Goal: Information Seeking & Learning: Compare options

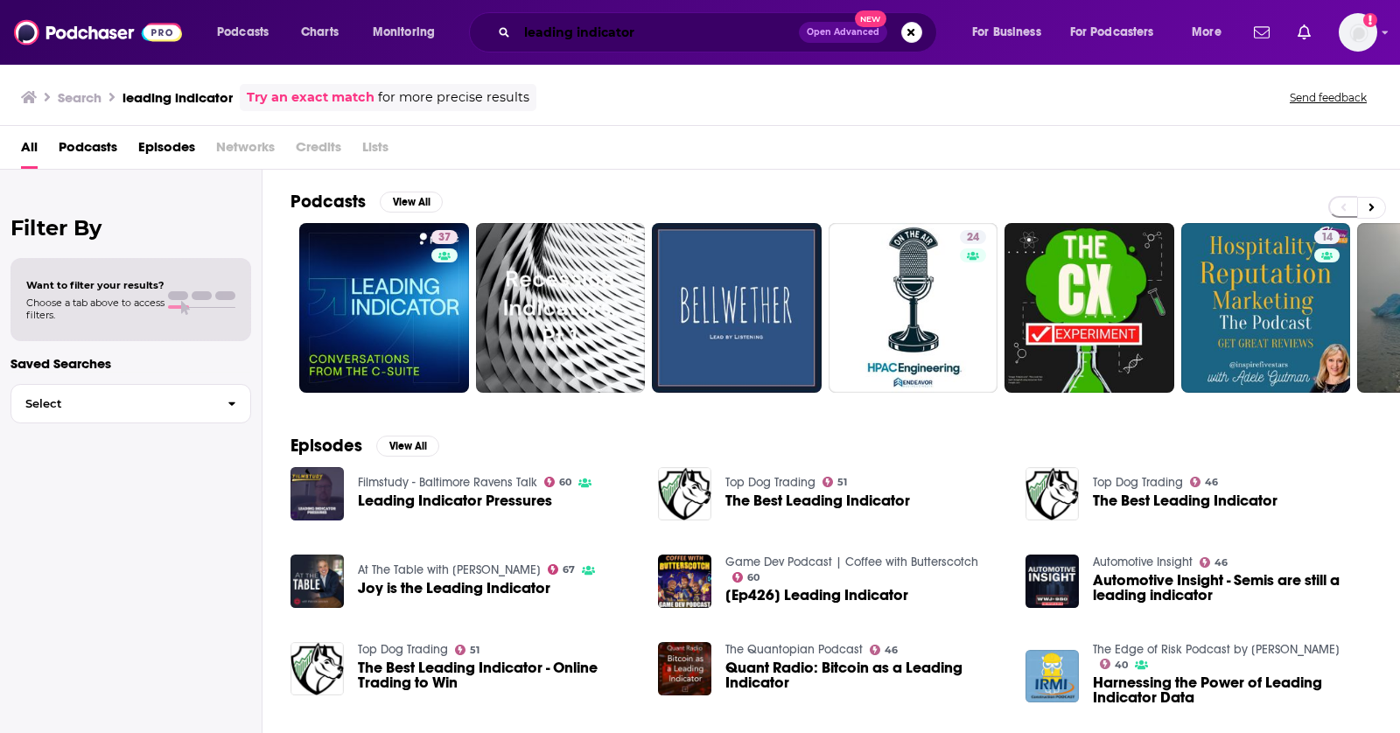
click at [550, 39] on input "leading indicator" at bounding box center [658, 32] width 282 height 28
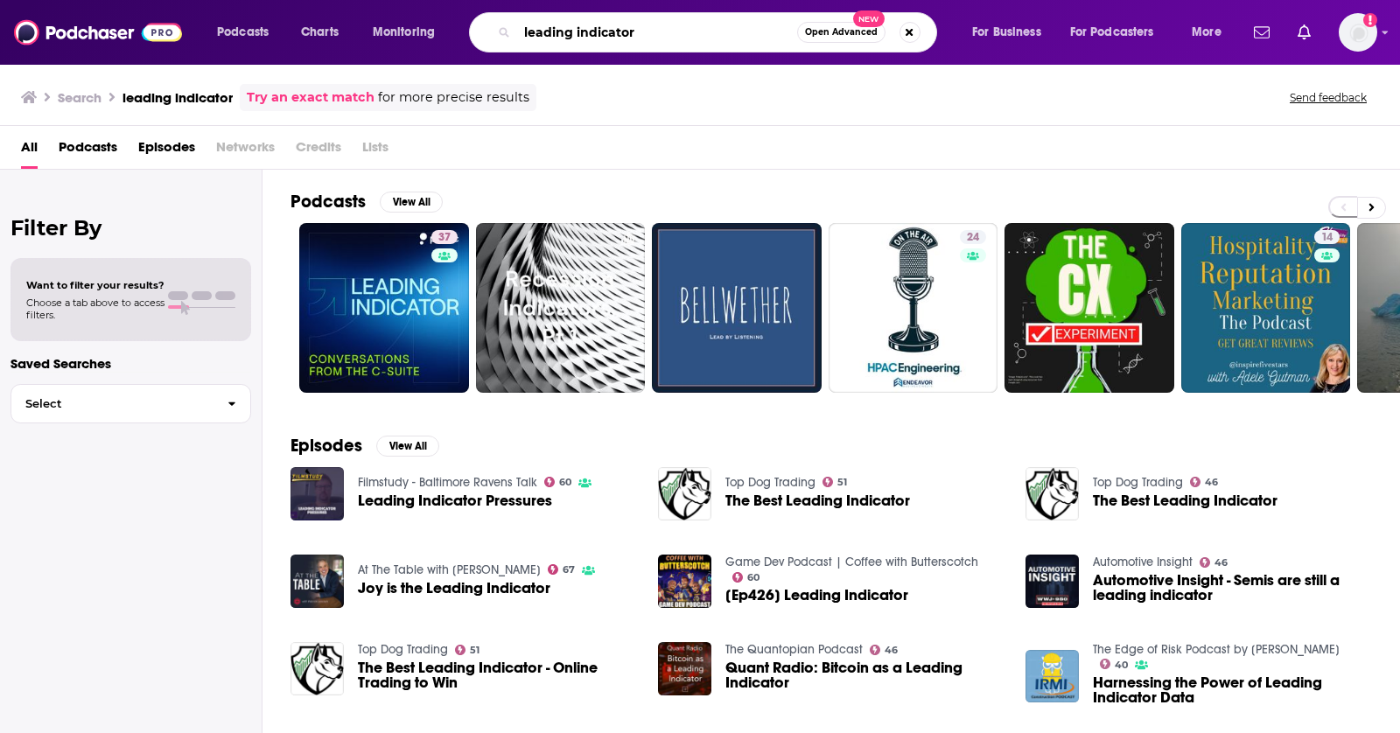
paste input "Universal Robots – ReAutomated Podcast"
type input "Universal Robots – ReAutomated Podcast"
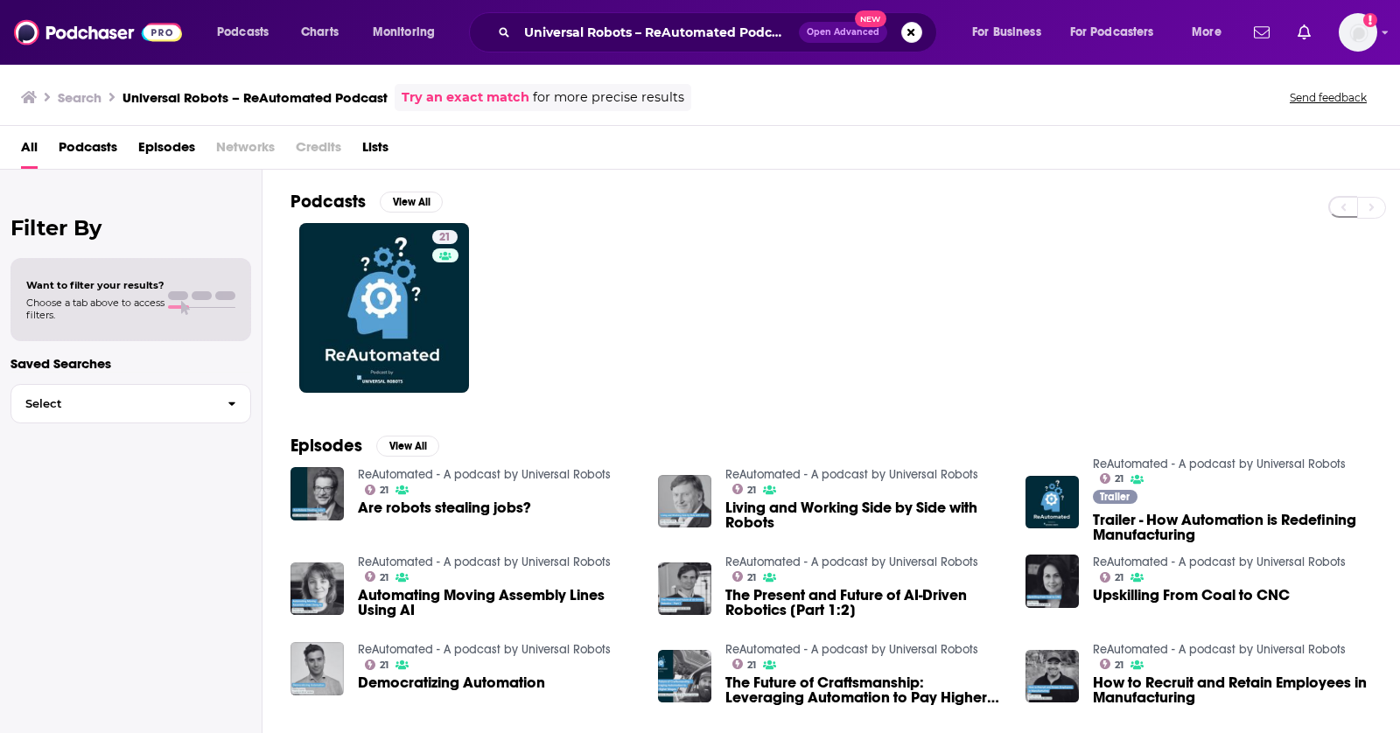
click at [465, 506] on span "Are robots stealing jobs?" at bounding box center [444, 508] width 173 height 15
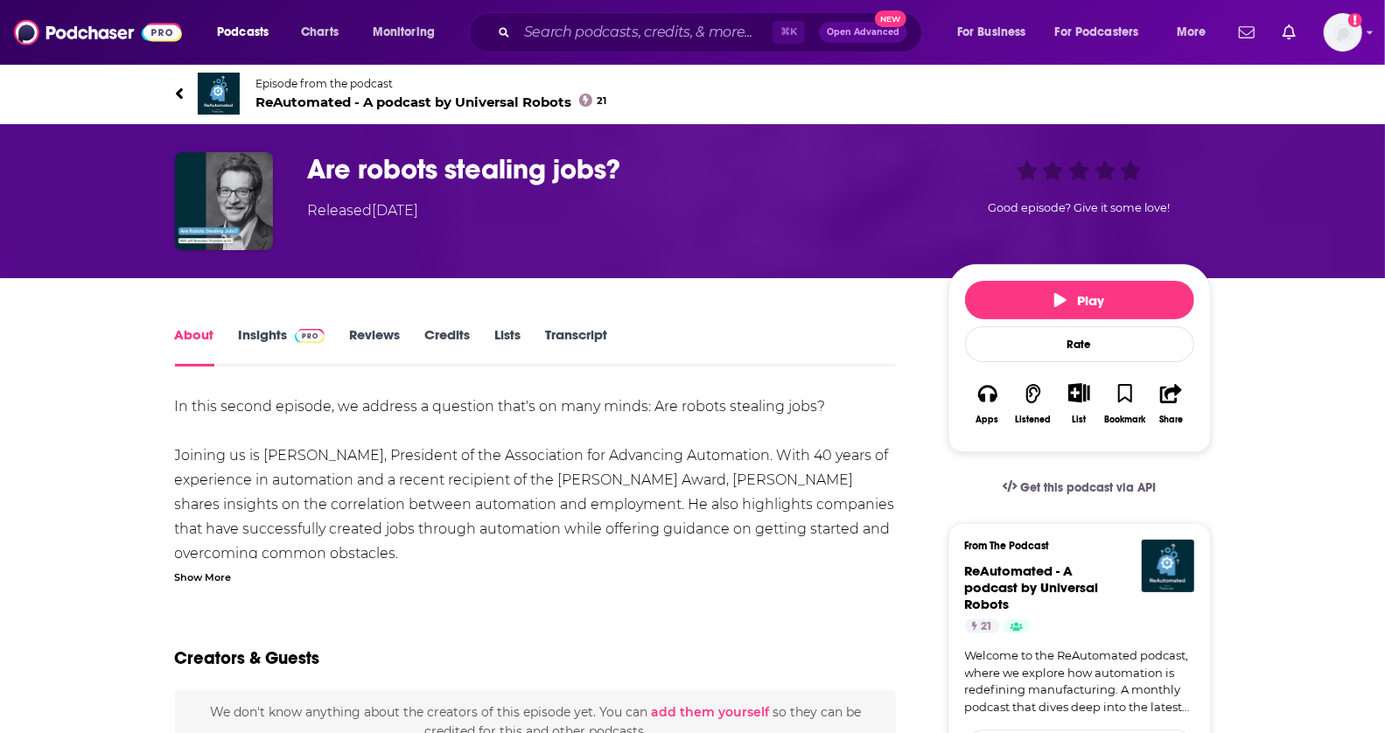
click at [423, 159] on h1 "Are robots stealing jobs?" at bounding box center [614, 169] width 613 height 34
click at [378, 109] on link "Episode from the podcast ReAutomated - A podcast by Universal Robots 21" at bounding box center [693, 94] width 1036 height 42
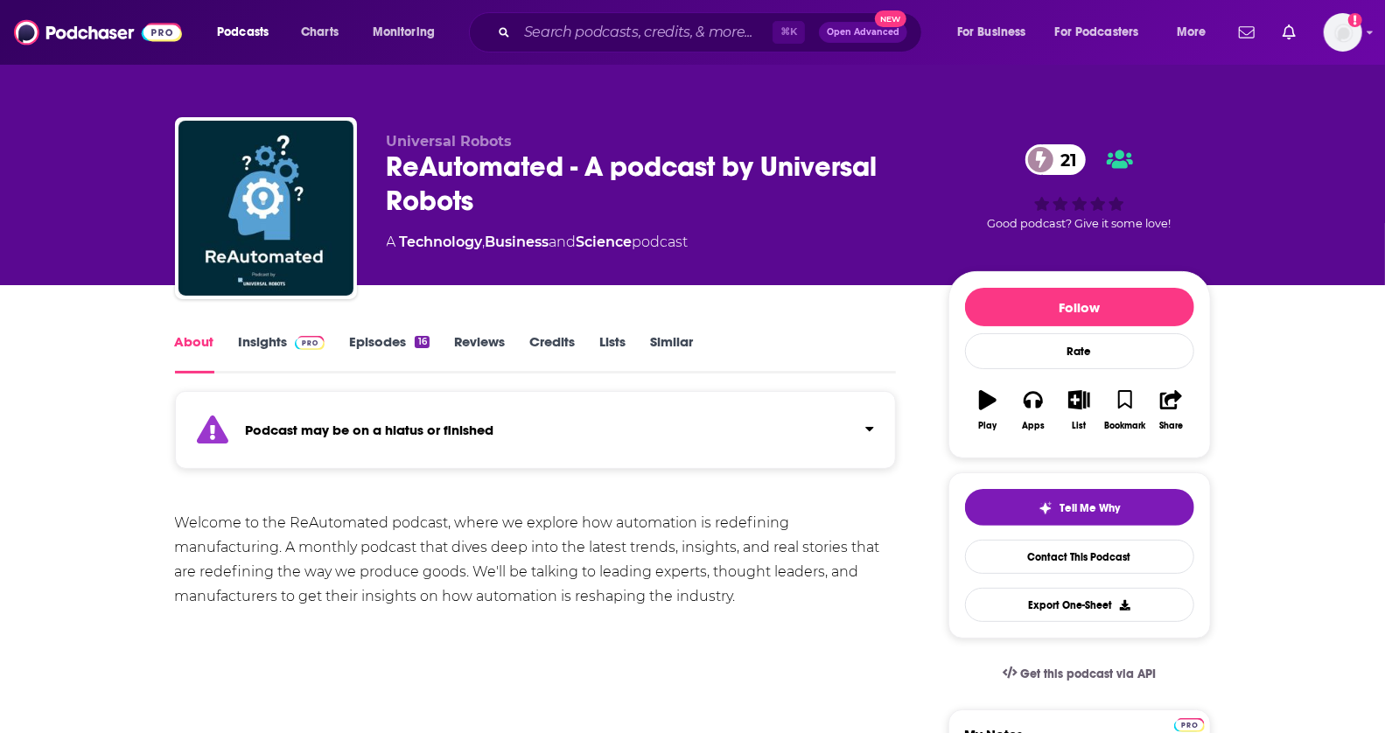
click at [266, 339] on link "Insights" at bounding box center [282, 353] width 87 height 40
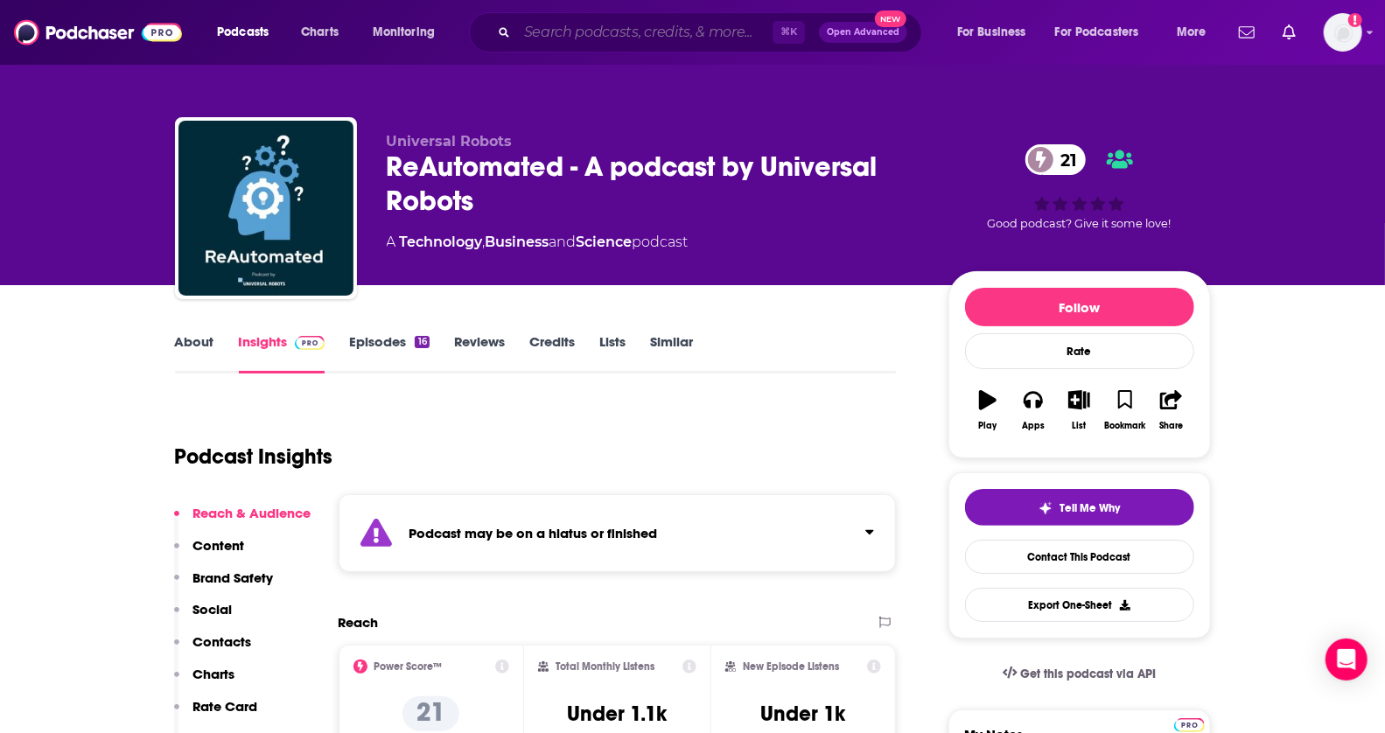
click at [555, 43] on input "Search podcasts, credits, & more..." at bounding box center [645, 32] width 256 height 28
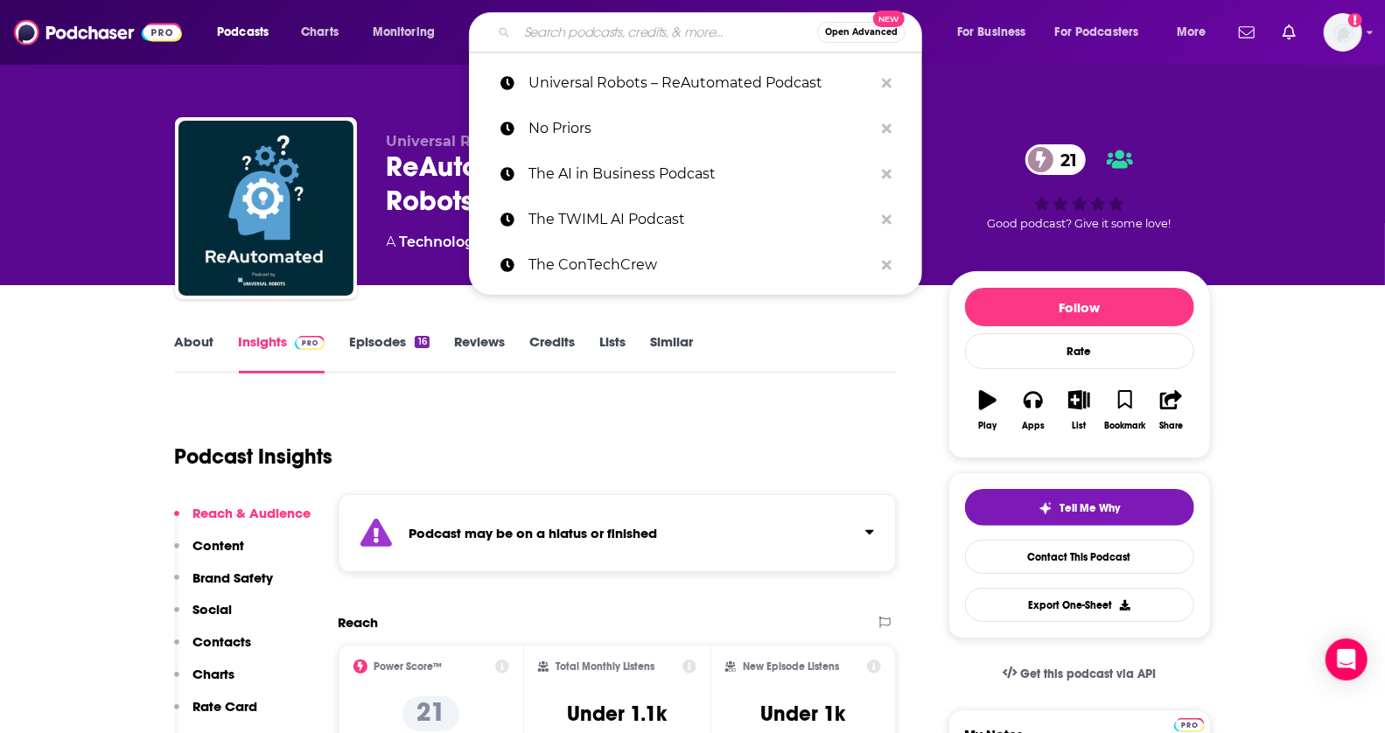
paste input "Let’s Talk Futur"
type input "Let’s Talk Futur"
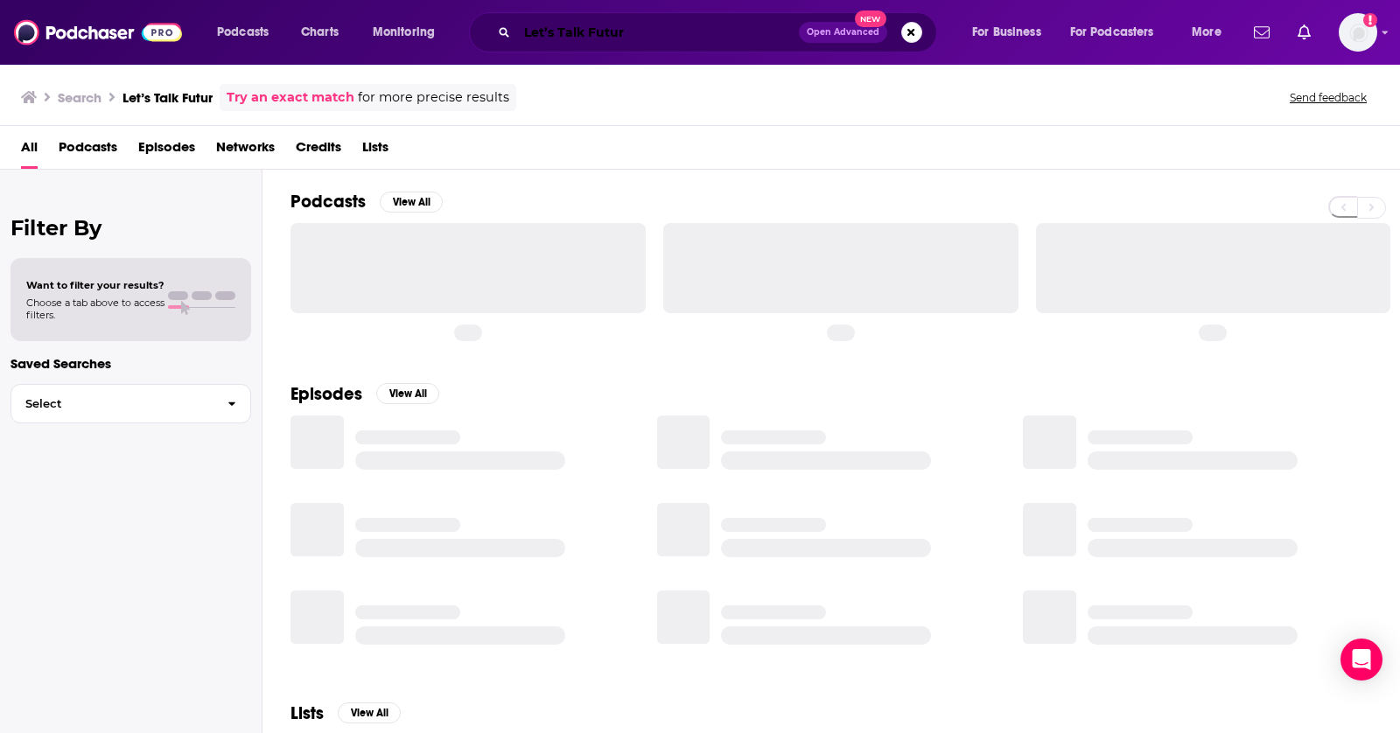
click at [675, 39] on input "Let’s Talk Futur" at bounding box center [658, 32] width 282 height 28
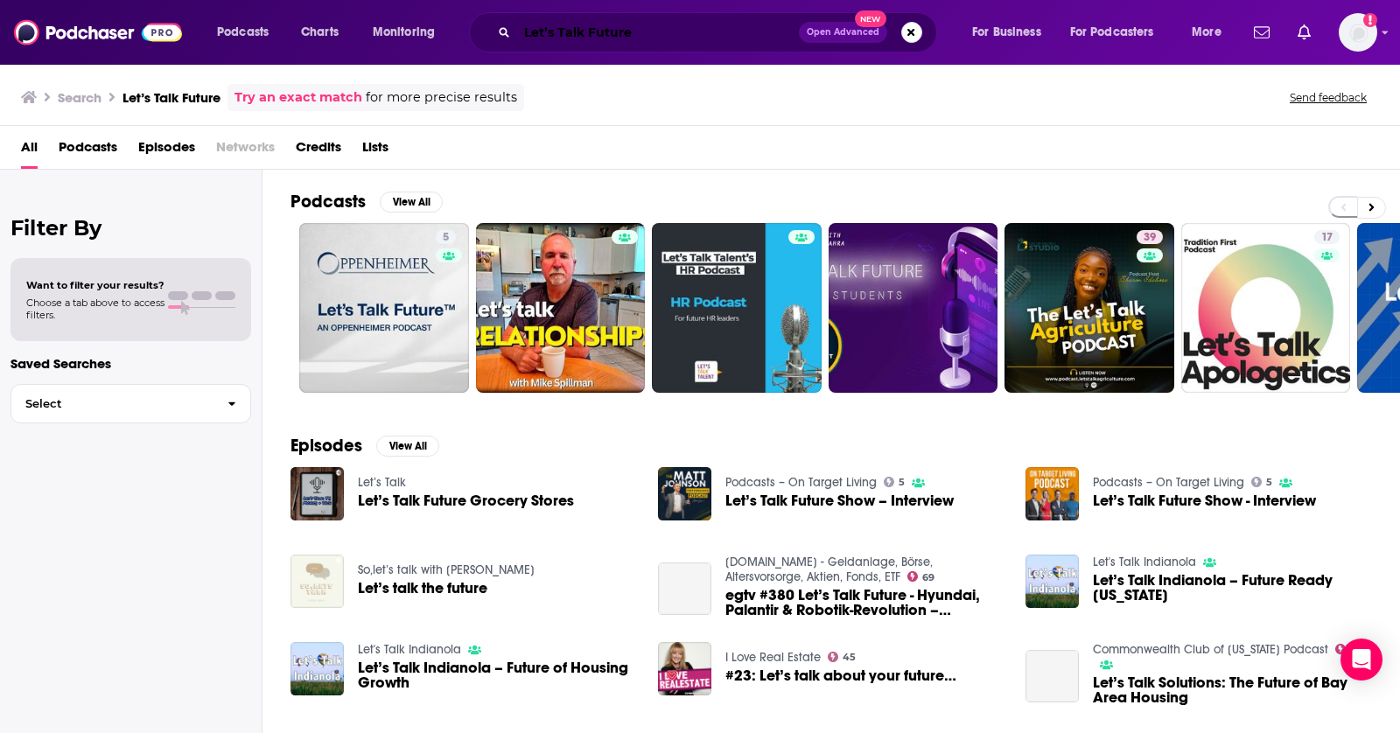
click at [549, 33] on input "Let’s Talk Future" at bounding box center [658, 32] width 282 height 28
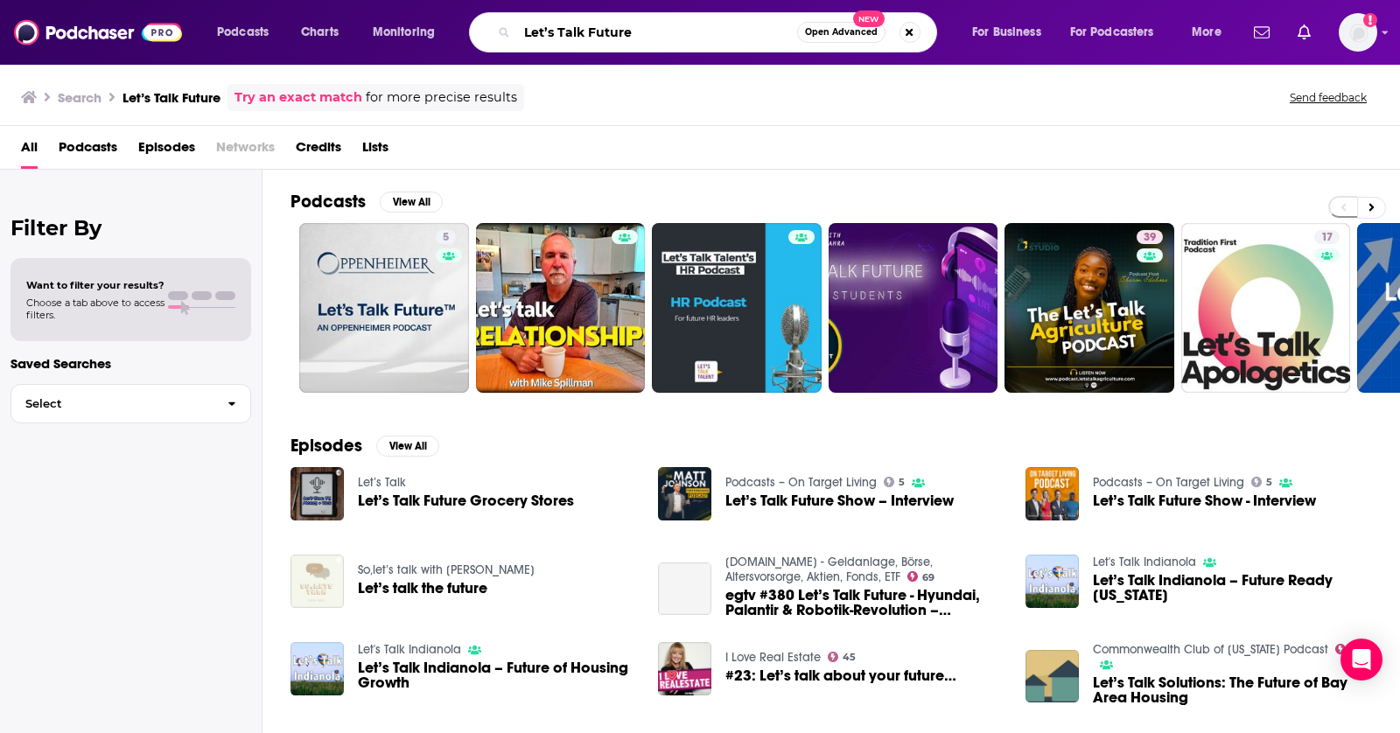
paste input "Brains and Machines"
click at [536, 35] on input "Brains and Machines" at bounding box center [657, 32] width 280 height 28
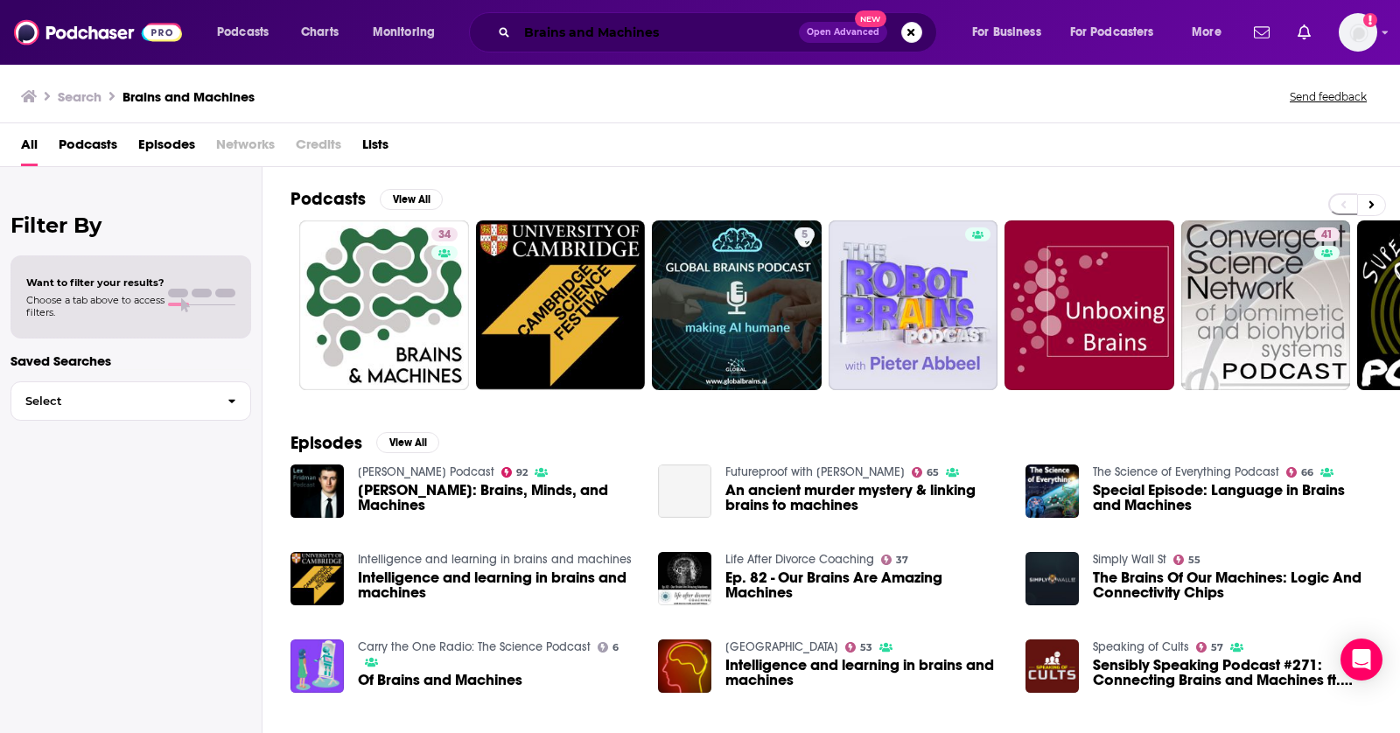
click at [623, 26] on input "Brains and Machines" at bounding box center [658, 32] width 282 height 28
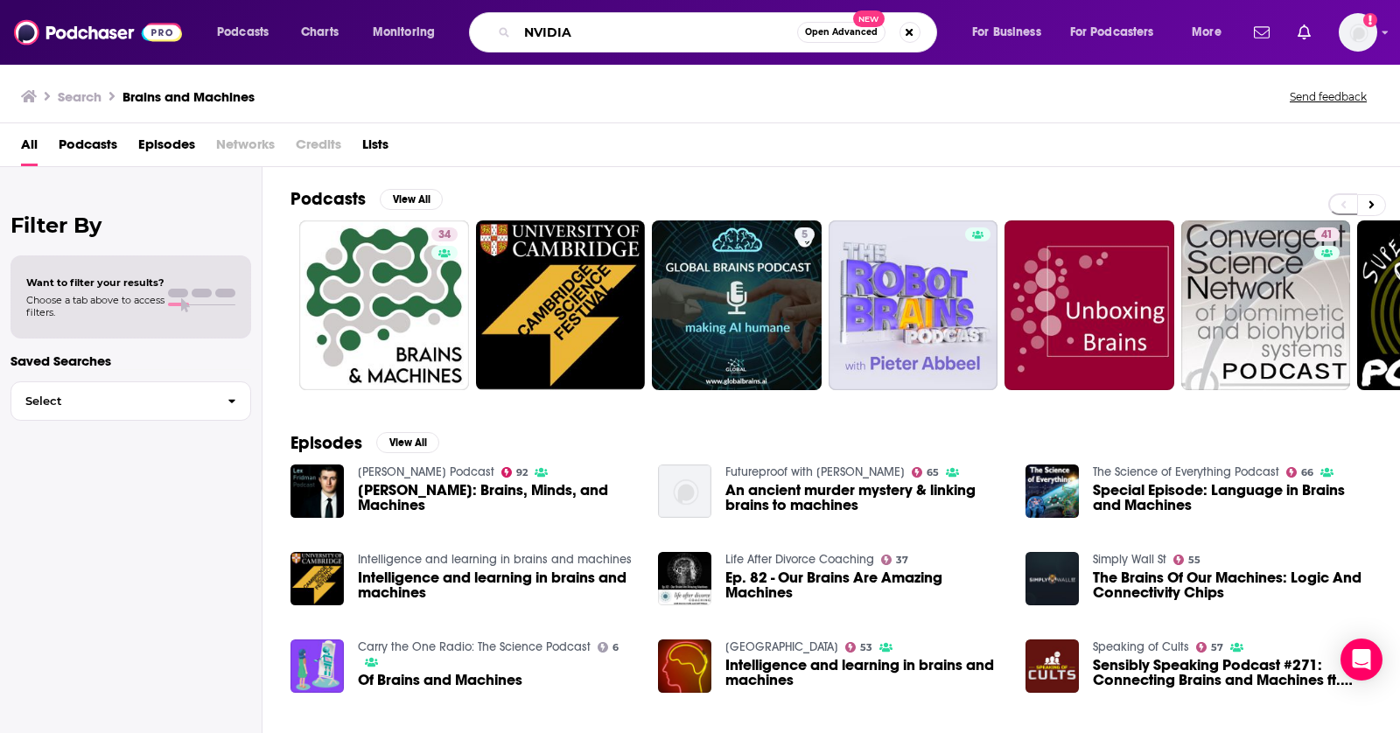
type input "NVIDIA"
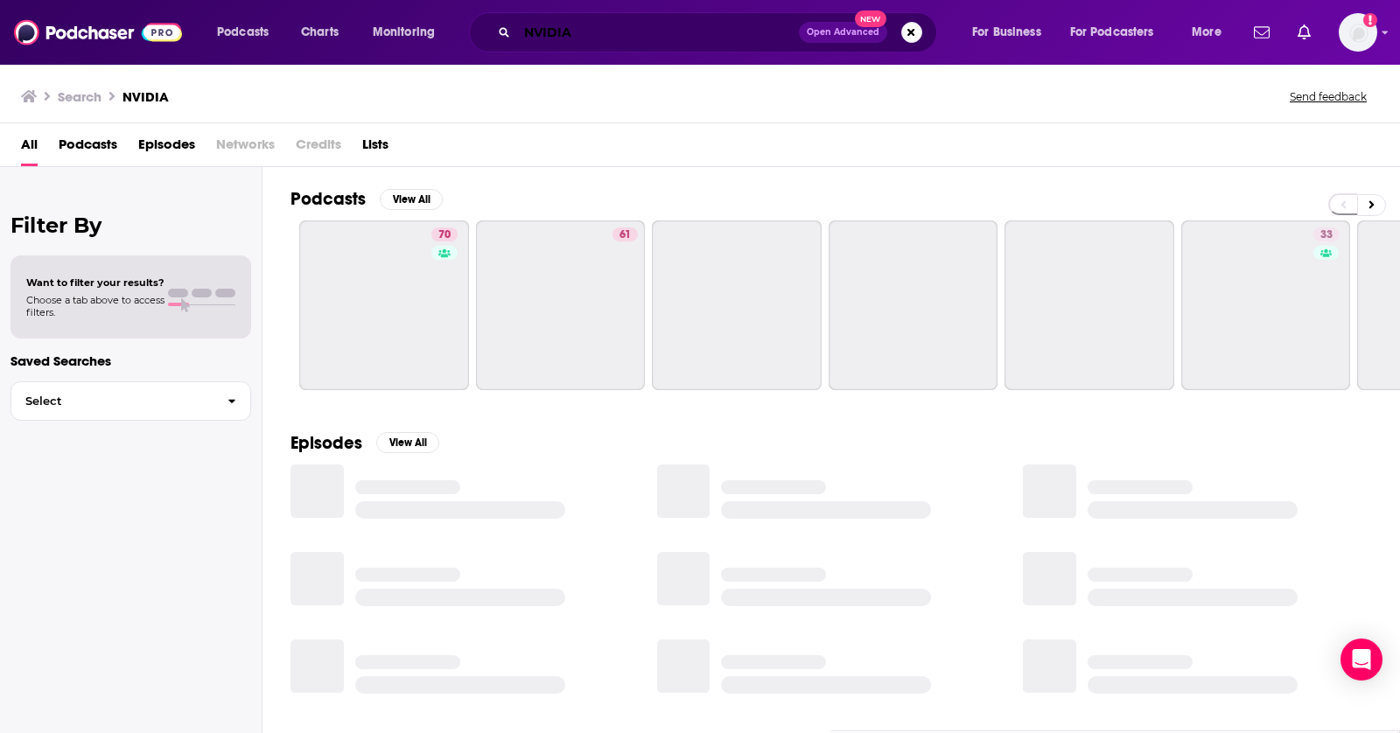
click at [623, 36] on input "NVIDIA" at bounding box center [658, 32] width 282 height 28
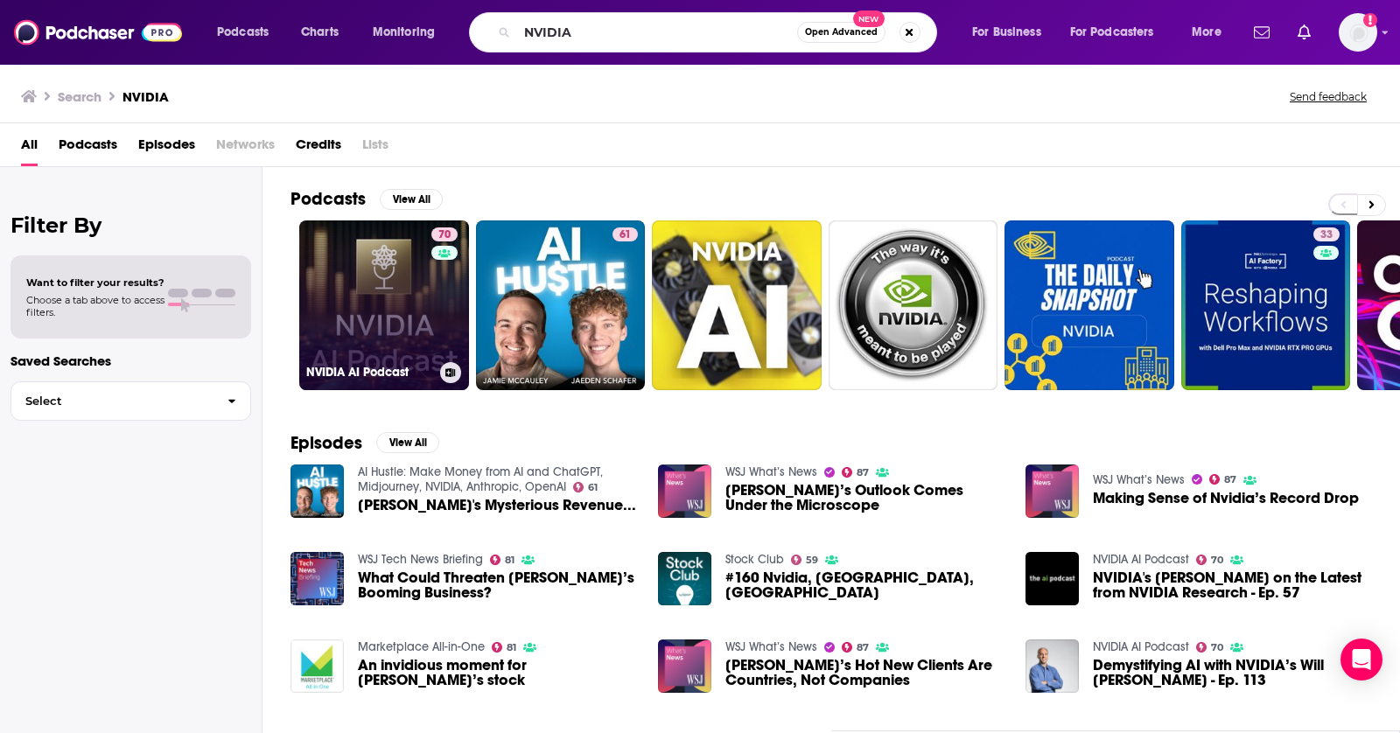
click at [432, 319] on div "70" at bounding box center [446, 295] width 31 height 135
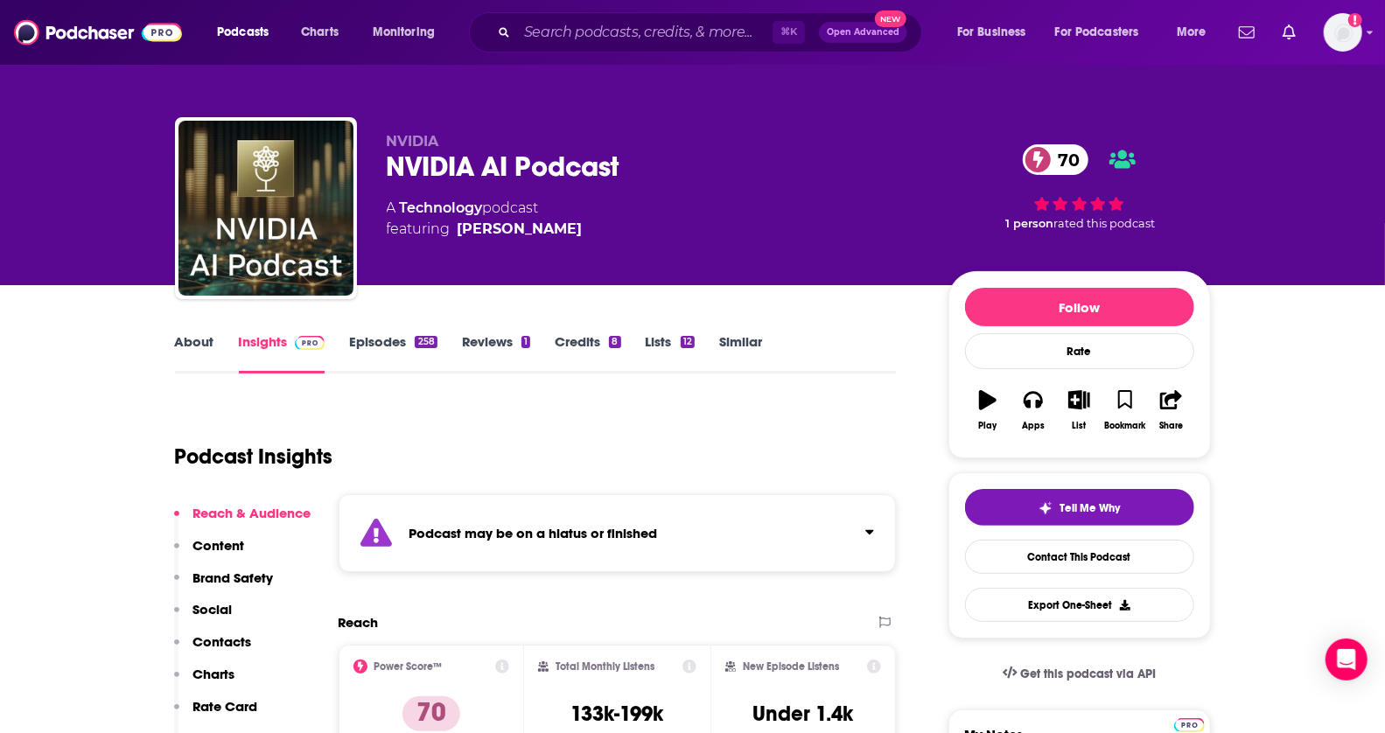
click at [732, 336] on link "Similar" at bounding box center [740, 353] width 43 height 40
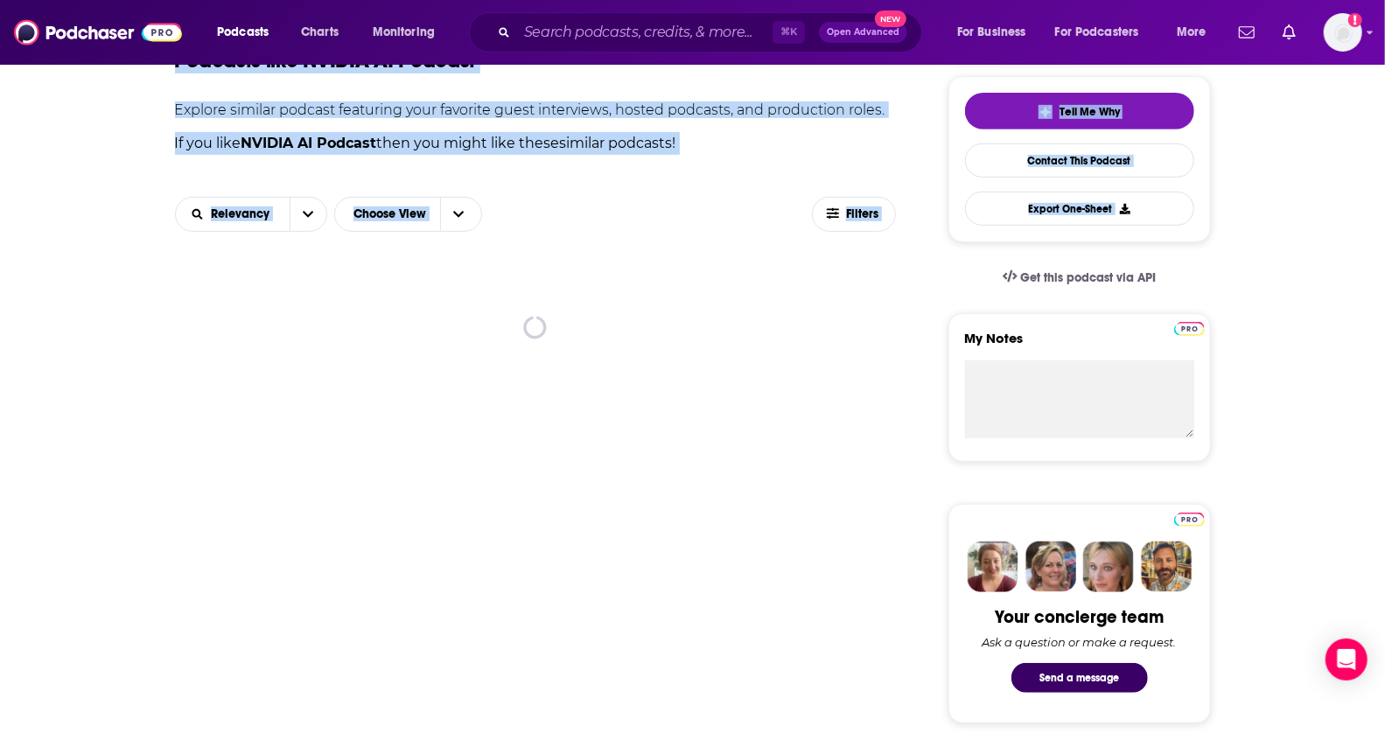
scroll to position [398, 0]
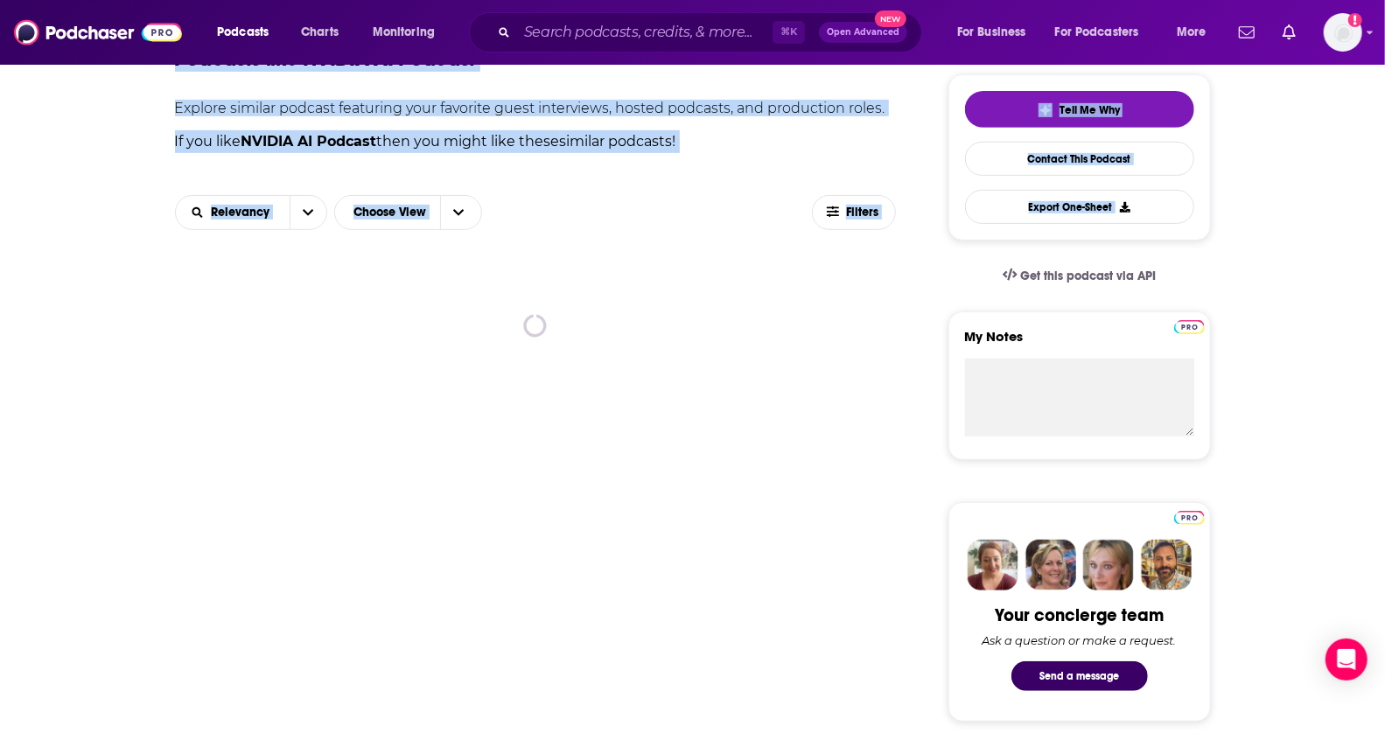
drag, startPoint x: 1399, startPoint y: 88, endPoint x: 1374, endPoint y: 248, distance: 161.3
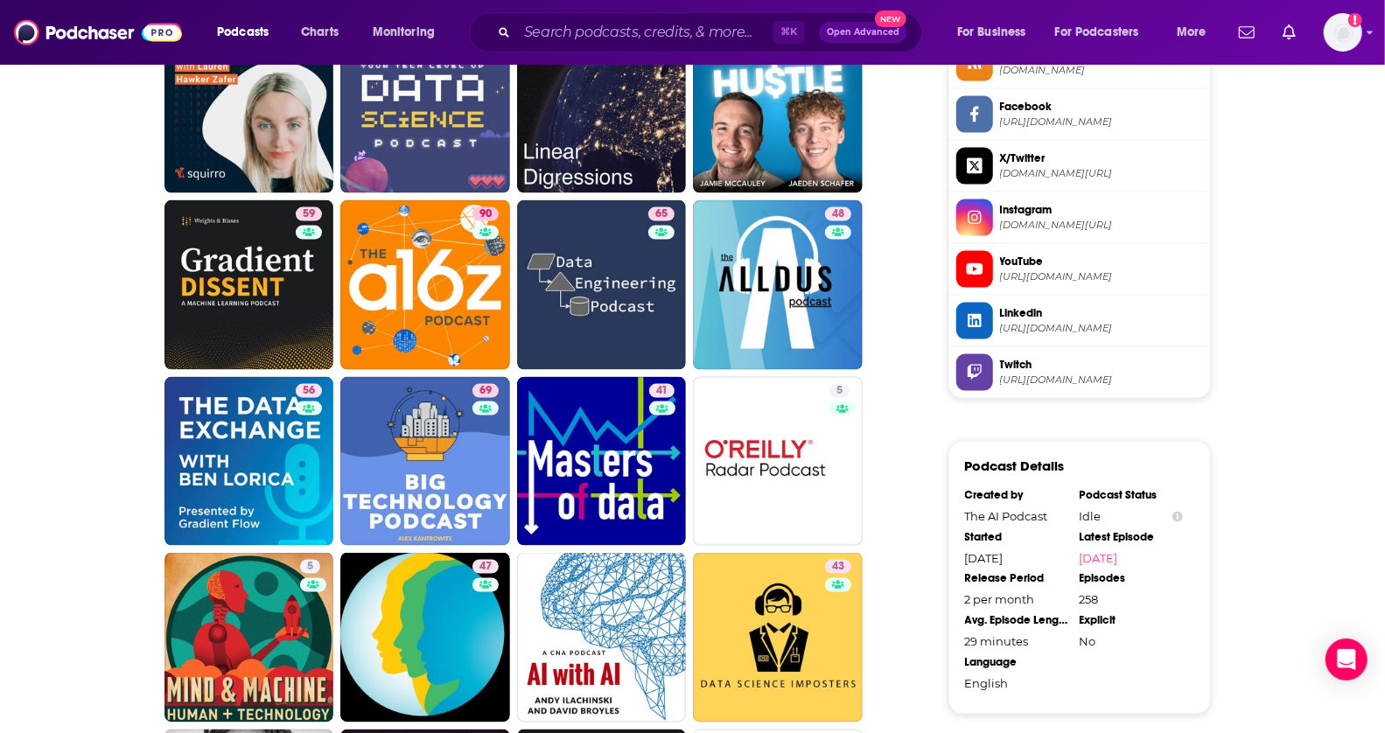
scroll to position [1516, 0]
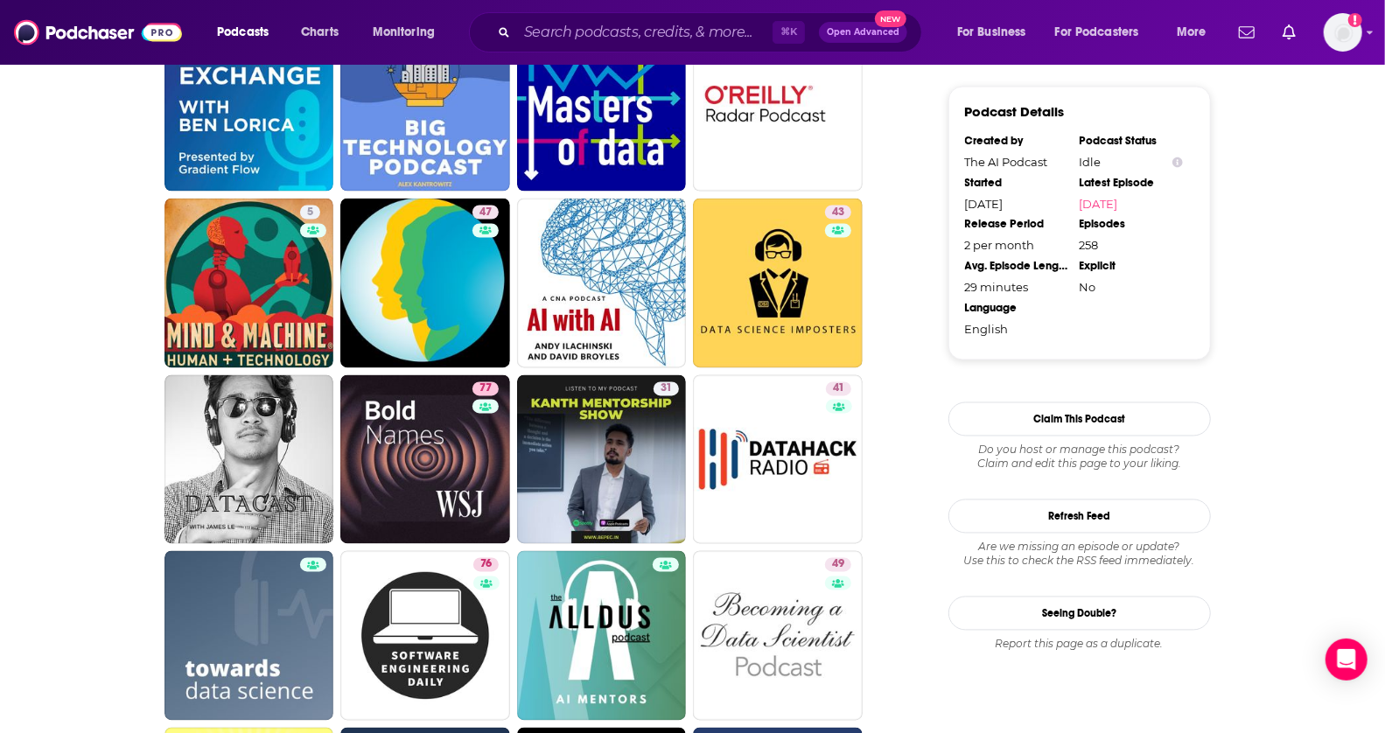
scroll to position [1954, 0]
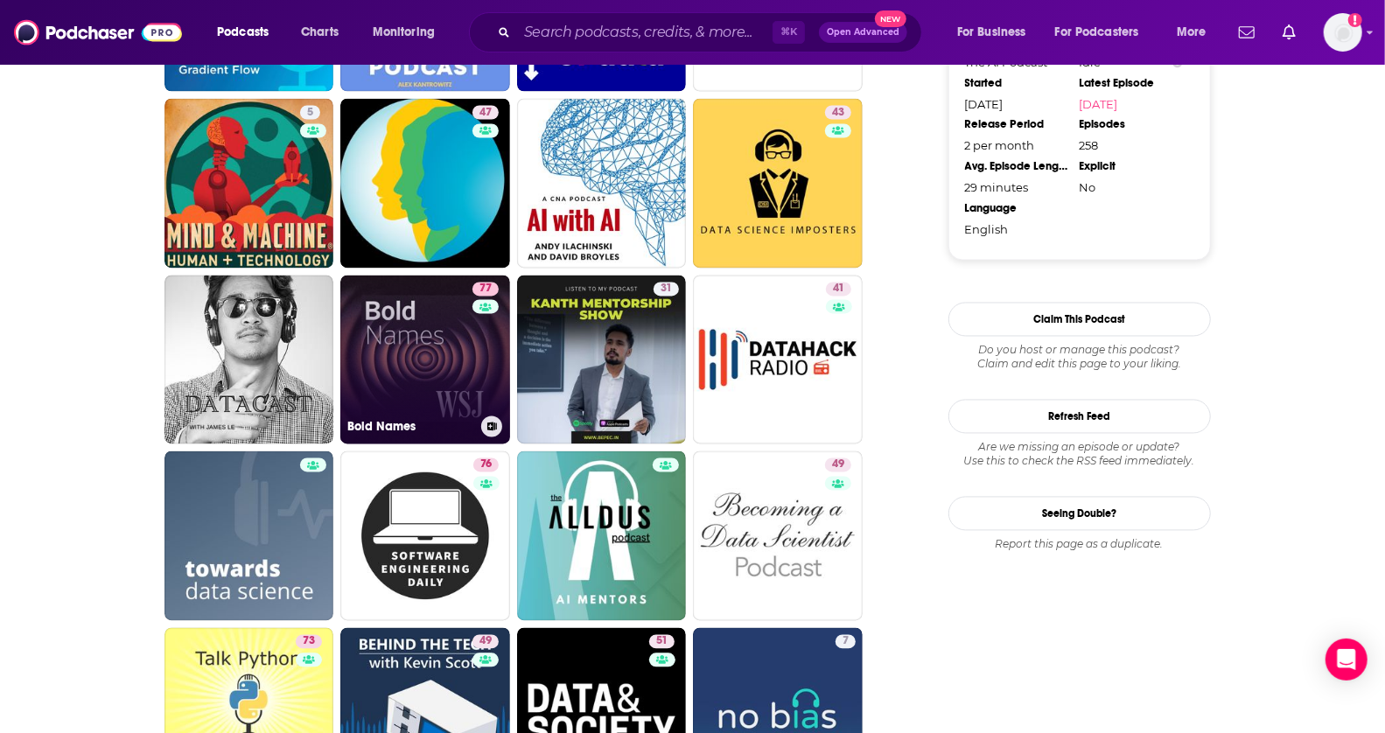
click at [425, 379] on link "77 Bold Names" at bounding box center [425, 361] width 170 height 170
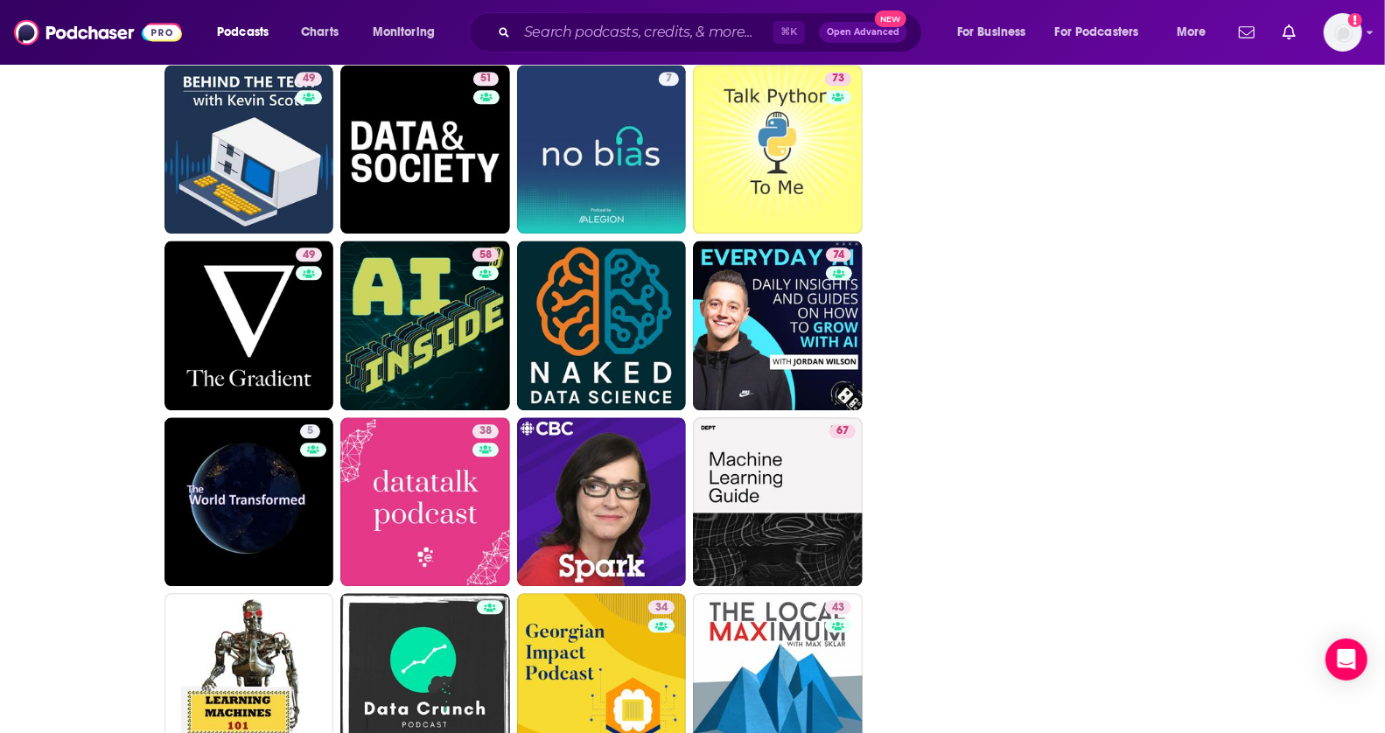
scroll to position [2527, 0]
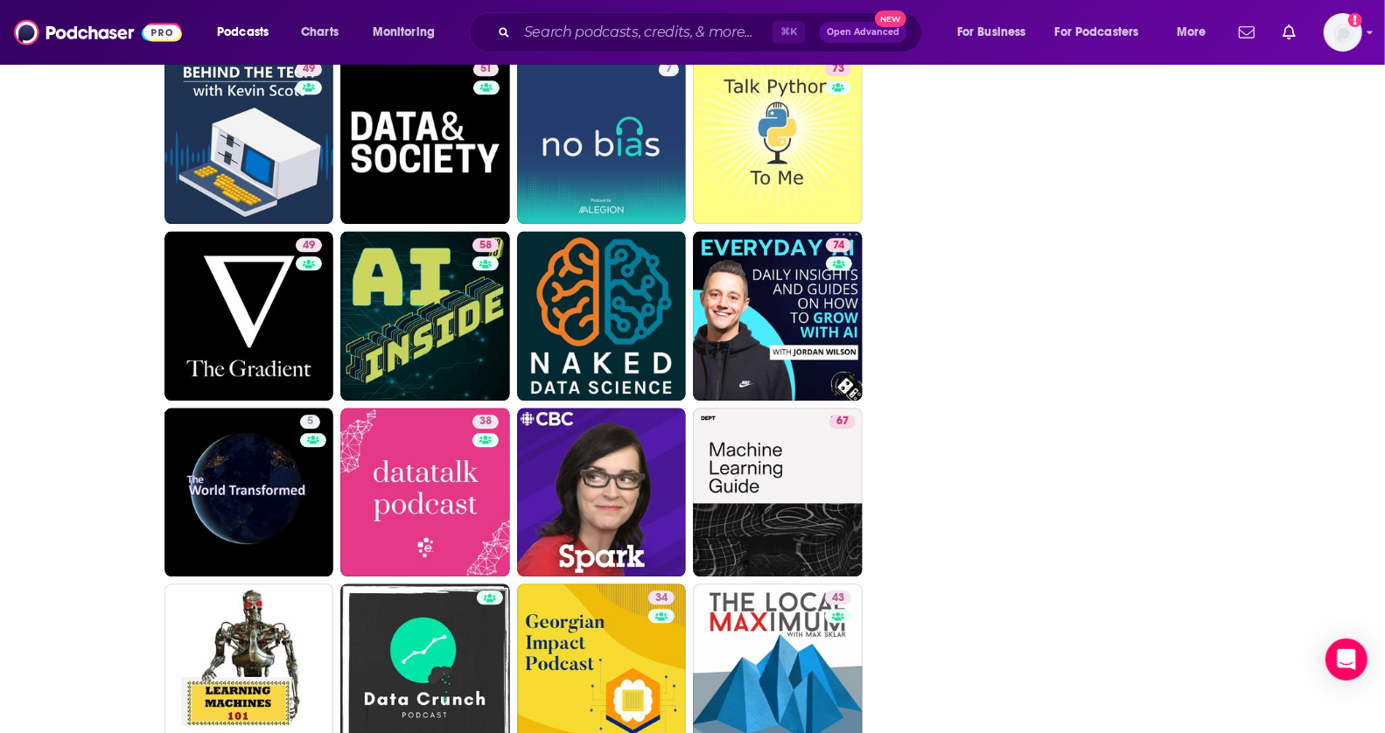
drag, startPoint x: 1399, startPoint y: 422, endPoint x: 1396, endPoint y: 458, distance: 36.0
click at [613, 28] on input "Search podcasts, credits, & more..." at bounding box center [645, 32] width 256 height 28
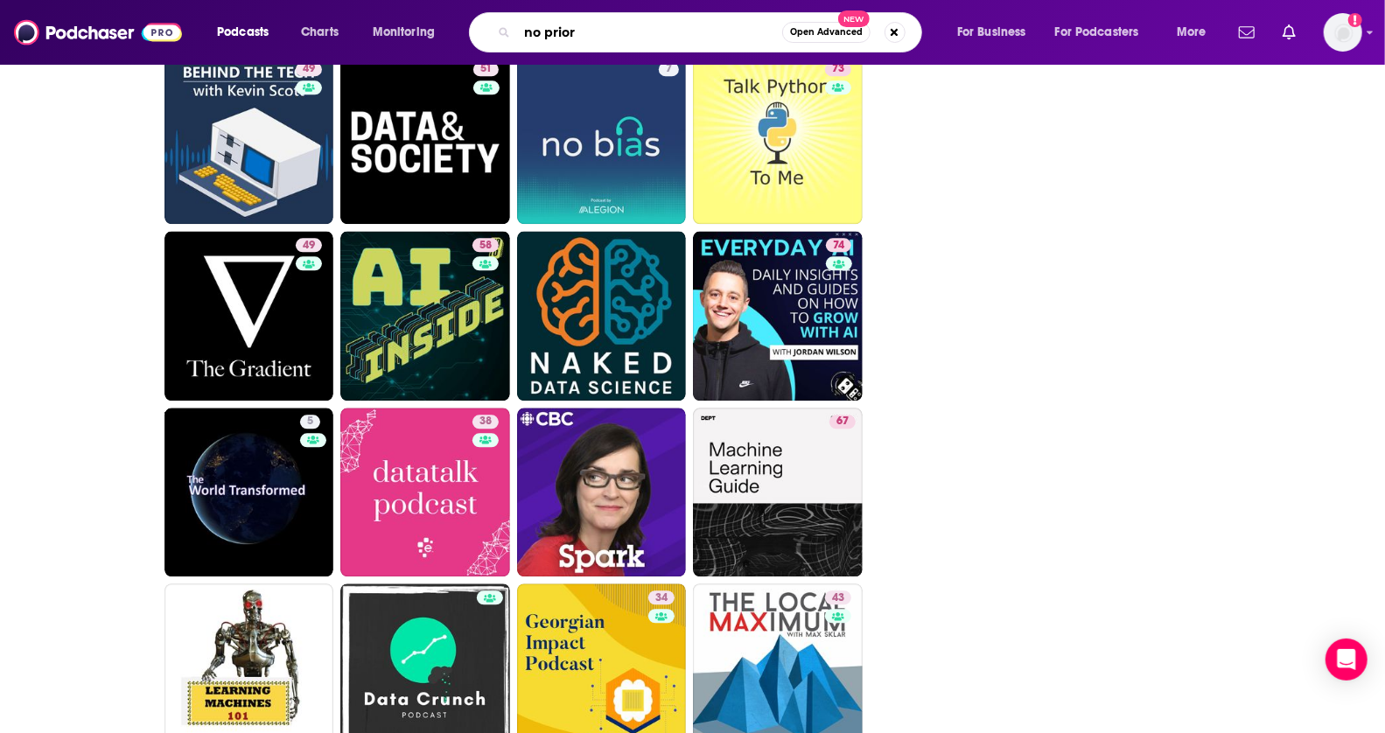
type input "no priors"
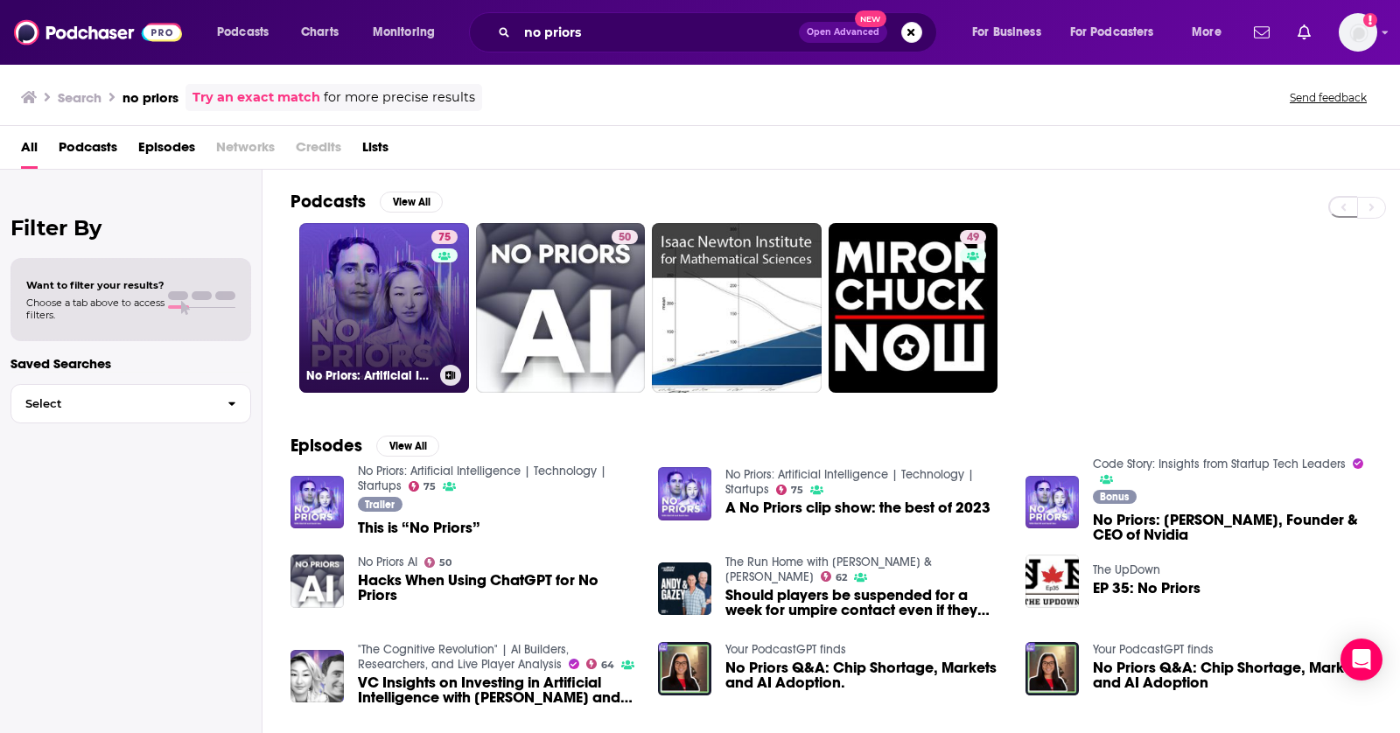
click at [384, 323] on link "75 No Priors: Artificial Intelligence | Technology | Startups" at bounding box center [384, 308] width 170 height 170
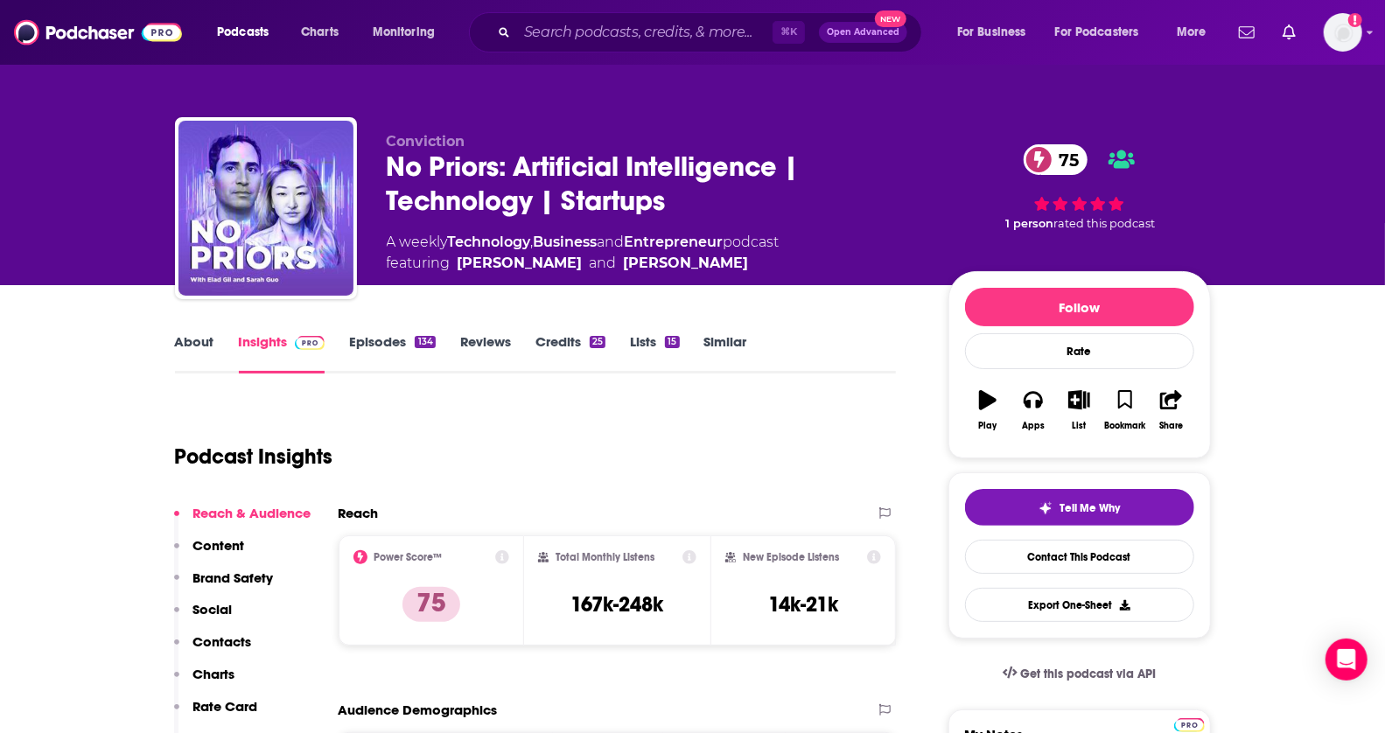
click at [715, 333] on div "About Insights Episodes 134 Reviews Credits 25 Lists 15 Similar" at bounding box center [536, 352] width 722 height 43
click at [714, 336] on link "Similar" at bounding box center [725, 353] width 43 height 40
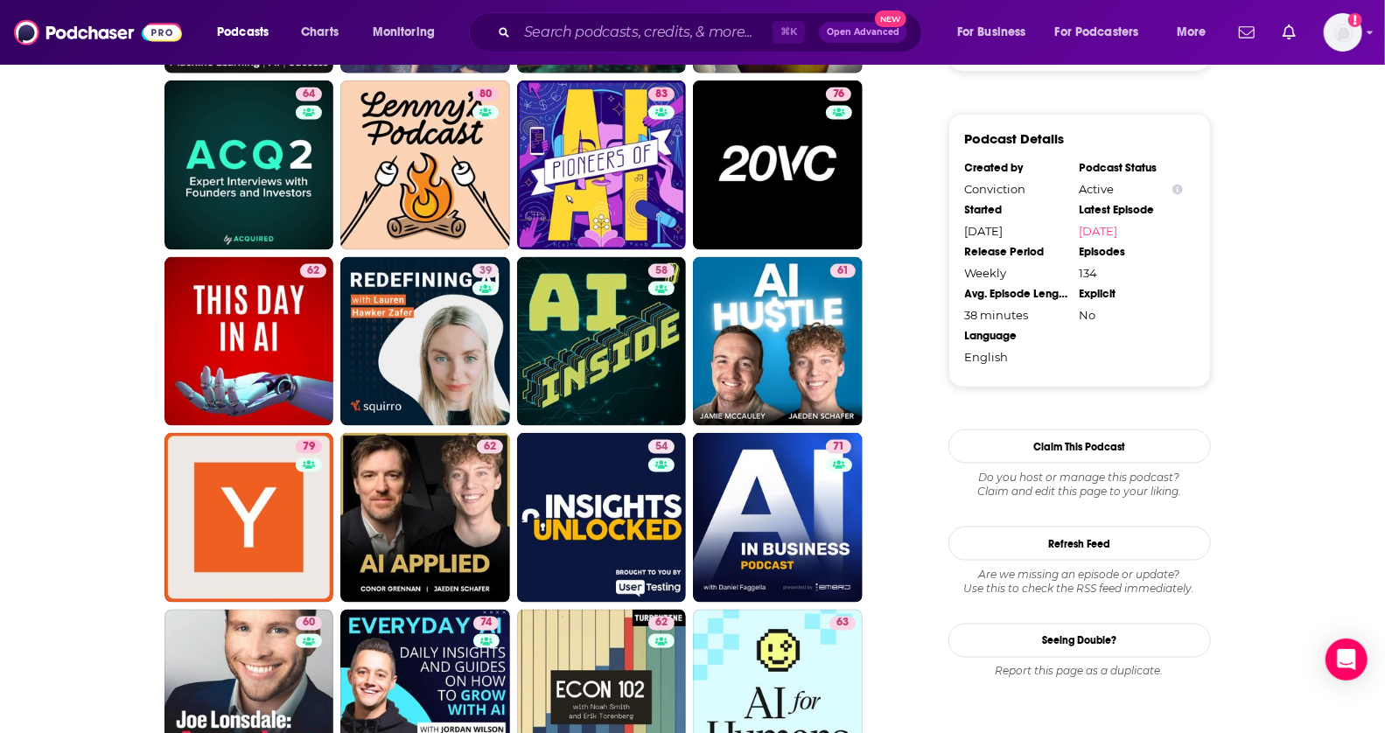
scroll to position [1543, 0]
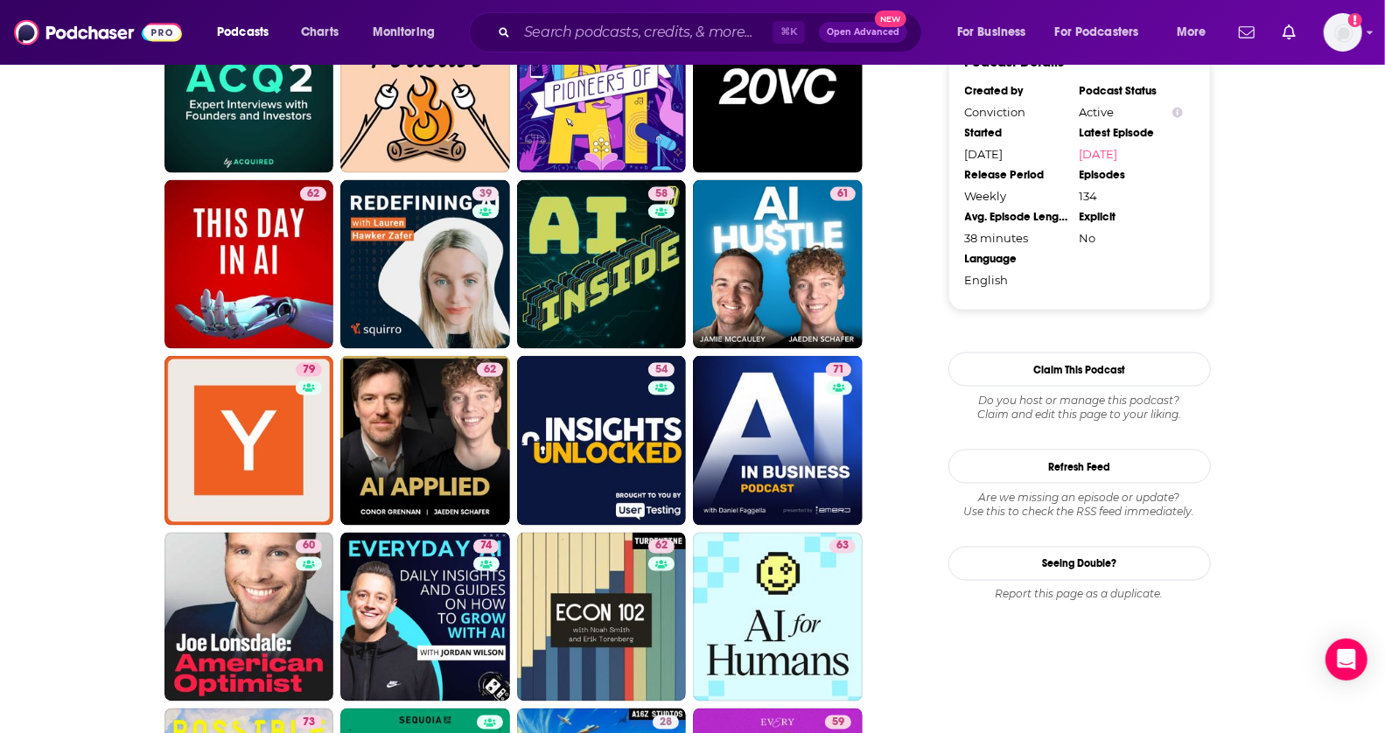
drag, startPoint x: 1399, startPoint y: 270, endPoint x: 1399, endPoint y: 311, distance: 41.1
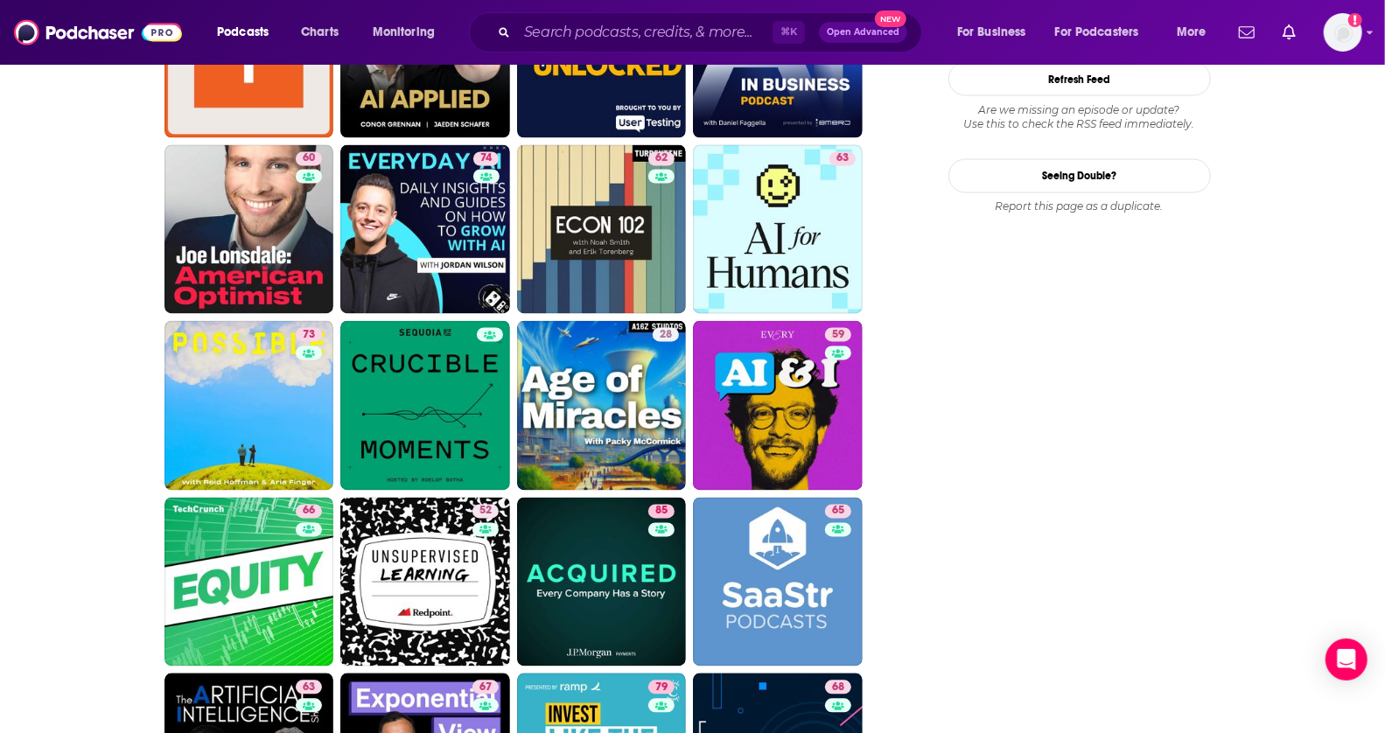
scroll to position [1976, 0]
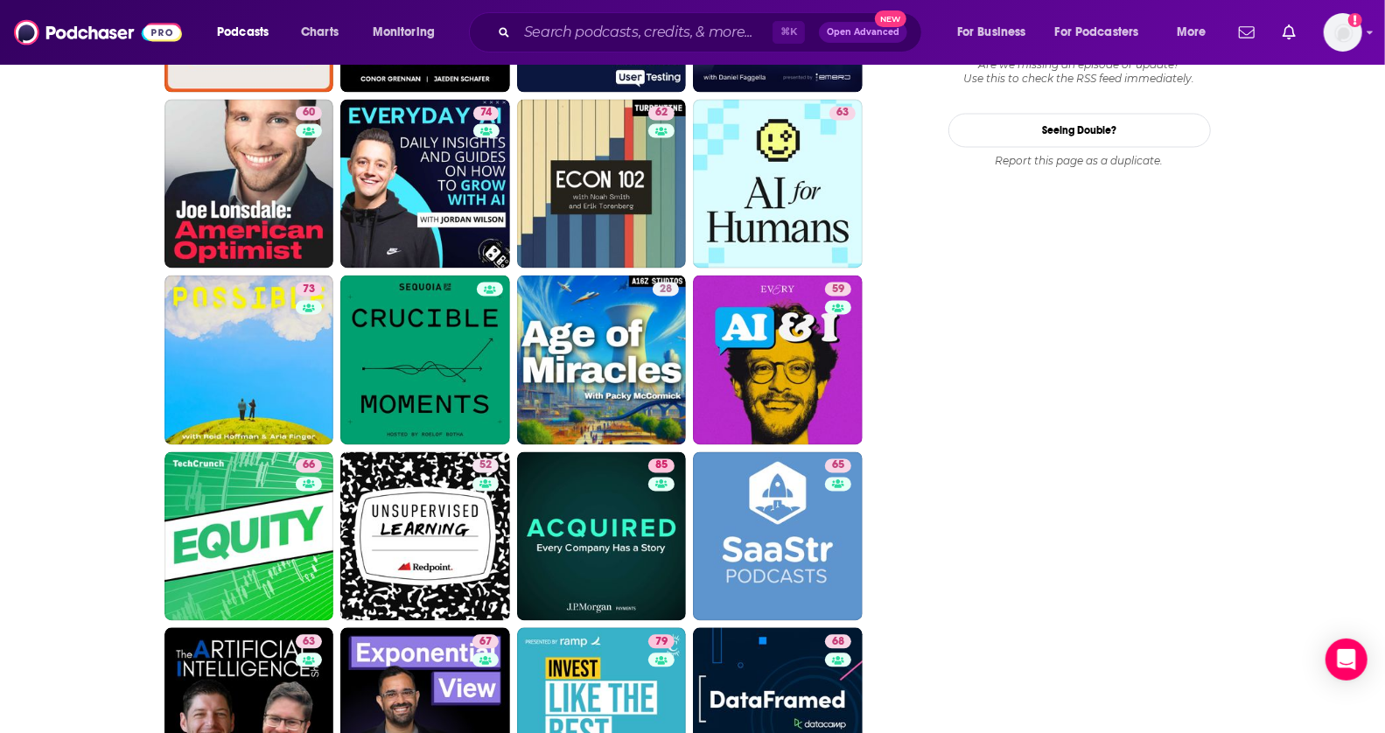
drag, startPoint x: 1399, startPoint y: 276, endPoint x: 1395, endPoint y: 341, distance: 65.8
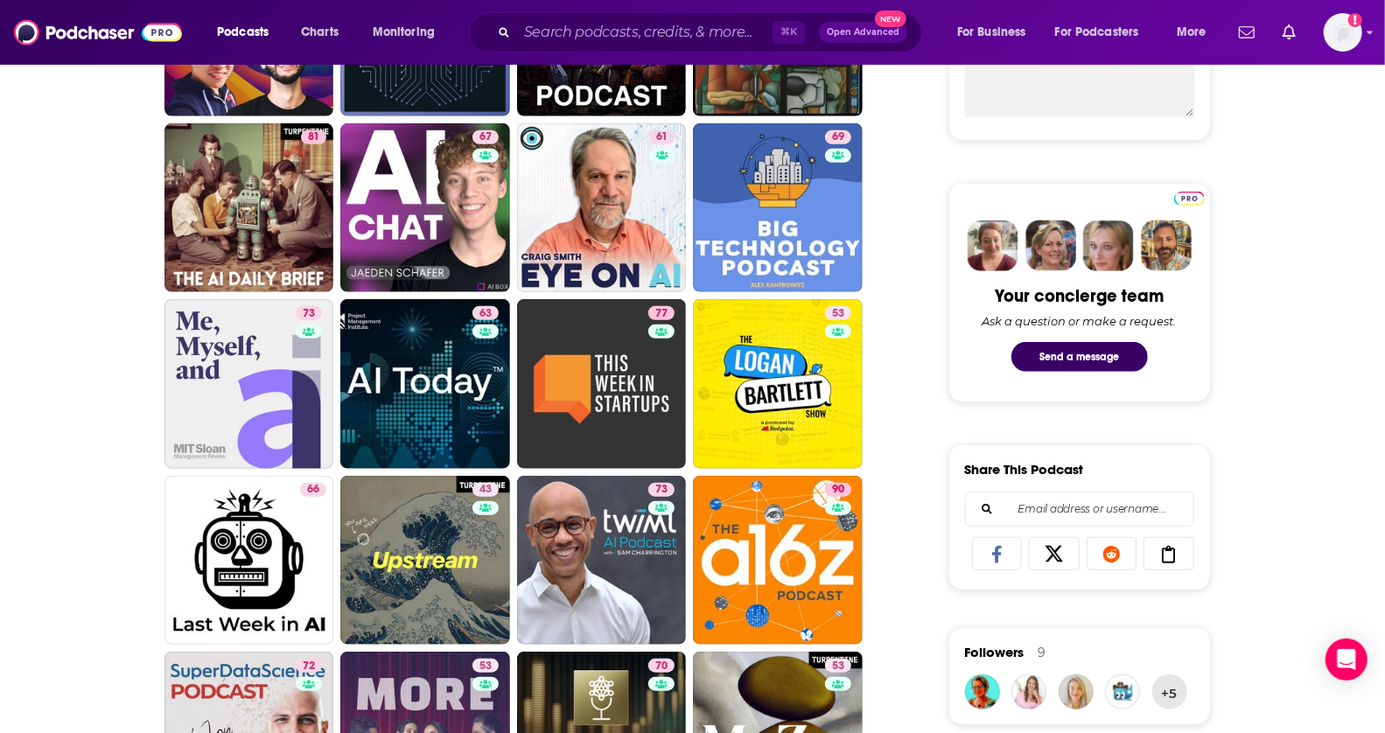
scroll to position [0, 0]
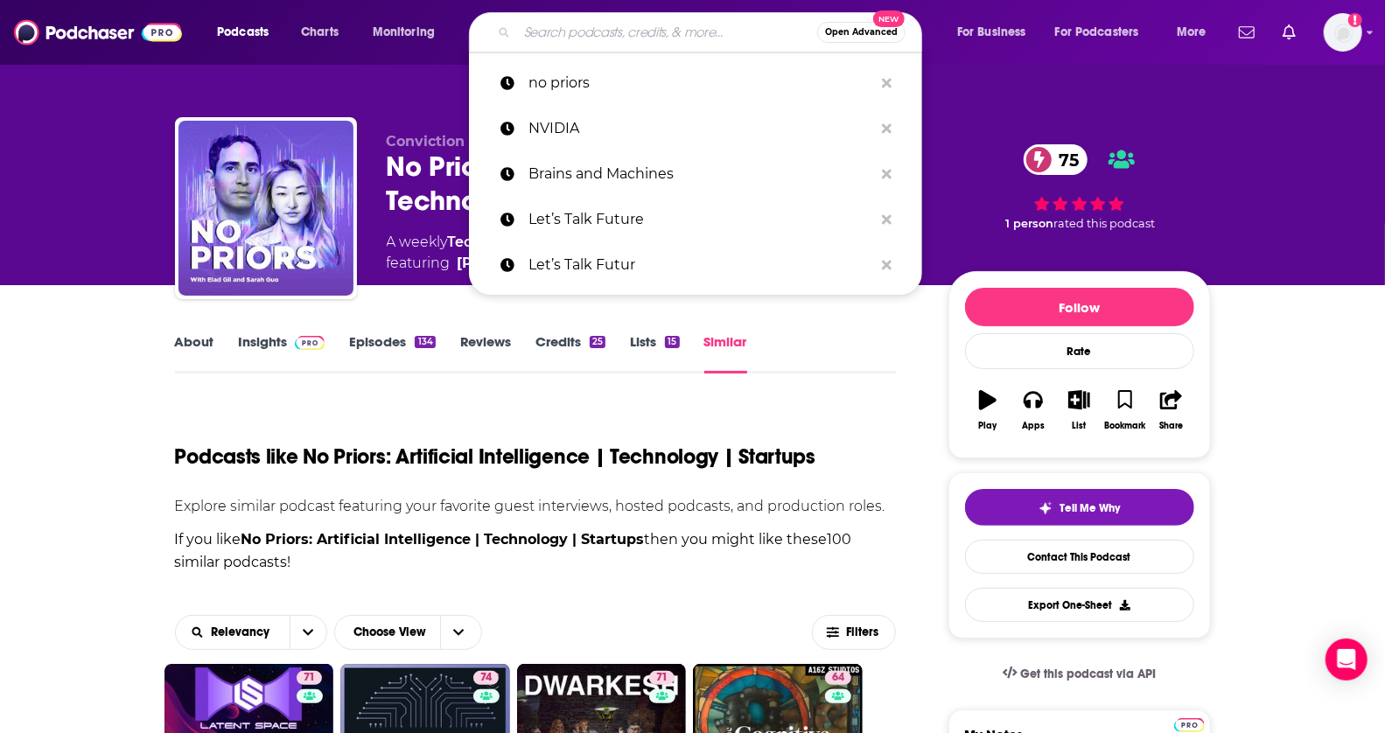
click at [675, 43] on input "Search podcasts, credits, & more..." at bounding box center [667, 32] width 300 height 28
paste input "Moonshots with Peter H. Diamandis"
type input "Moonshots with Peter H. Diamandis"
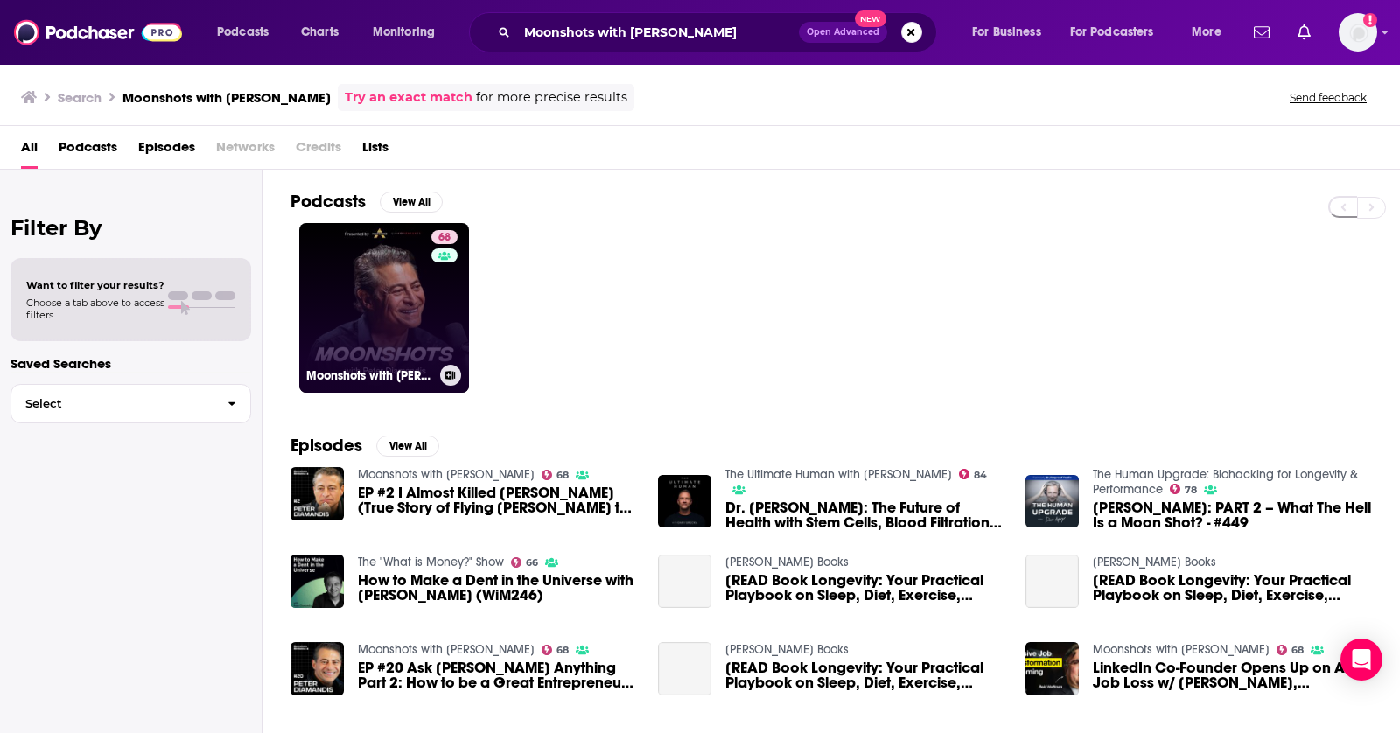
click at [371, 271] on link "68 Moonshots with Peter Diamandis" at bounding box center [384, 308] width 170 height 170
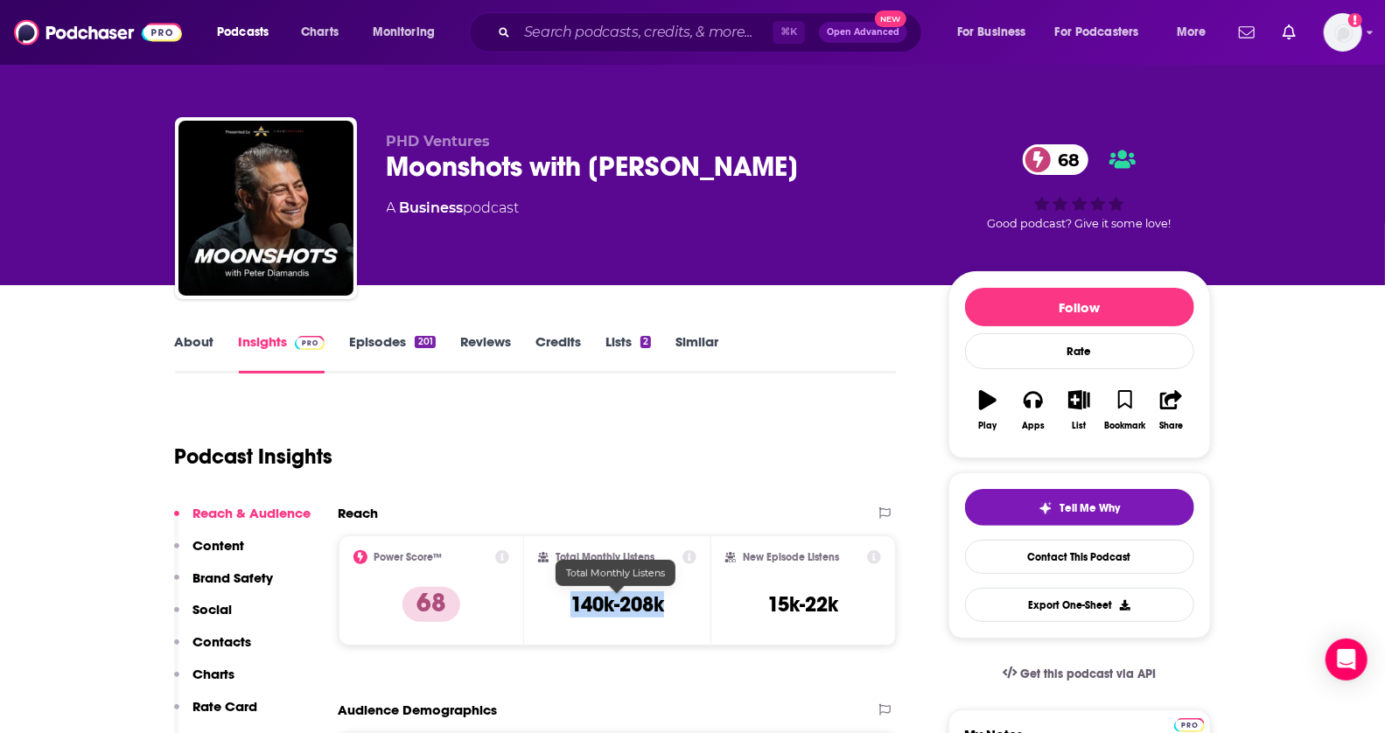
drag, startPoint x: 560, startPoint y: 604, endPoint x: 700, endPoint y: 604, distance: 140.0
click at [700, 604] on div "Total Monthly Listens 140k-208k" at bounding box center [617, 591] width 186 height 110
copy h3 "140k-208k"
click at [542, 26] on input "Search podcasts, credits, & more..." at bounding box center [645, 32] width 256 height 28
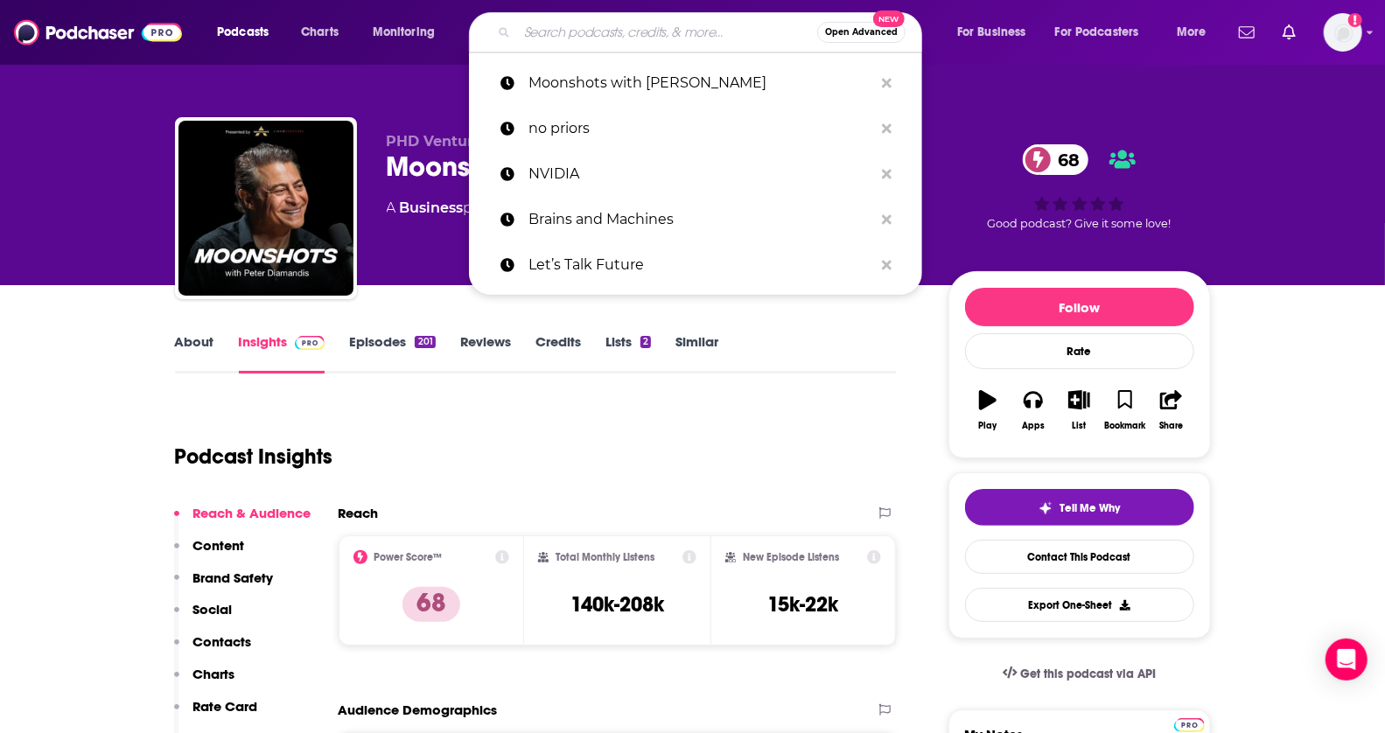
paste input "The TWIML AI Podcast"
type input "The TWIML AI Podcast"
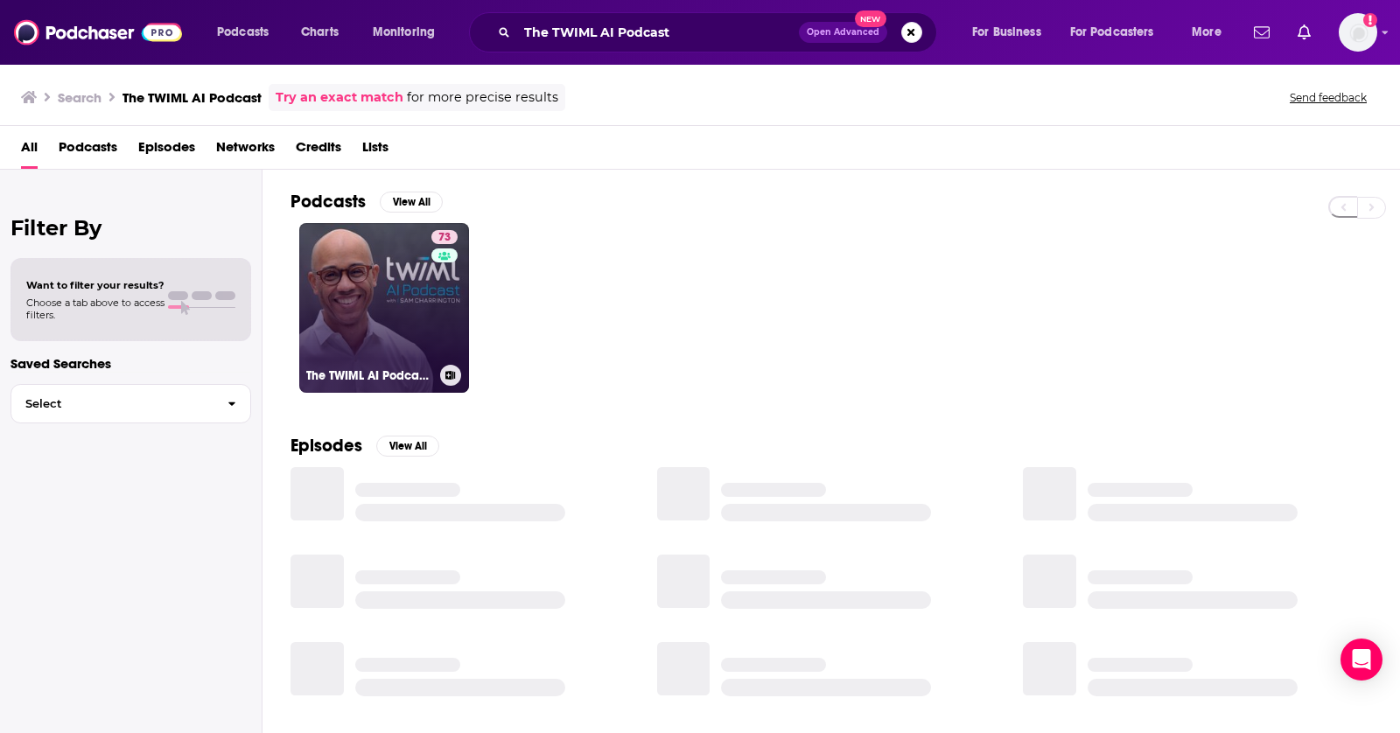
click at [375, 241] on link "73 The TWIML AI Podcast (formerly This Week in Machine Learning & Artificial In…" at bounding box center [384, 308] width 170 height 170
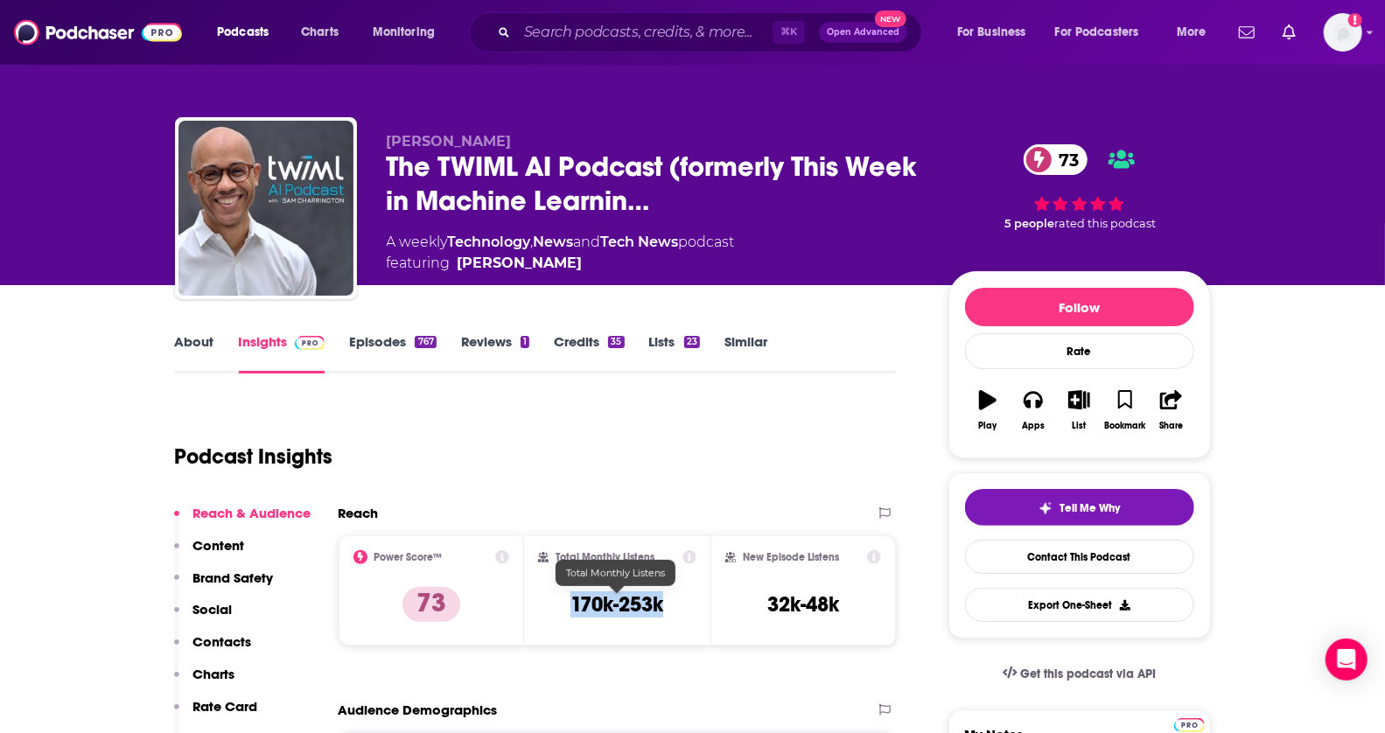
drag, startPoint x: 555, startPoint y: 594, endPoint x: 691, endPoint y: 594, distance: 136.5
click at [691, 594] on div "Total Monthly Listens 170k-253k" at bounding box center [617, 590] width 158 height 81
copy h3 "170k-253k"
click at [557, 37] on input "Search podcasts, credits, & more..." at bounding box center [645, 32] width 256 height 28
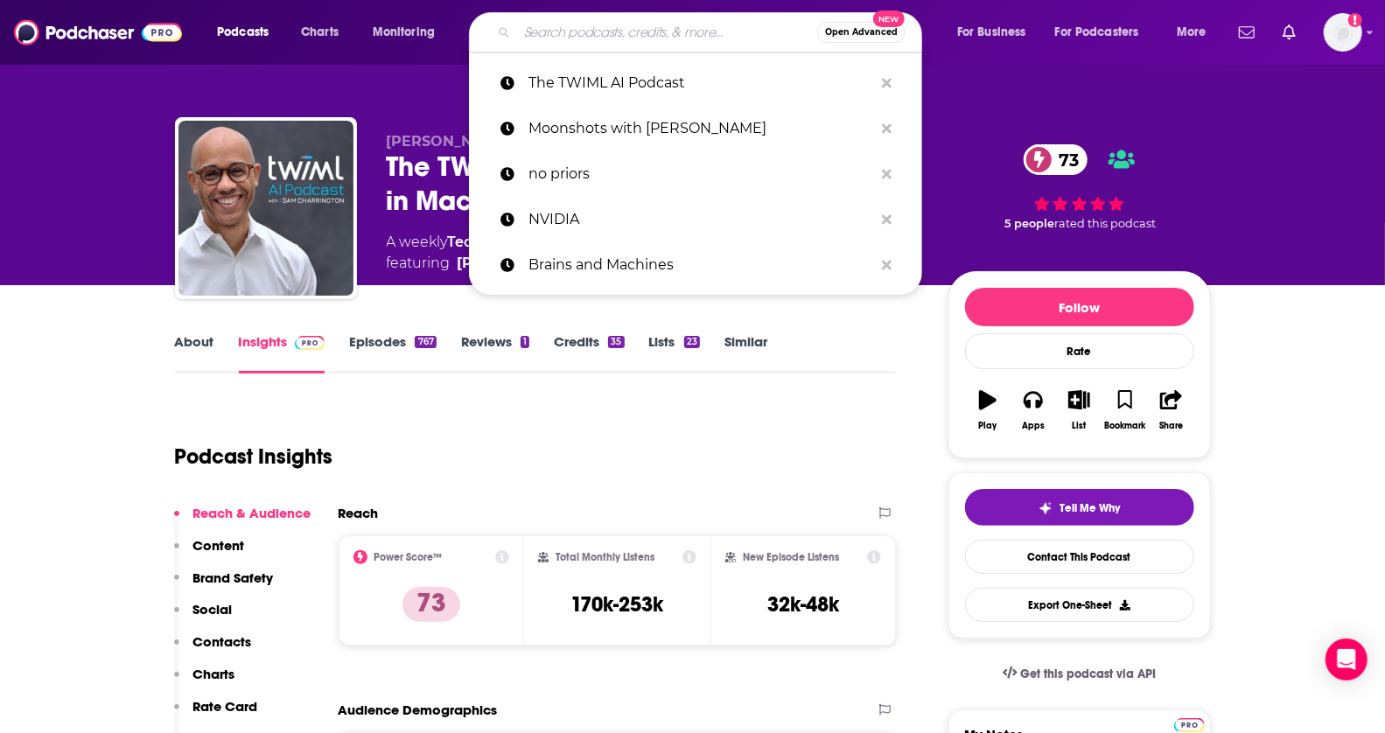
paste input "Dig Deep"
type input "Dig Deep"
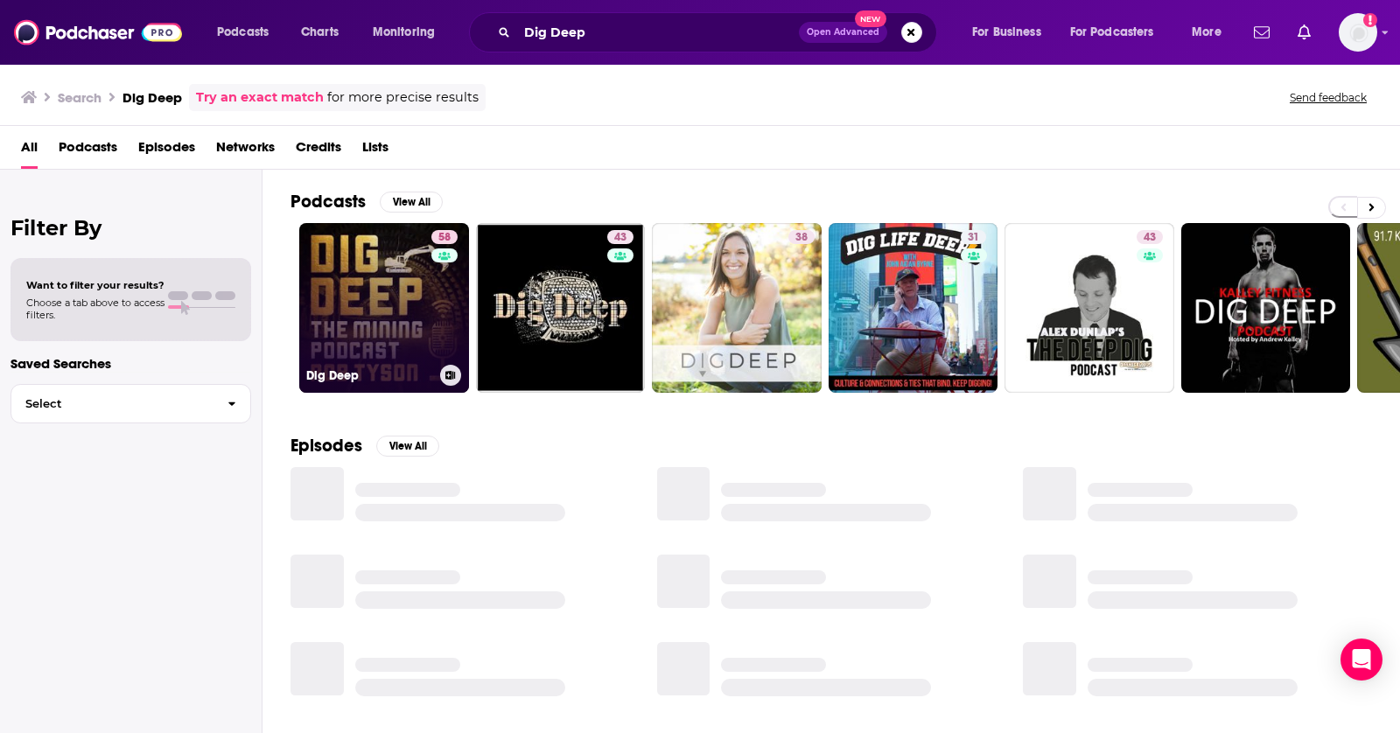
click at [322, 279] on link "58 Dig Deep" at bounding box center [384, 308] width 170 height 170
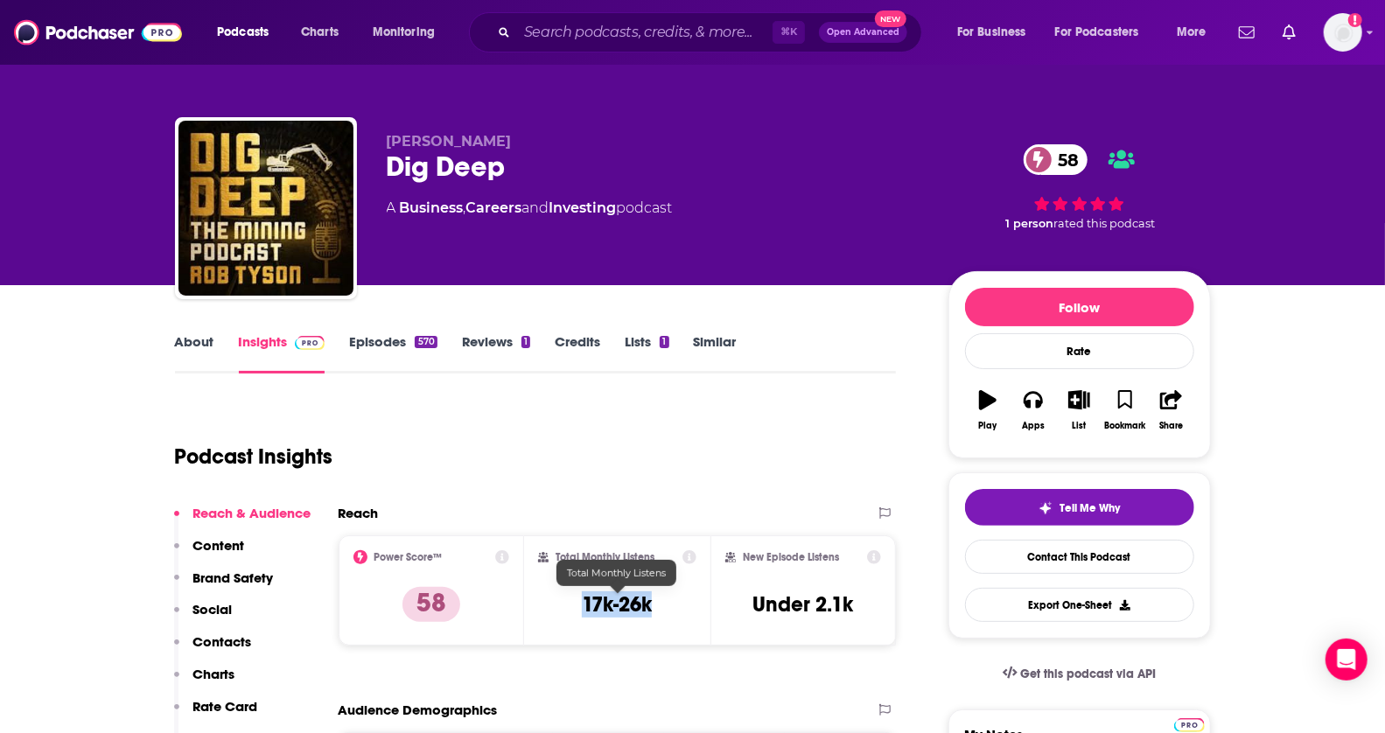
drag, startPoint x: 574, startPoint y: 614, endPoint x: 650, endPoint y: 614, distance: 76.1
click at [650, 614] on div "Total Monthly Listens 17k-26k" at bounding box center [617, 590] width 158 height 81
copy h3 "17k-26k"
click at [562, 30] on input "Search podcasts, credits, & more..." at bounding box center [645, 32] width 256 height 28
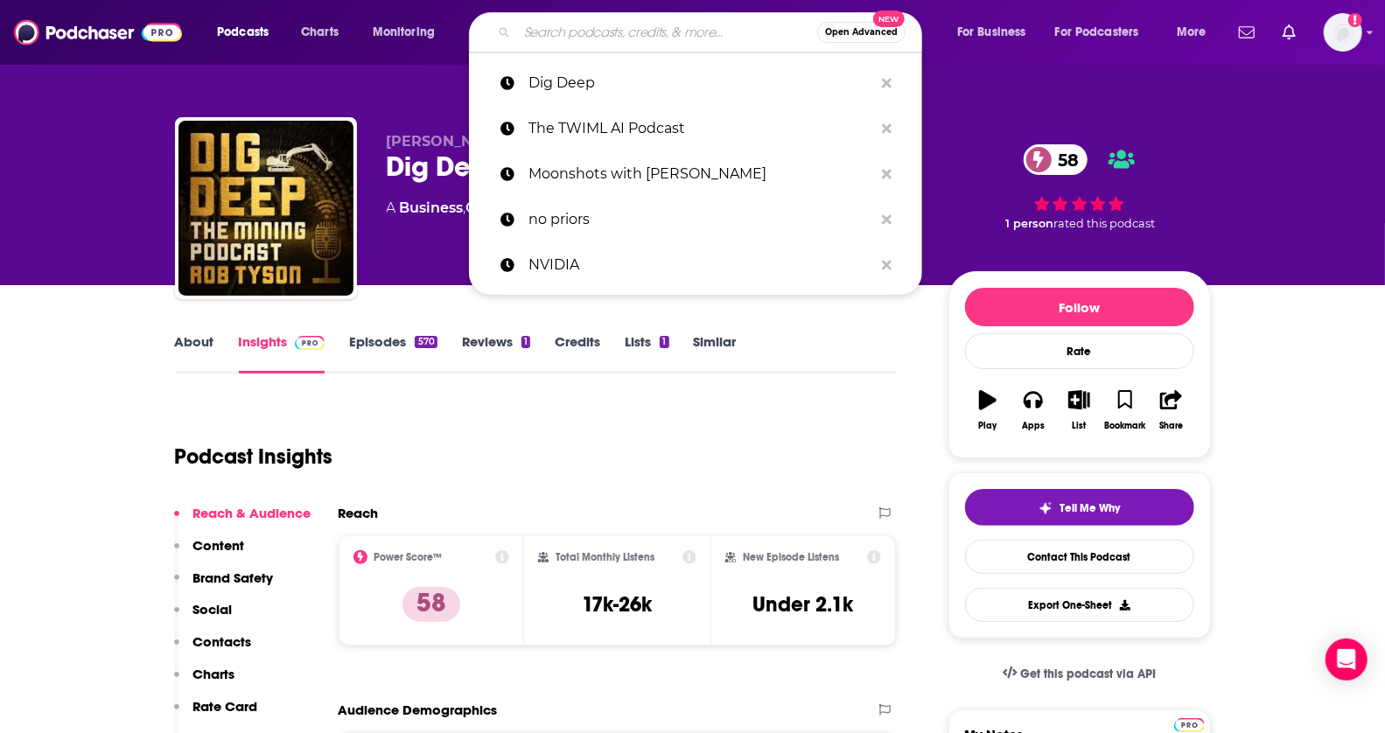
paste input "TechStuff"
type input "TechStuff"
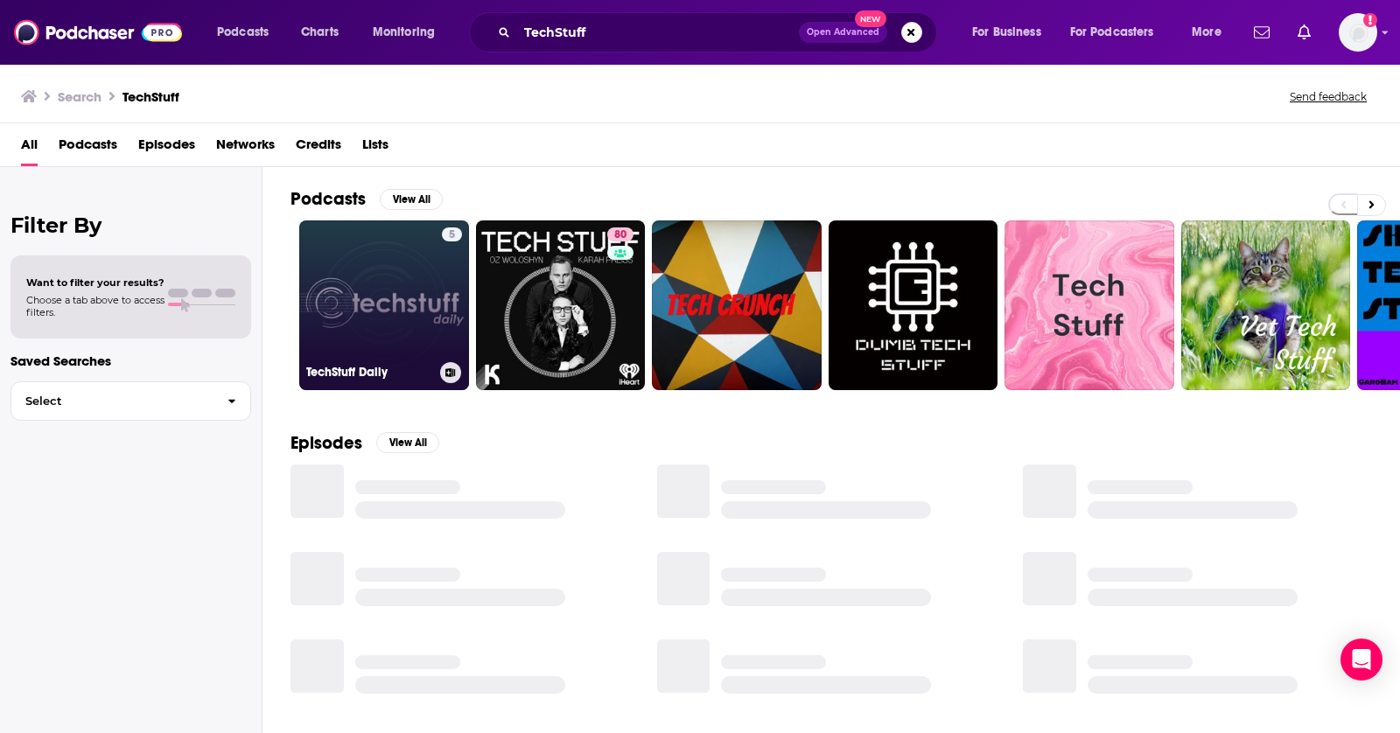
click at [374, 279] on link "5 TechStuff Daily" at bounding box center [384, 306] width 170 height 170
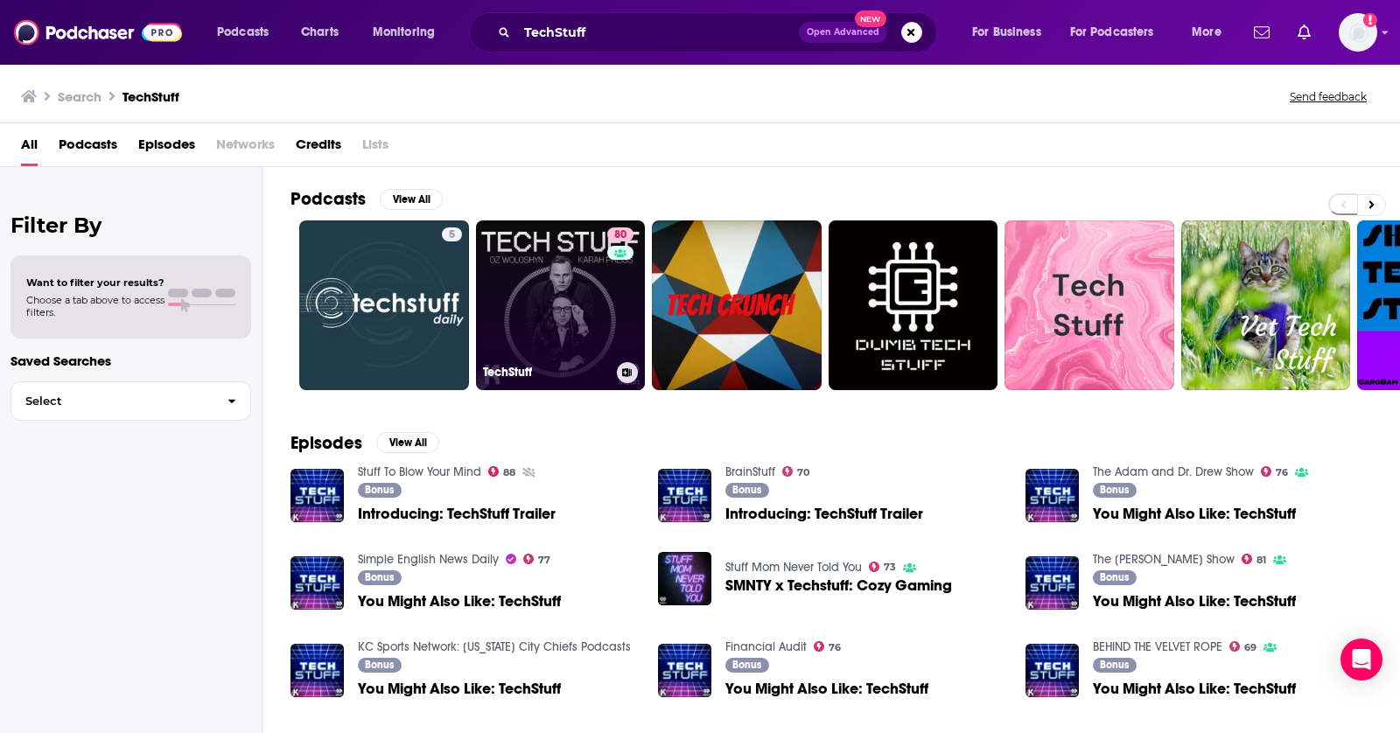
click at [548, 310] on link "80 TechStuff" at bounding box center [561, 306] width 170 height 170
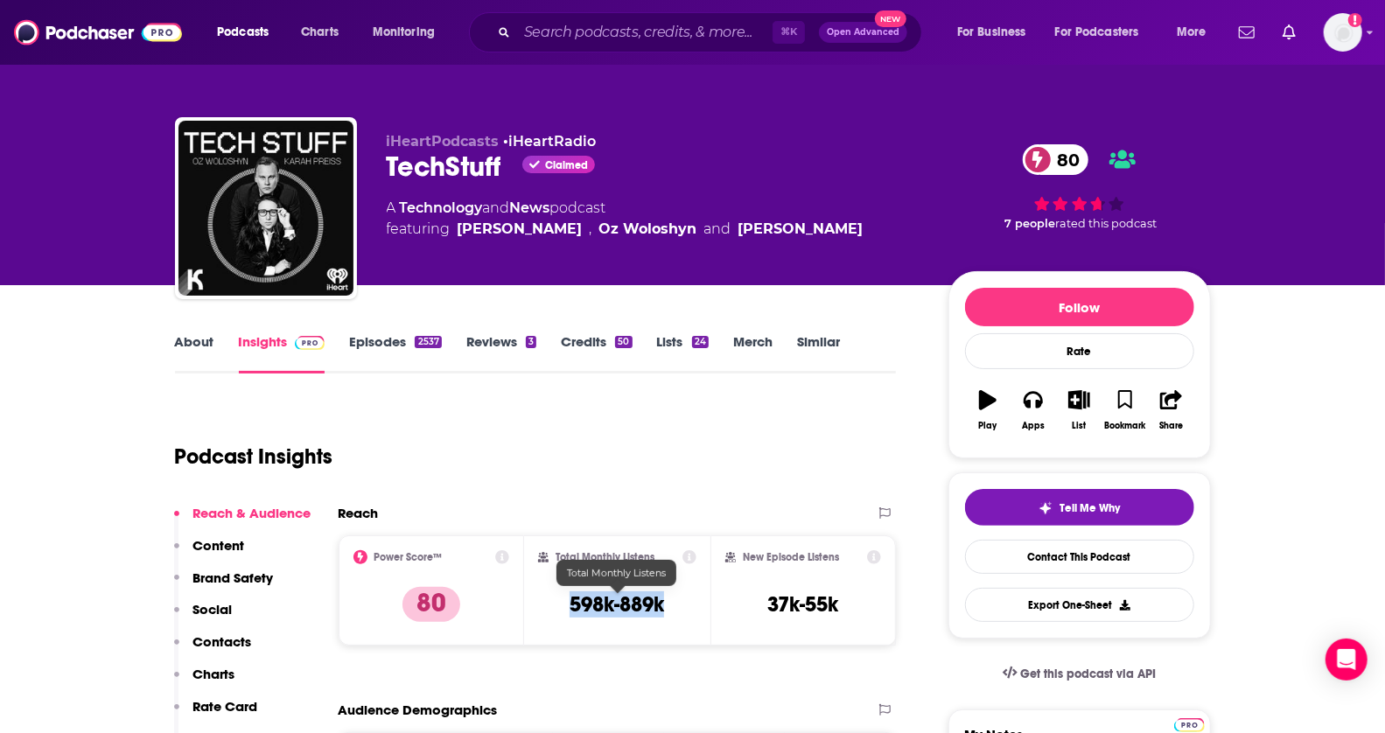
drag, startPoint x: 564, startPoint y: 615, endPoint x: 673, endPoint y: 615, distance: 108.5
click at [673, 615] on div "Total Monthly Listens 598k-889k" at bounding box center [617, 590] width 158 height 81
copy h3 "598k-889k"
click at [577, 34] on input "Search podcasts, credits, & more..." at bounding box center [645, 32] width 256 height 28
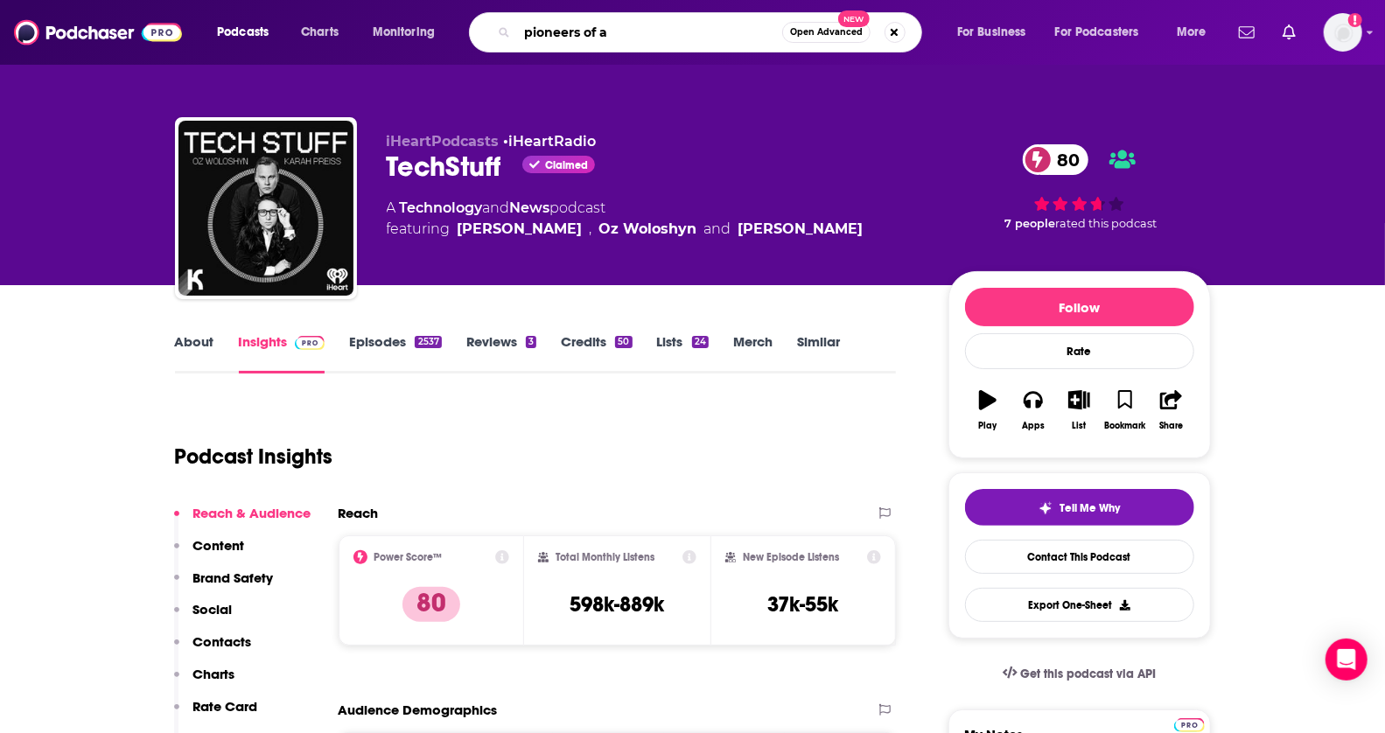
type input "pioneers of ai"
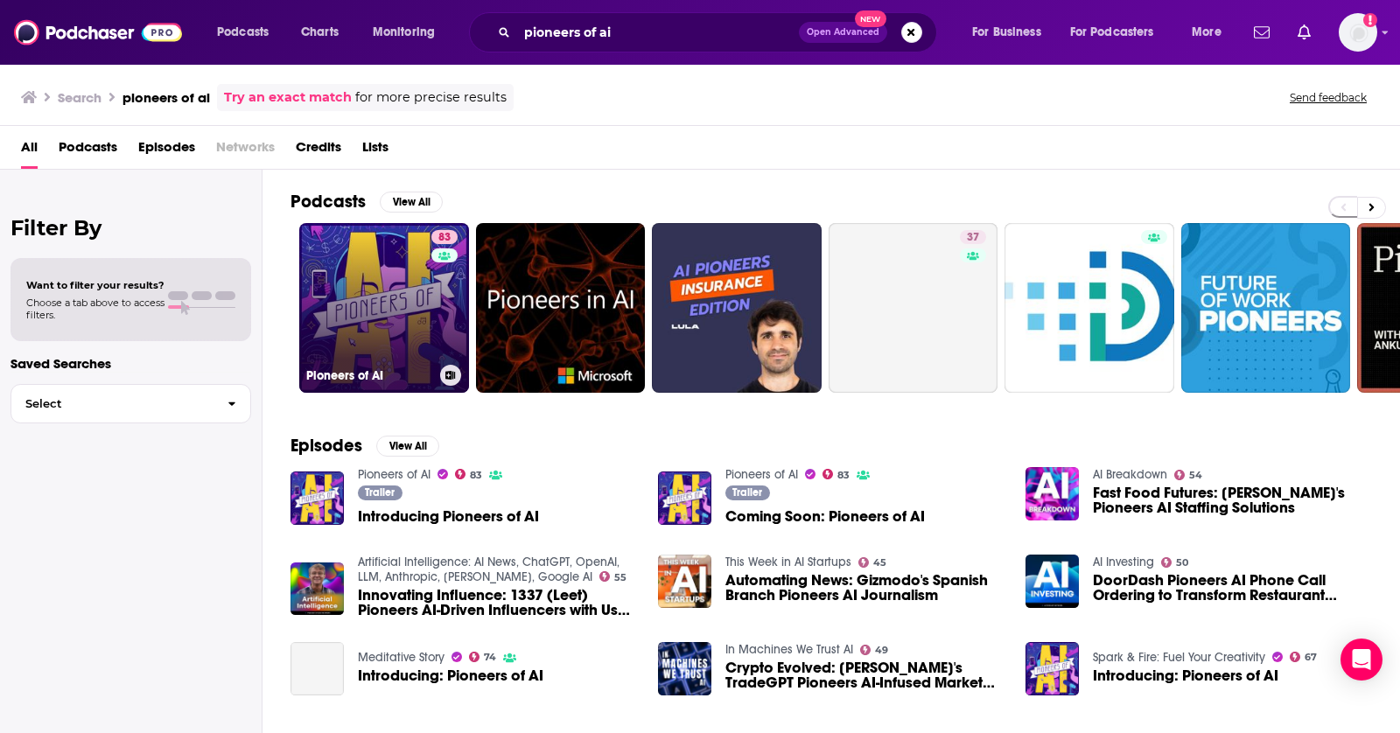
click at [366, 298] on link "83 Pioneers of AI" at bounding box center [384, 308] width 170 height 170
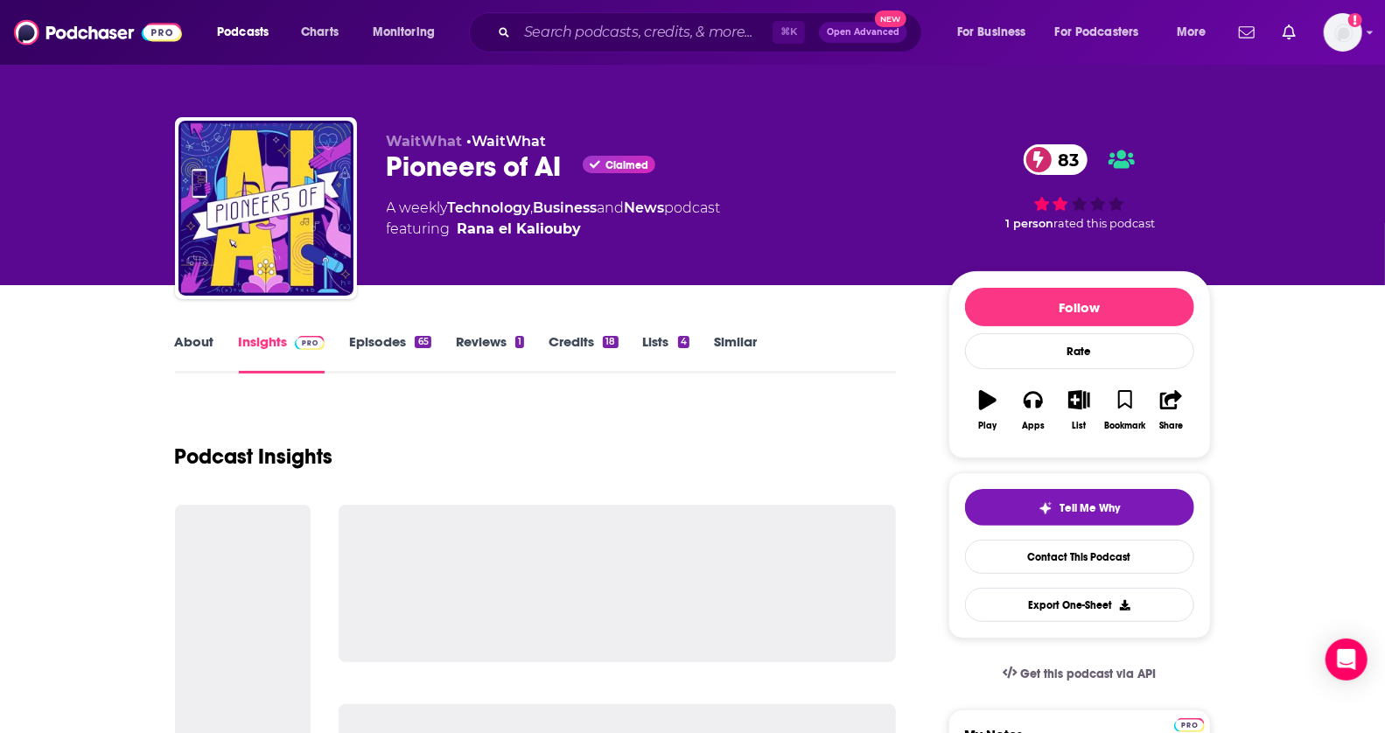
click at [729, 340] on link "Similar" at bounding box center [735, 353] width 43 height 40
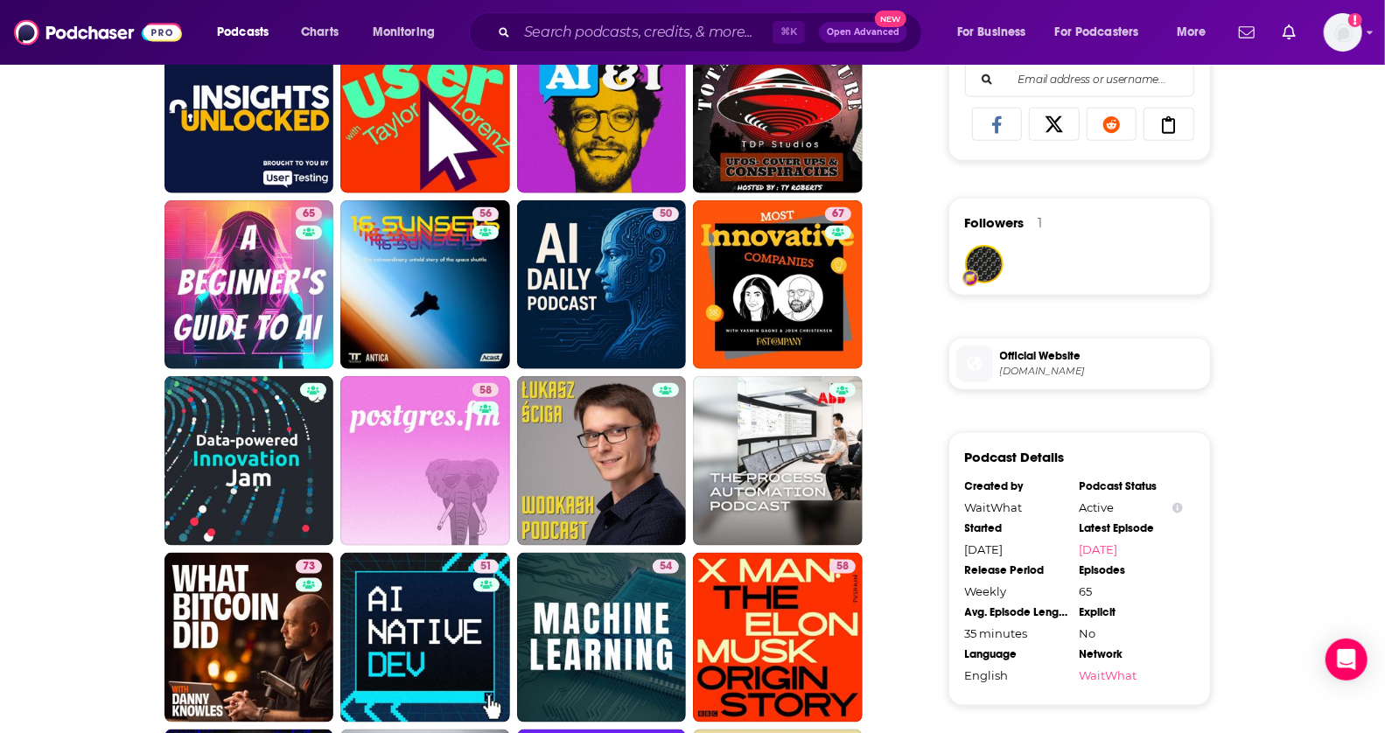
drag, startPoint x: 1399, startPoint y: 234, endPoint x: 1399, endPoint y: 268, distance: 34.1
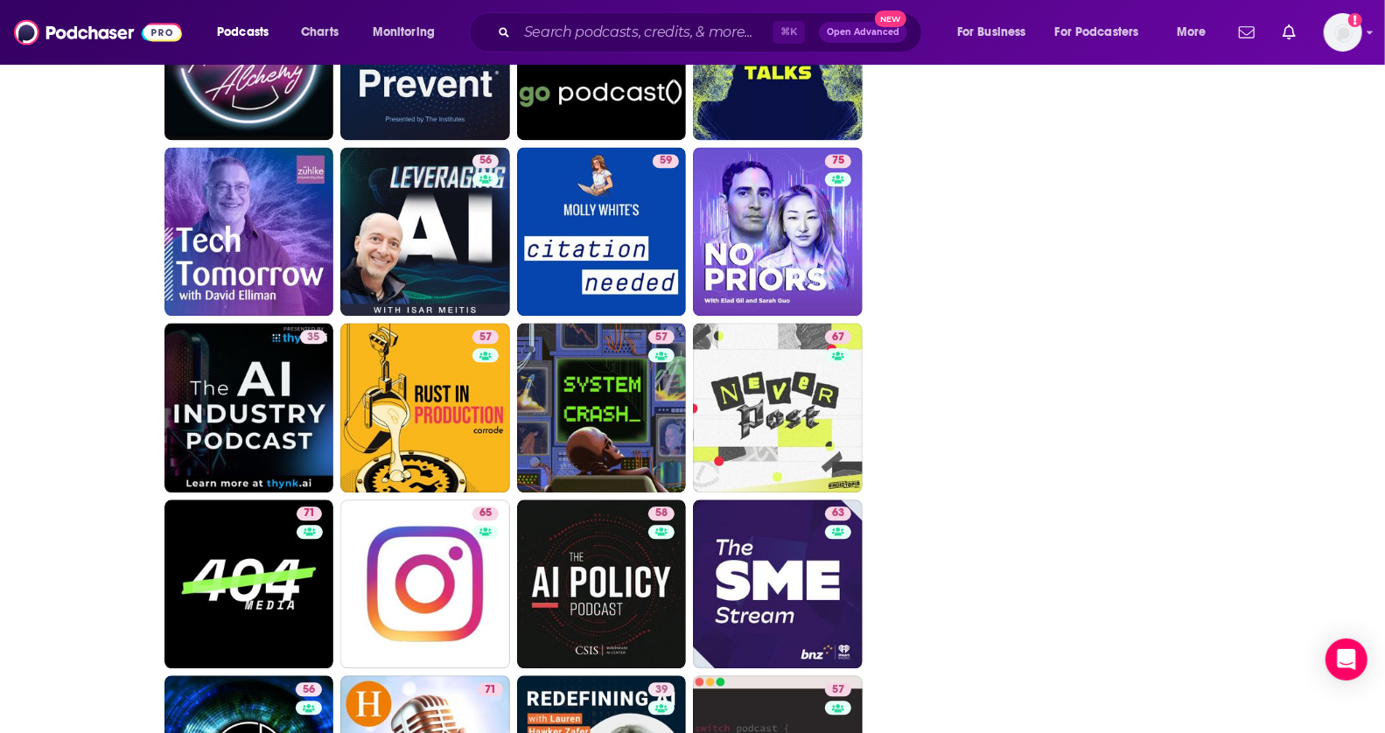
scroll to position [2442, 0]
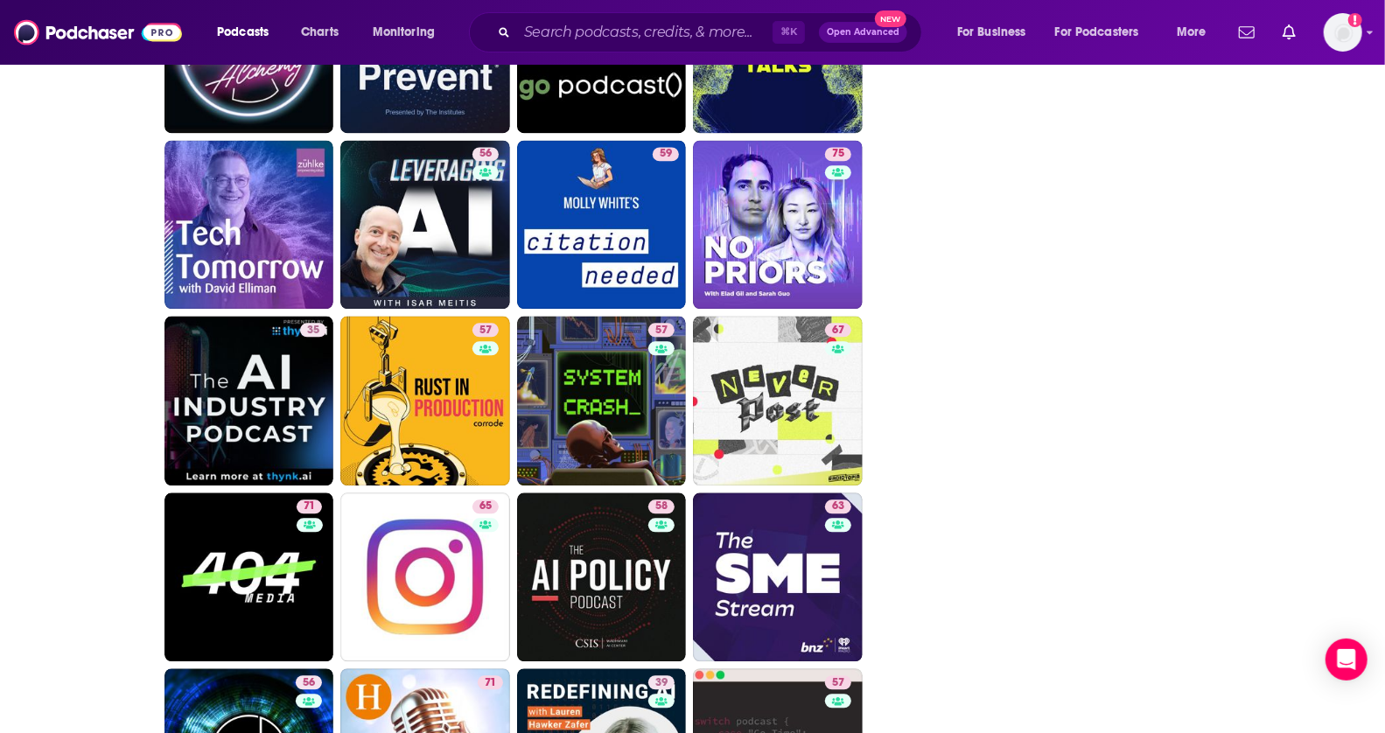
drag, startPoint x: 1399, startPoint y: 261, endPoint x: 1352, endPoint y: 457, distance: 201.6
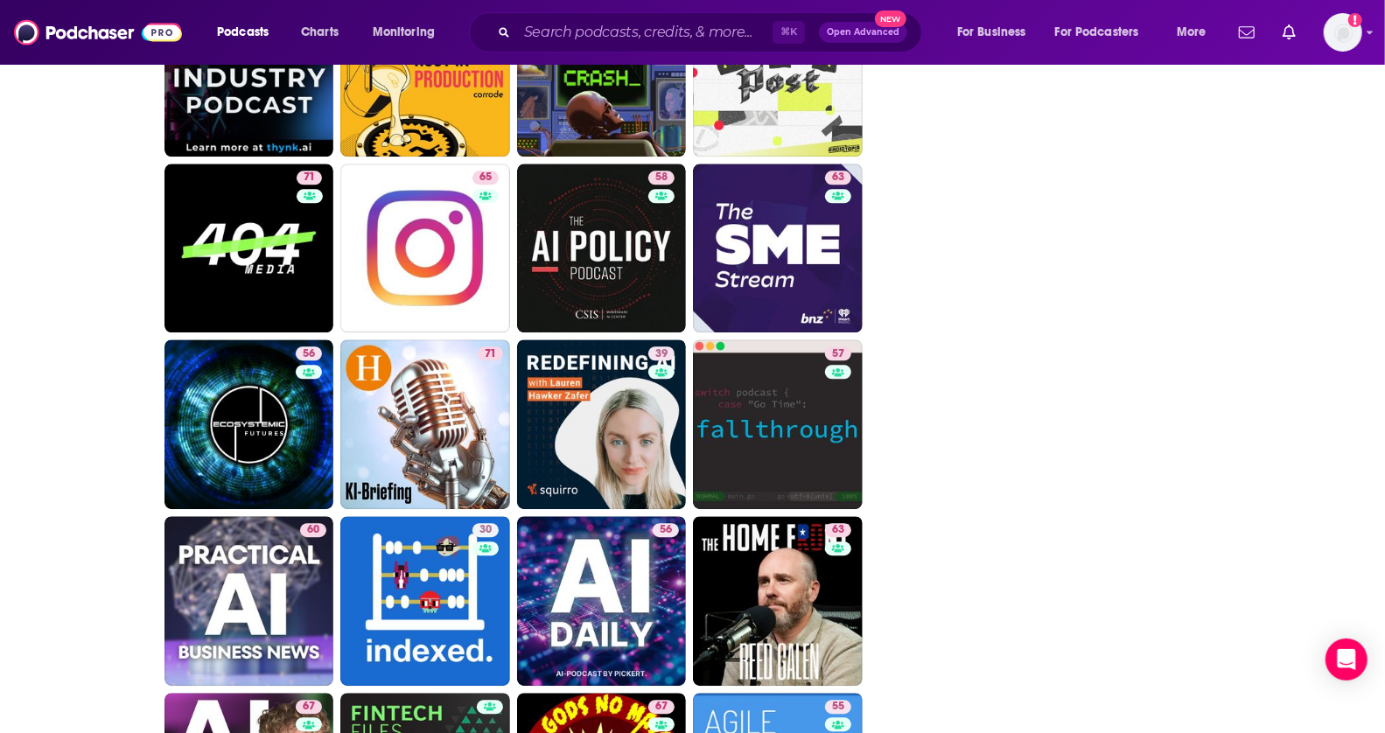
scroll to position [2775, 0]
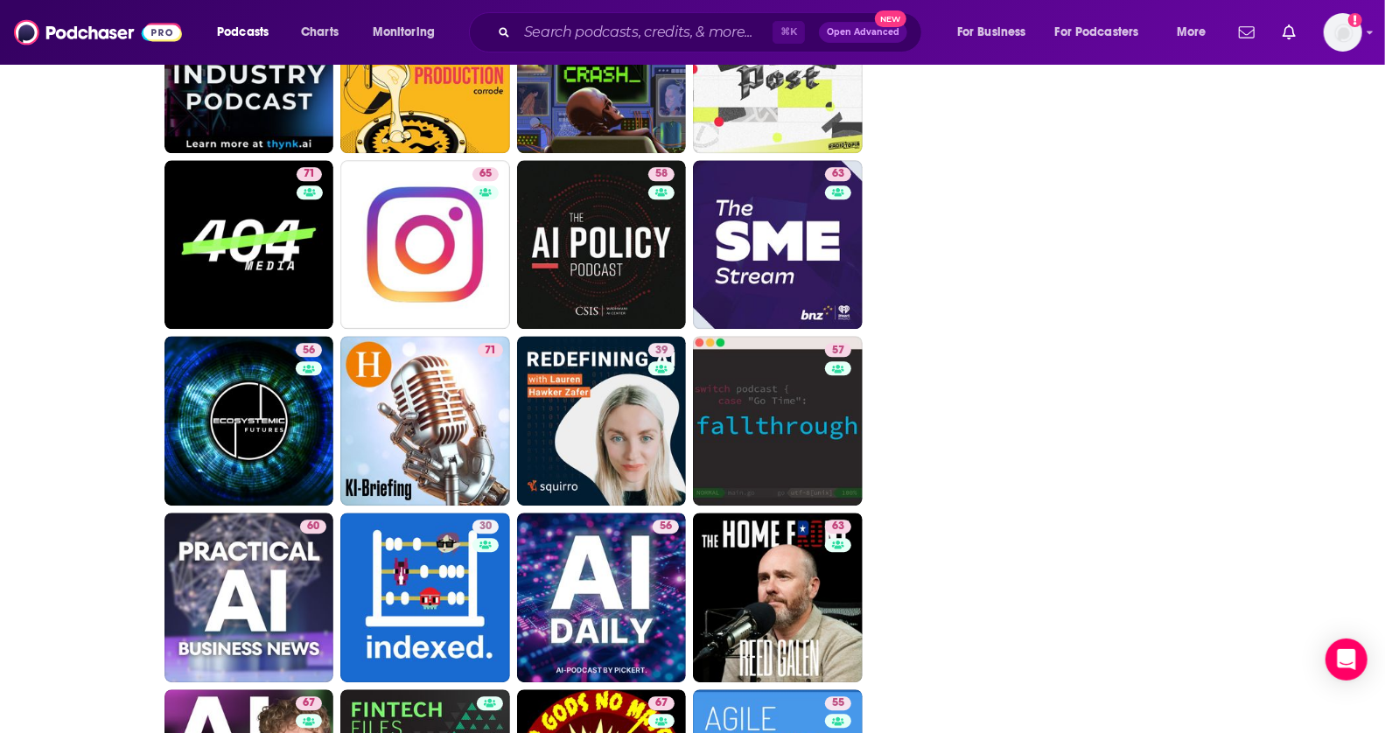
drag, startPoint x: 1399, startPoint y: 403, endPoint x: 1399, endPoint y: 452, distance: 49.9
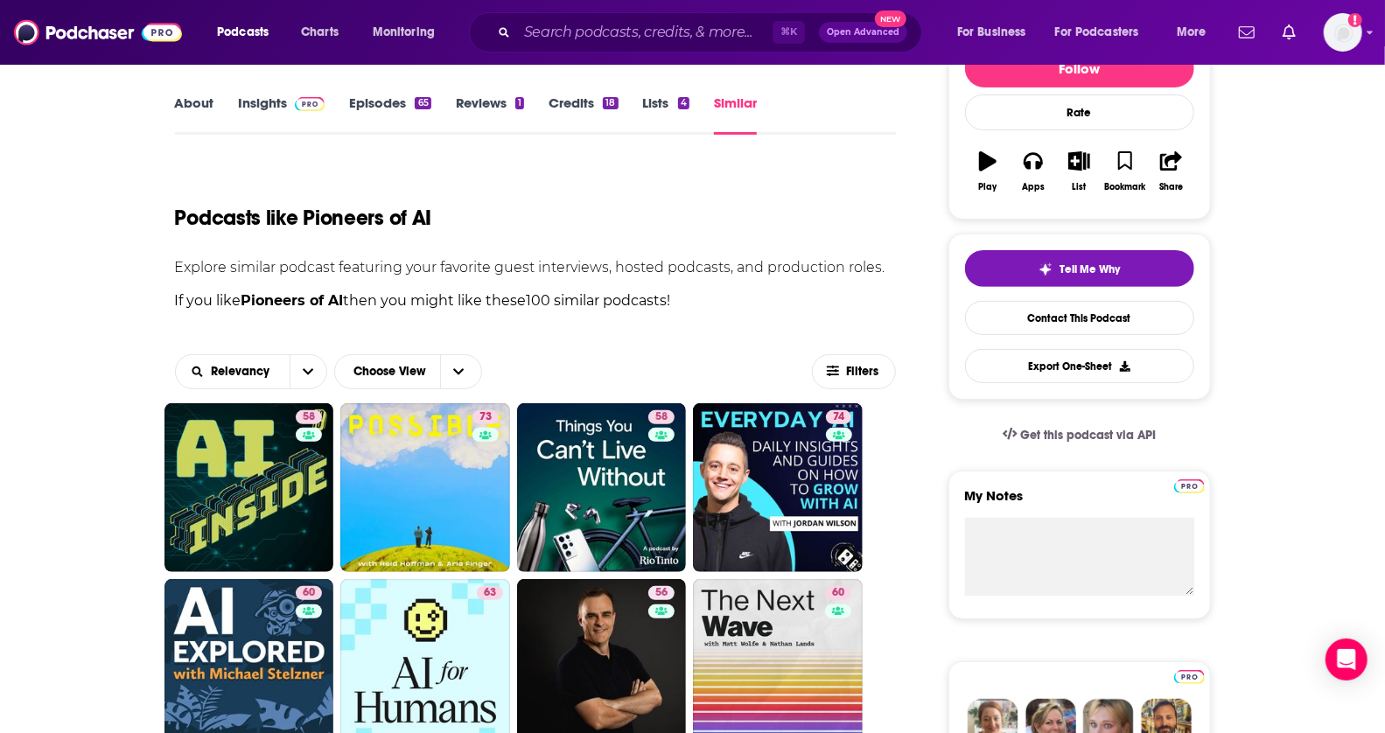
scroll to position [0, 0]
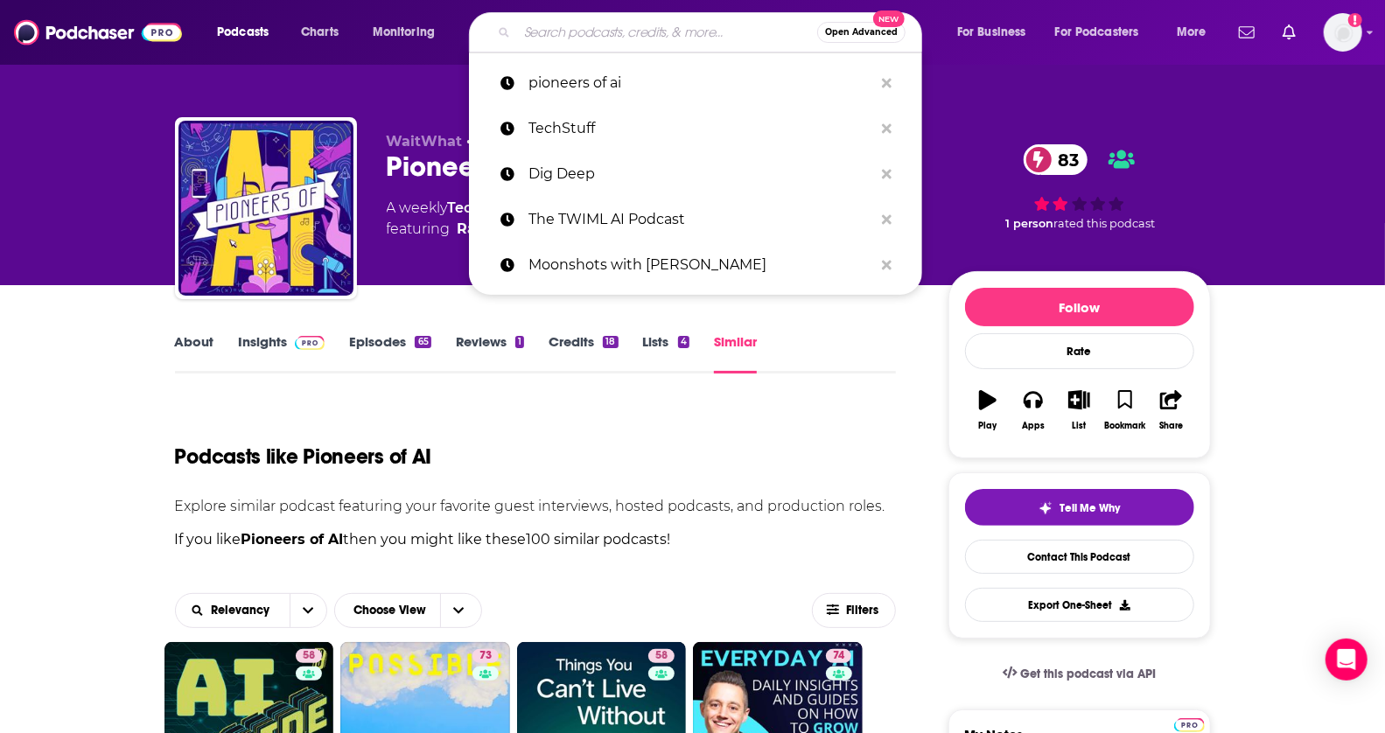
click at [613, 42] on input "Search podcasts, credits, & more..." at bounding box center [667, 32] width 300 height 28
paste input "Dig Deep"
type input "Dig Deep"
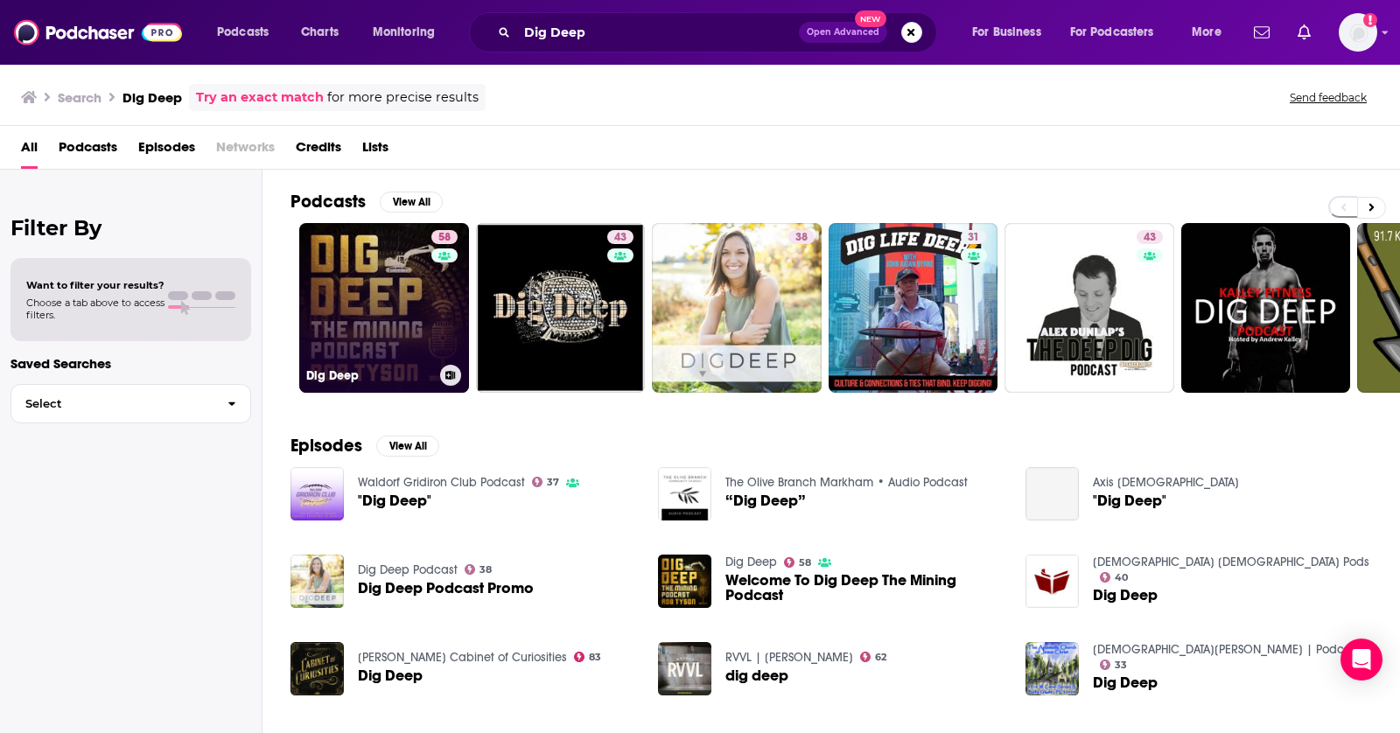
click at [347, 291] on link "58 Dig Deep" at bounding box center [384, 308] width 170 height 170
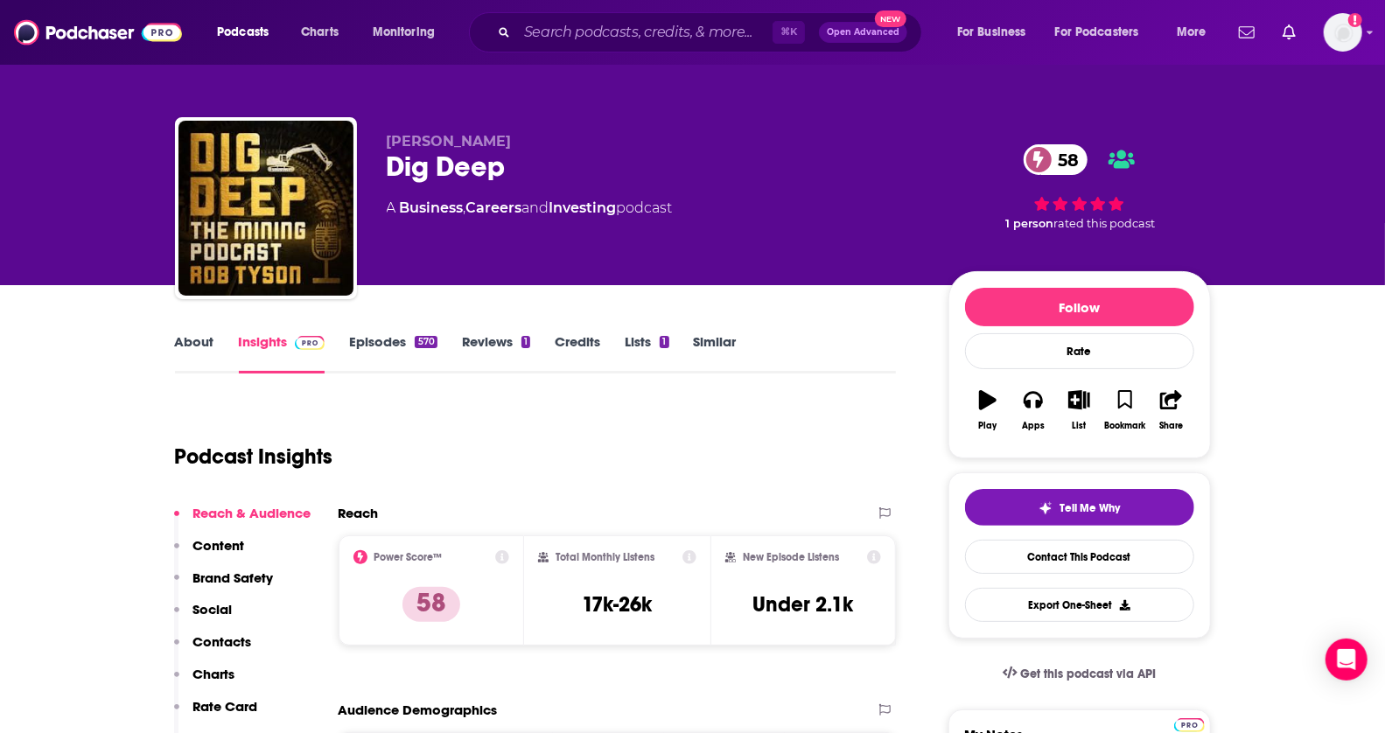
click at [729, 351] on link "Similar" at bounding box center [715, 353] width 43 height 40
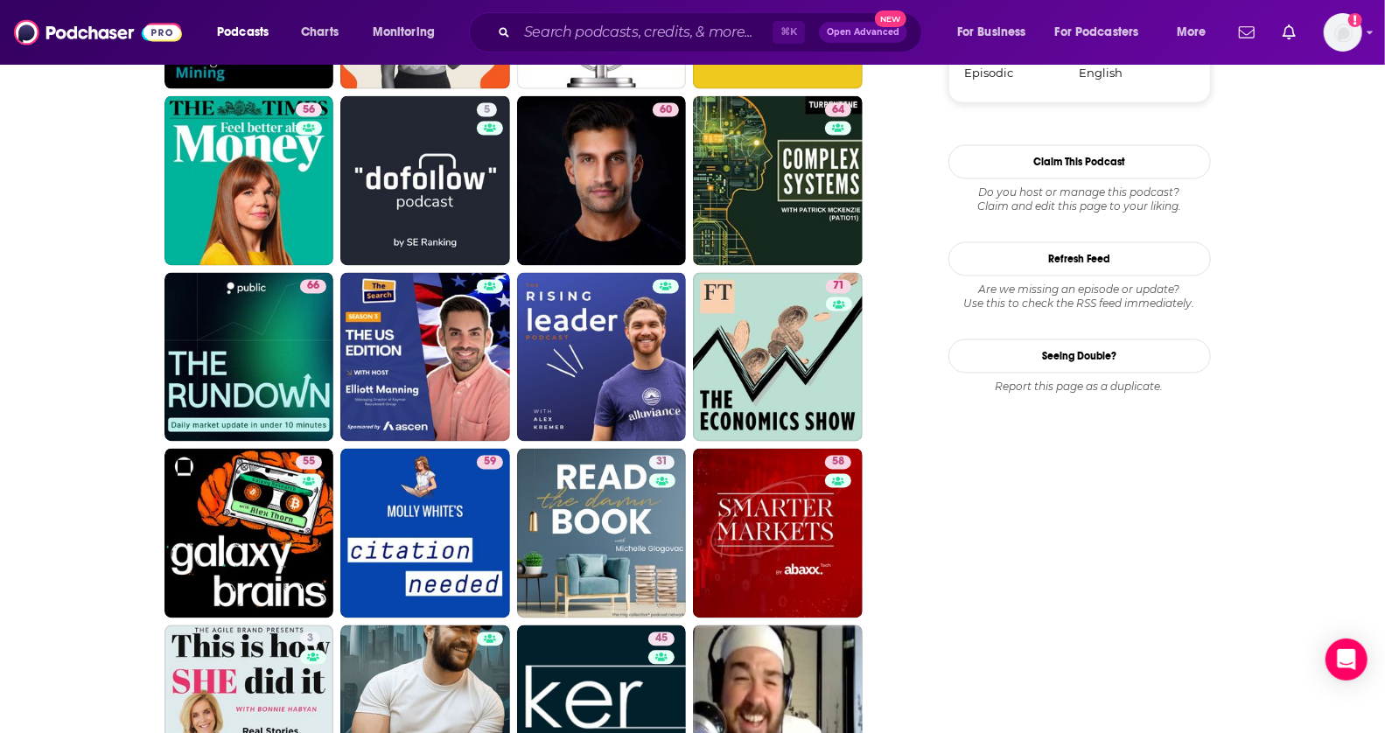
scroll to position [2021, 0]
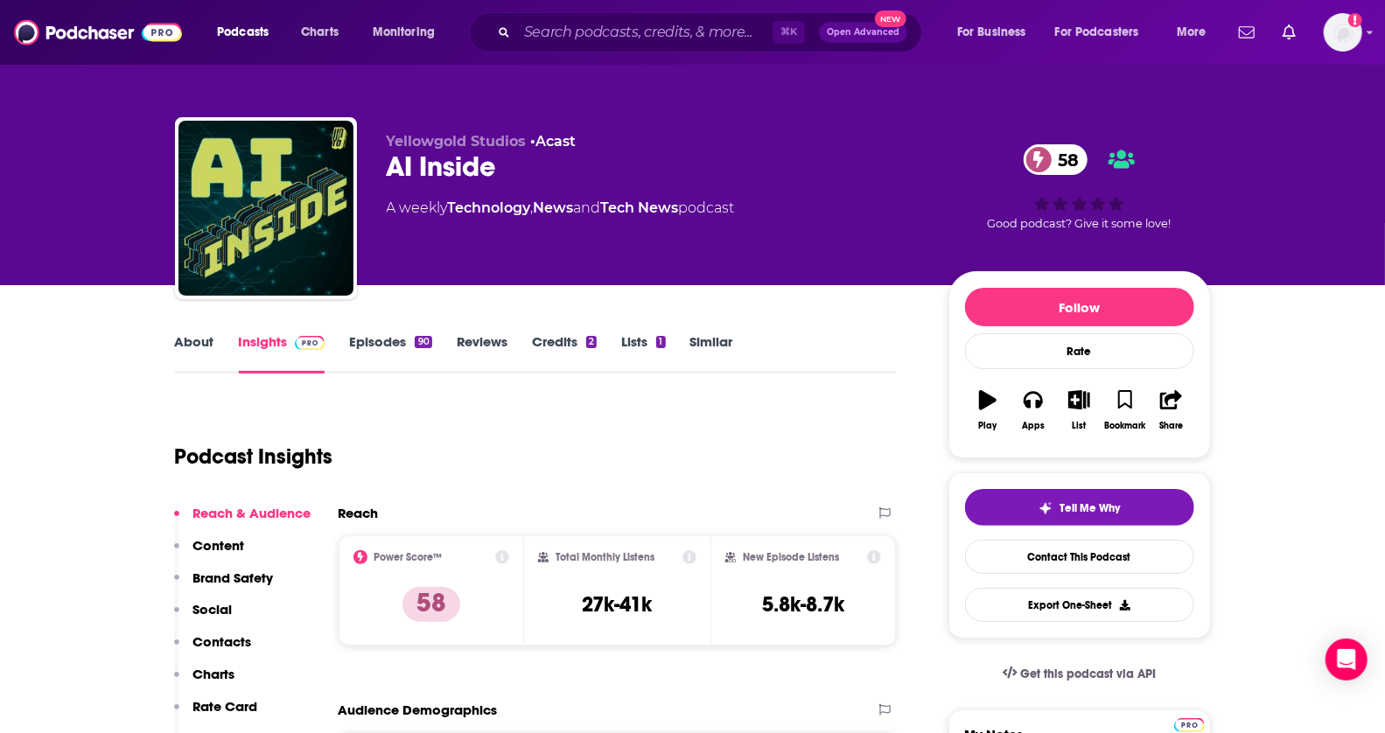
click at [718, 340] on link "Similar" at bounding box center [711, 353] width 43 height 40
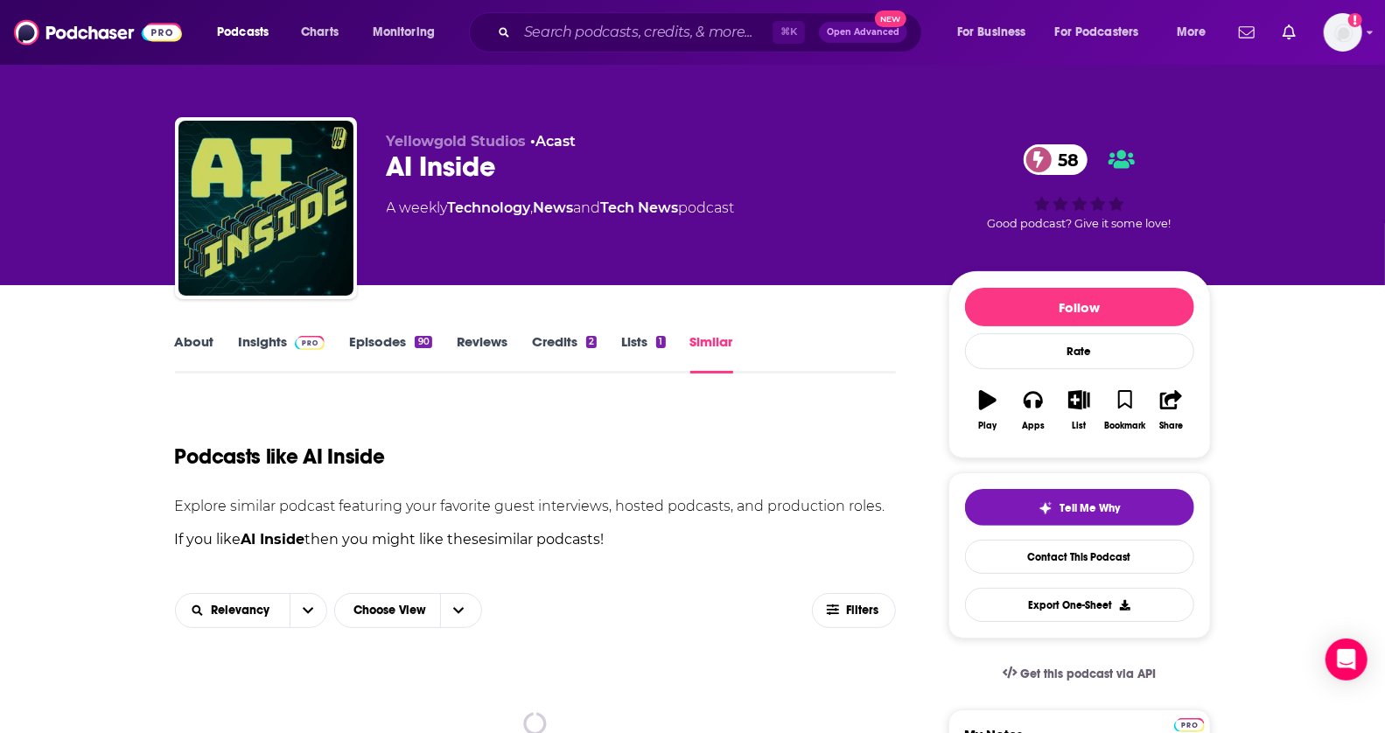
click at [382, 335] on link "Episodes 90" at bounding box center [390, 353] width 82 height 40
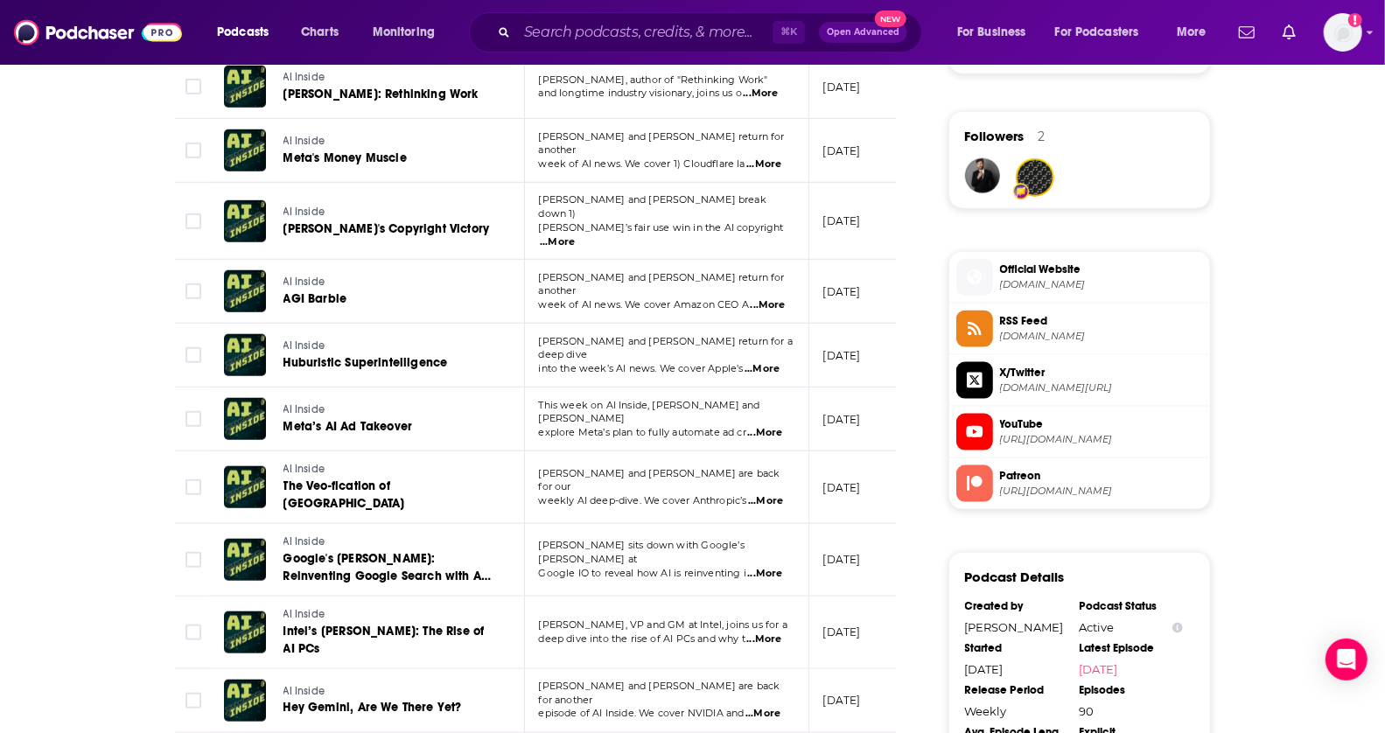
scroll to position [1236, 0]
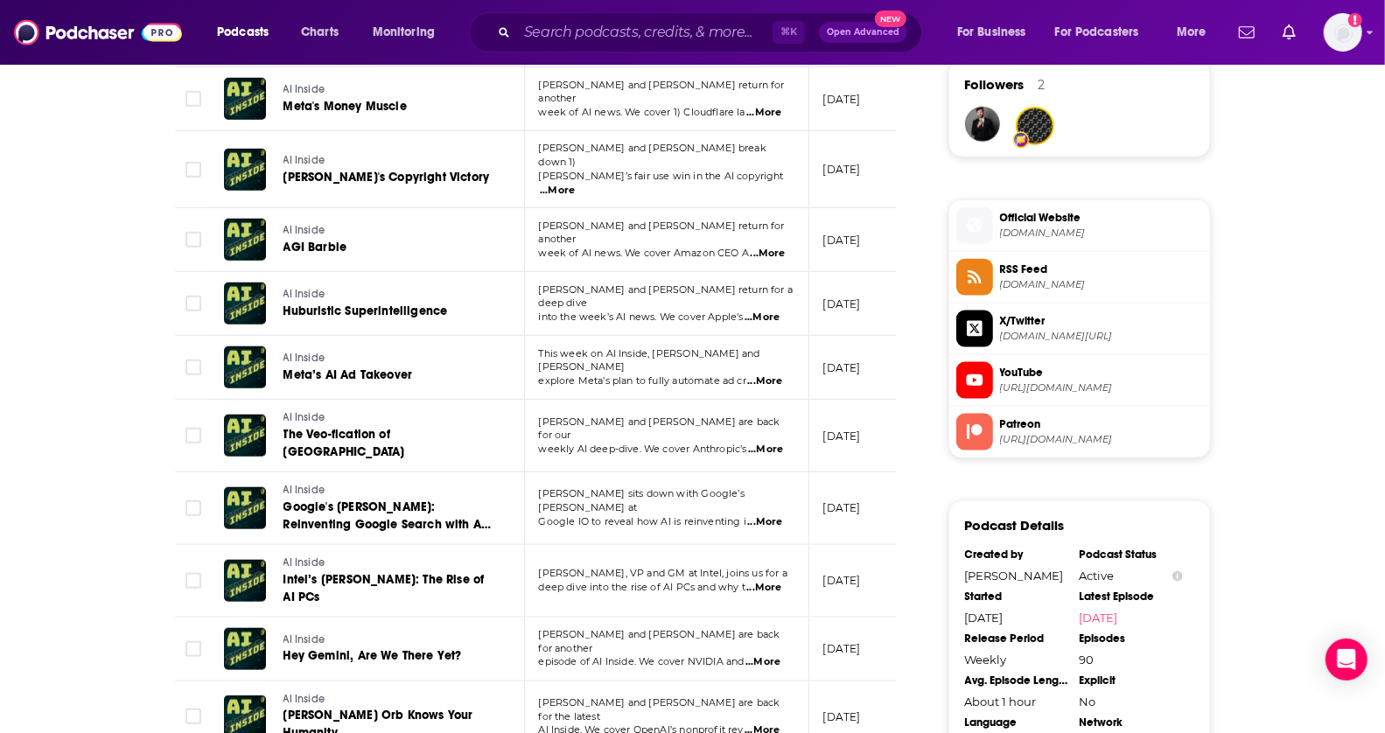
drag, startPoint x: 1399, startPoint y: 417, endPoint x: 1394, endPoint y: 445, distance: 28.5
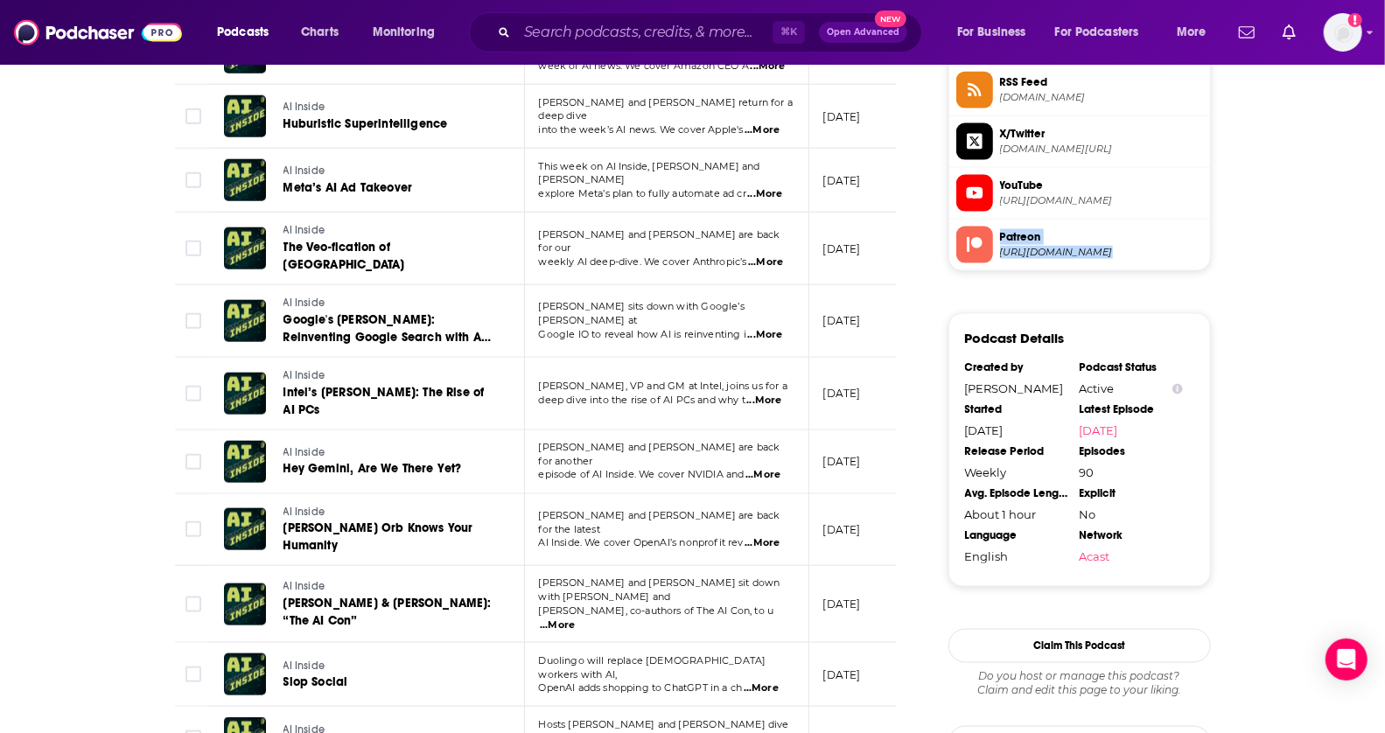
scroll to position [1484, 0]
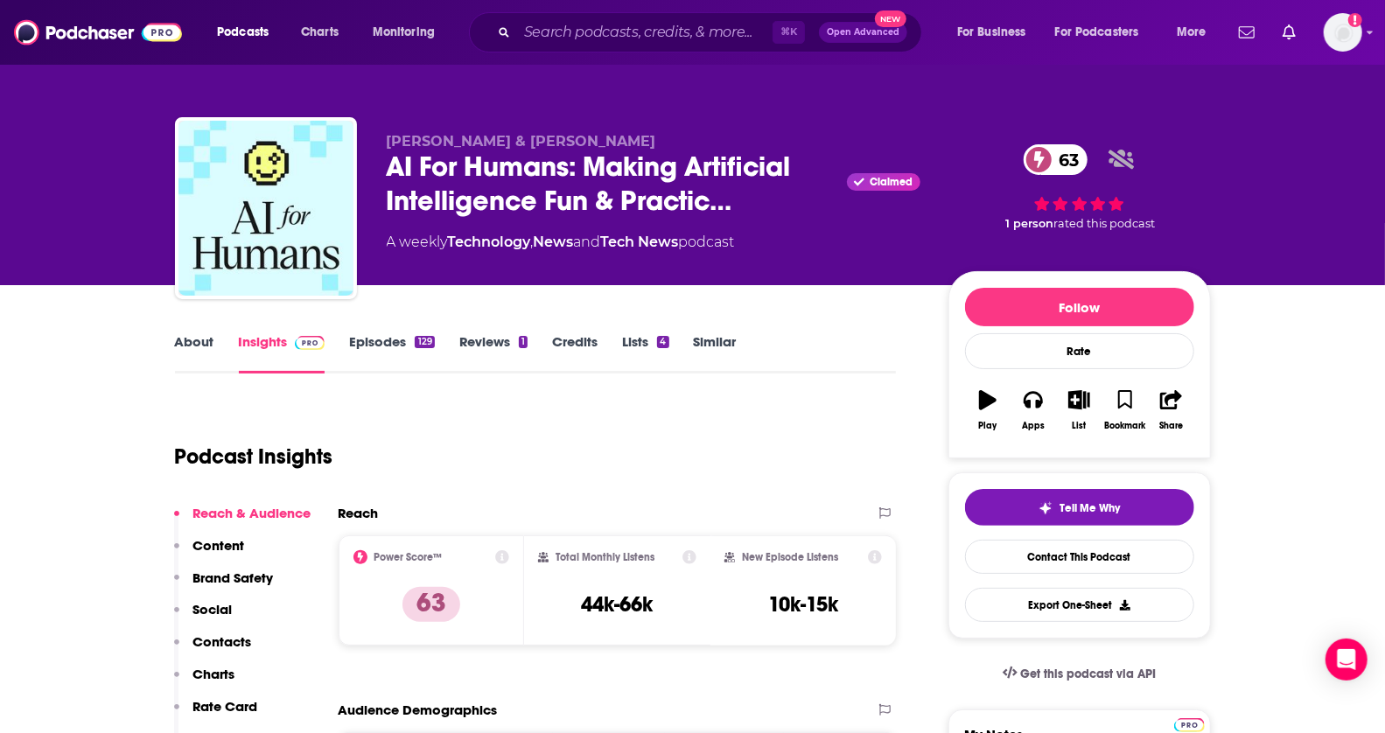
click at [389, 346] on link "Episodes 129" at bounding box center [391, 353] width 85 height 40
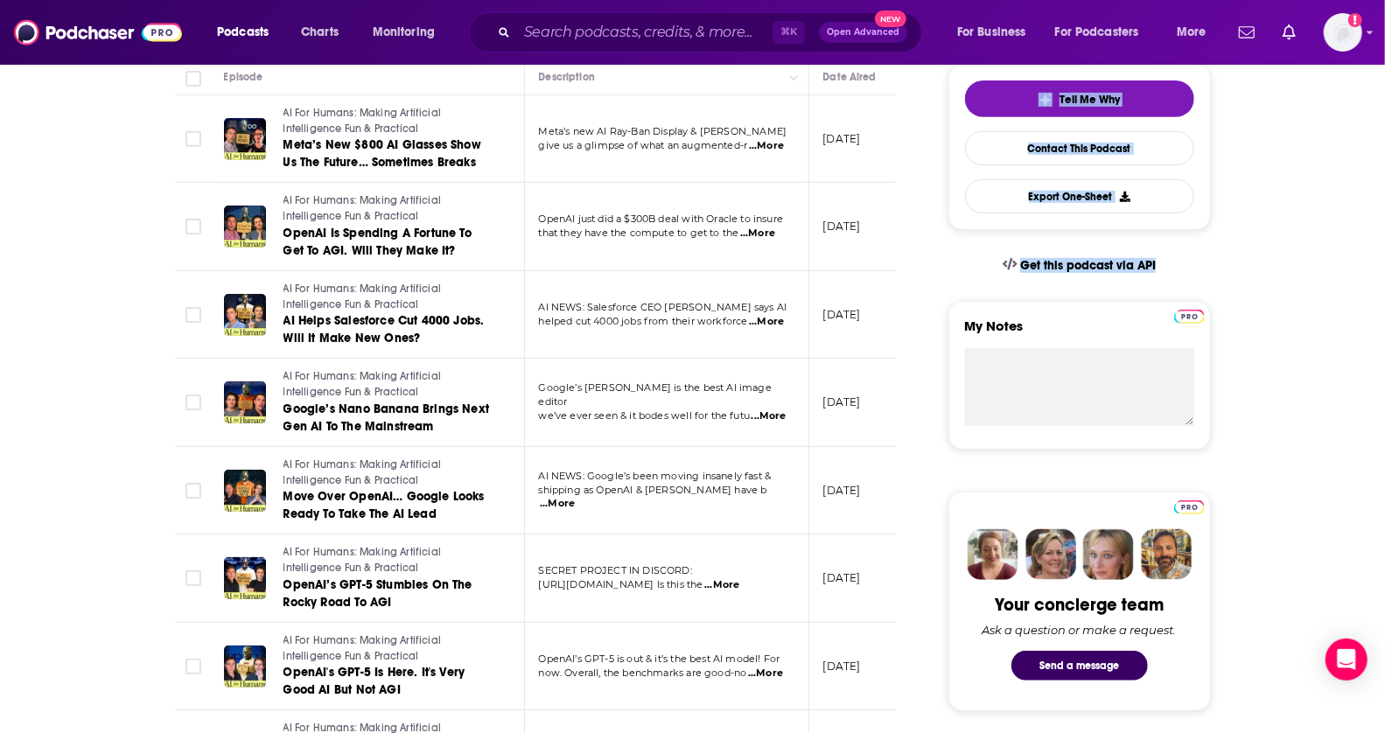
scroll to position [194, 0]
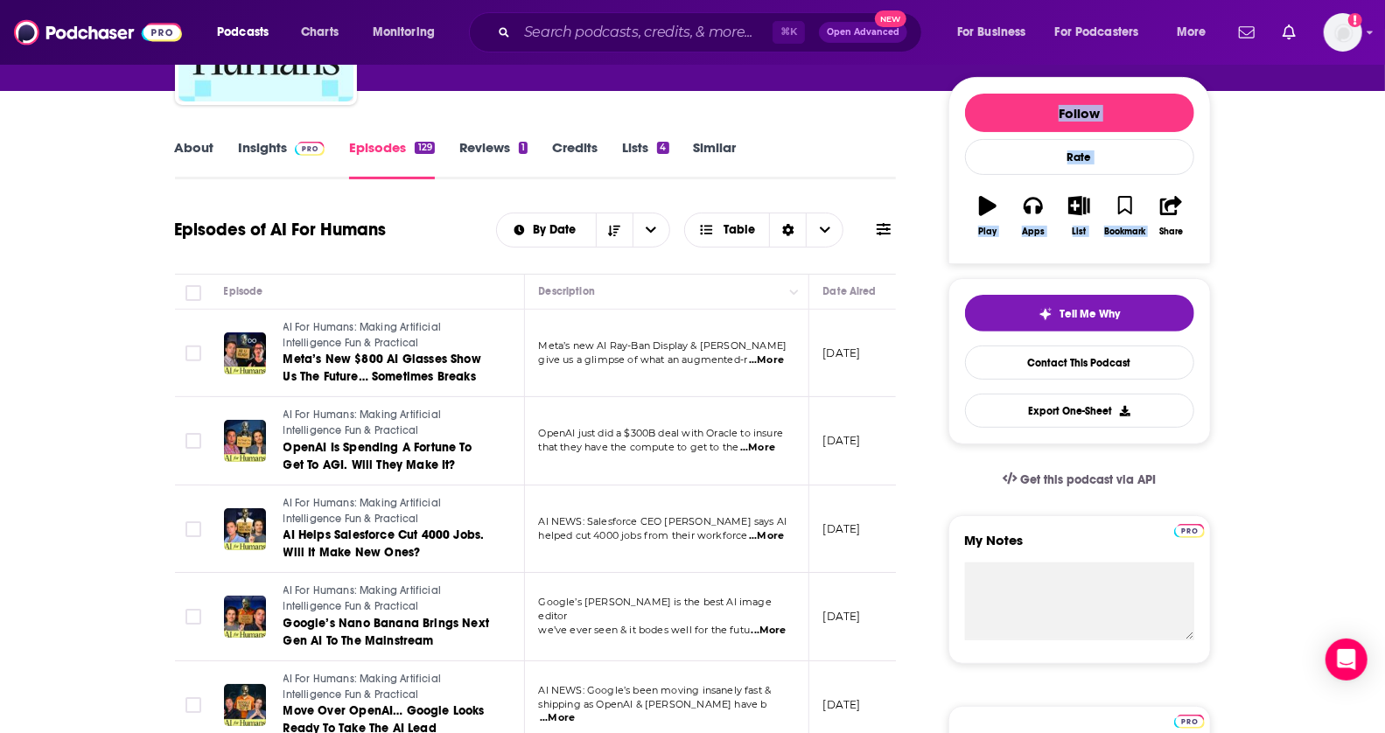
drag, startPoint x: 1399, startPoint y: 177, endPoint x: 1399, endPoint y: 67, distance: 109.4
click at [1384, 89] on html "Podcasts Charts Monitoring ⌘ K Open Advanced New For Business For Podcasters Mo…" at bounding box center [692, 172] width 1385 height 733
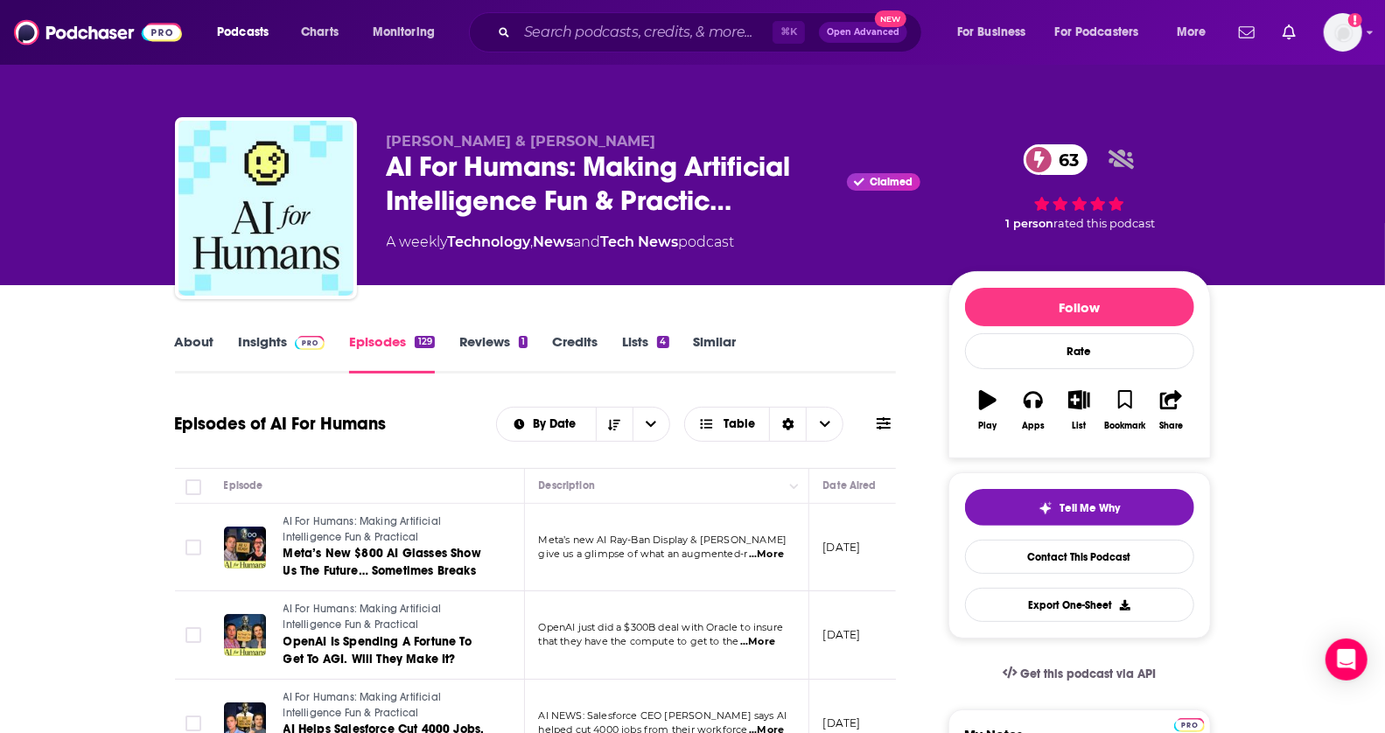
click at [712, 332] on div "About Insights Episodes 129 Reviews 1 Credits Lists 4 Similar" at bounding box center [536, 352] width 722 height 43
click at [694, 342] on link "Similar" at bounding box center [715, 353] width 43 height 40
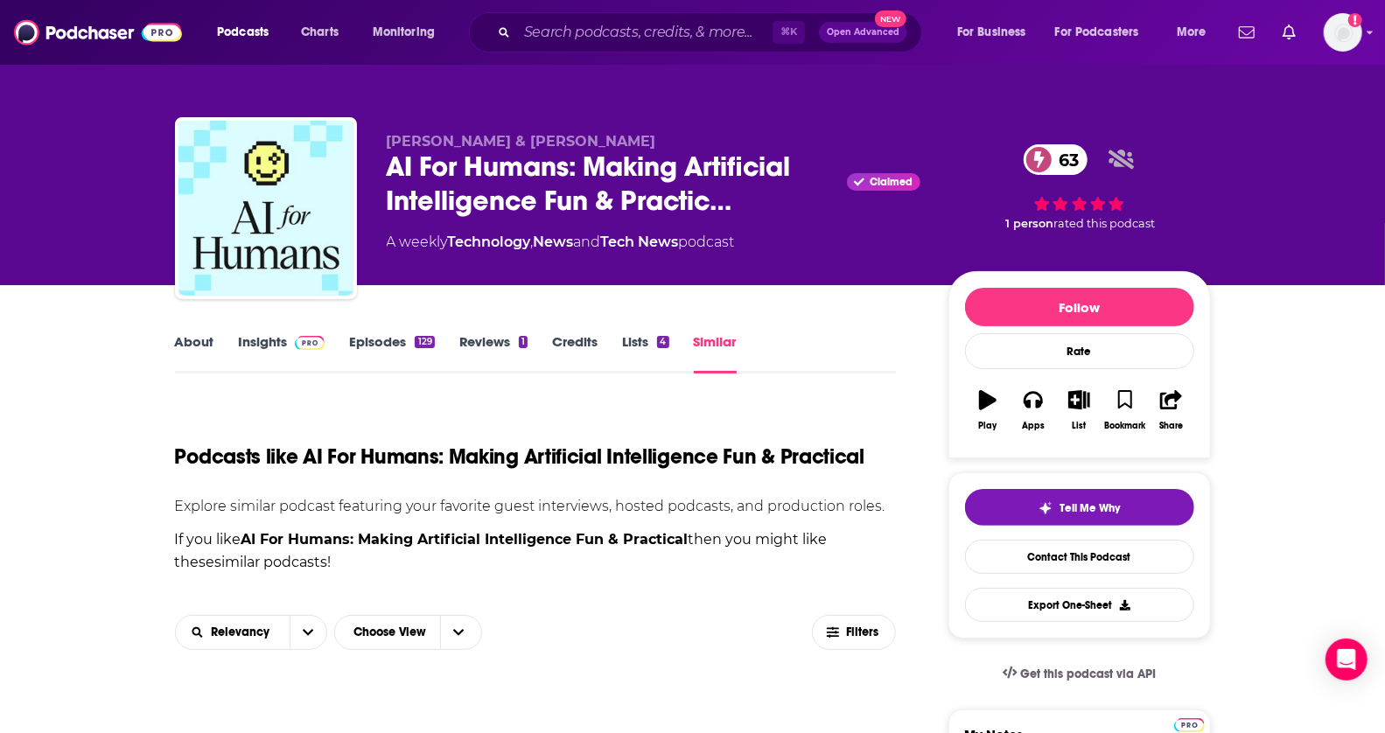
click at [1384, 137] on html "Podcasts Charts Monitoring ⌘ K Open Advanced New For Business For Podcasters Mo…" at bounding box center [692, 366] width 1385 height 733
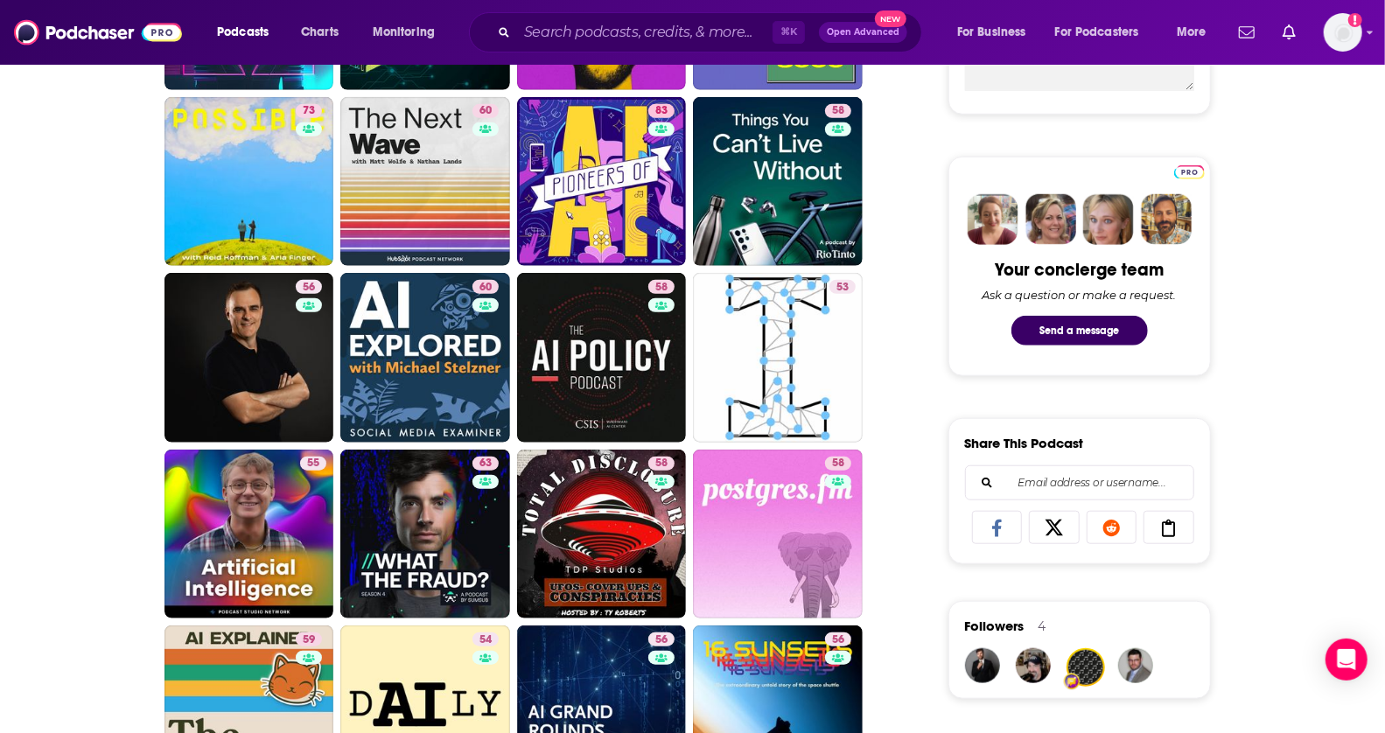
scroll to position [773, 0]
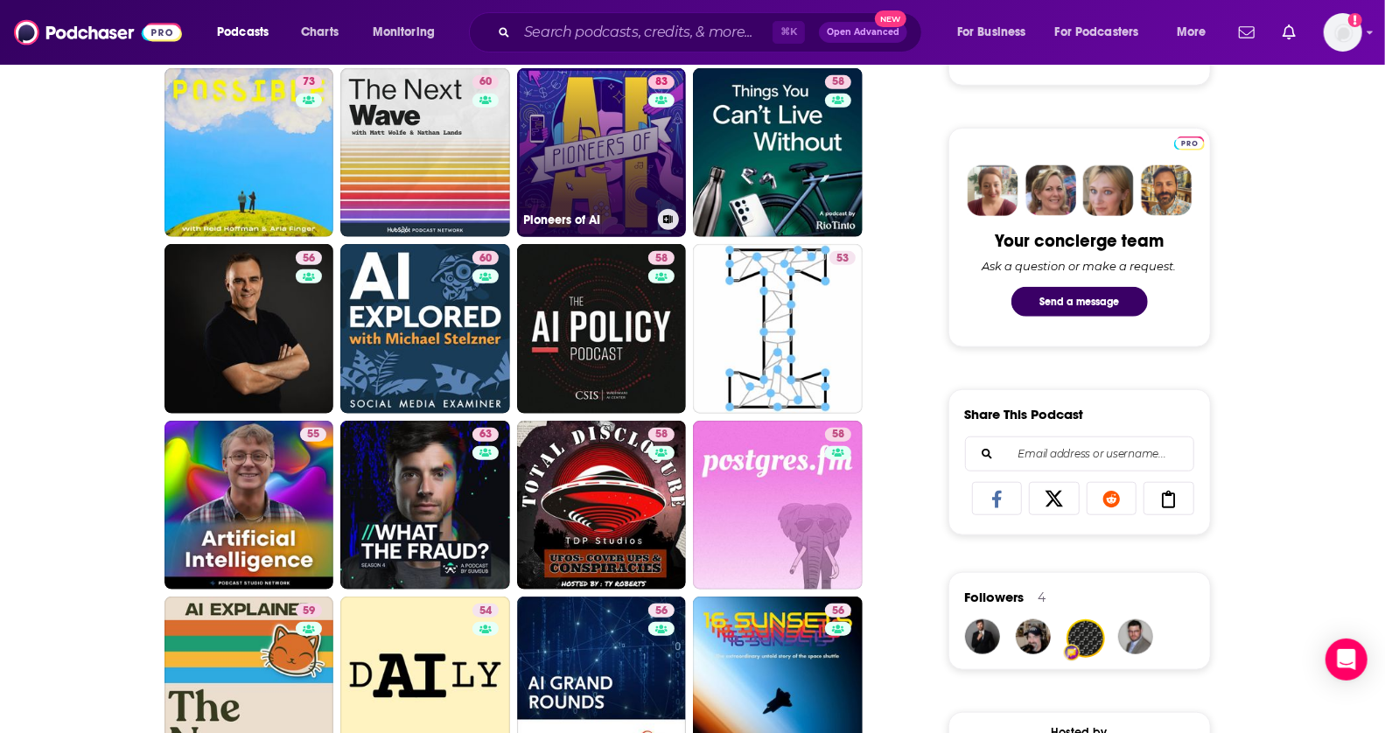
click at [611, 156] on link "83 Pioneers of AI" at bounding box center [602, 153] width 170 height 170
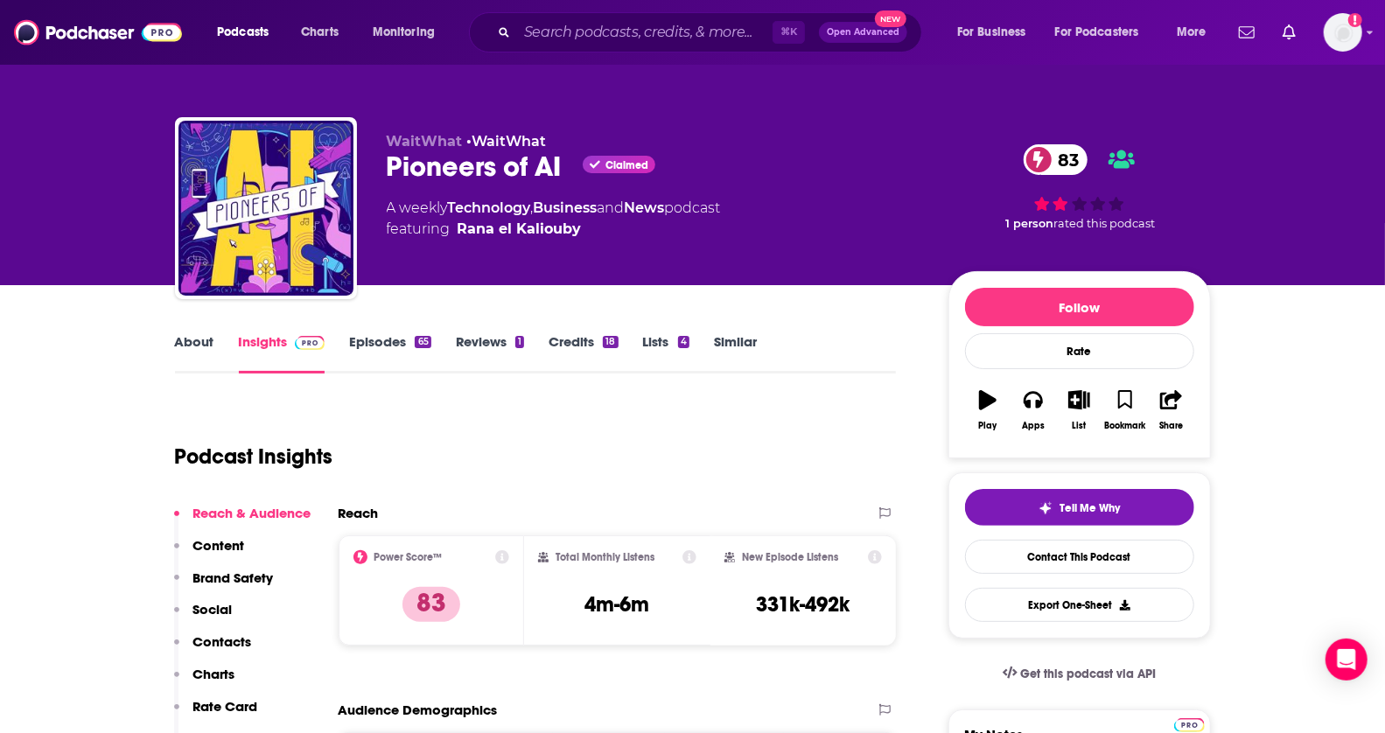
click at [385, 344] on link "Episodes 65" at bounding box center [389, 353] width 81 height 40
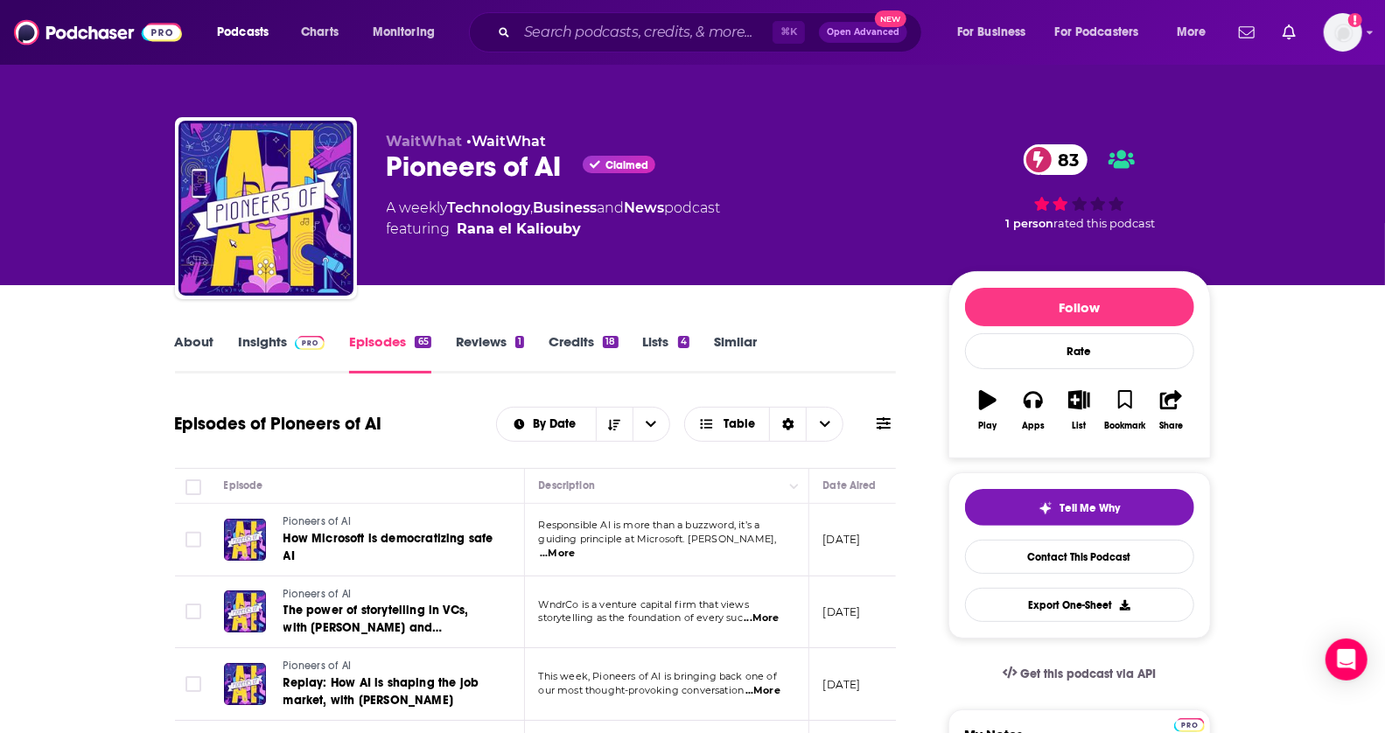
click at [292, 337] on span at bounding box center [307, 341] width 38 height 17
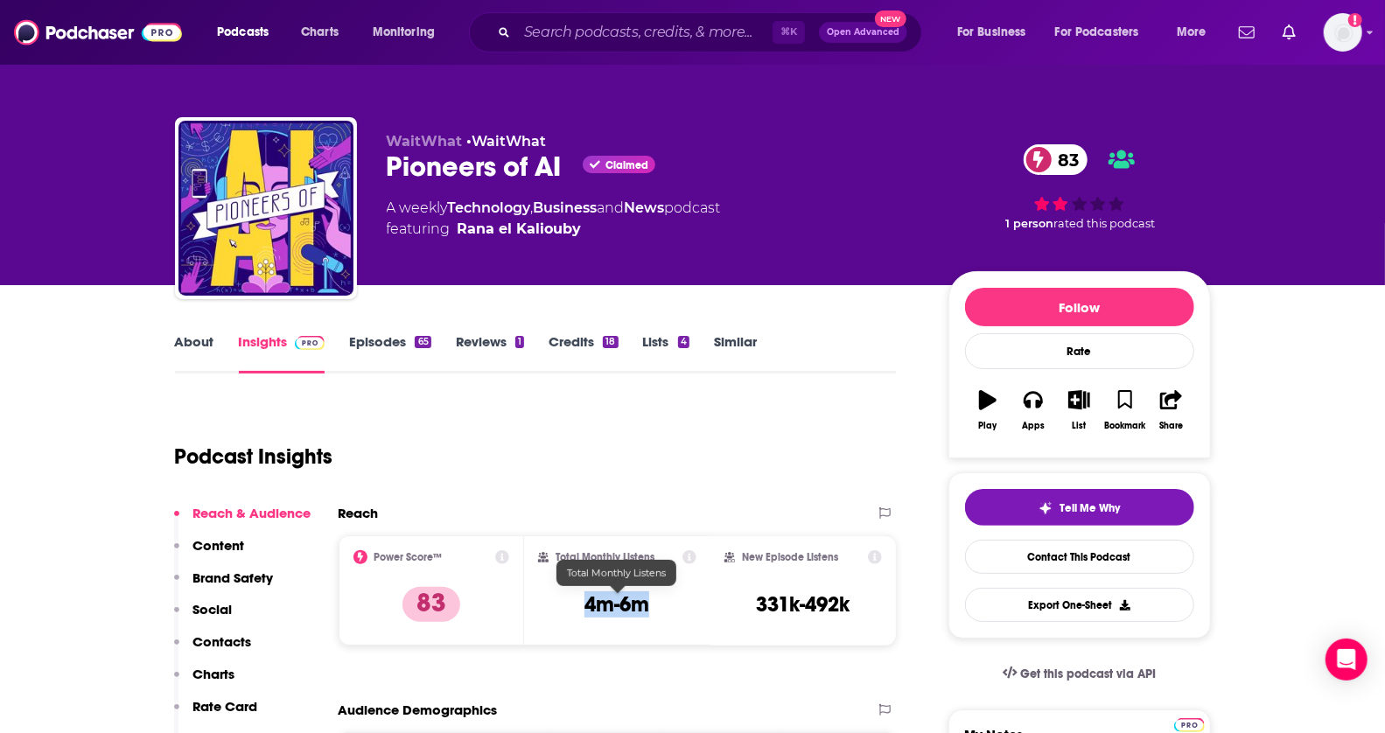
drag, startPoint x: 562, startPoint y: 609, endPoint x: 671, endPoint y: 609, distance: 109.4
click at [671, 609] on div "Total Monthly Listens 4m-6m" at bounding box center [617, 590] width 158 height 81
copy h3 "4m-6m"
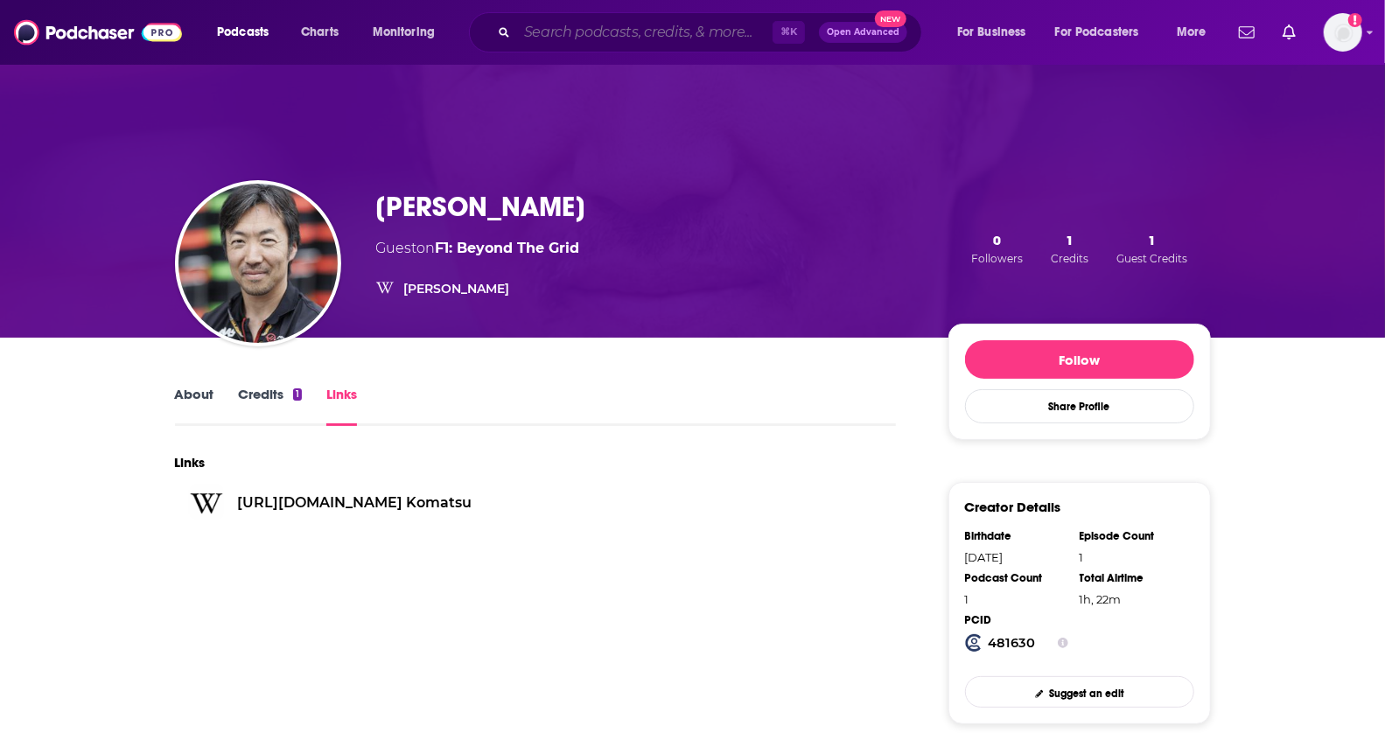
click at [557, 30] on input "Search podcasts, credits, & more..." at bounding box center [645, 32] width 256 height 28
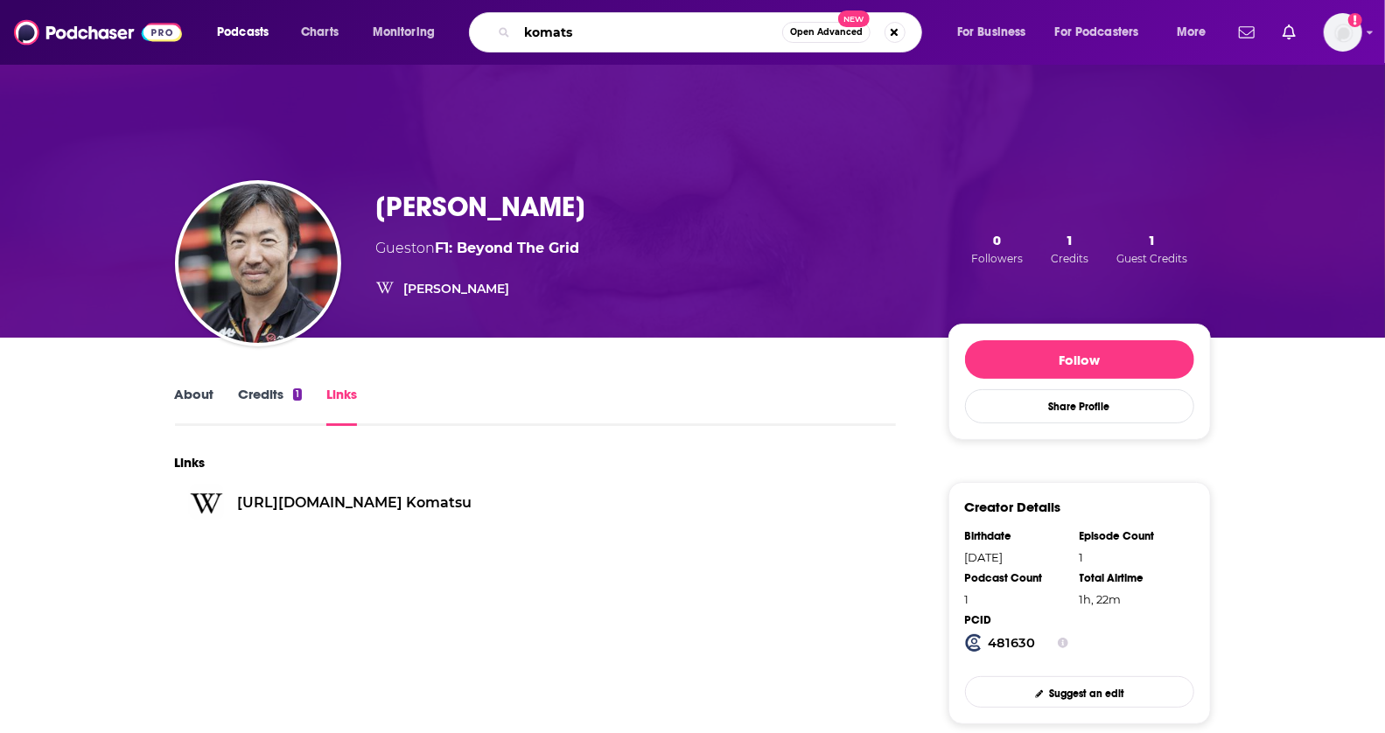
type input "komatsu"
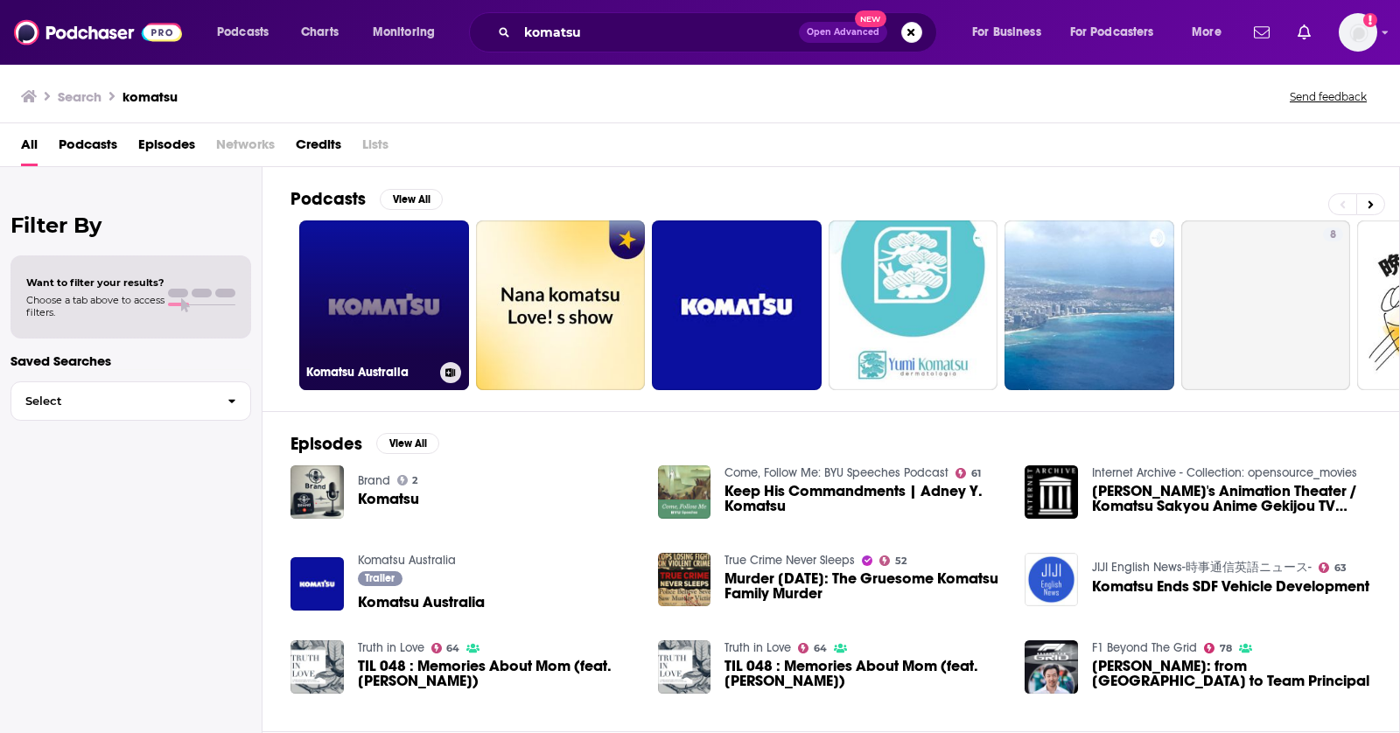
click at [351, 271] on link "Komatsu Australia" at bounding box center [384, 306] width 170 height 170
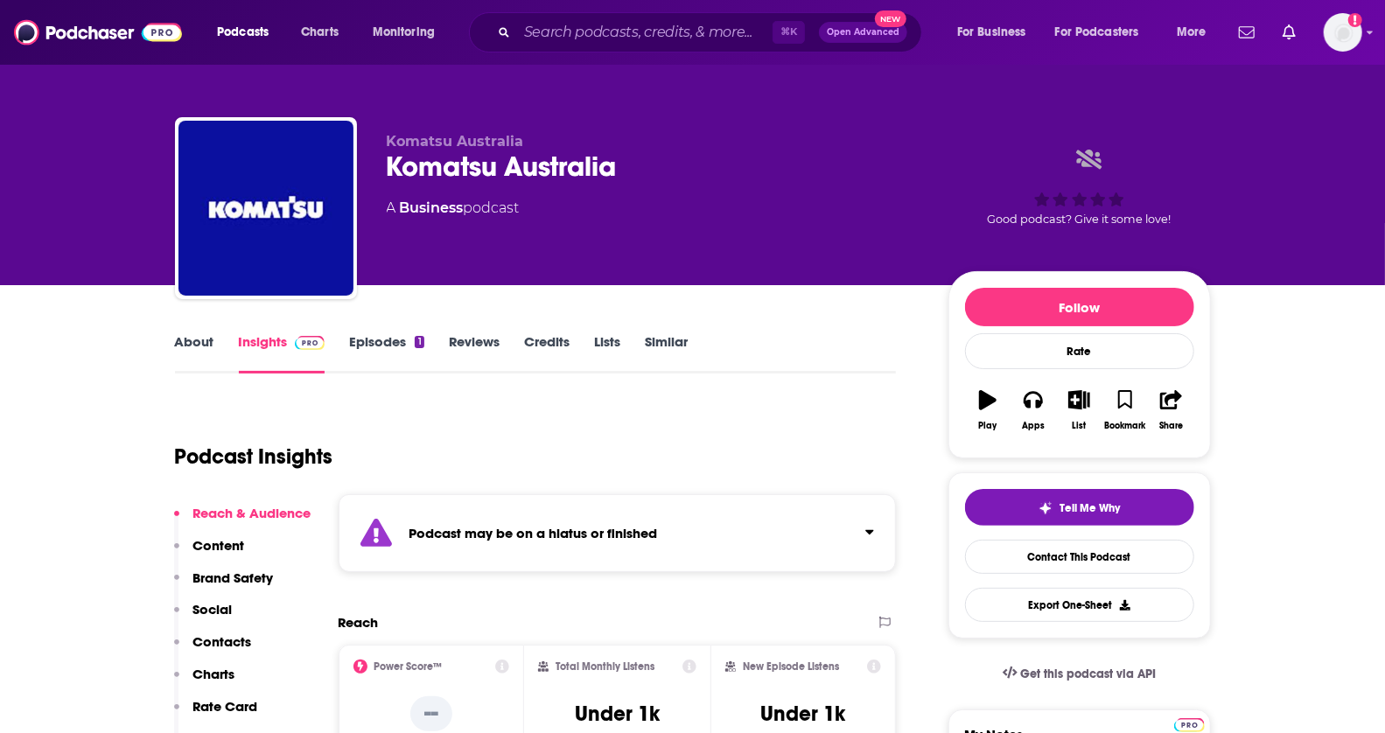
click at [668, 341] on link "Similar" at bounding box center [666, 353] width 43 height 40
click at [619, 32] on input "Search podcasts, credits, & more..." at bounding box center [645, 32] width 256 height 28
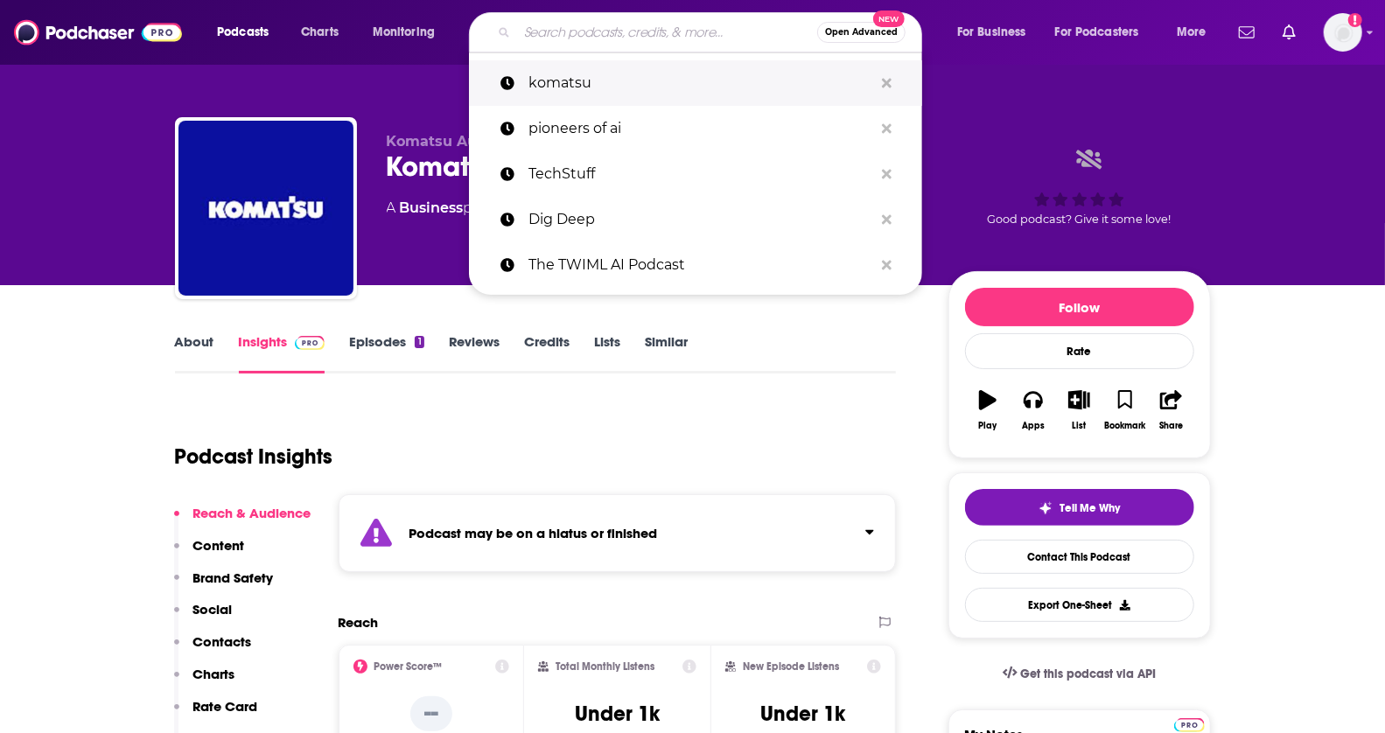
click at [577, 86] on p "komatsu" at bounding box center [701, 83] width 345 height 46
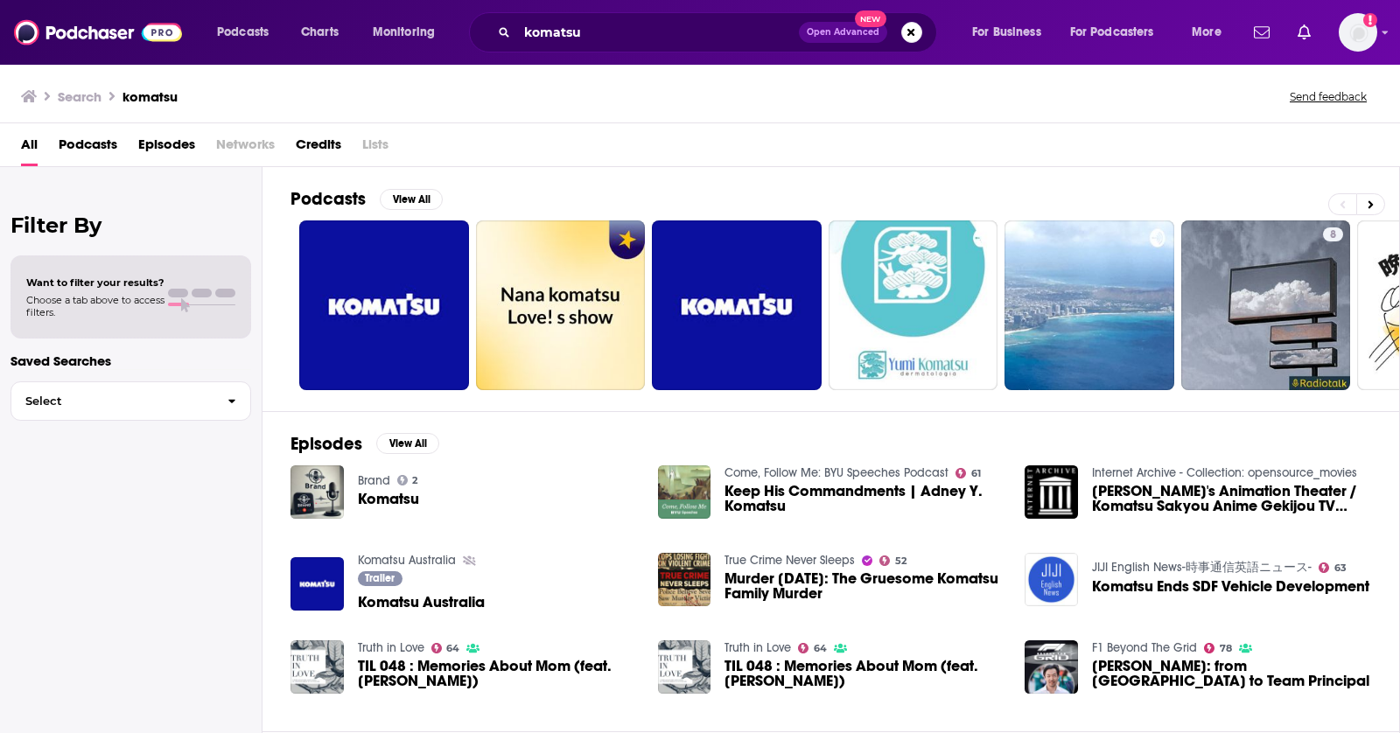
click at [127, 144] on div "All Podcasts Episodes Networks Credits Lists" at bounding box center [703, 148] width 1365 height 36
click at [96, 140] on span "Podcasts" at bounding box center [88, 148] width 59 height 36
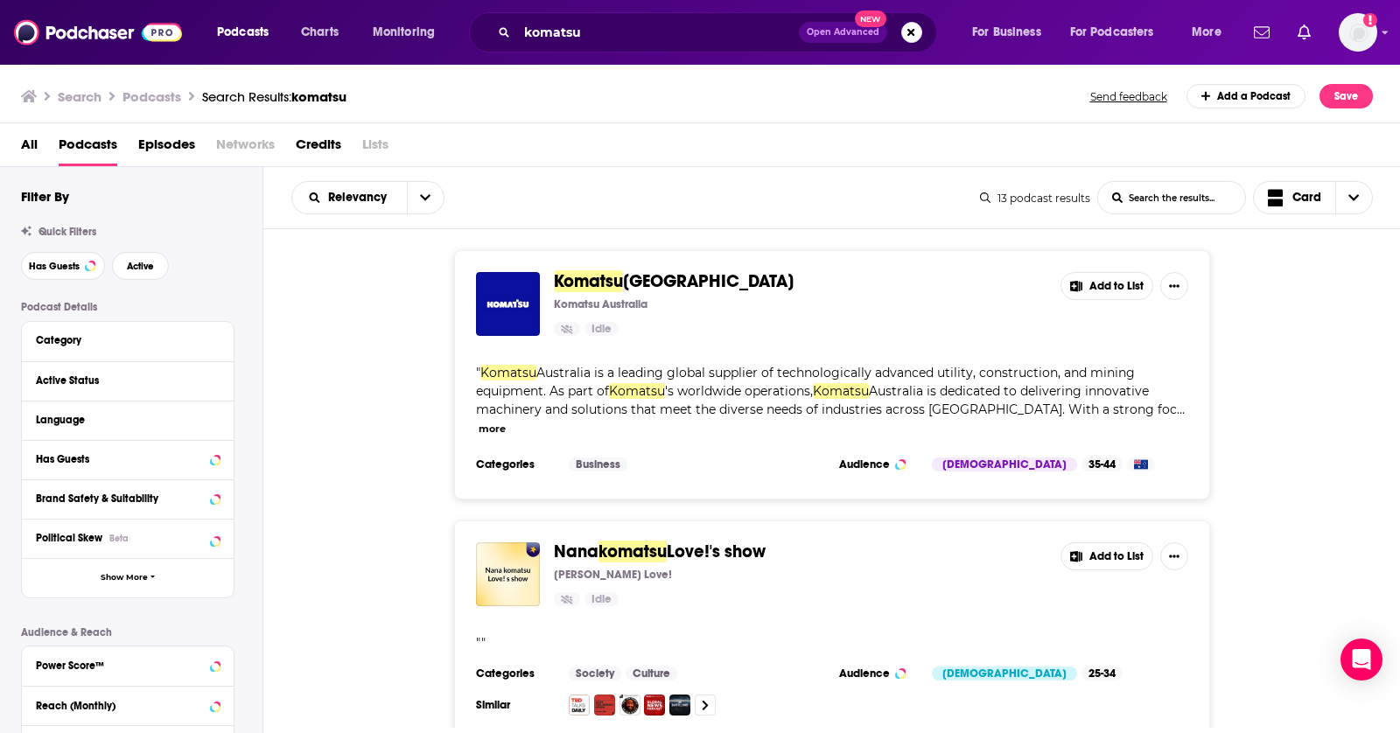
click at [1371, 270] on div "Komatsu Australia Komatsu Australia Idle Add to List " Komatsu Australia is a l…" at bounding box center [832, 374] width 1138 height 249
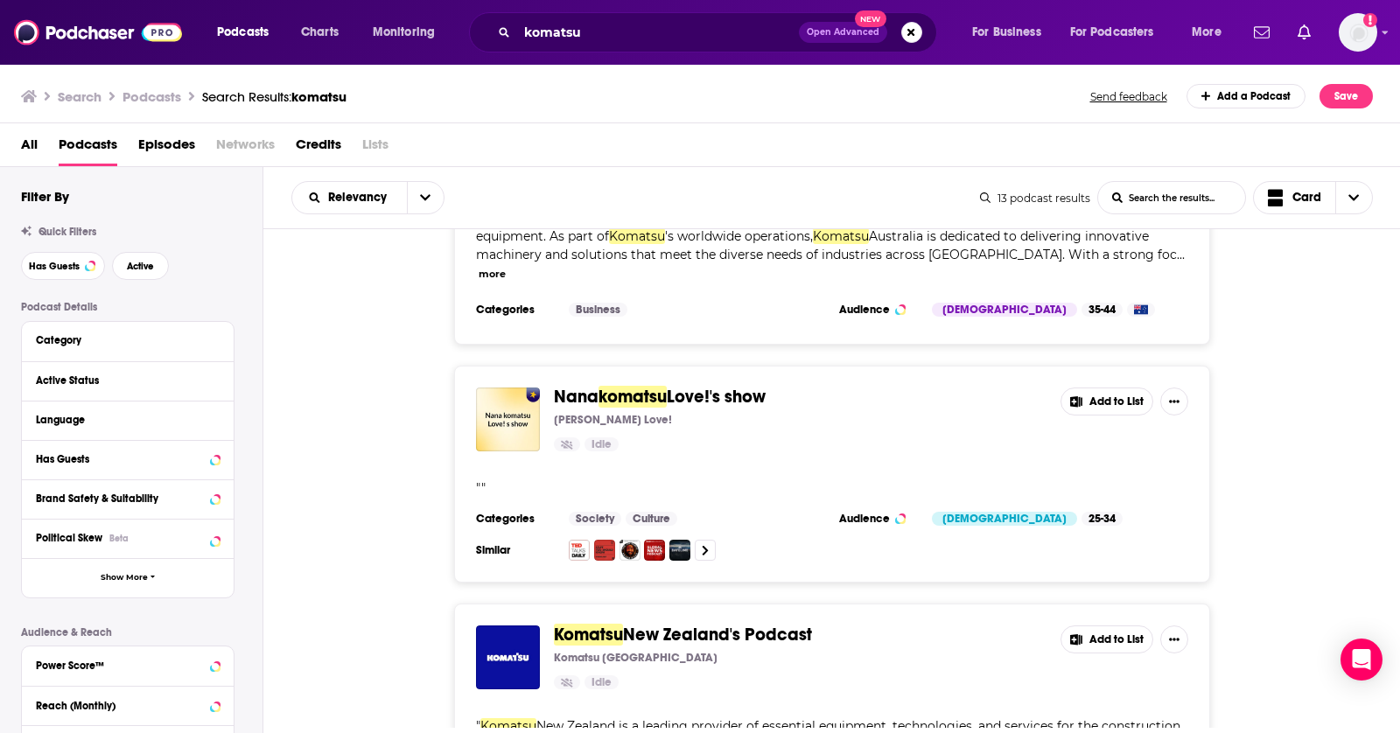
scroll to position [194, 0]
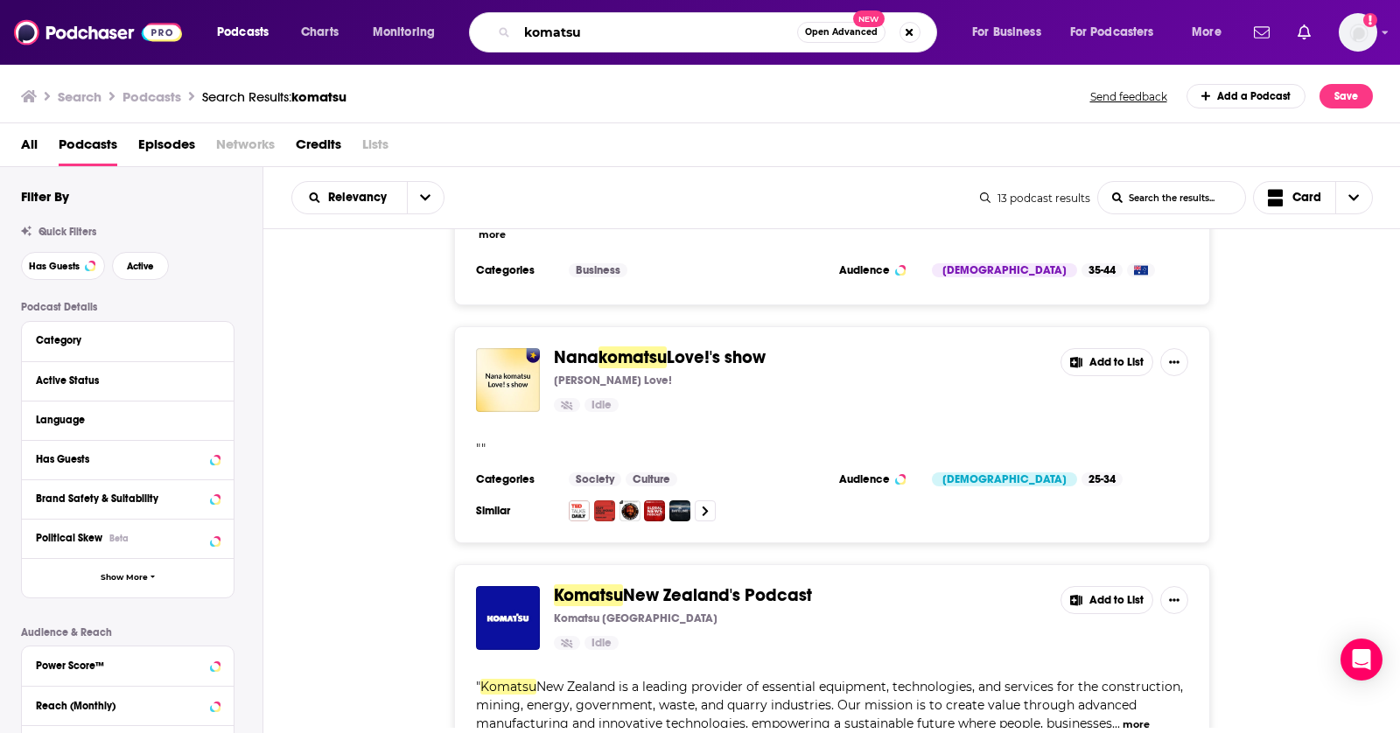
click at [654, 43] on input "komatsu" at bounding box center [657, 32] width 280 height 28
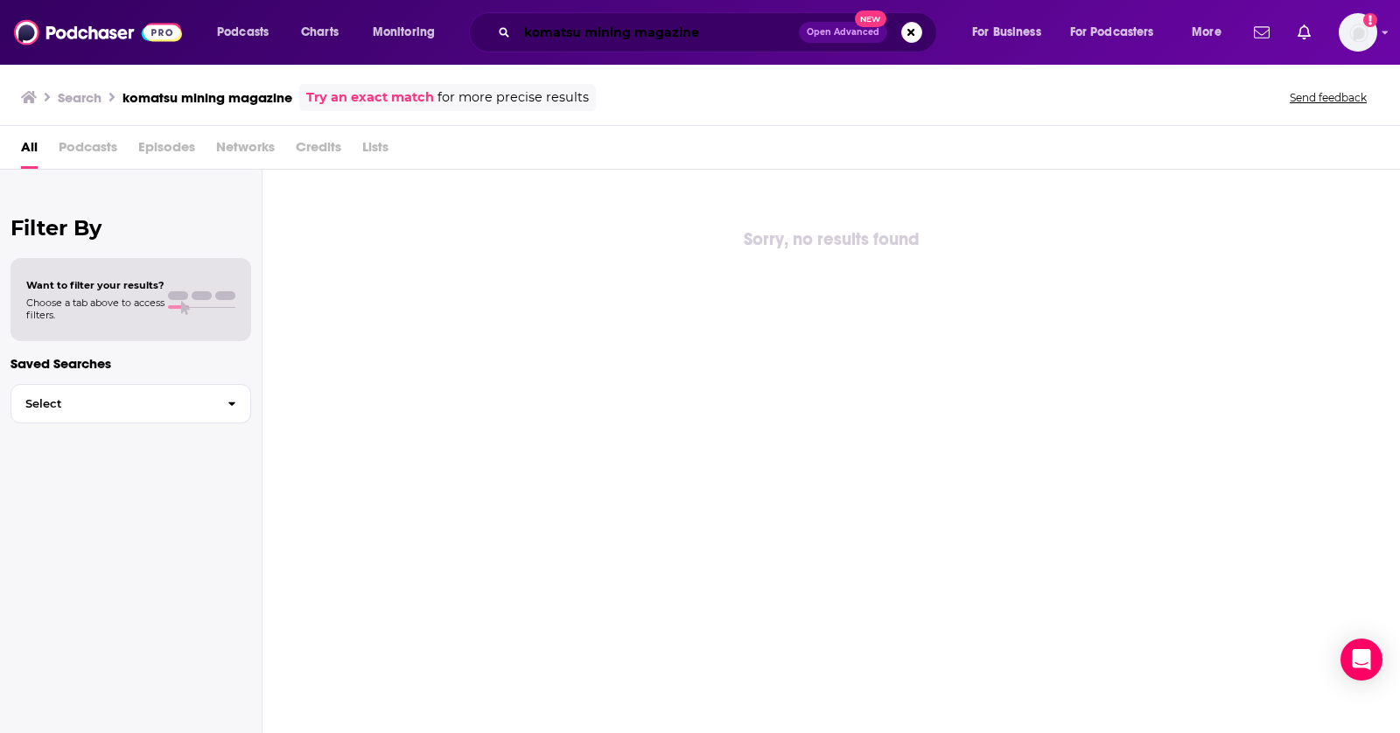
click at [560, 25] on input "komatsu mining magazine" at bounding box center [658, 32] width 282 height 28
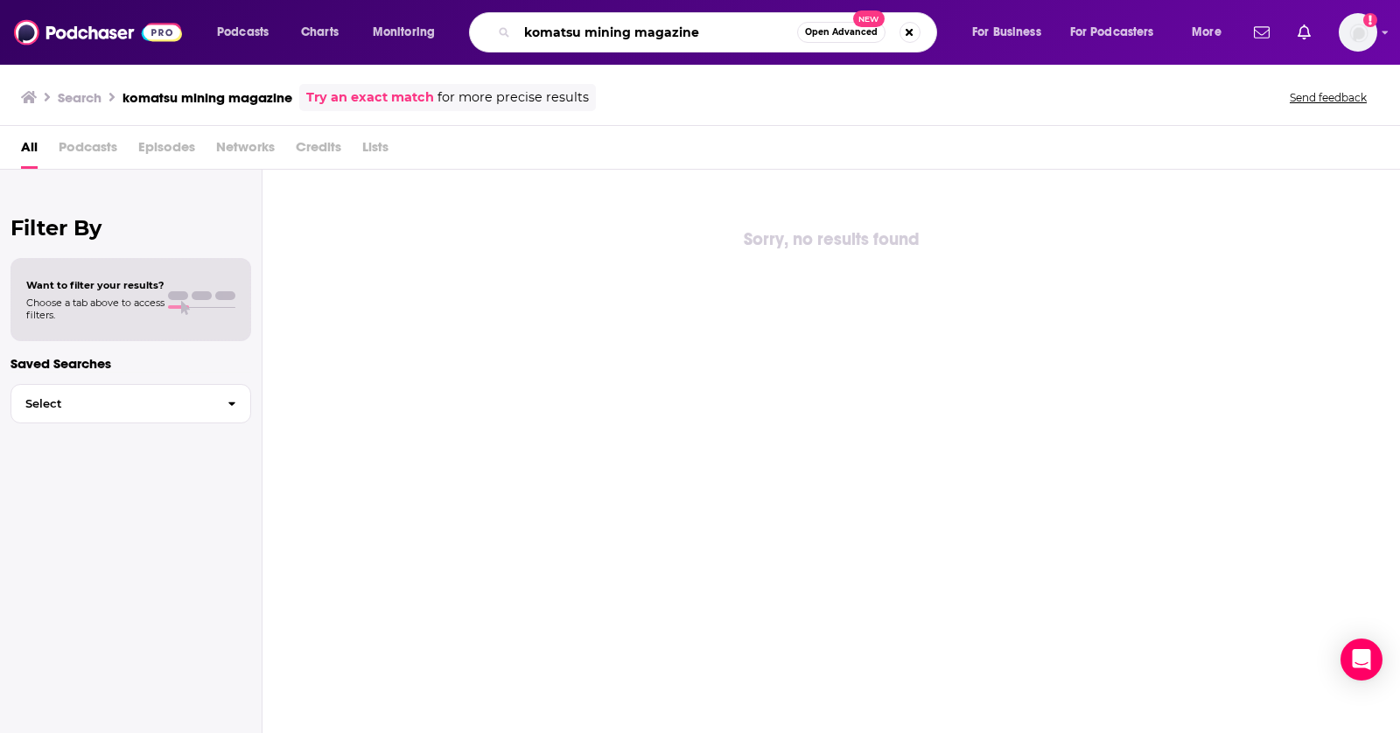
click at [560, 25] on input "komatsu mining magazine" at bounding box center [657, 32] width 280 height 28
type input "mining magazine"
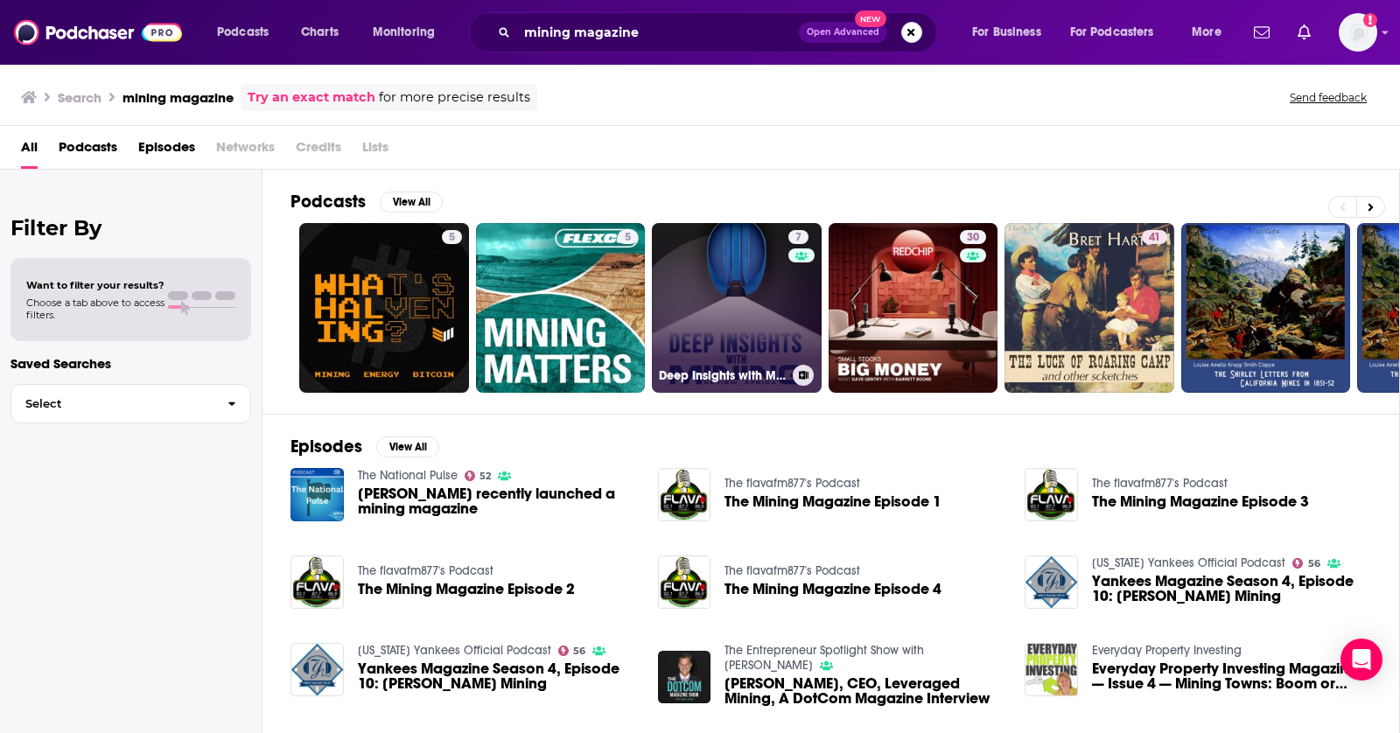
click at [691, 303] on link "7 Deep Insights with Mining Review Africa" at bounding box center [737, 308] width 170 height 170
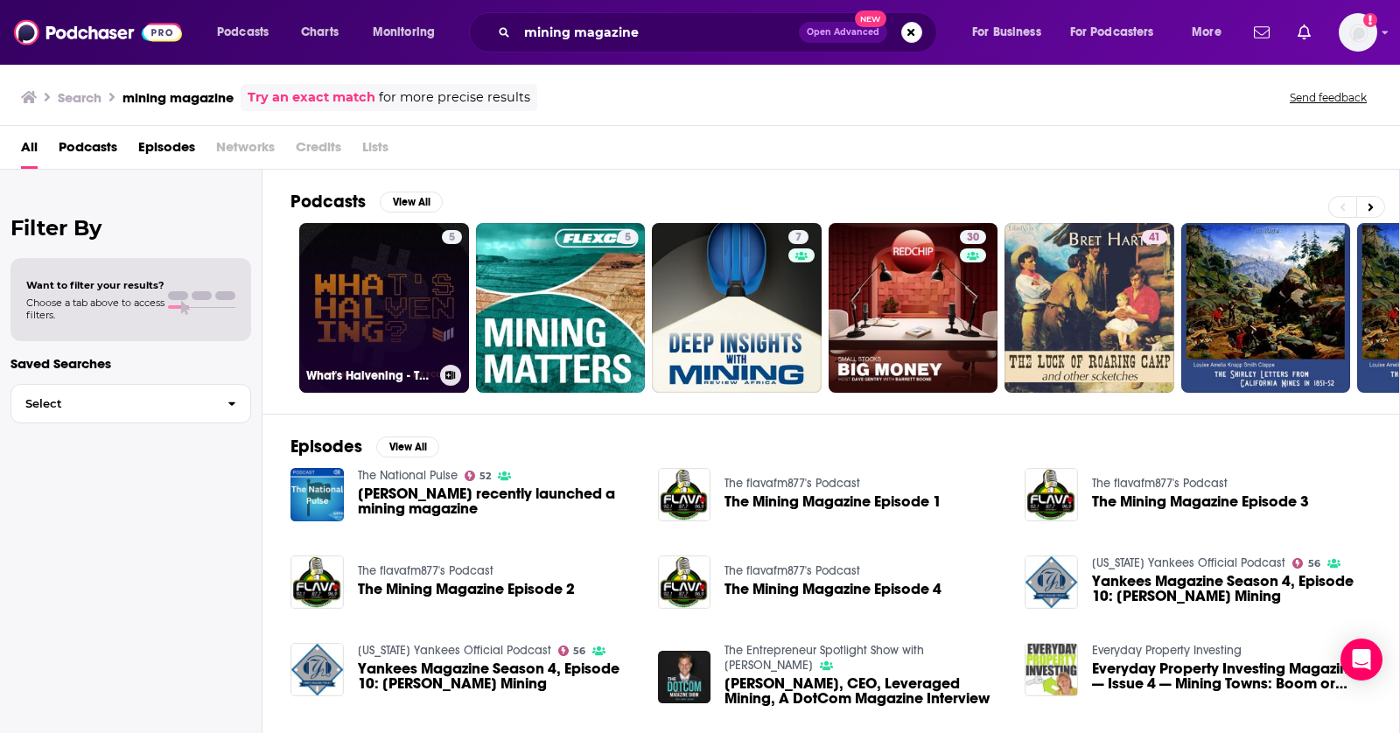
click at [395, 315] on link "5 What's Halvening - The Bitcoin Mining Podcast" at bounding box center [384, 308] width 170 height 170
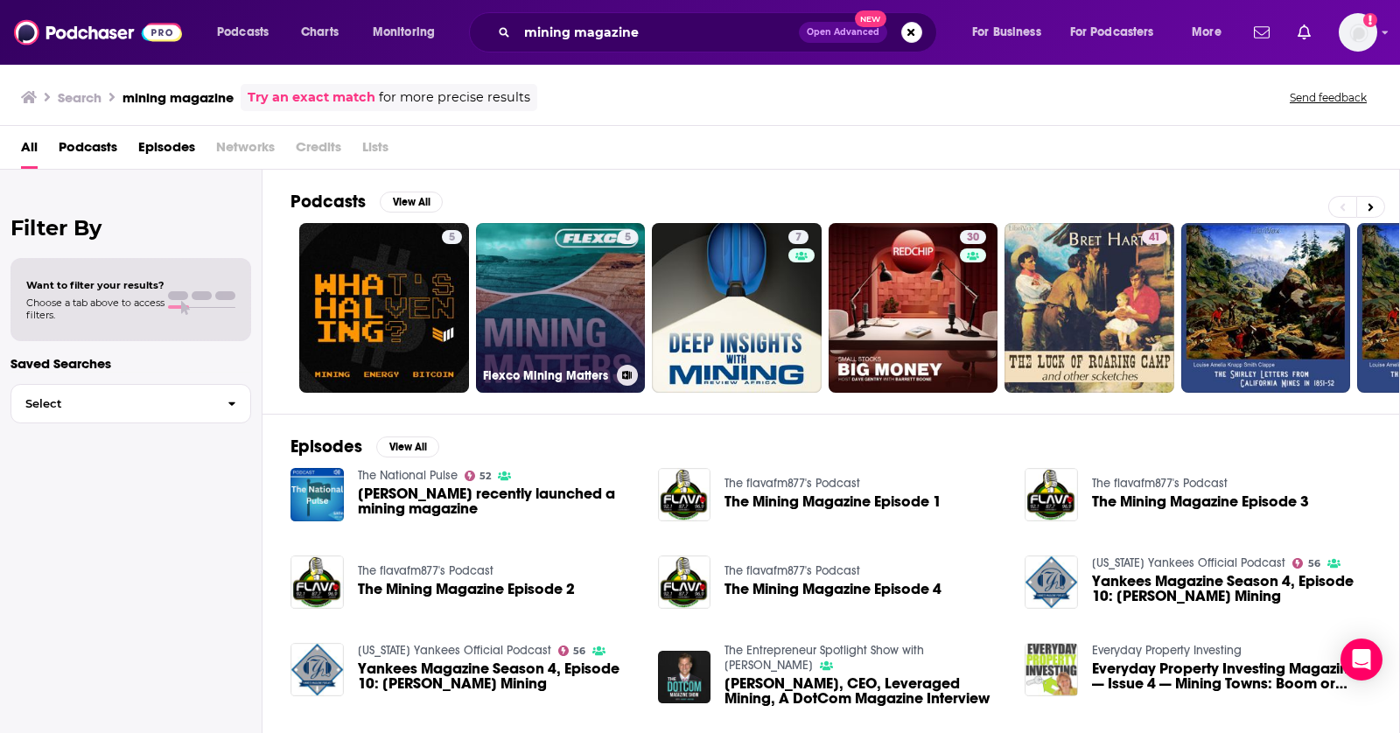
click at [561, 262] on link "5 Flexco Mining Matters" at bounding box center [561, 308] width 170 height 170
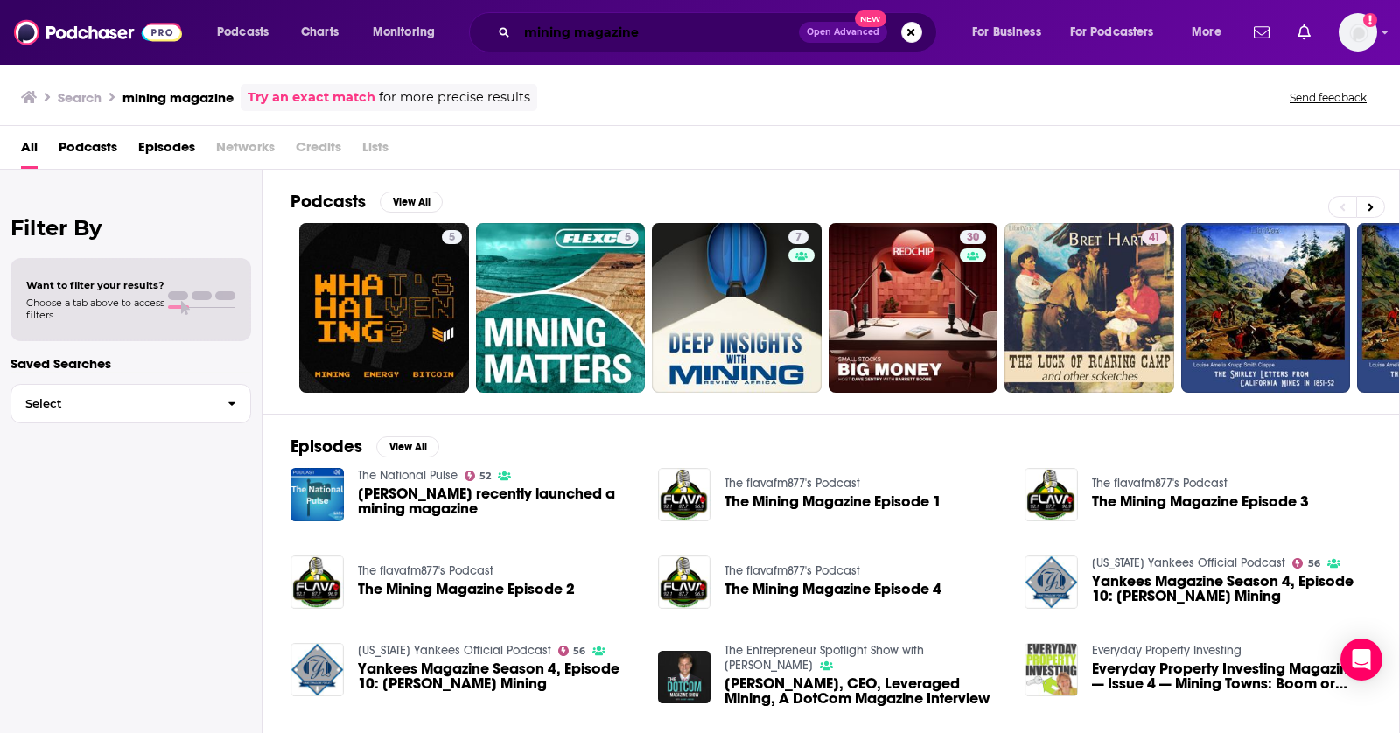
click at [588, 36] on input "mining magazine" at bounding box center [658, 32] width 282 height 28
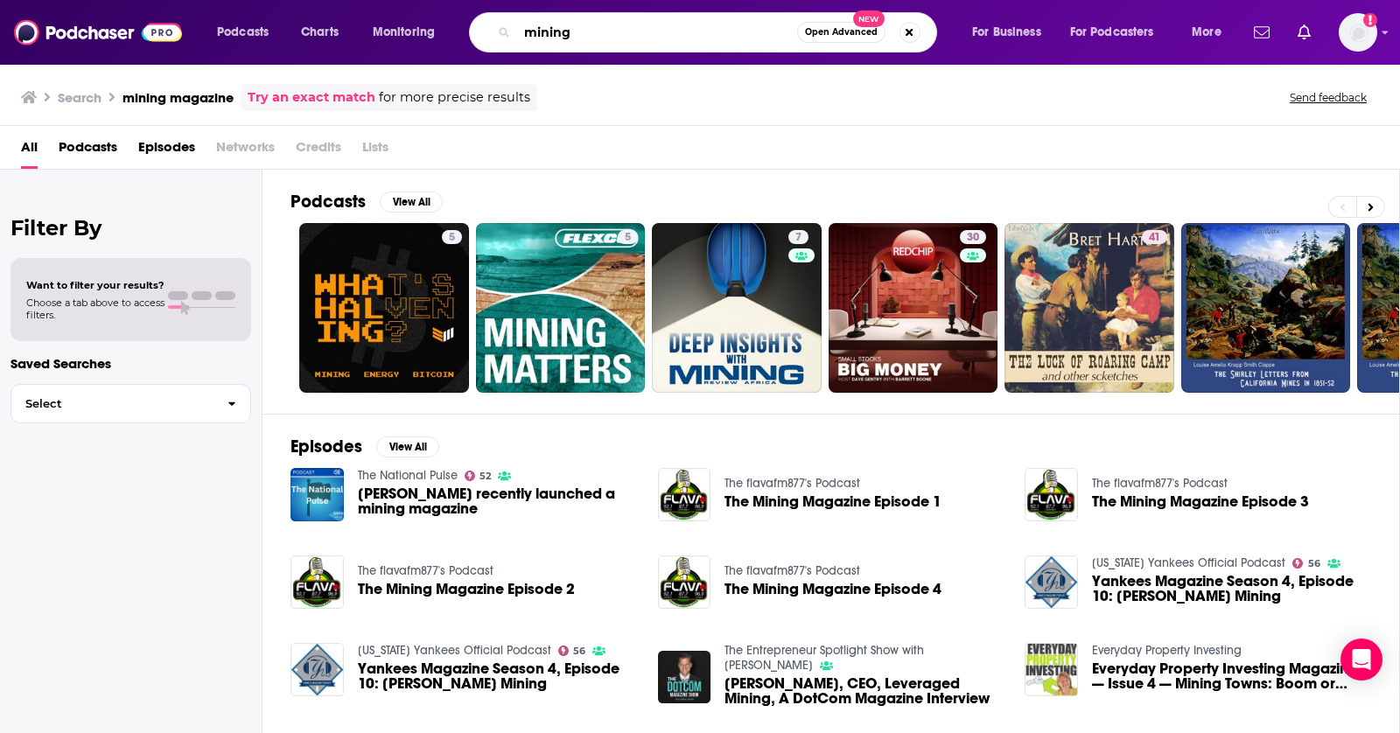
type input "mining"
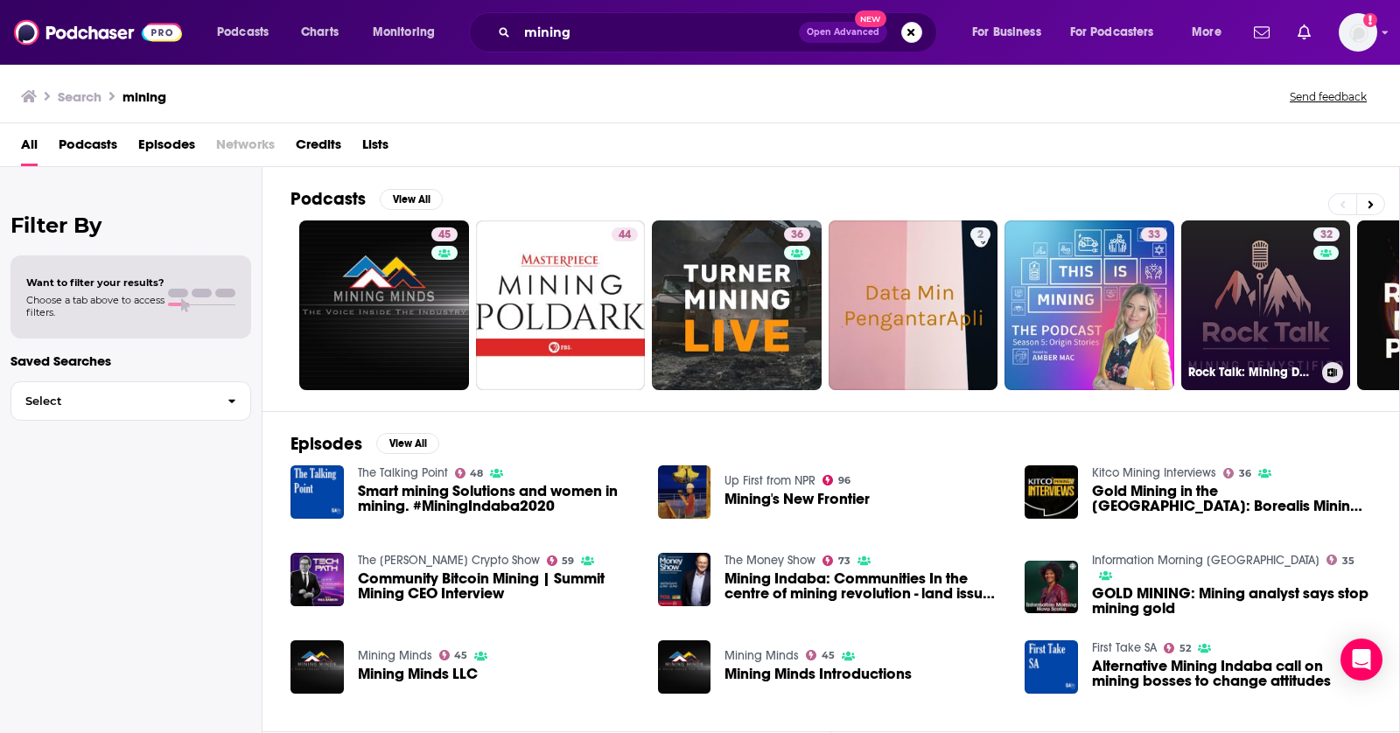
click at [1239, 291] on link "32 Rock Talk: Mining Demystified" at bounding box center [1266, 306] width 170 height 170
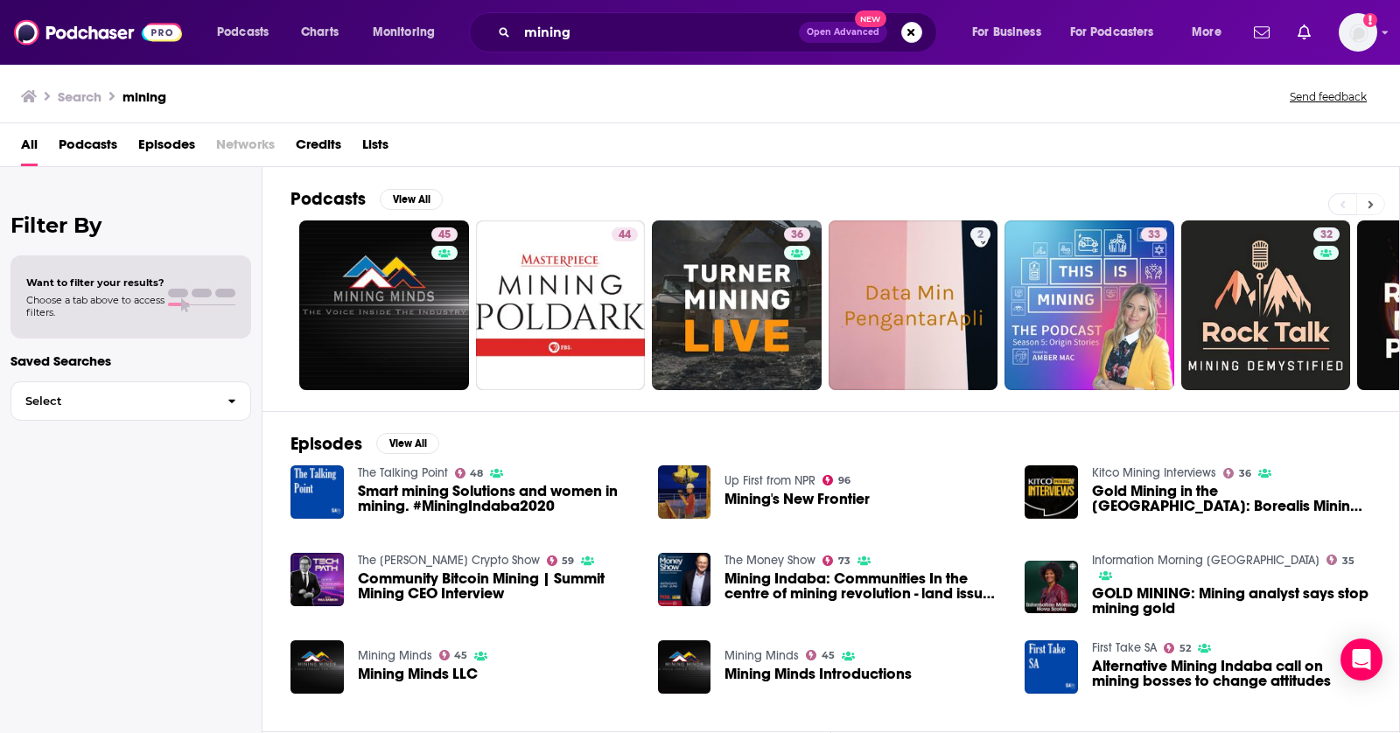
click at [1371, 205] on icon at bounding box center [1371, 204] width 5 height 8
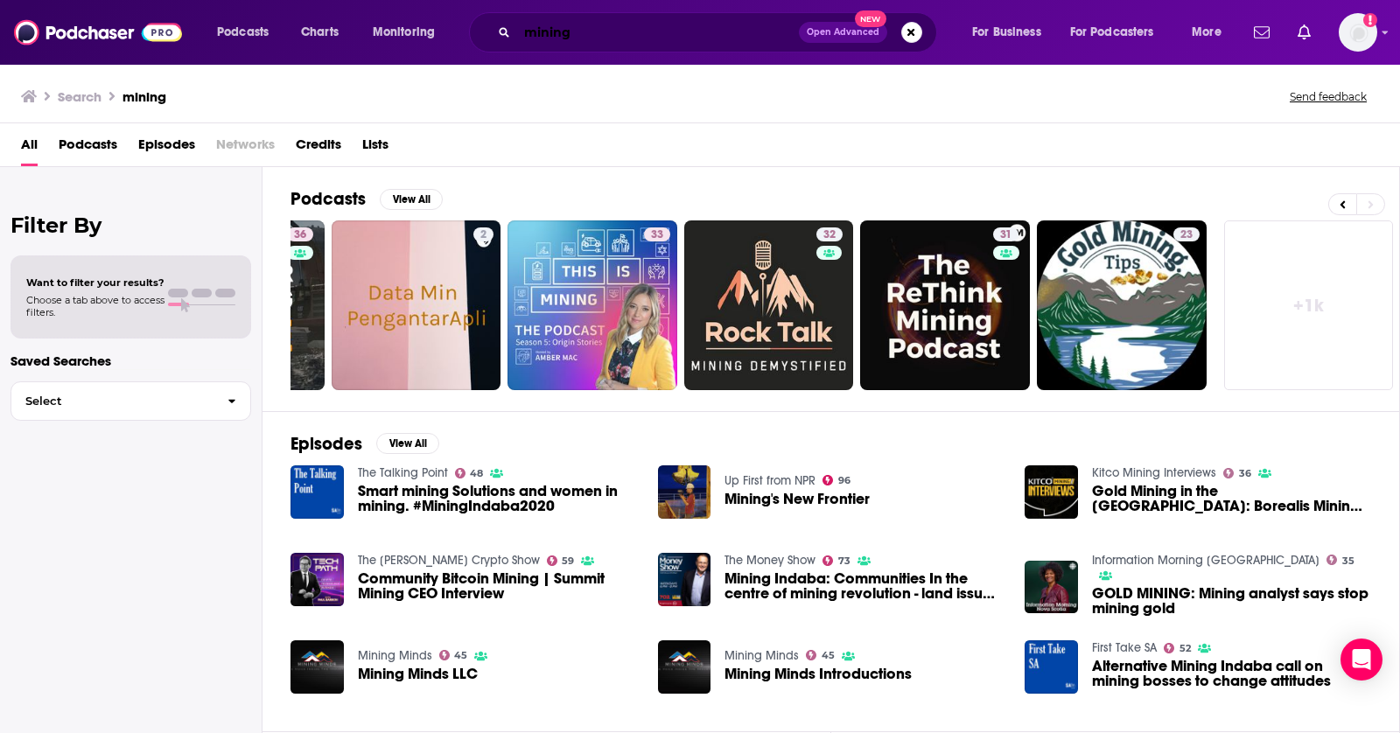
click at [638, 35] on input "mining" at bounding box center [658, 32] width 282 height 28
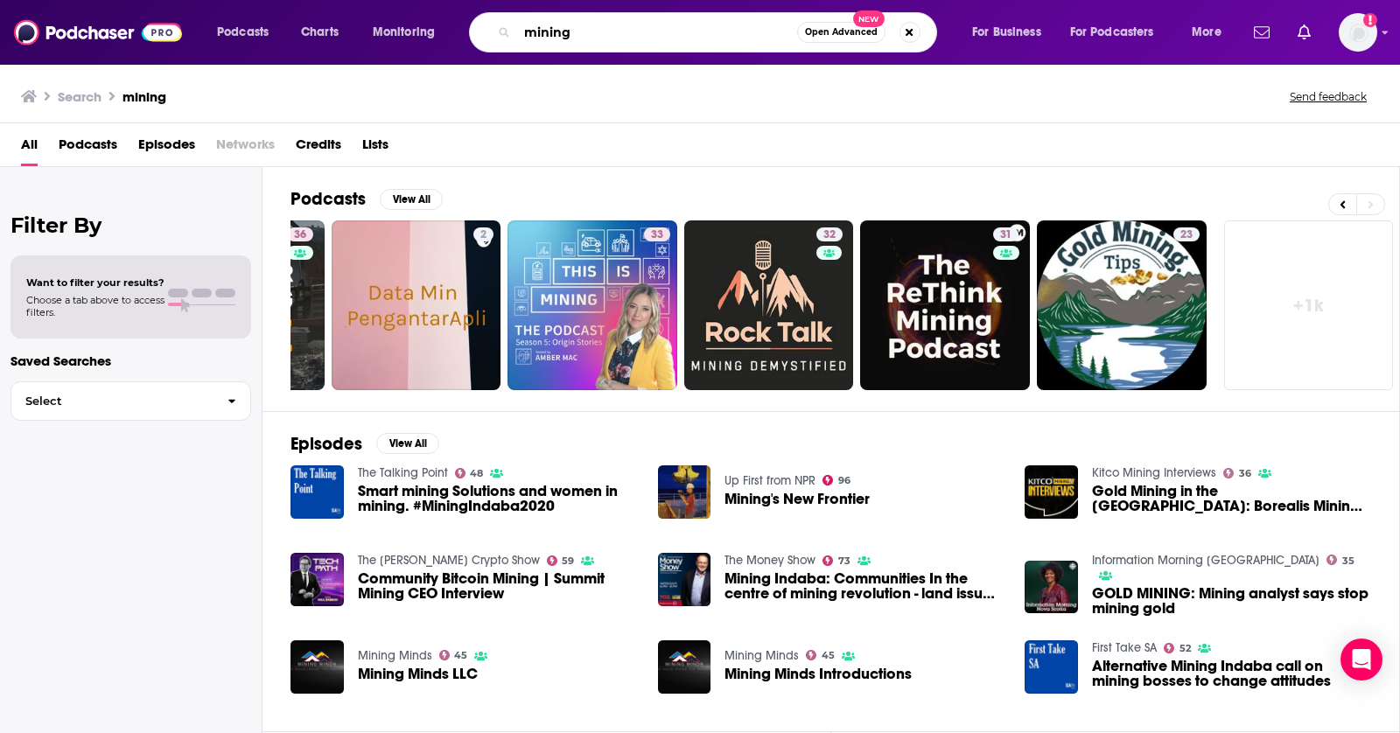
click at [557, 38] on input "mining" at bounding box center [657, 32] width 280 height 28
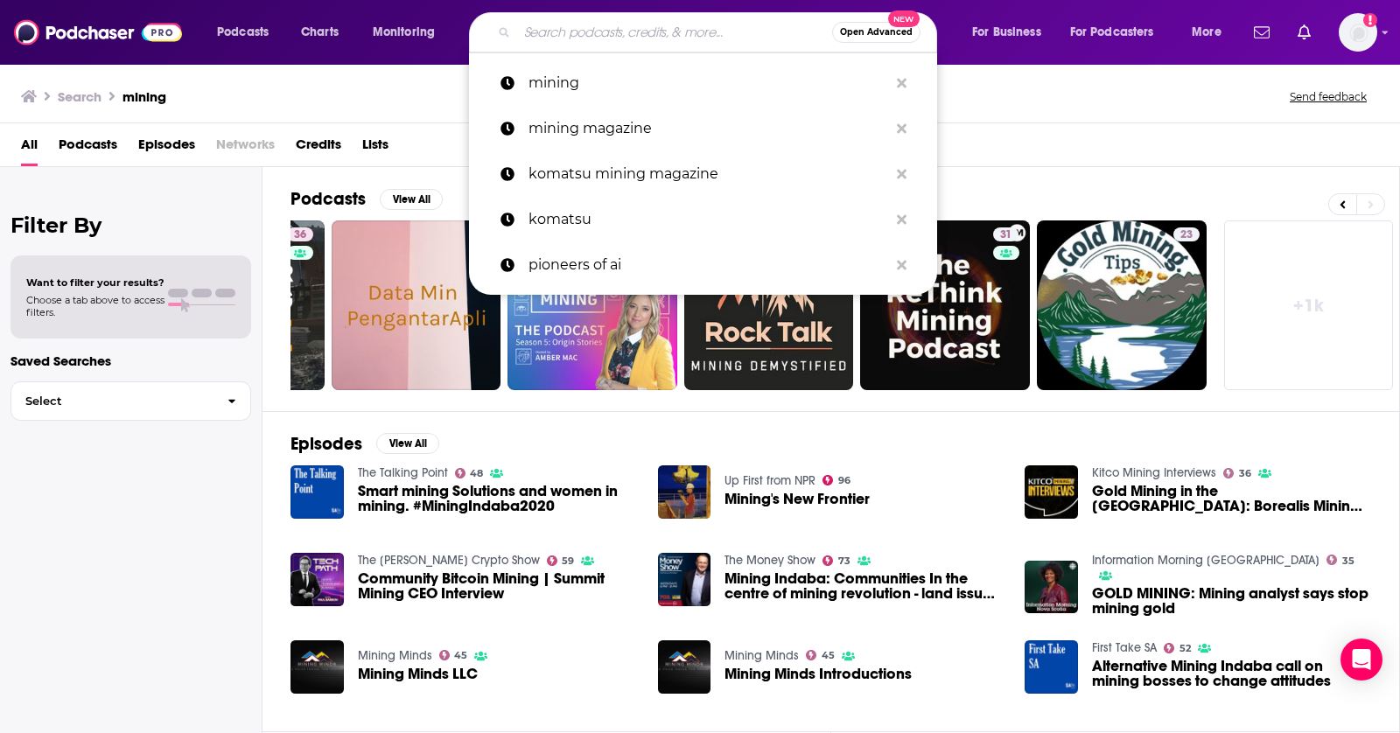
paste input "Dig Deep"
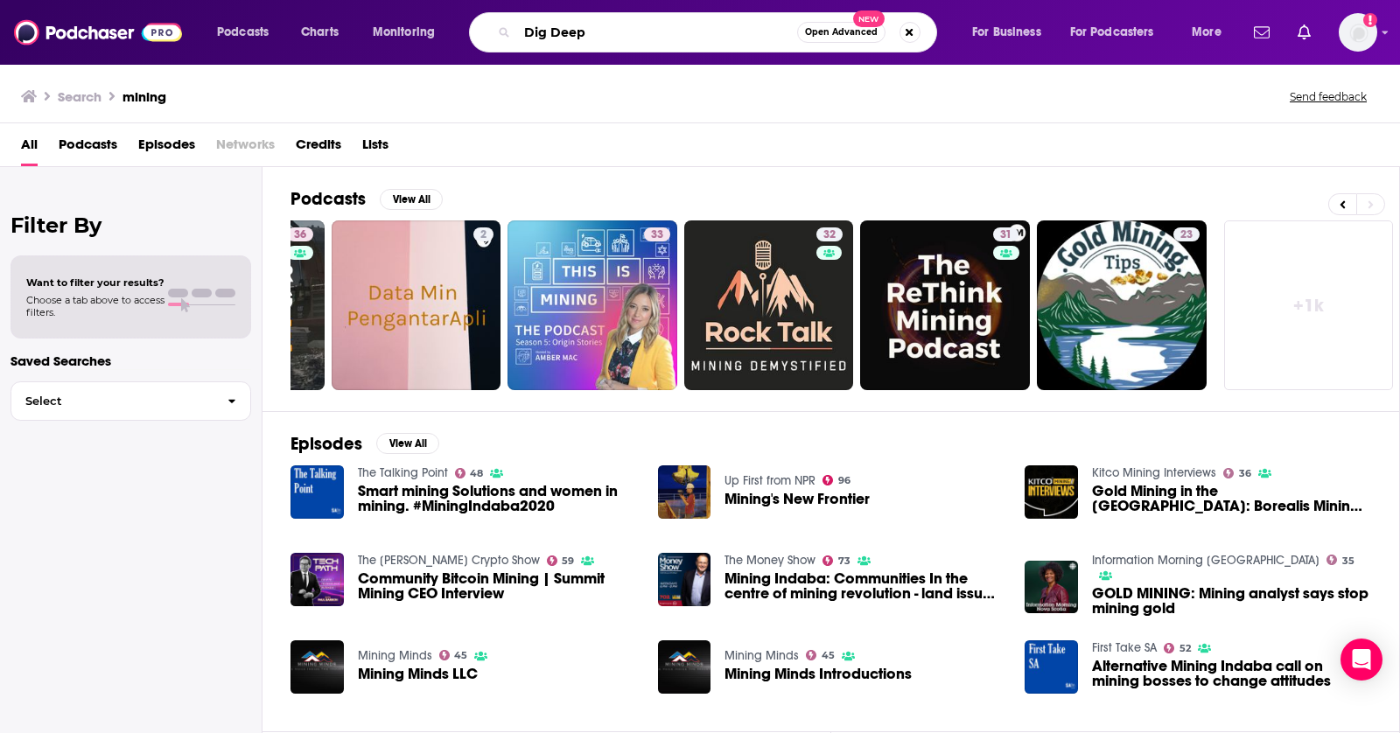
paste input "The Power of Construction"
type input "The Power of Construction"
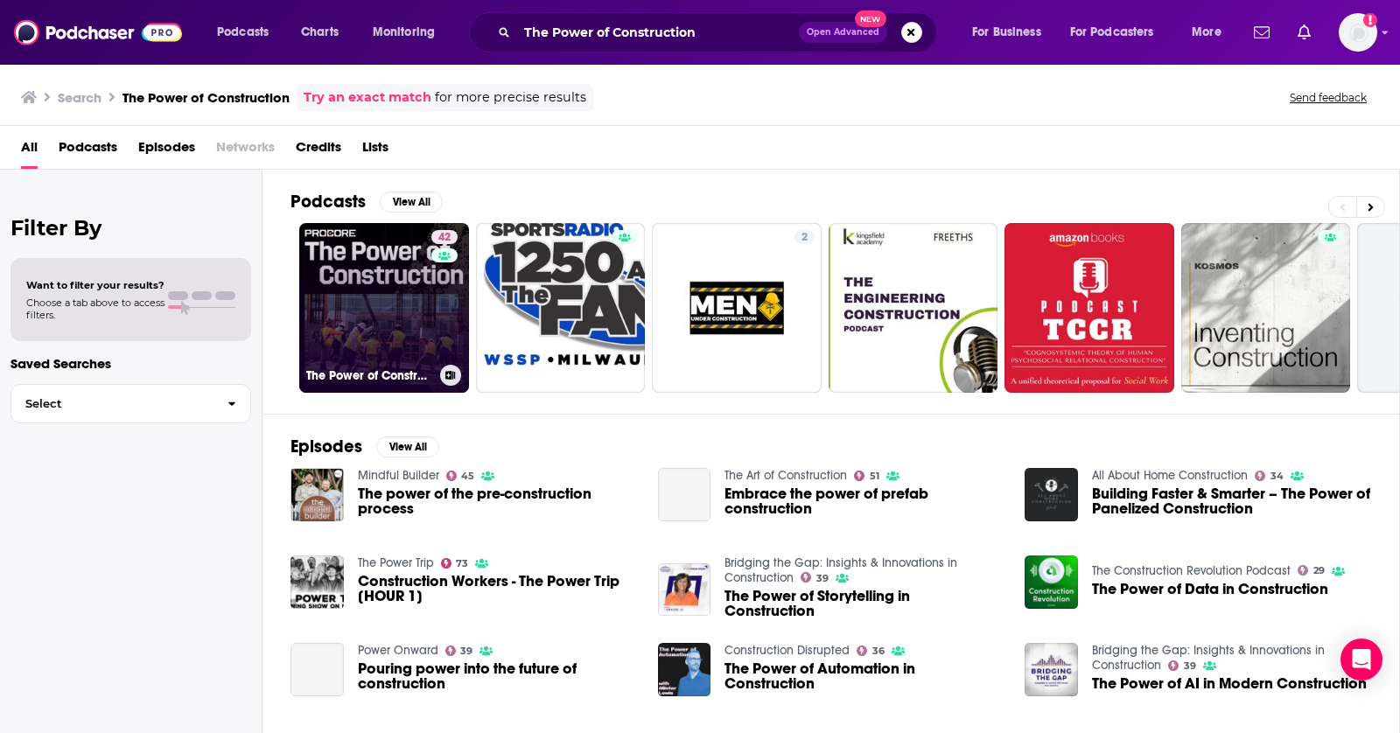
click at [319, 279] on link "42 The Power of Construction" at bounding box center [384, 308] width 170 height 170
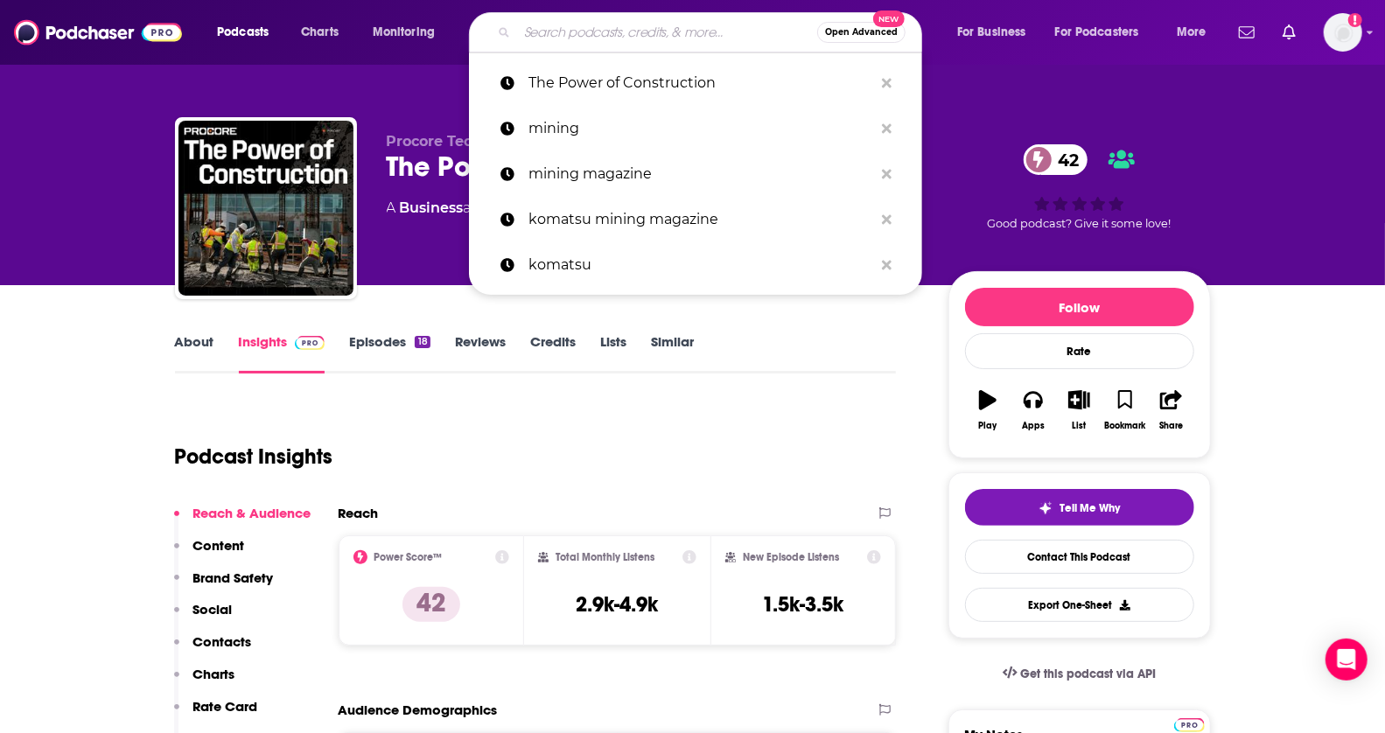
click at [683, 38] on input "Search podcasts, credits, & more..." at bounding box center [667, 32] width 300 height 28
paste input "The Heavy Equipment Podcast"
type input "The Heavy Equipment Podcast"
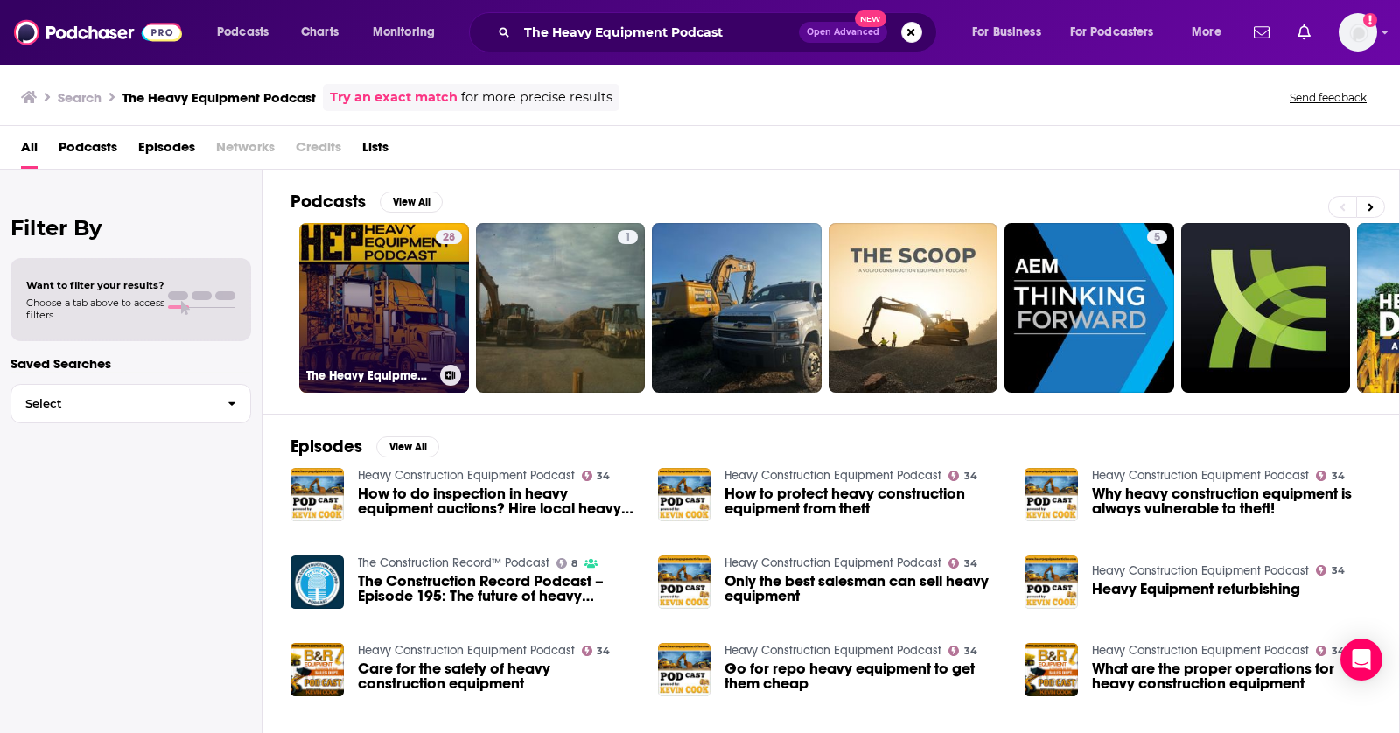
click at [389, 300] on link "28 The Heavy Equipment Podcast" at bounding box center [384, 308] width 170 height 170
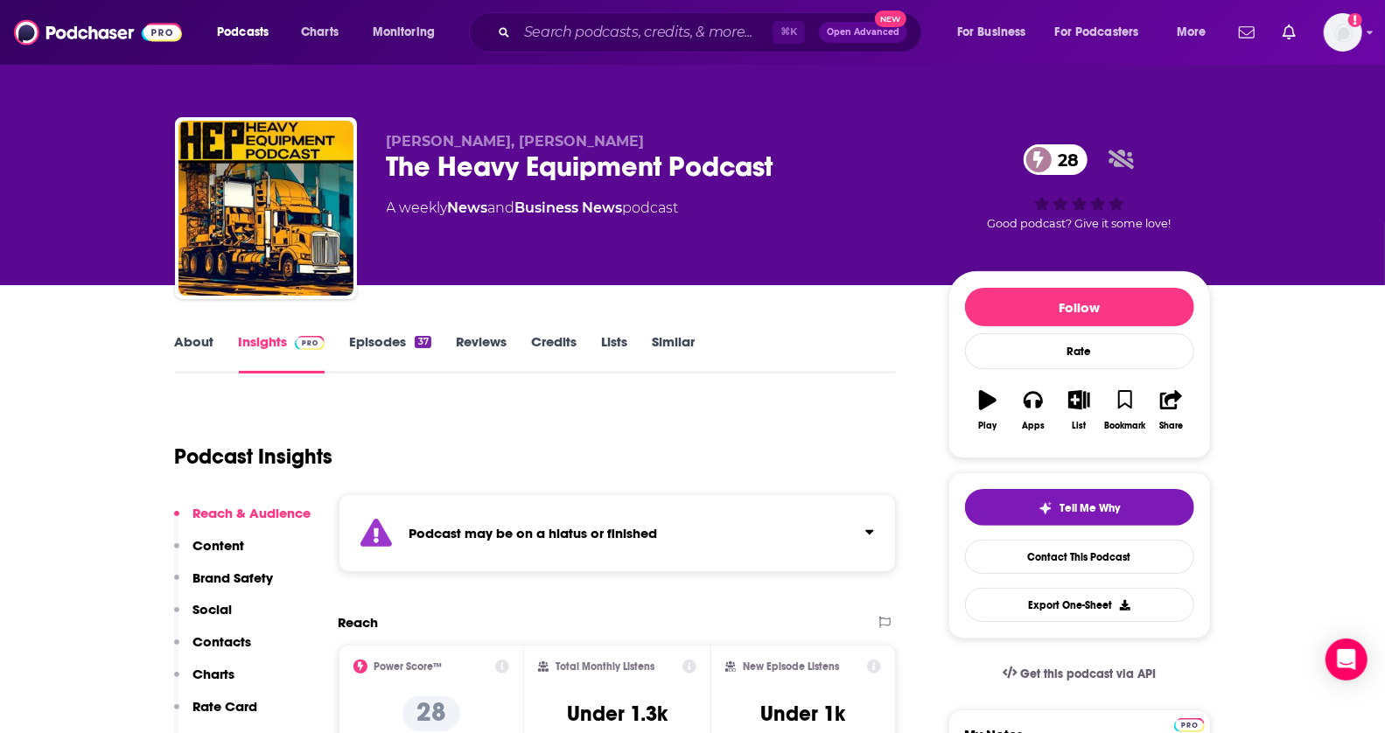
click at [371, 347] on link "Episodes 37" at bounding box center [389, 353] width 81 height 40
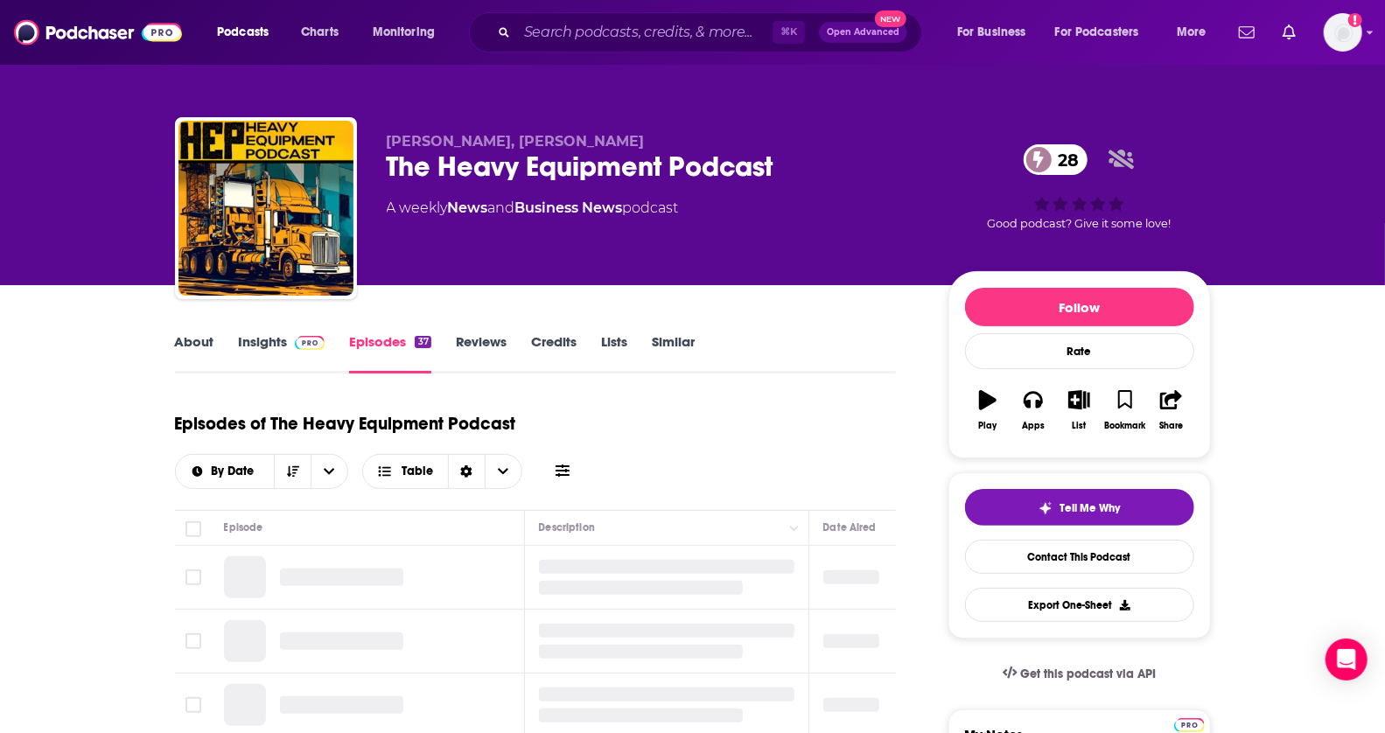
click at [675, 332] on div "About Insights Episodes 37 Reviews Credits Lists Similar" at bounding box center [536, 352] width 722 height 43
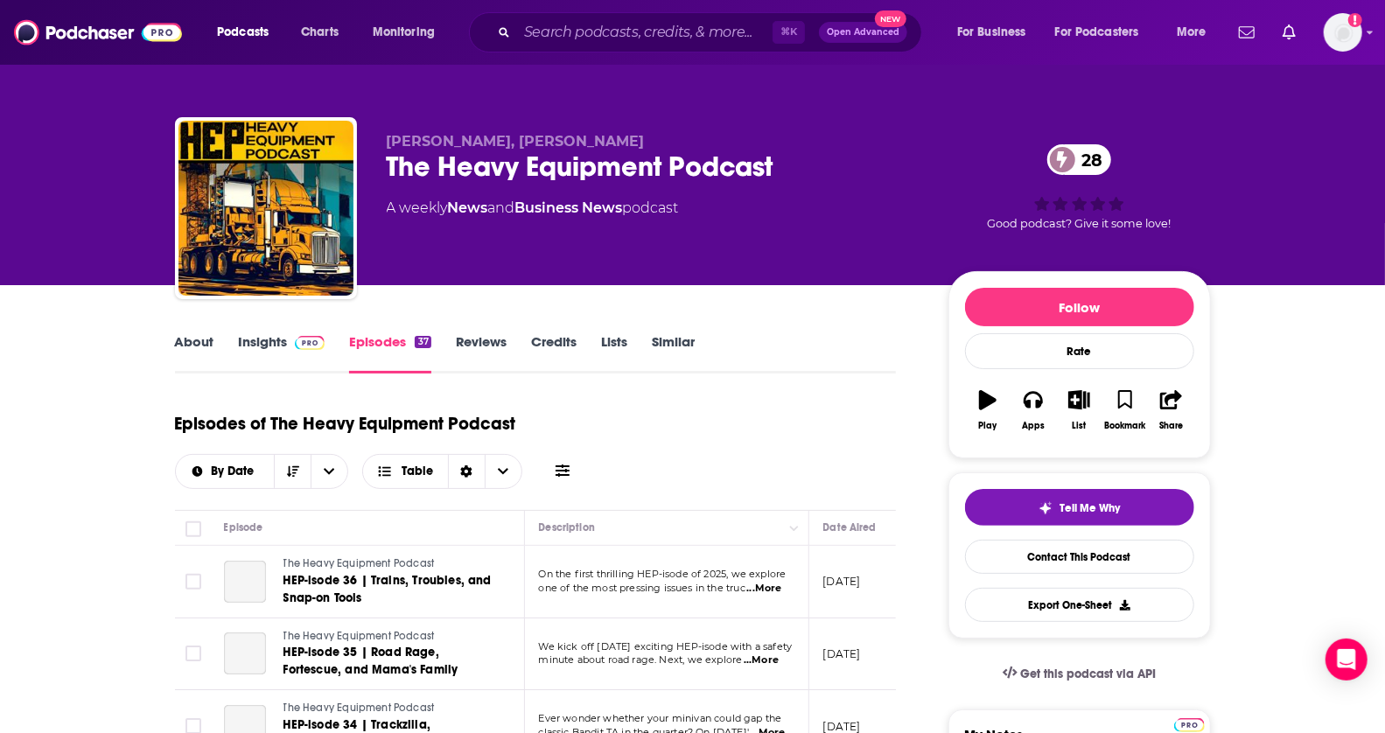
click at [667, 340] on link "Similar" at bounding box center [673, 353] width 43 height 40
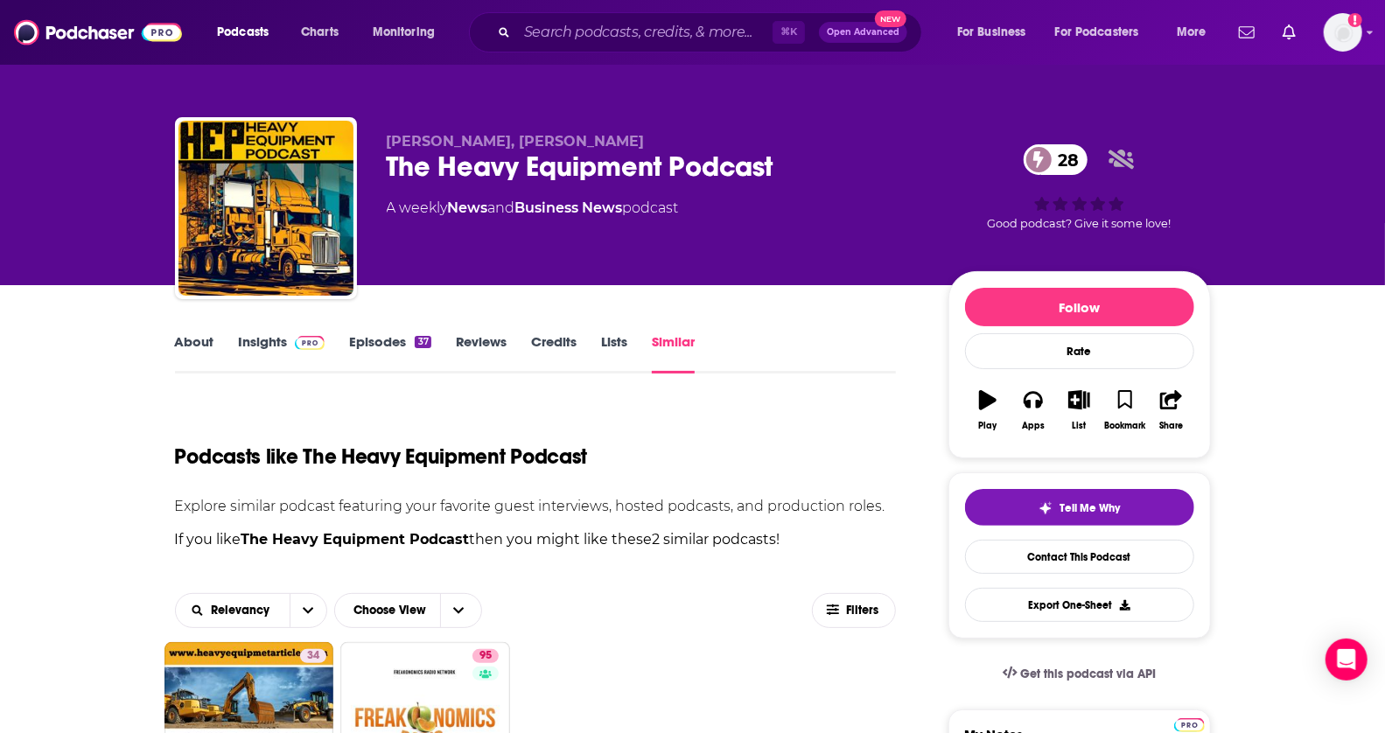
drag, startPoint x: 1383, startPoint y: 105, endPoint x: 1367, endPoint y: 154, distance: 51.5
click at [1369, 165] on div "Jo Borrás, Mike Switzer The Heavy Equipment Podcast 28 A weekly News and Busine…" at bounding box center [692, 142] width 1385 height 285
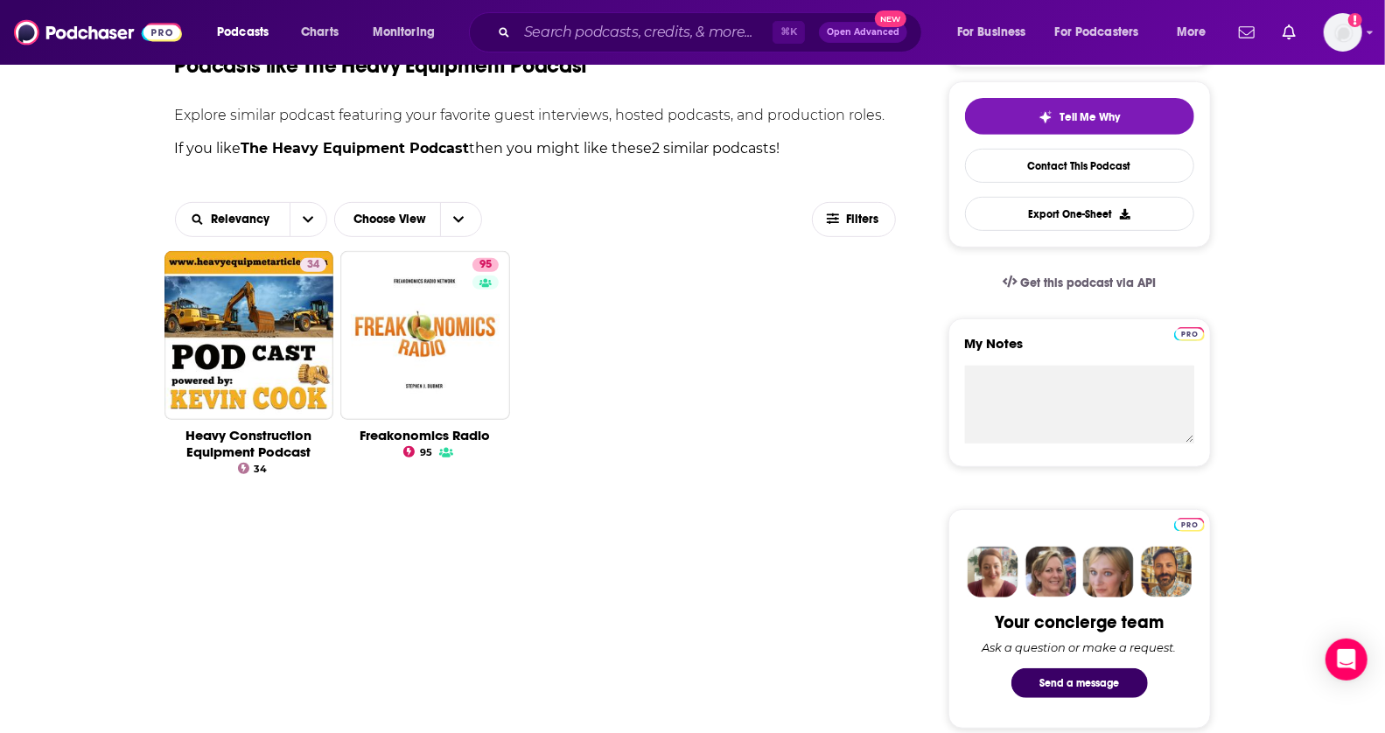
scroll to position [392, 0]
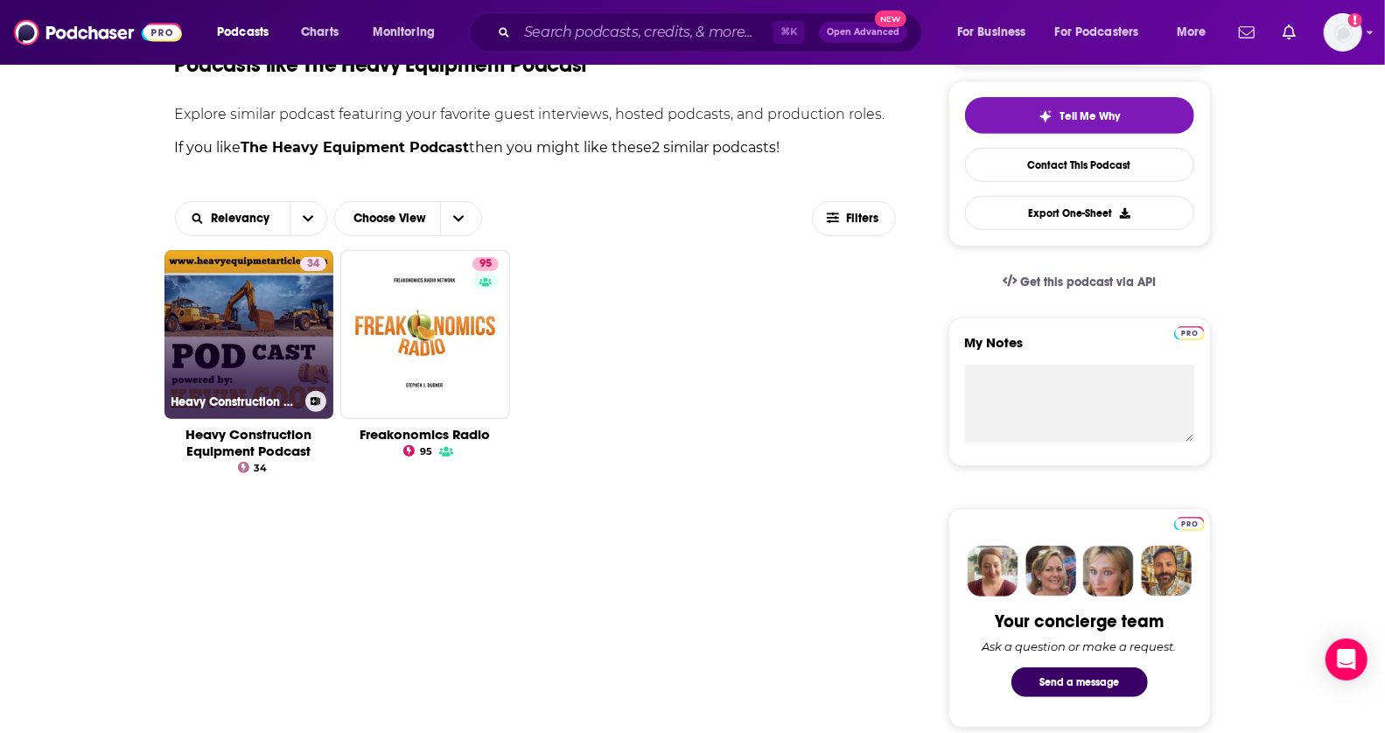
click at [237, 355] on link "34 Heavy Construction Equipment Podcast" at bounding box center [250, 335] width 170 height 170
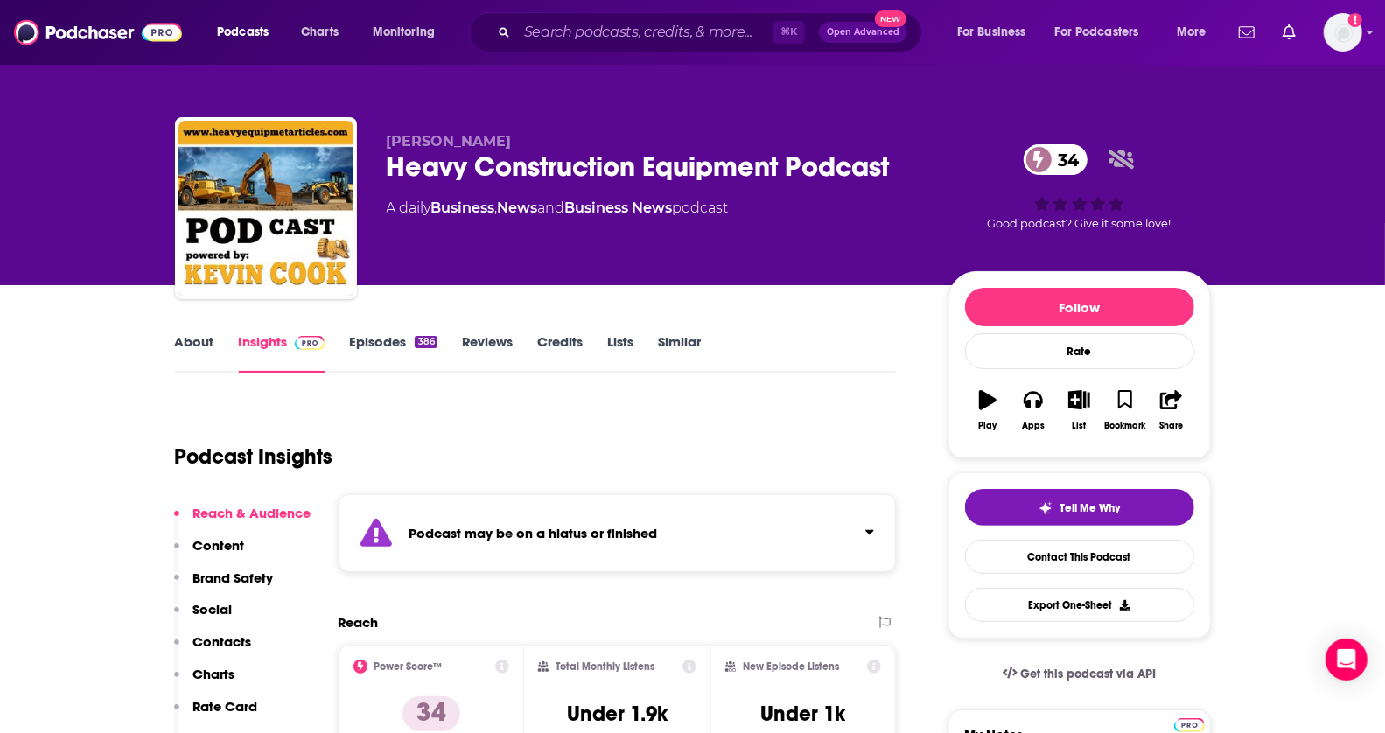
click at [683, 339] on link "Similar" at bounding box center [679, 353] width 43 height 40
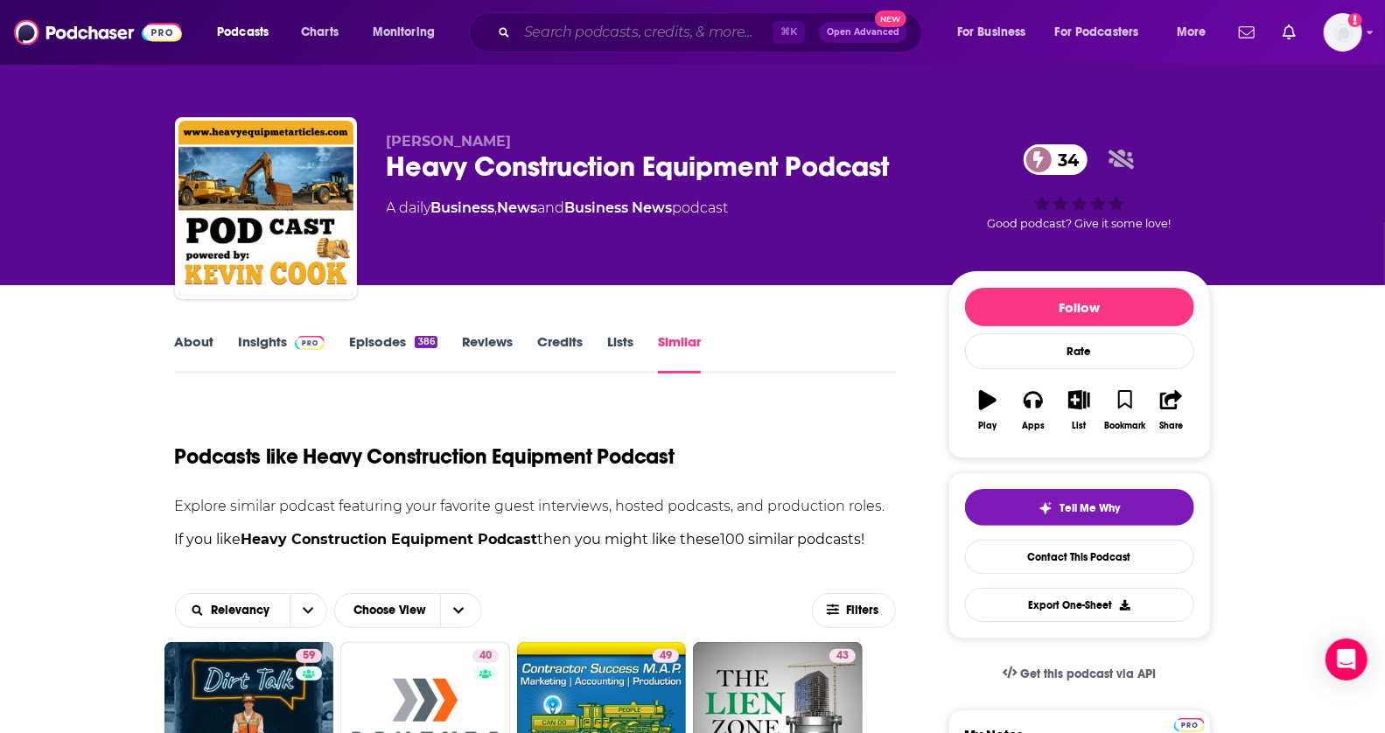
click at [566, 23] on input "Search podcasts, credits, & more..." at bounding box center [645, 32] width 256 height 28
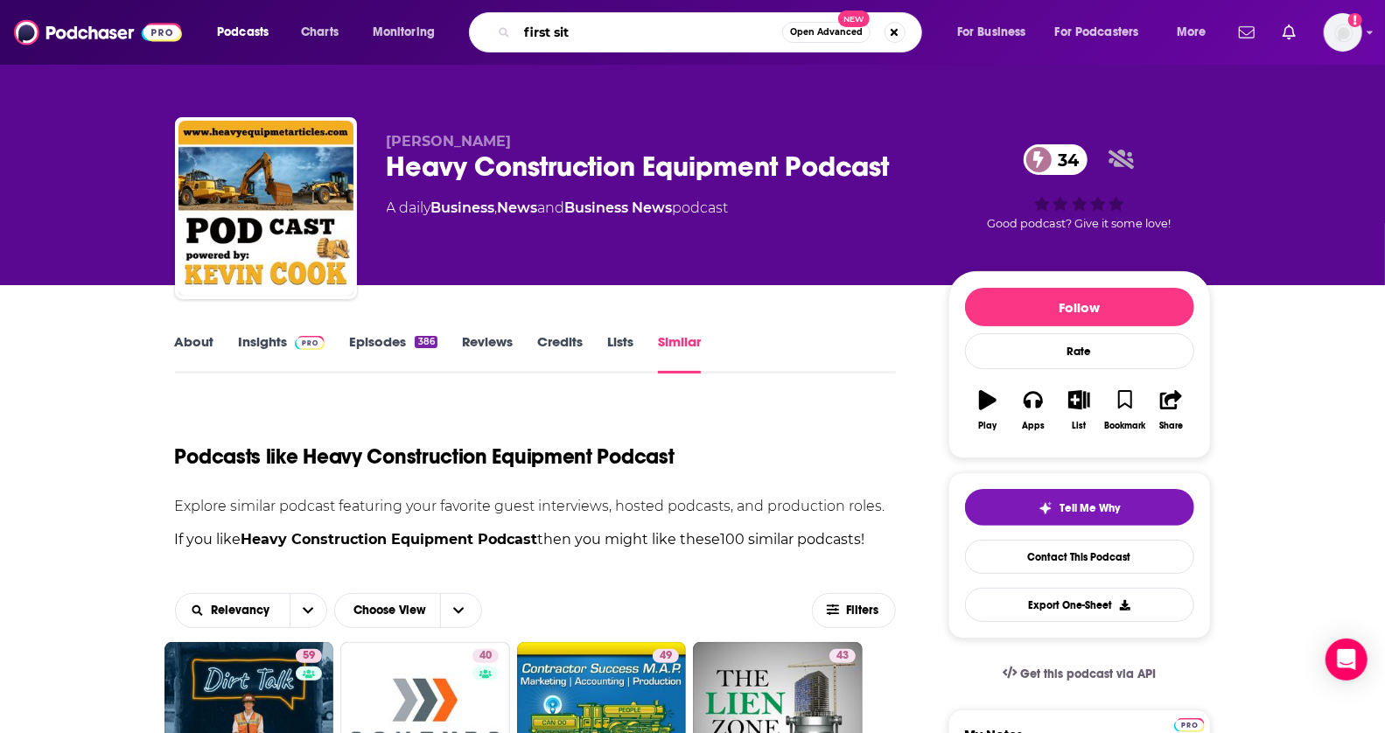
type input "first site"
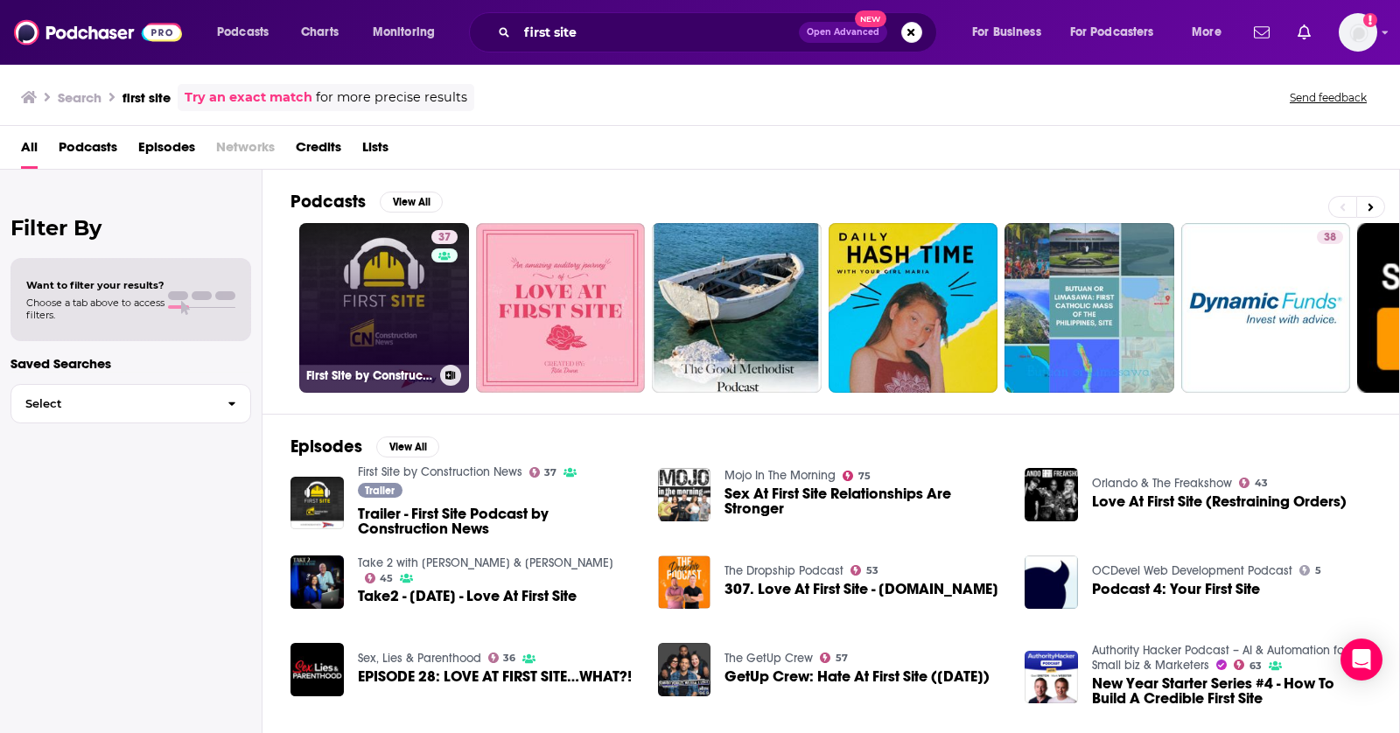
click at [401, 290] on link "37 First Site by Construction News" at bounding box center [384, 308] width 170 height 170
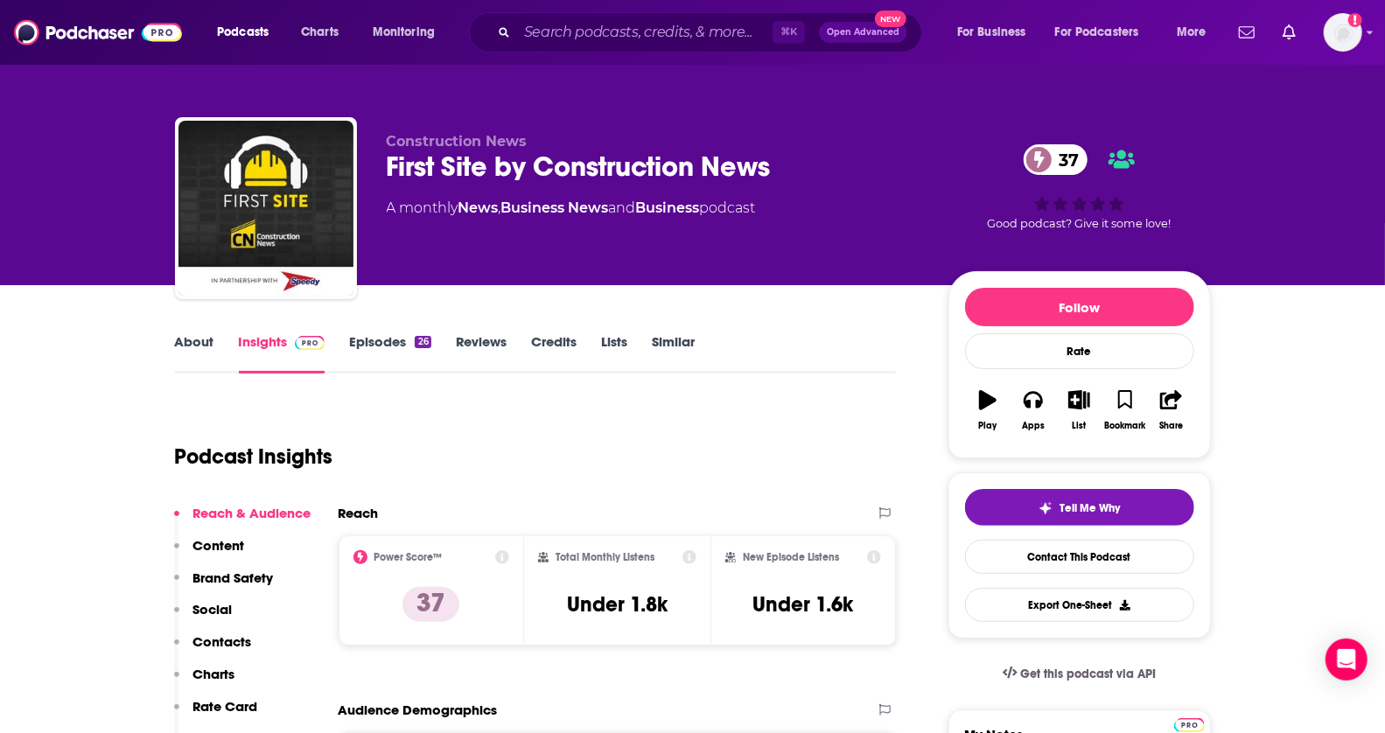
click at [658, 336] on link "Similar" at bounding box center [673, 353] width 43 height 40
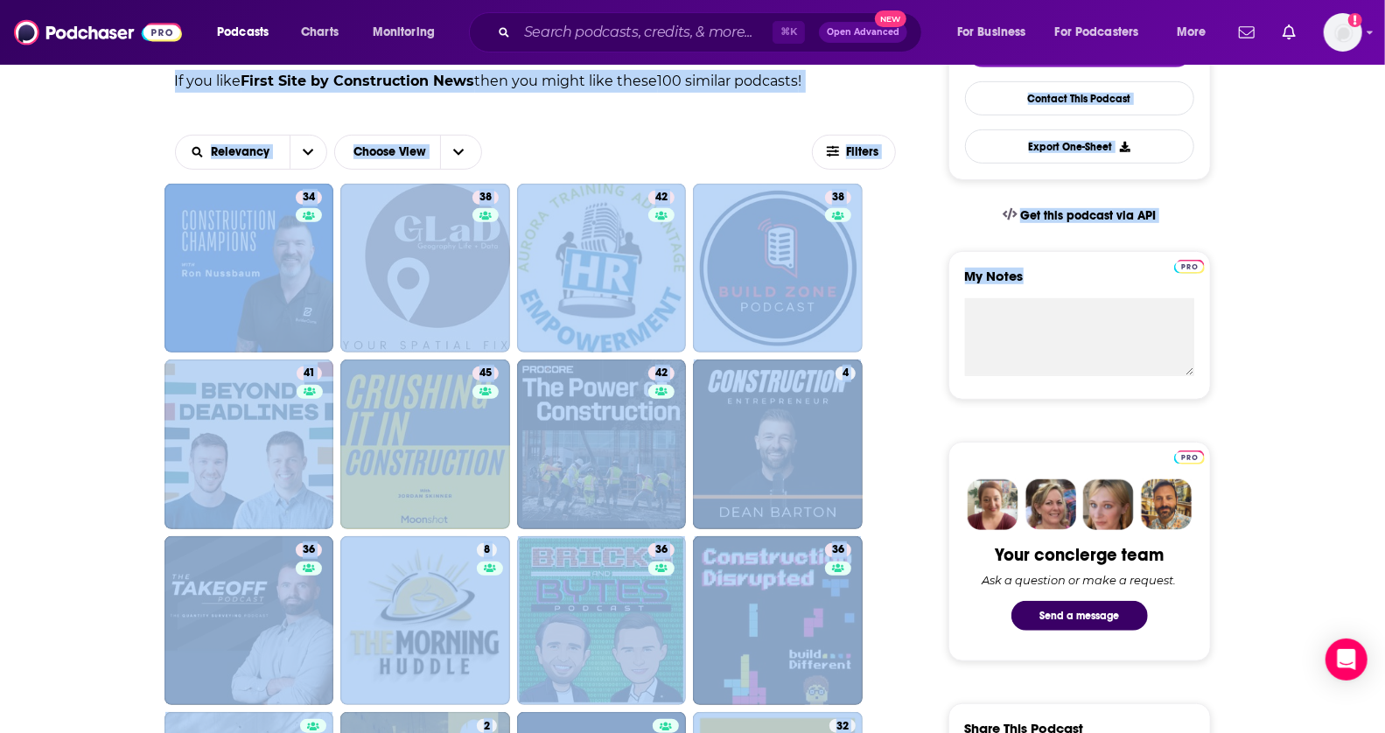
drag, startPoint x: 1399, startPoint y: 117, endPoint x: 1365, endPoint y: 284, distance: 169.7
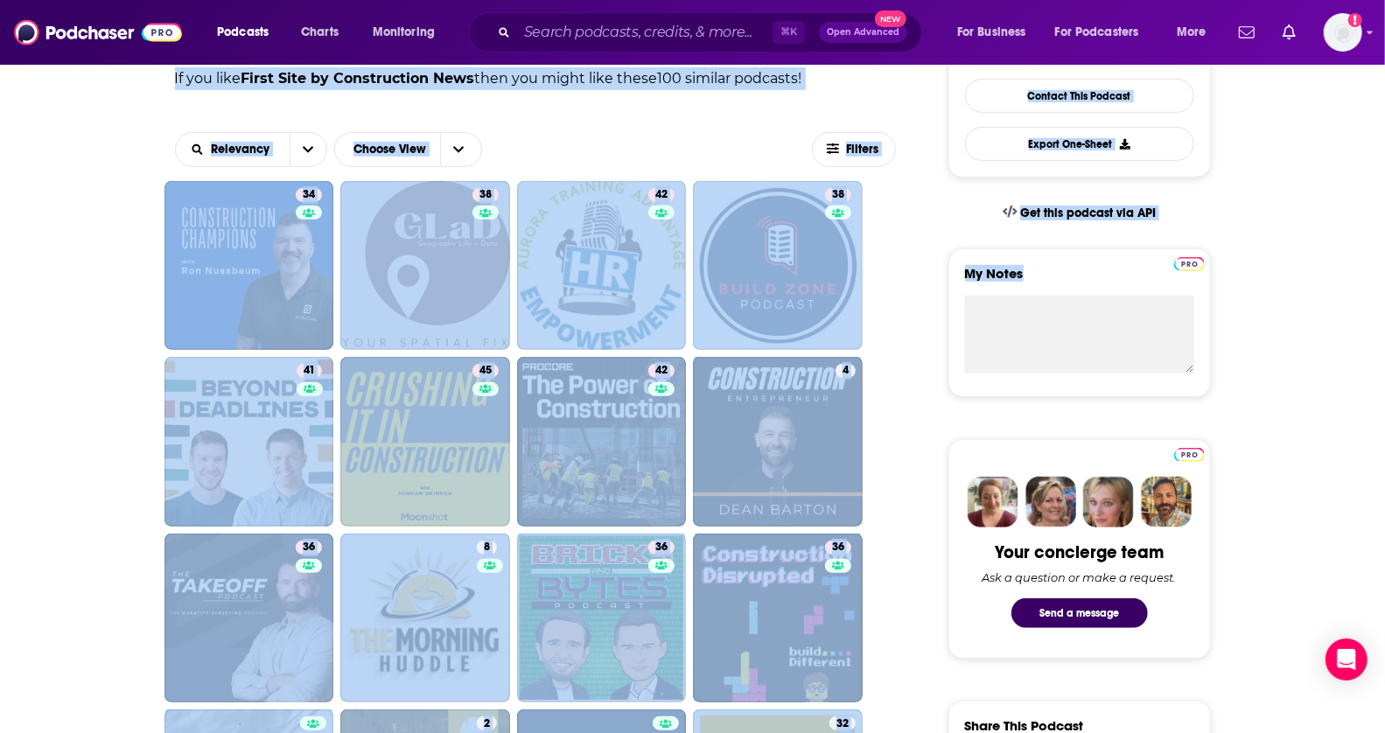
scroll to position [1175, 0]
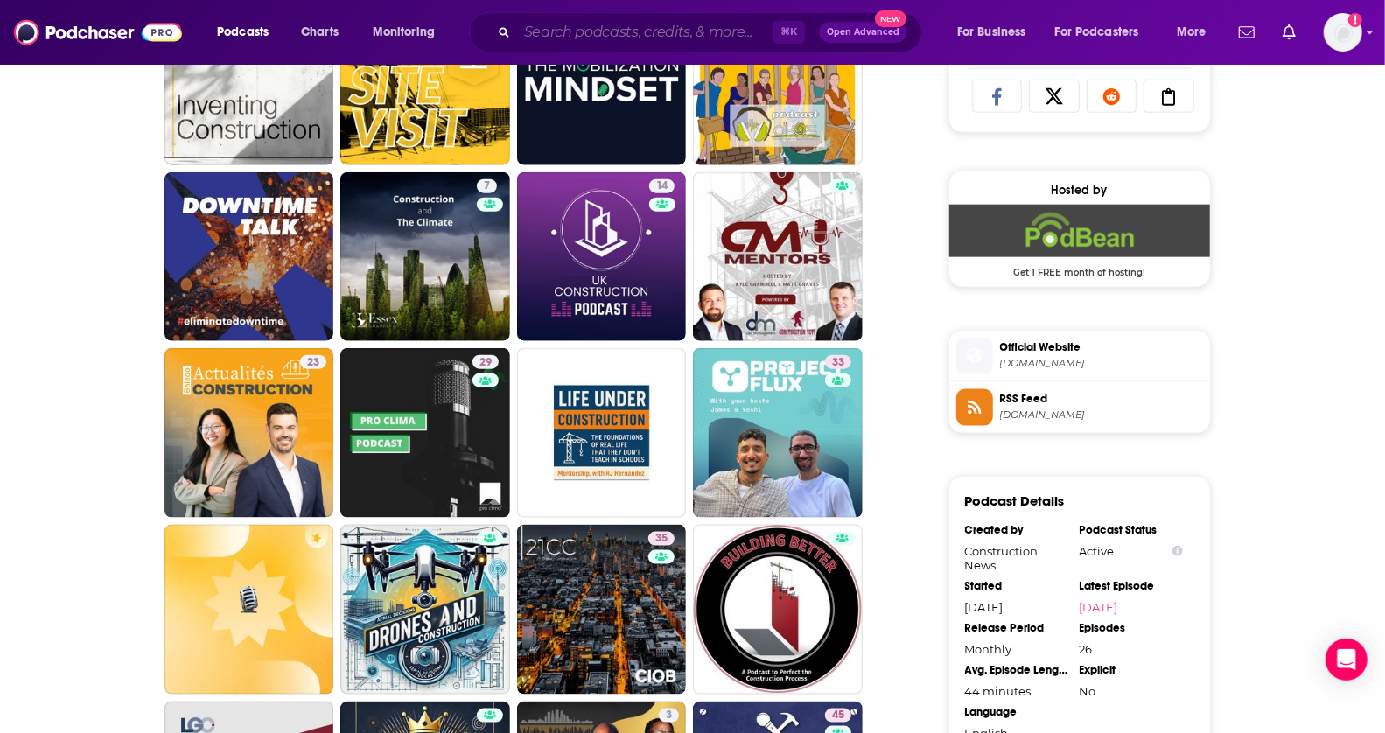
click at [575, 27] on input "Search podcasts, credits, & more..." at bounding box center [645, 32] width 256 height 28
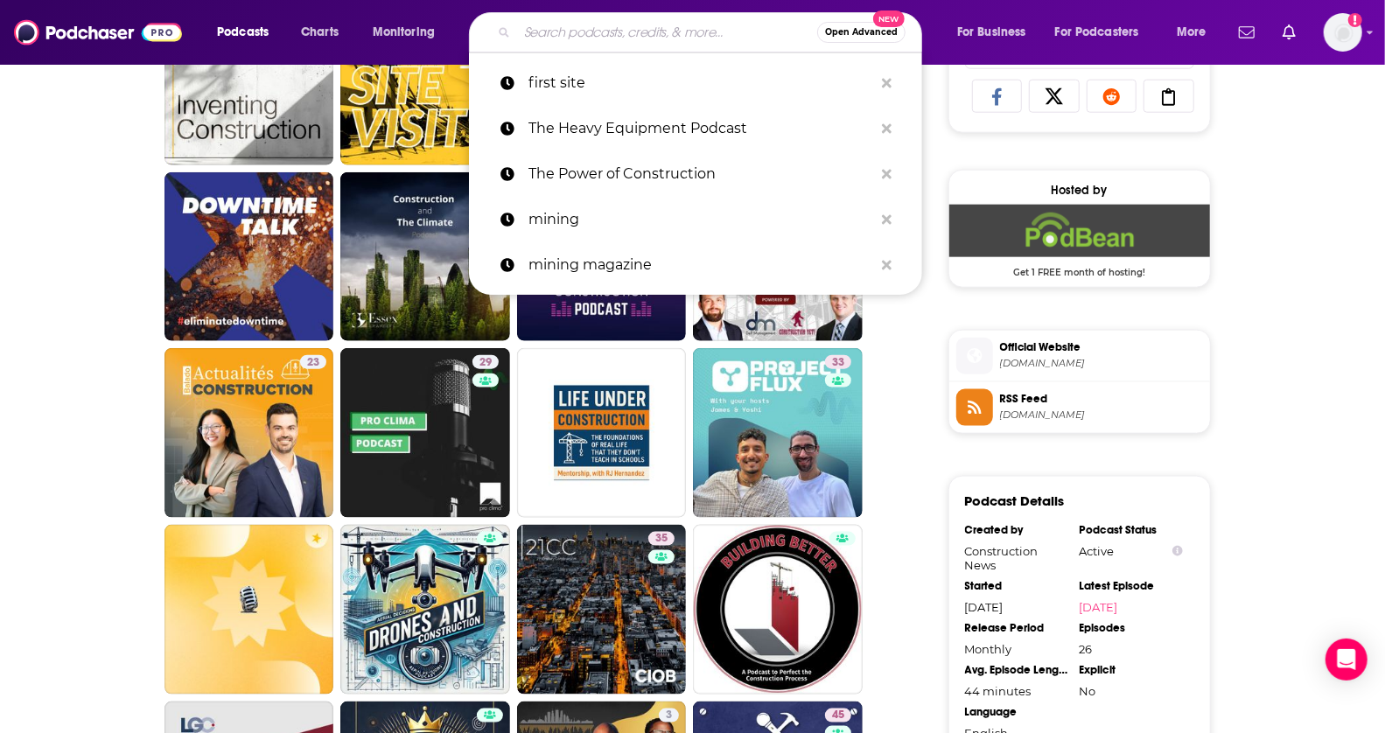
paste input "Dig Deep"
type input "Dig Deep"
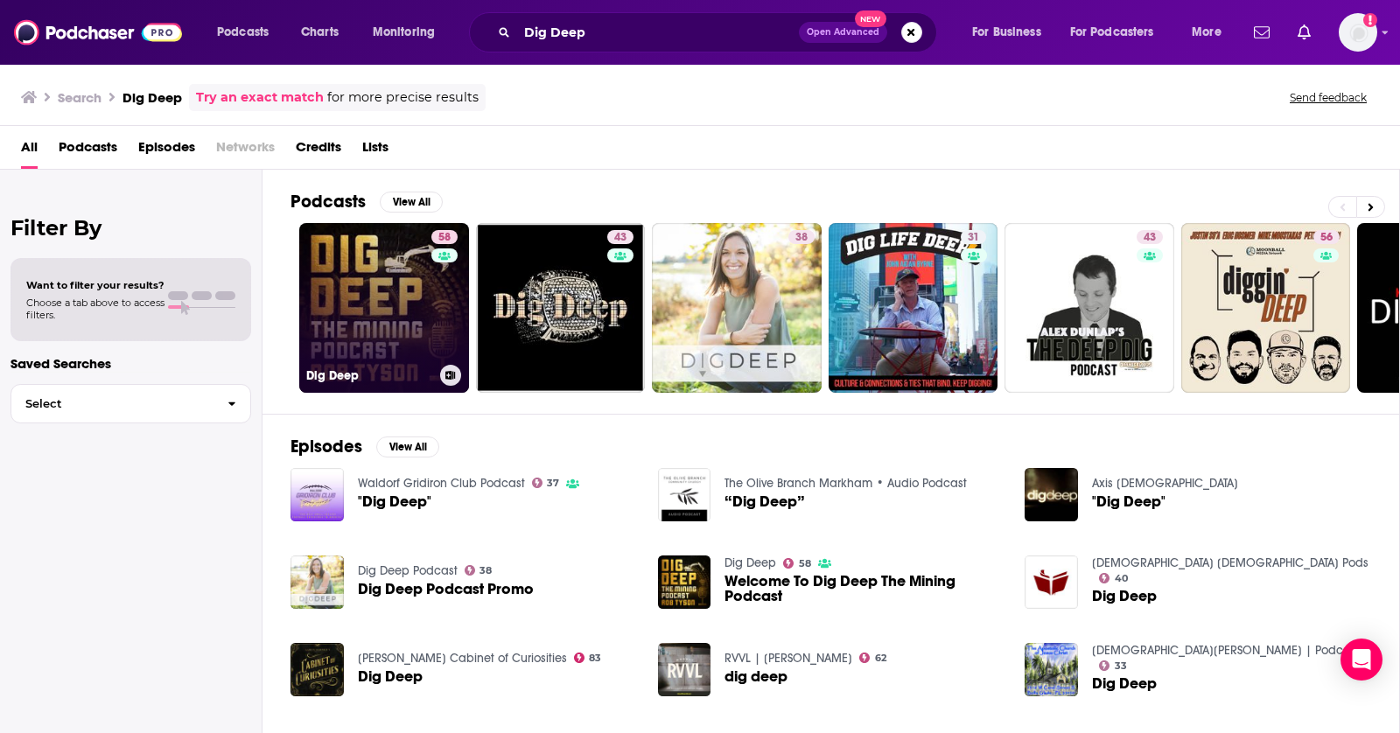
click at [368, 283] on link "58 Dig Deep" at bounding box center [384, 308] width 170 height 170
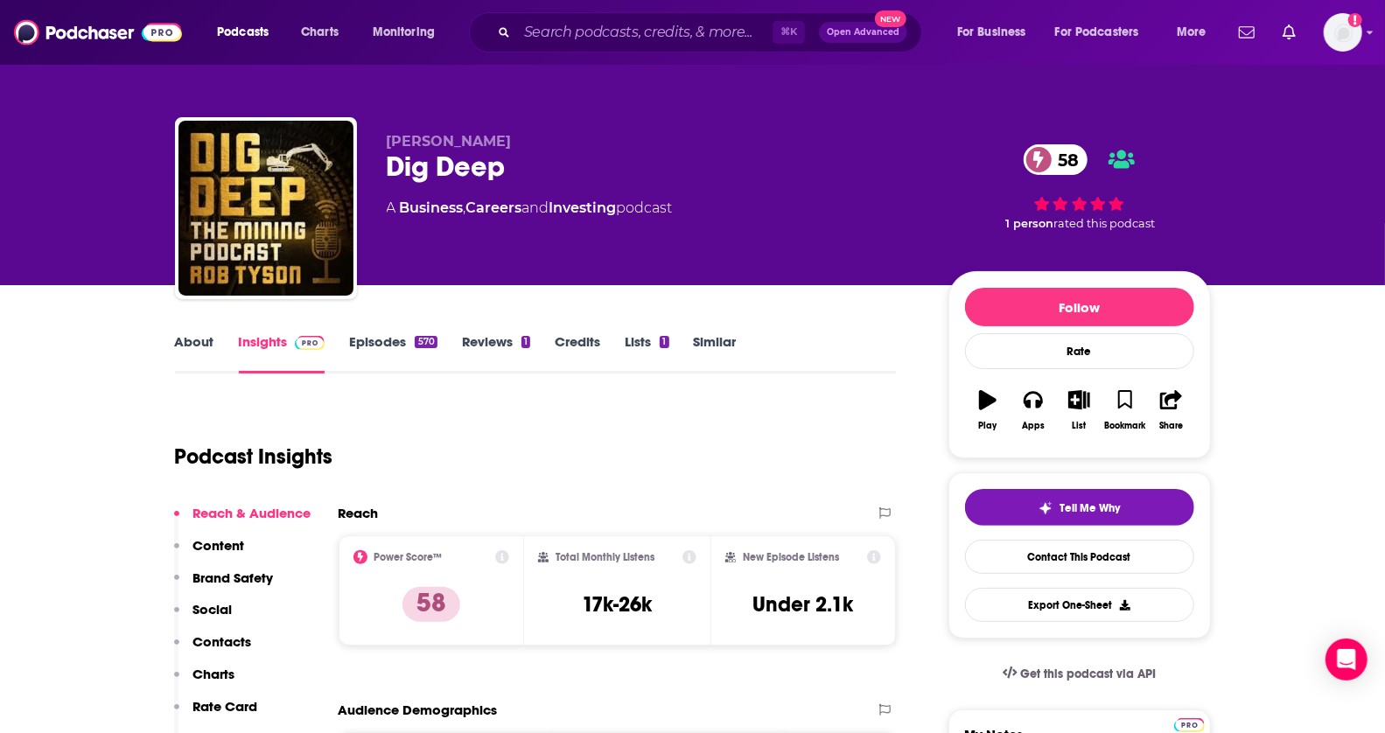
click at [713, 353] on link "Similar" at bounding box center [715, 353] width 43 height 40
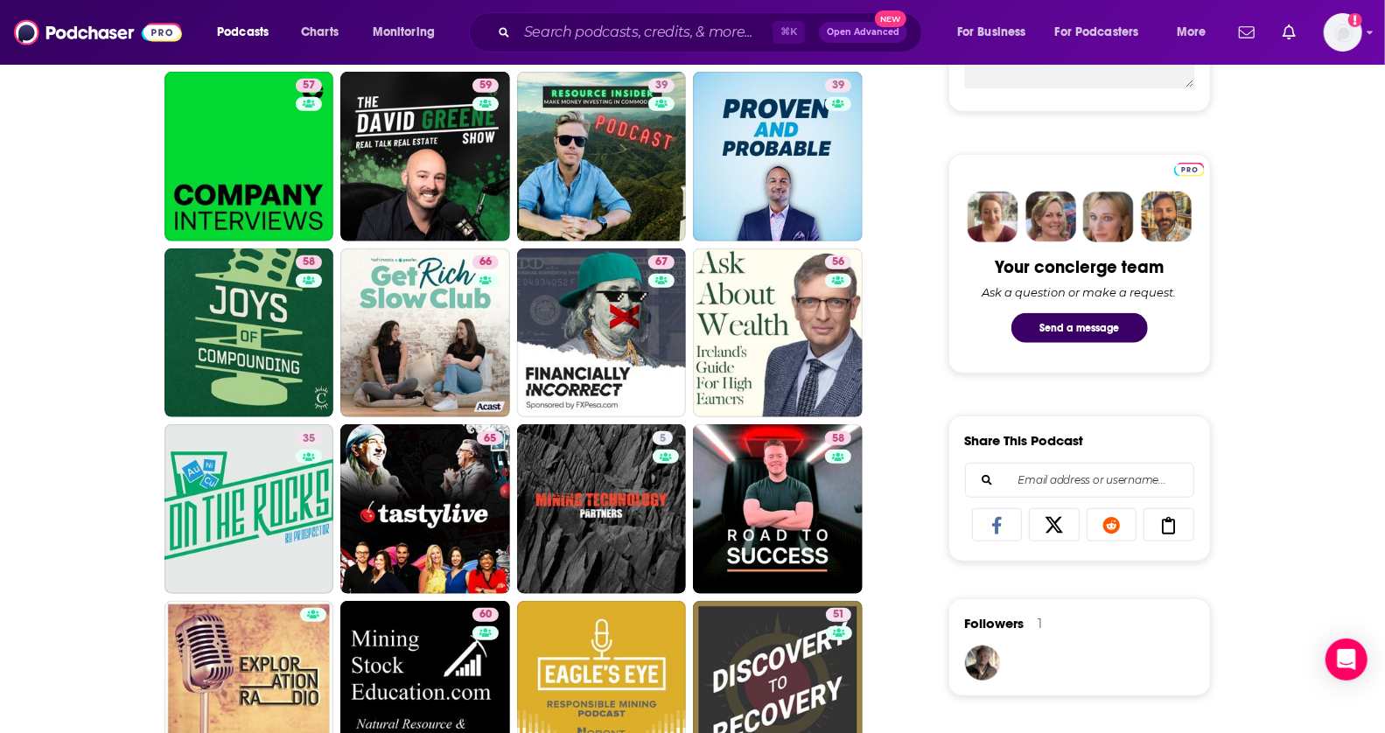
scroll to position [683, 0]
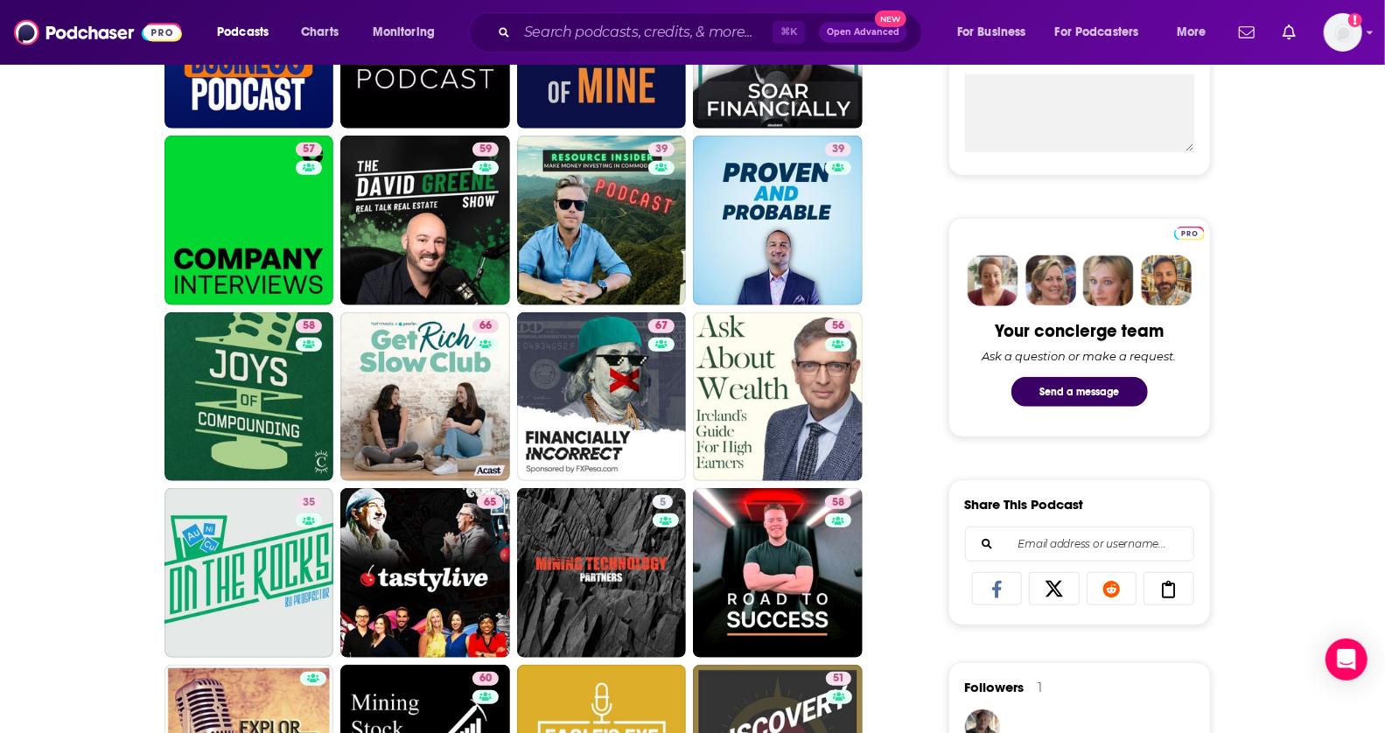
drag, startPoint x: 1399, startPoint y: 57, endPoint x: 1399, endPoint y: 153, distance: 96.3
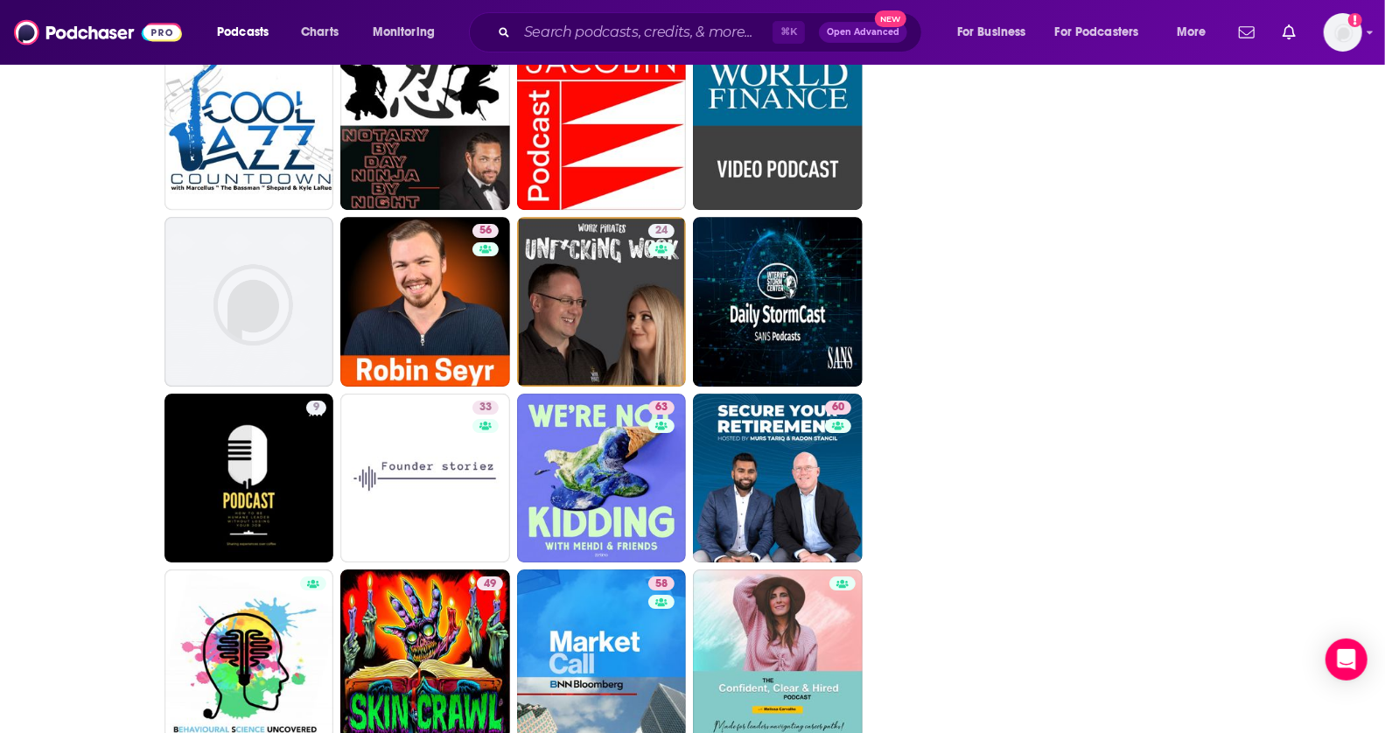
scroll to position [3442, 0]
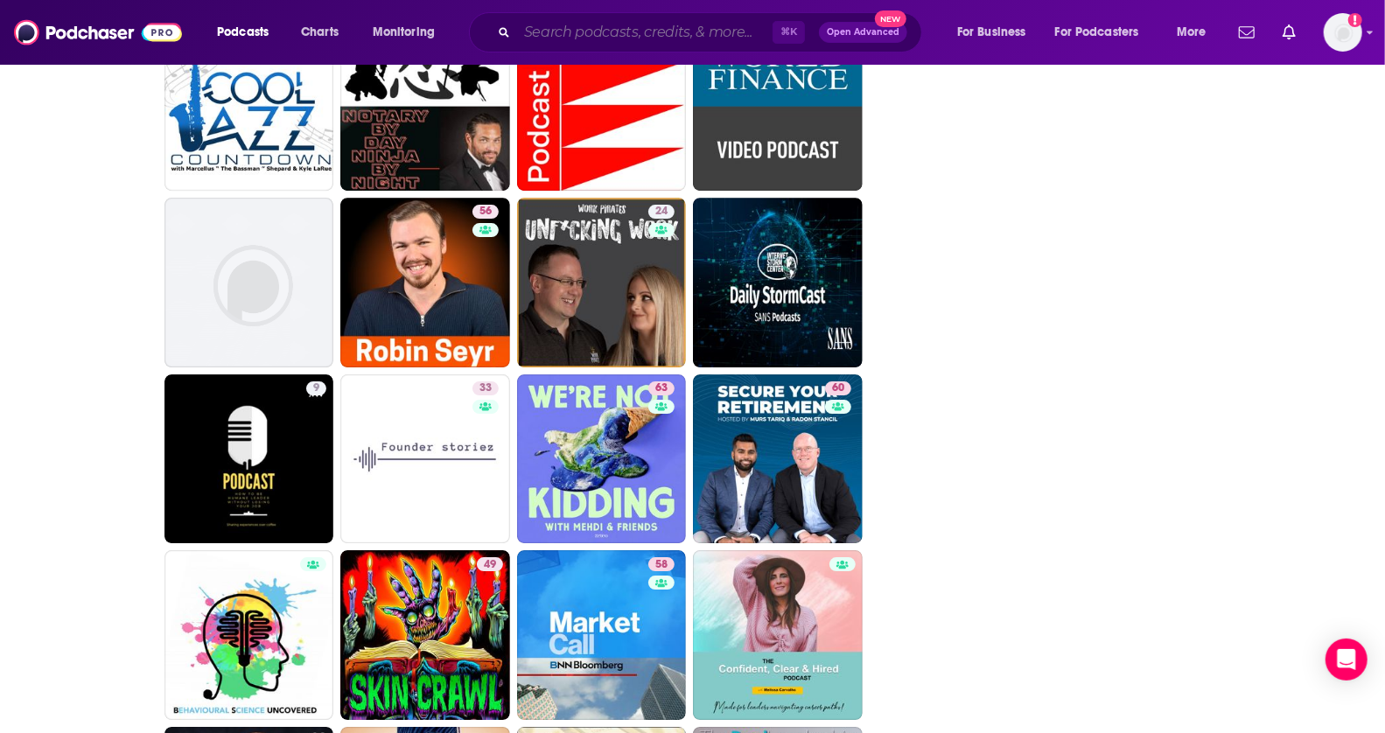
click at [732, 34] on input "Search podcasts, credits, & more..." at bounding box center [645, 32] width 256 height 28
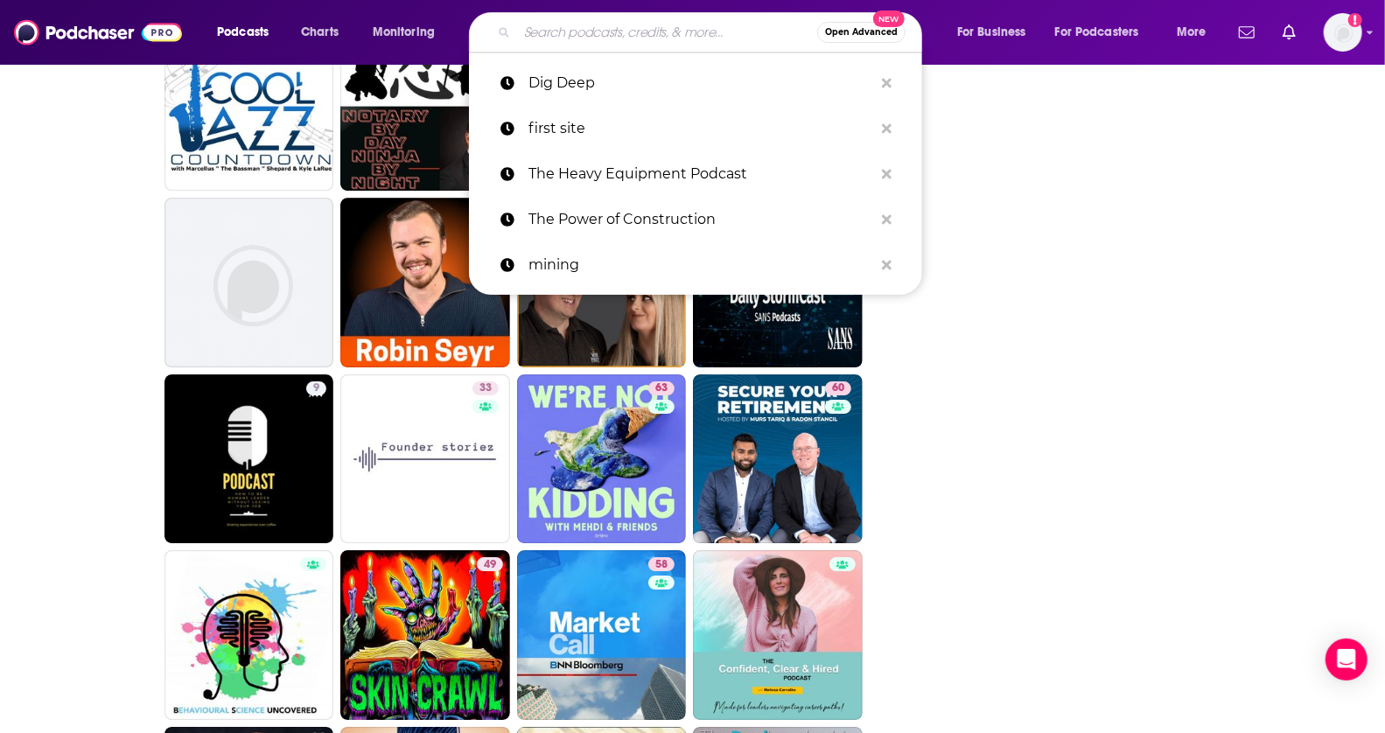
paste input "TechStuff"
type input "TechStuff"
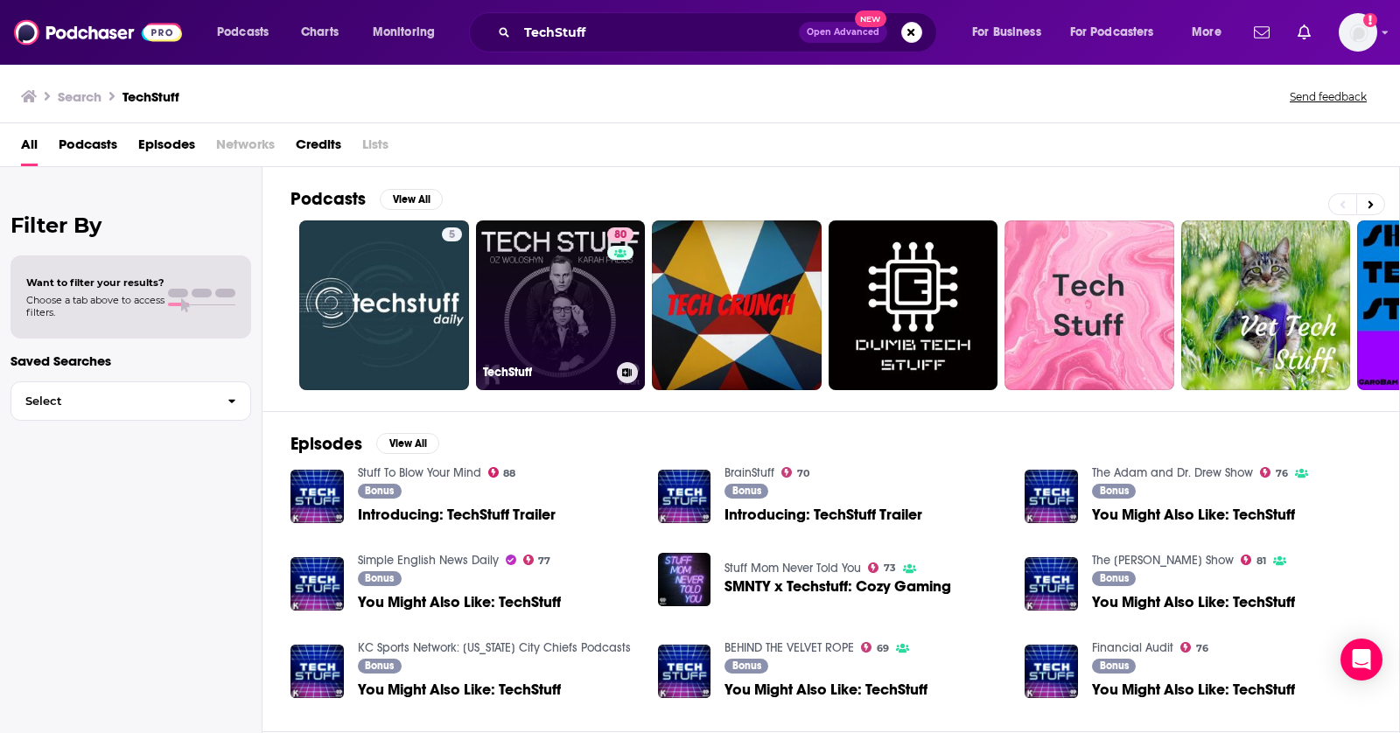
click at [552, 293] on link "80 TechStuff" at bounding box center [561, 306] width 170 height 170
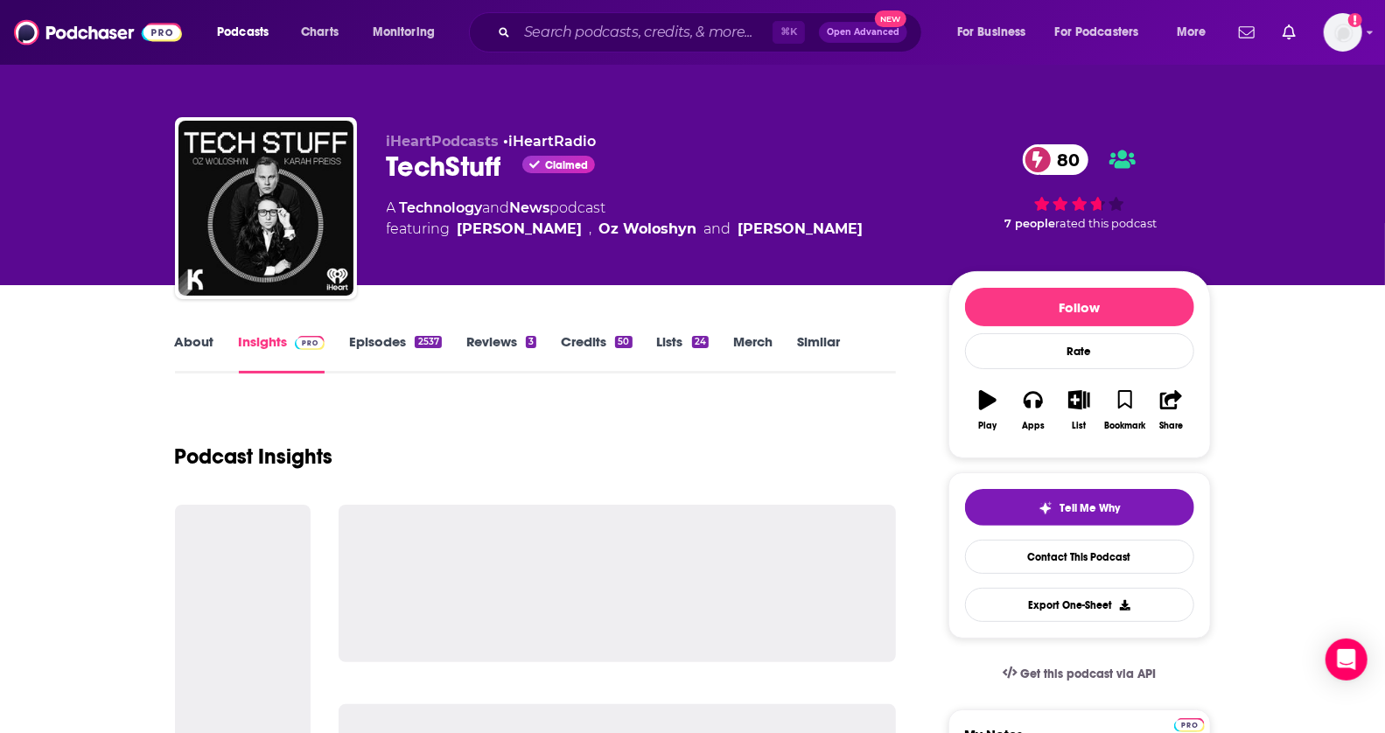
click at [830, 337] on link "Similar" at bounding box center [818, 353] width 43 height 40
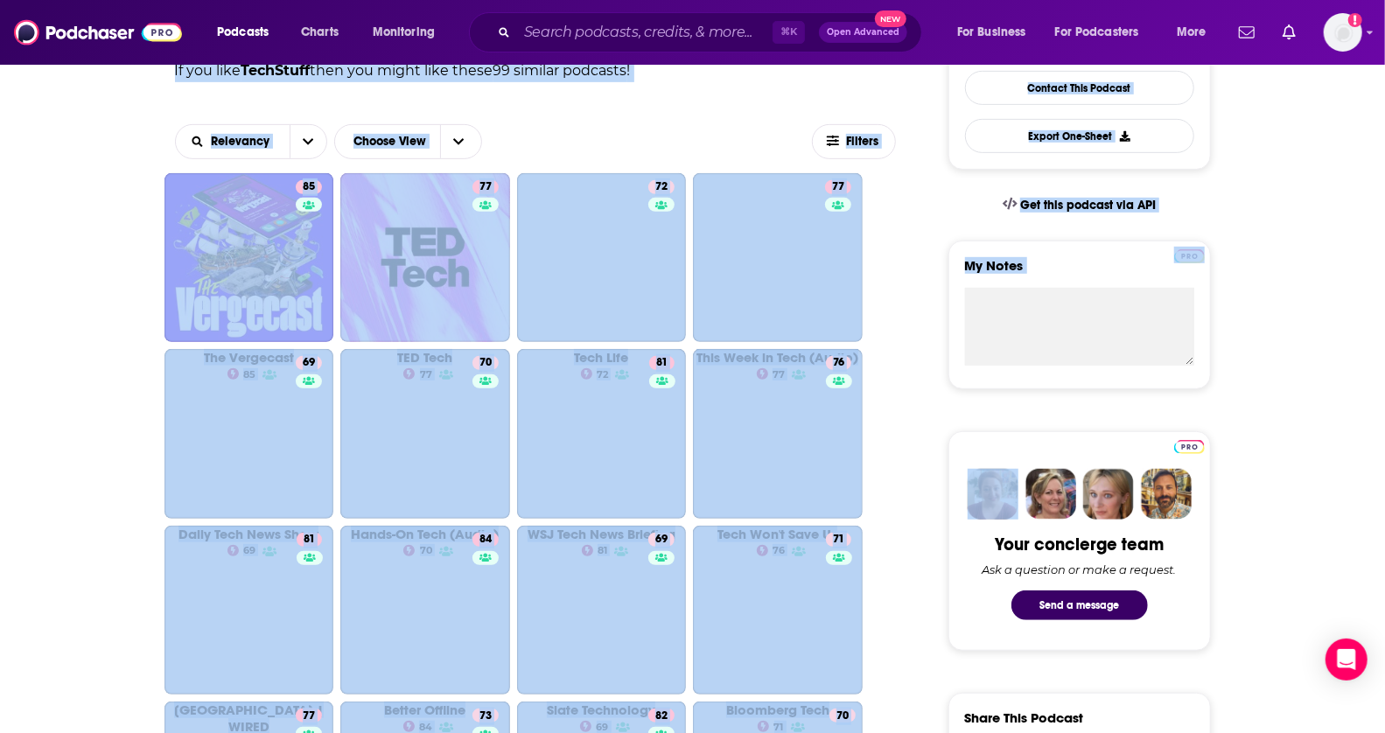
scroll to position [473, 0]
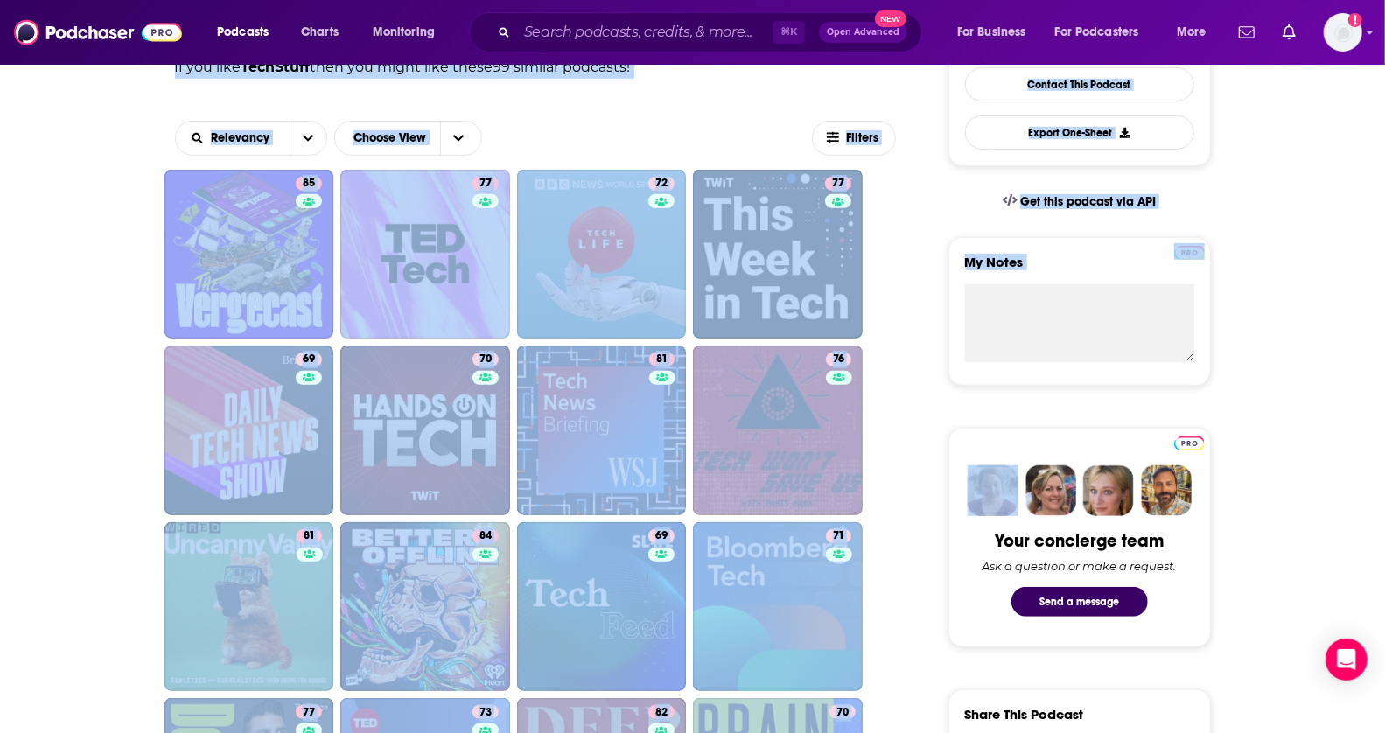
drag, startPoint x: 1399, startPoint y: 163, endPoint x: 1363, endPoint y: 340, distance: 180.4
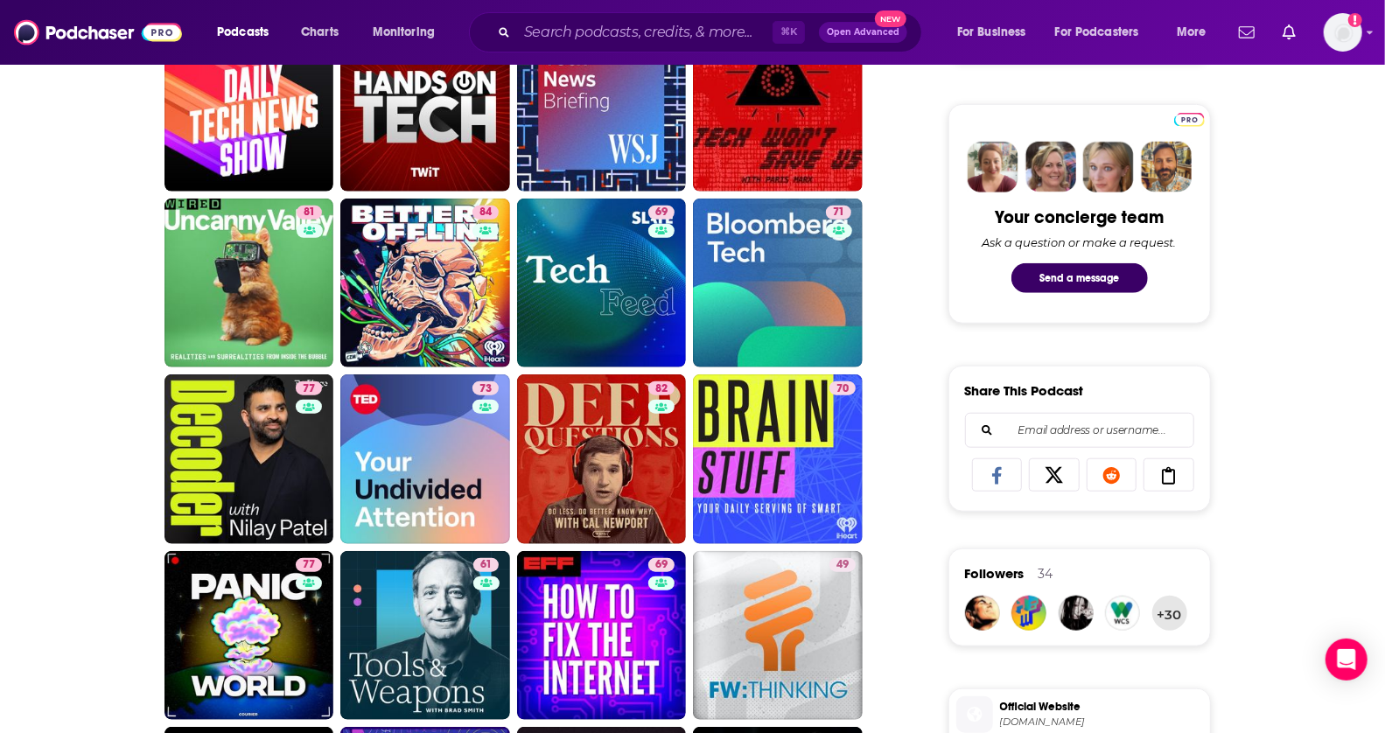
drag, startPoint x: 1399, startPoint y: 171, endPoint x: 1398, endPoint y: 218, distance: 47.3
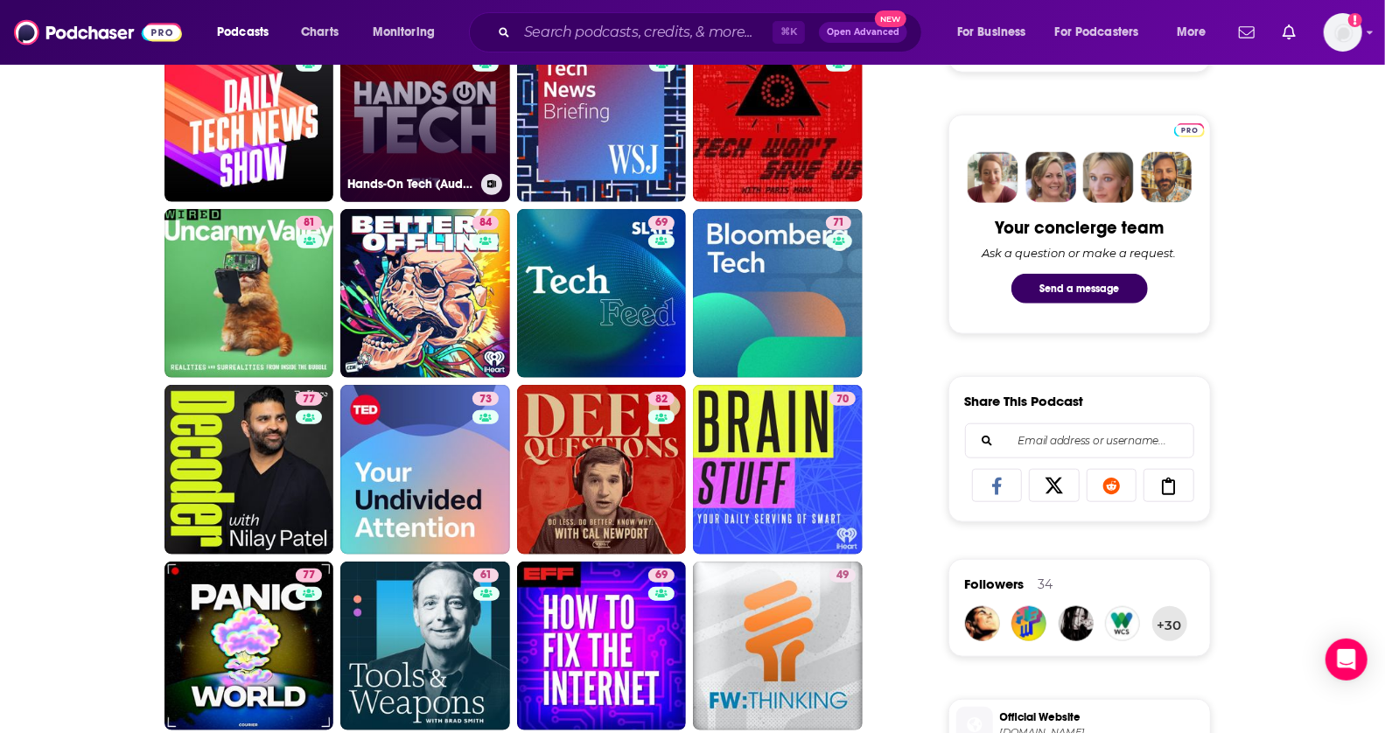
click at [418, 118] on link "70 Hands-On Tech (Audio)" at bounding box center [425, 117] width 170 height 170
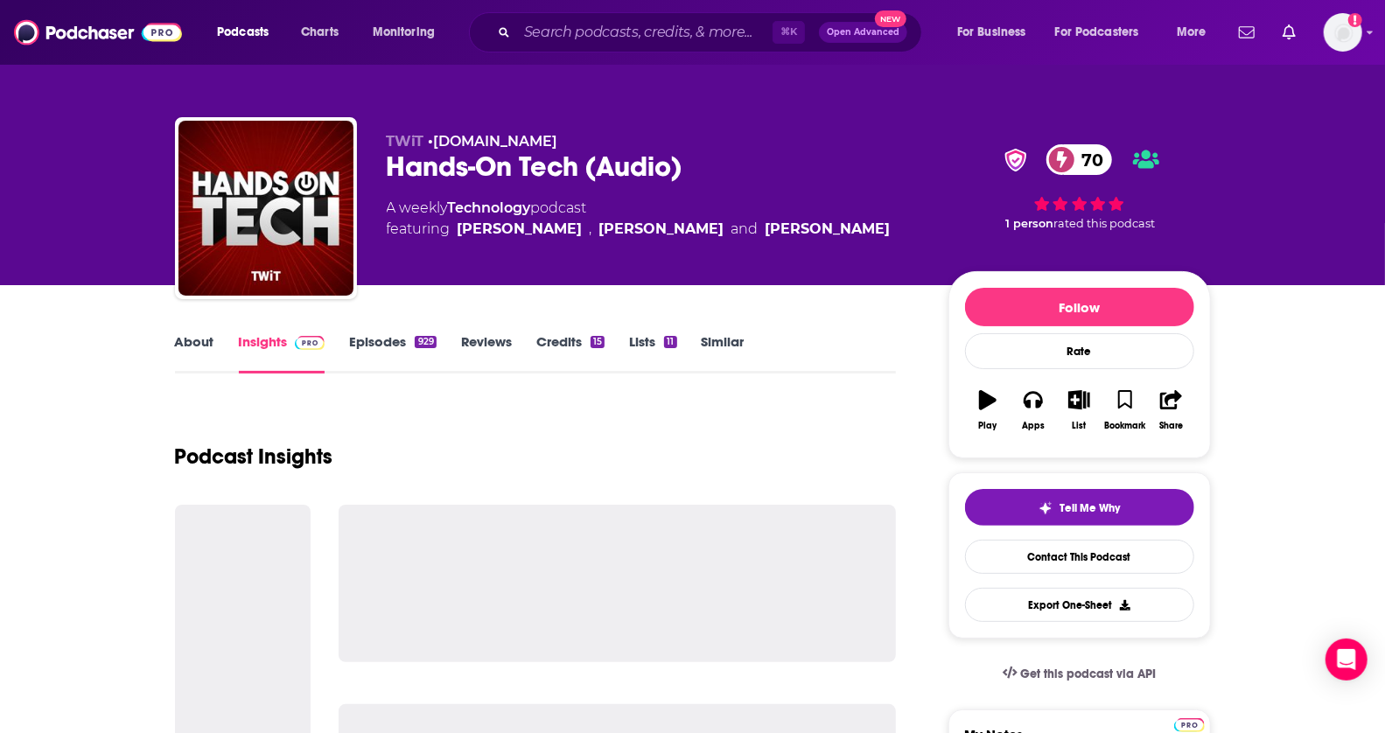
click at [197, 342] on link "About" at bounding box center [194, 353] width 39 height 40
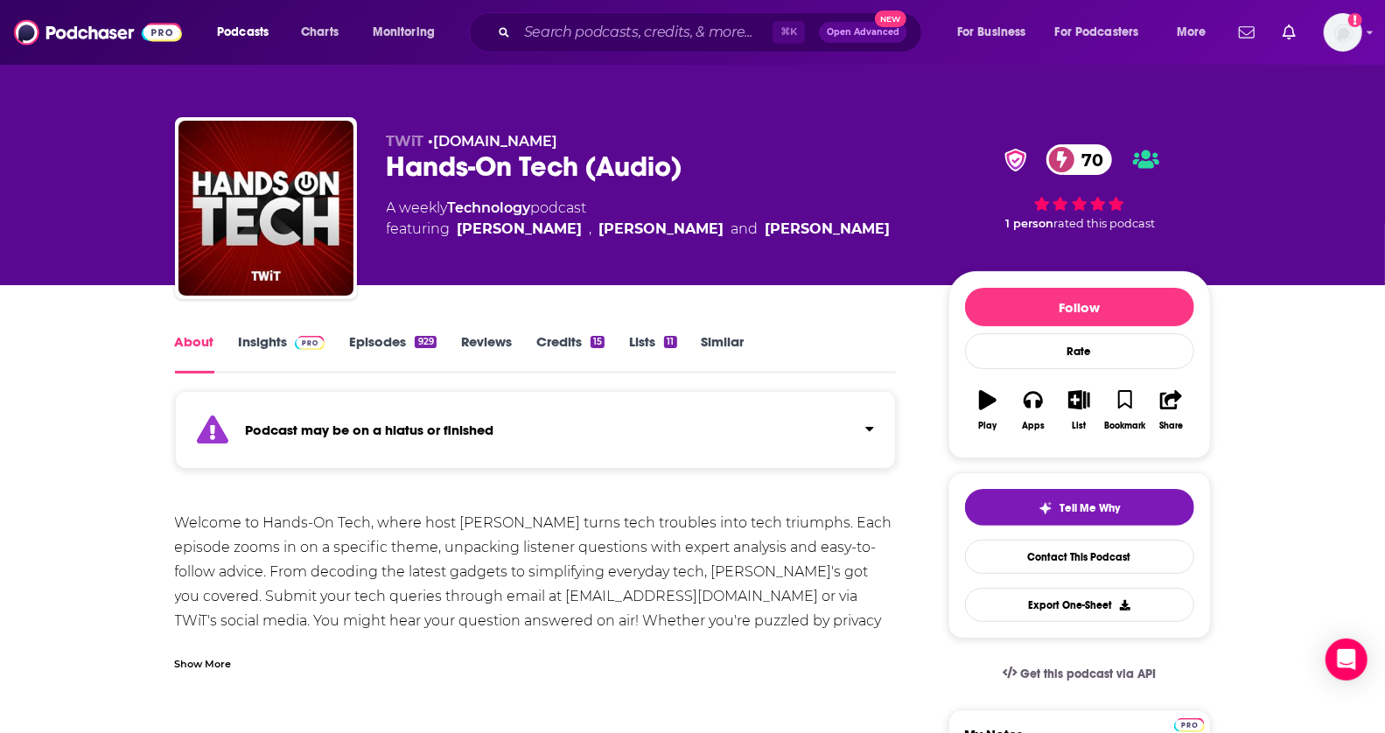
scroll to position [232, 0]
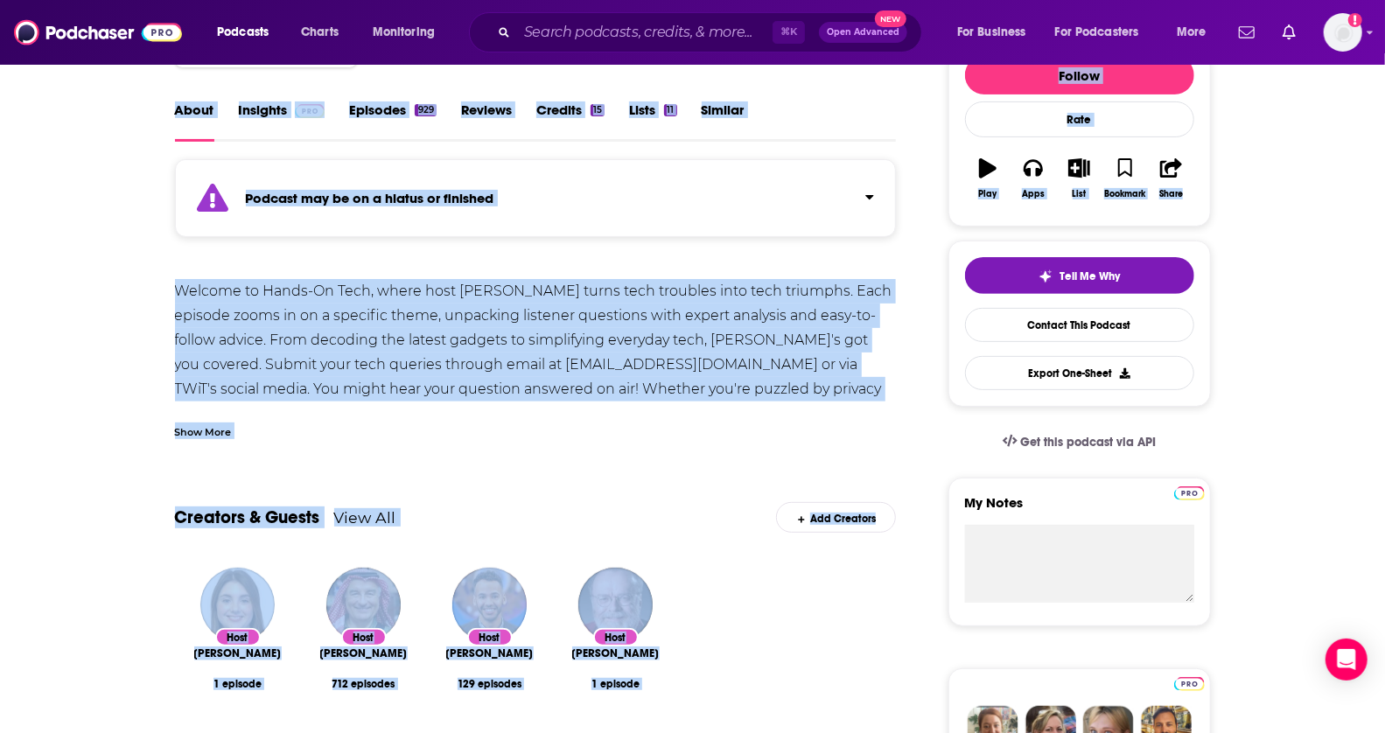
click at [1384, 220] on html "Podcasts Charts Monitoring ⌘ K Open Advanced New For Business For Podcasters Mo…" at bounding box center [692, 134] width 1385 height 733
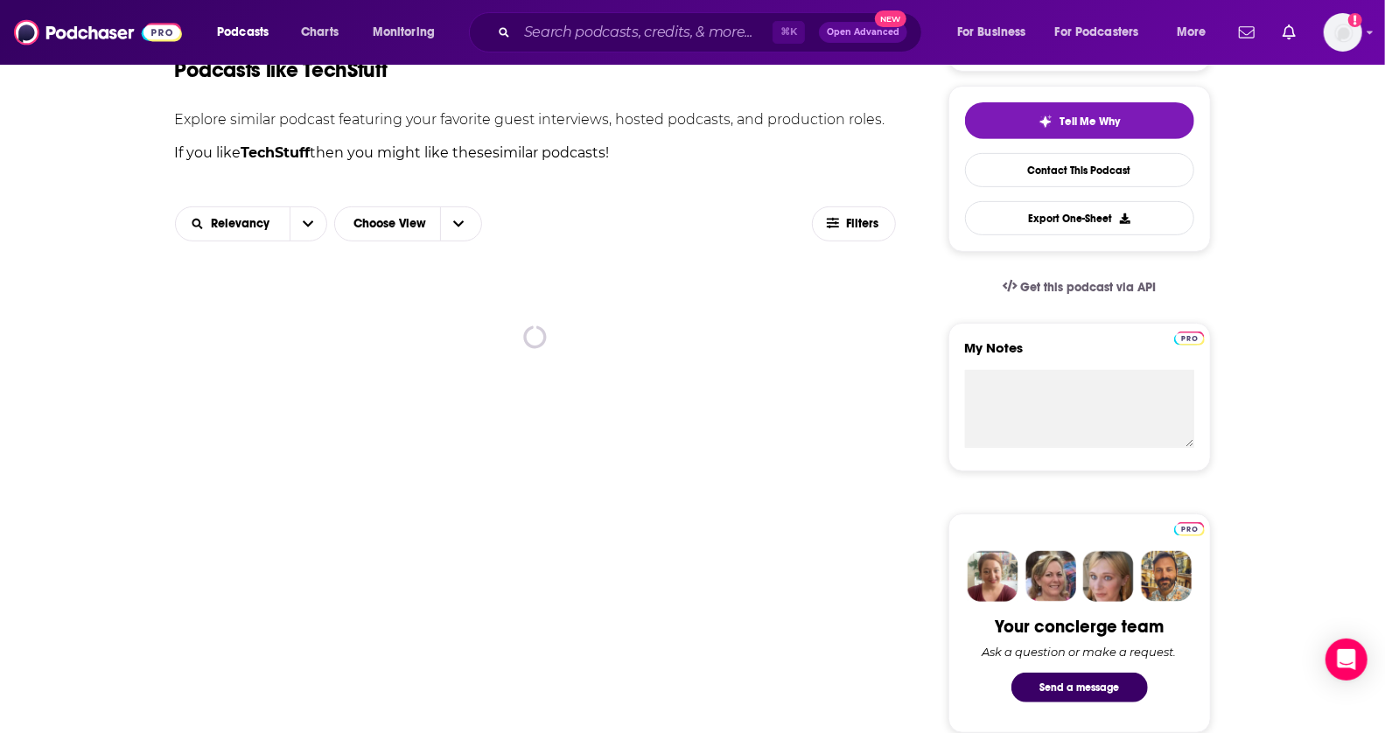
scroll to position [399, 0]
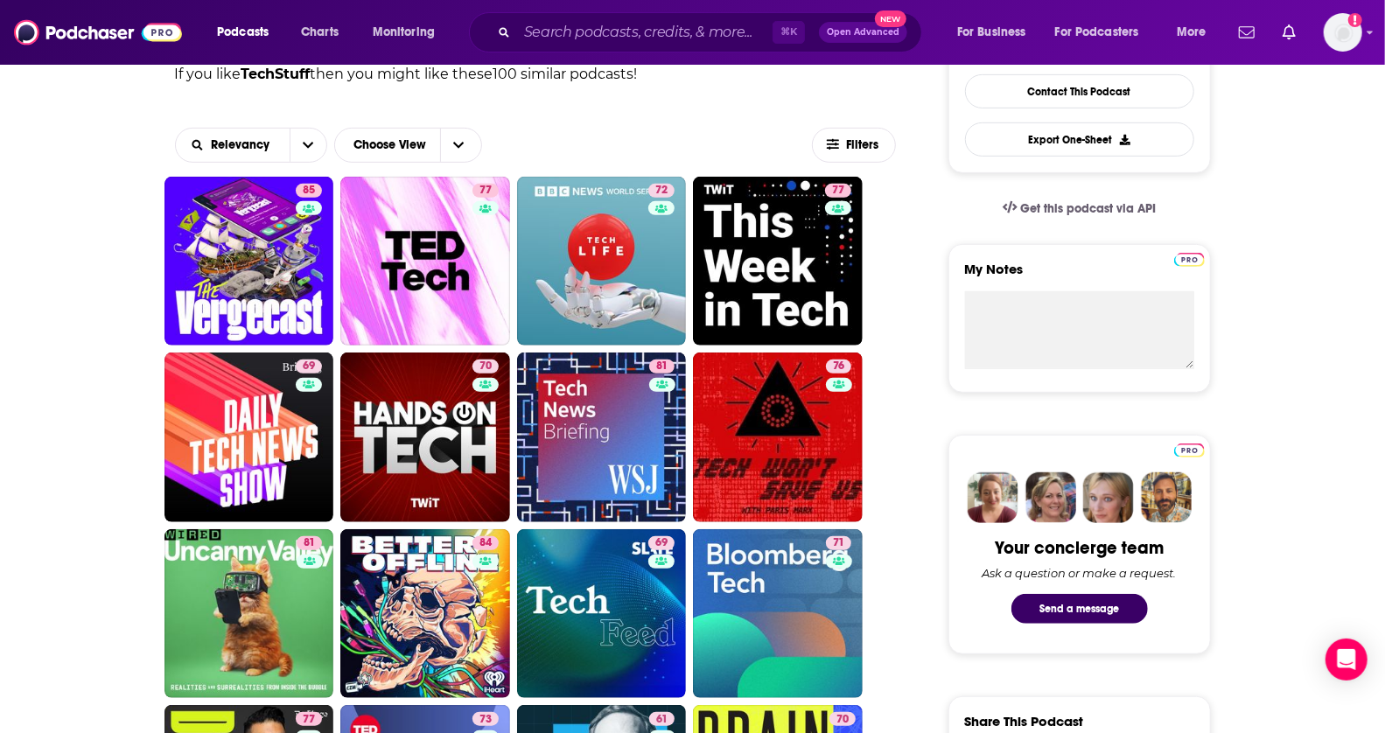
drag, startPoint x: 1399, startPoint y: 139, endPoint x: 1399, endPoint y: 154, distance: 14.9
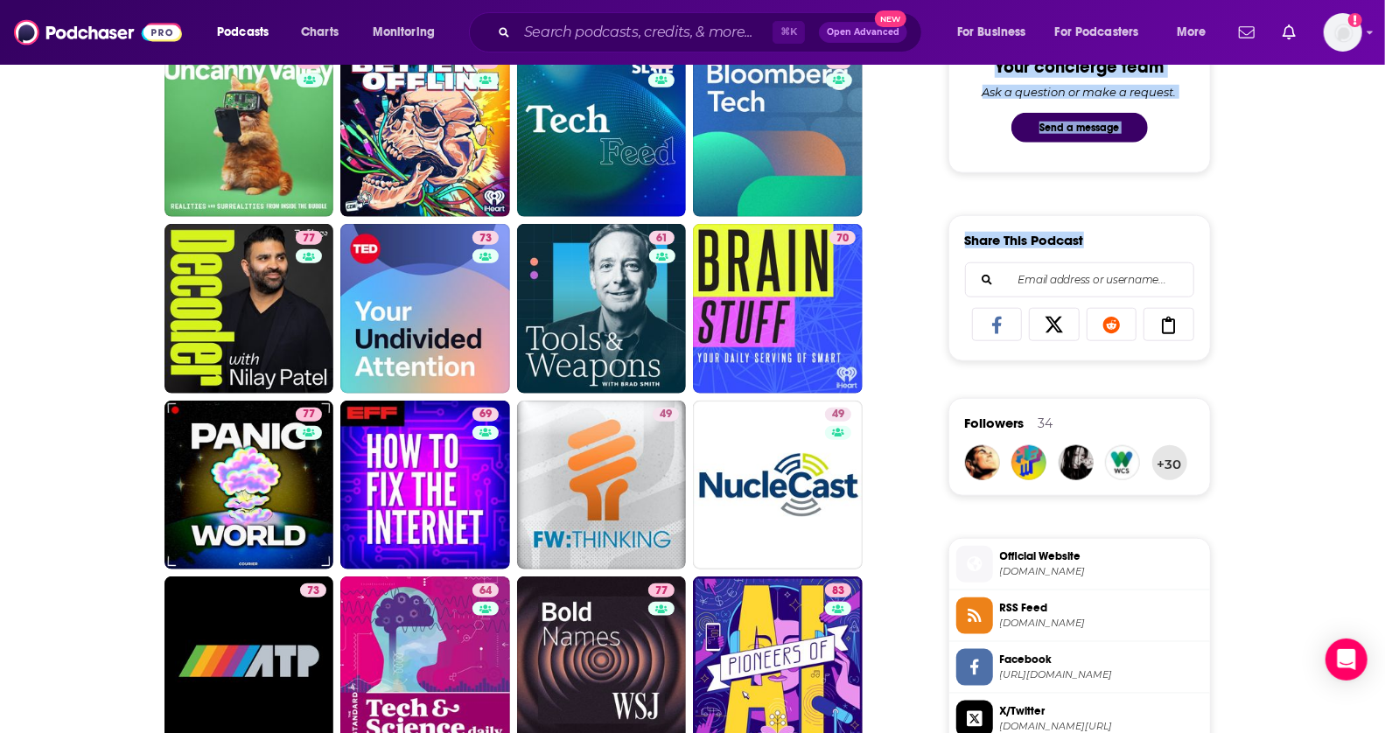
scroll to position [1060, 0]
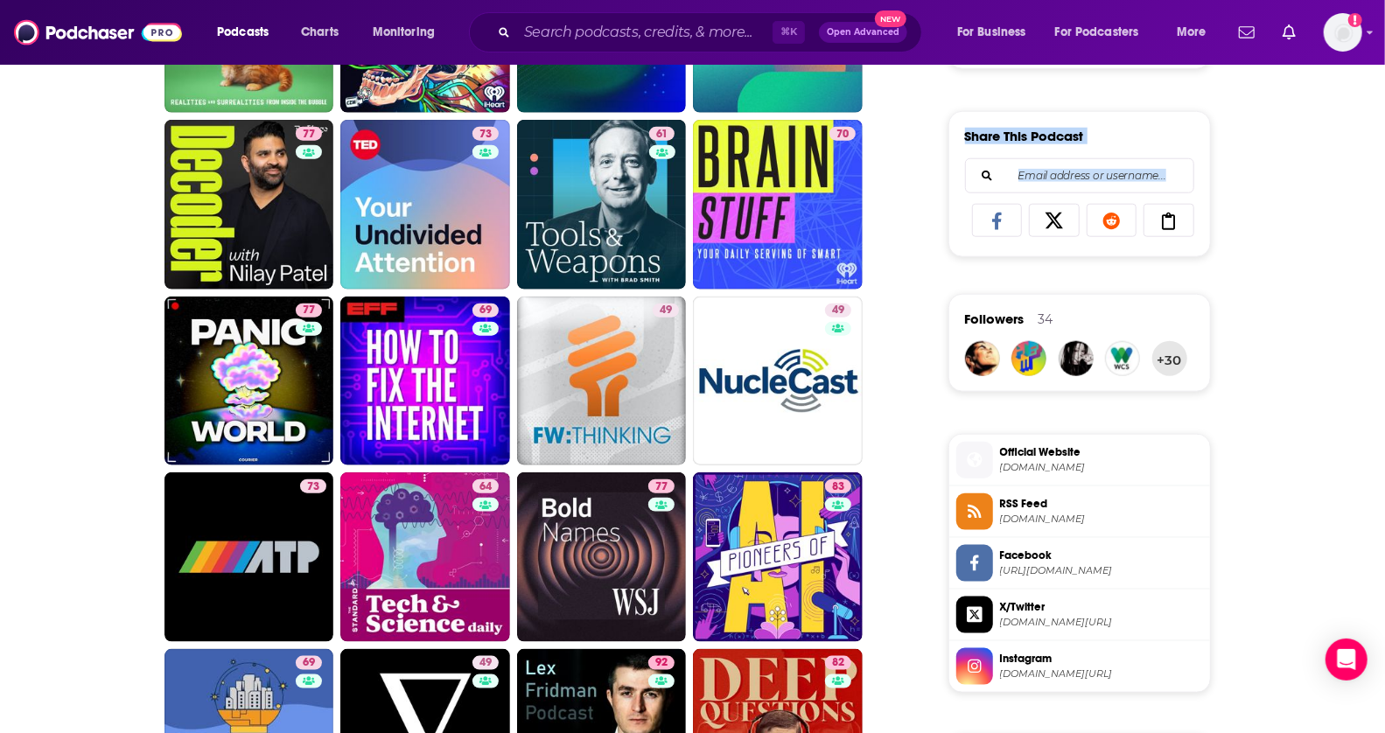
drag, startPoint x: 1399, startPoint y: 154, endPoint x: 1388, endPoint y: 239, distance: 85.6
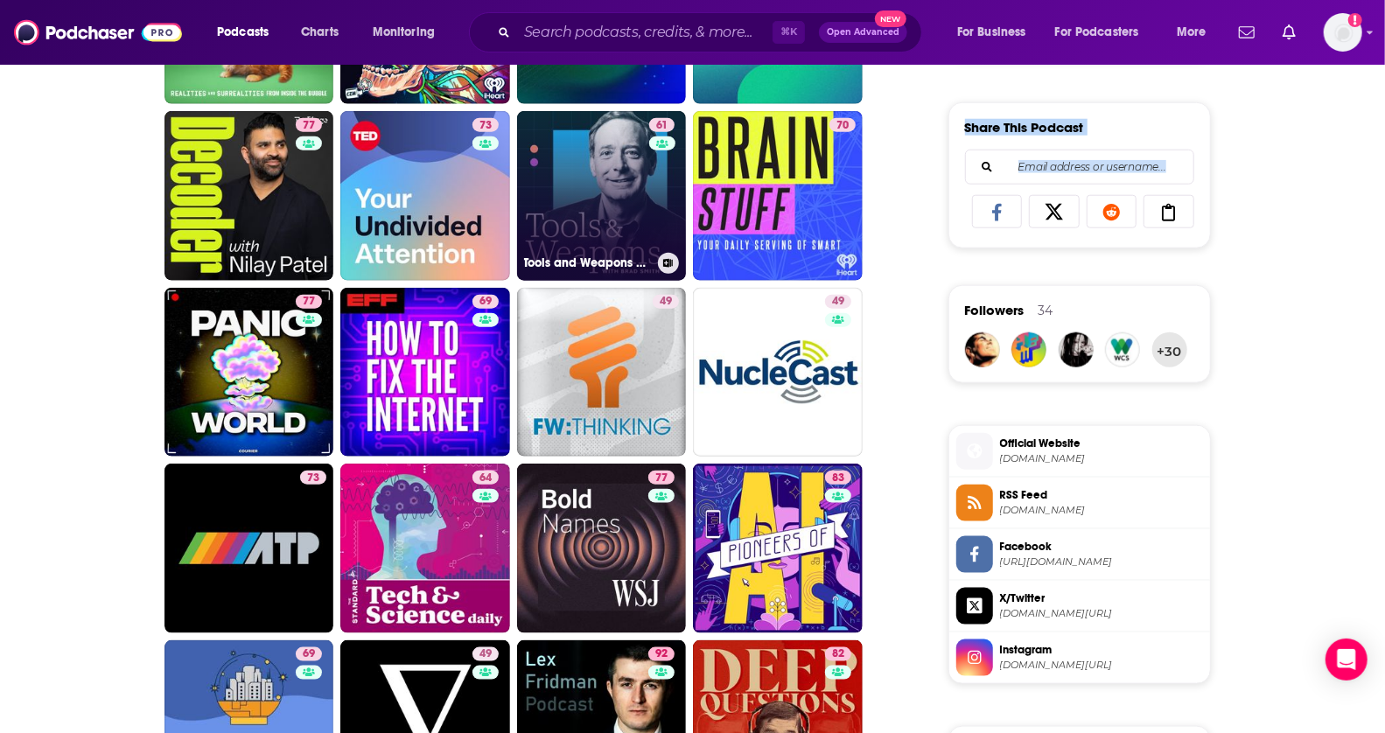
click at [597, 181] on link "61 Tools and Weapons with Brad Smith" at bounding box center [602, 196] width 170 height 170
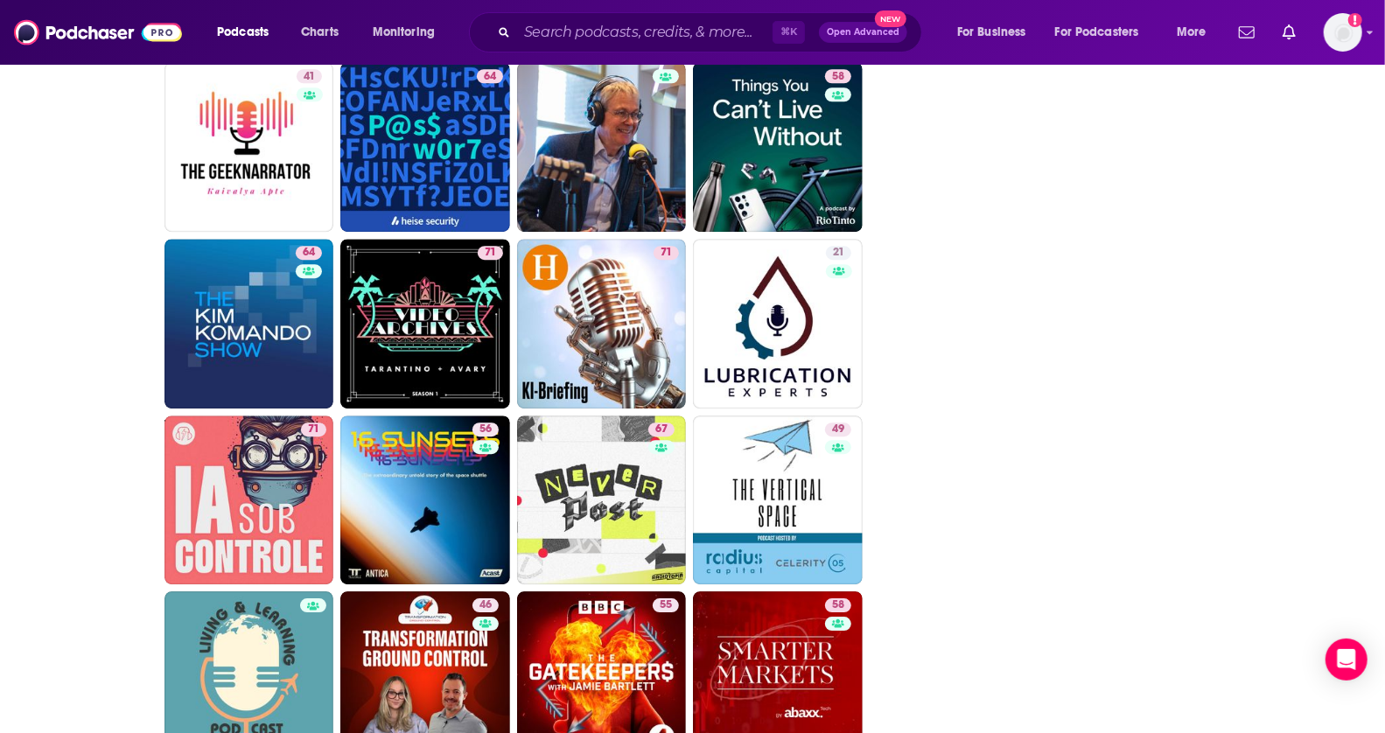
scroll to position [3055, 0]
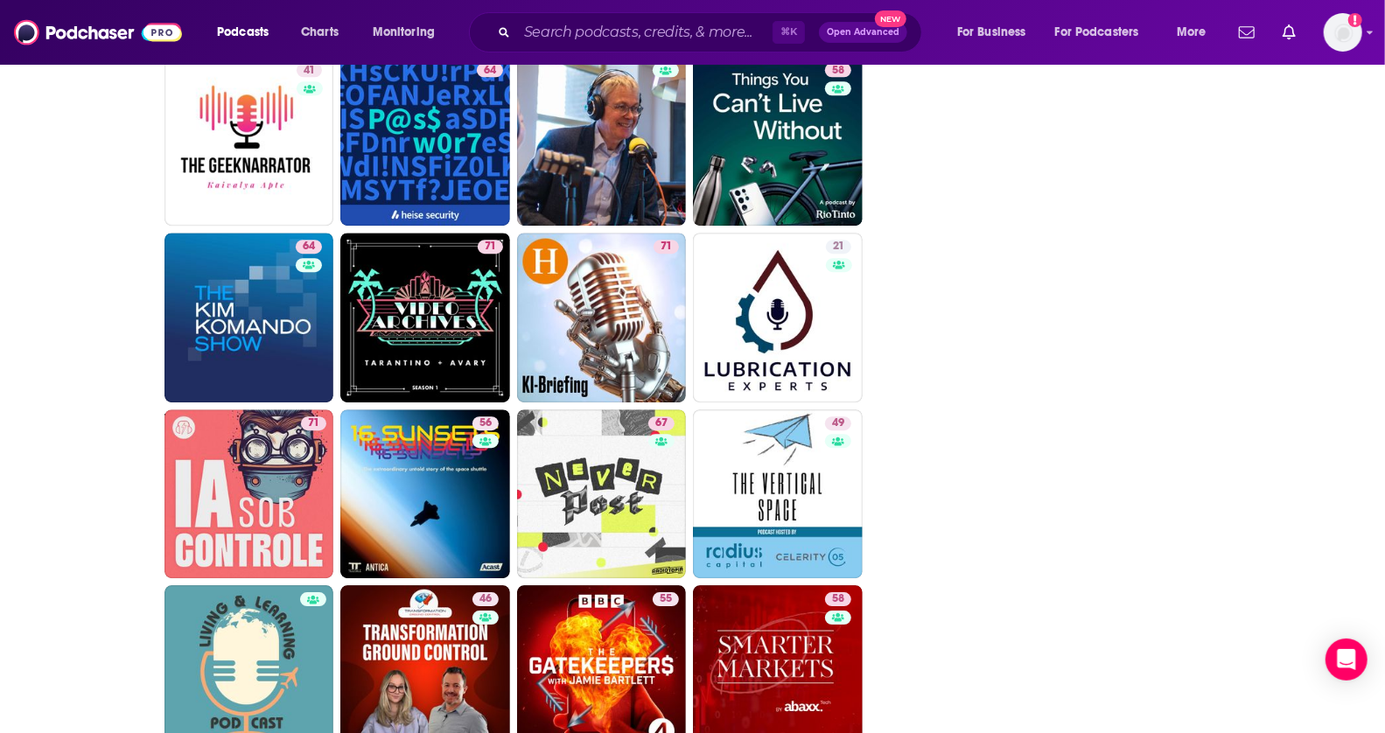
drag, startPoint x: 1399, startPoint y: 200, endPoint x: 1379, endPoint y: 522, distance: 322.6
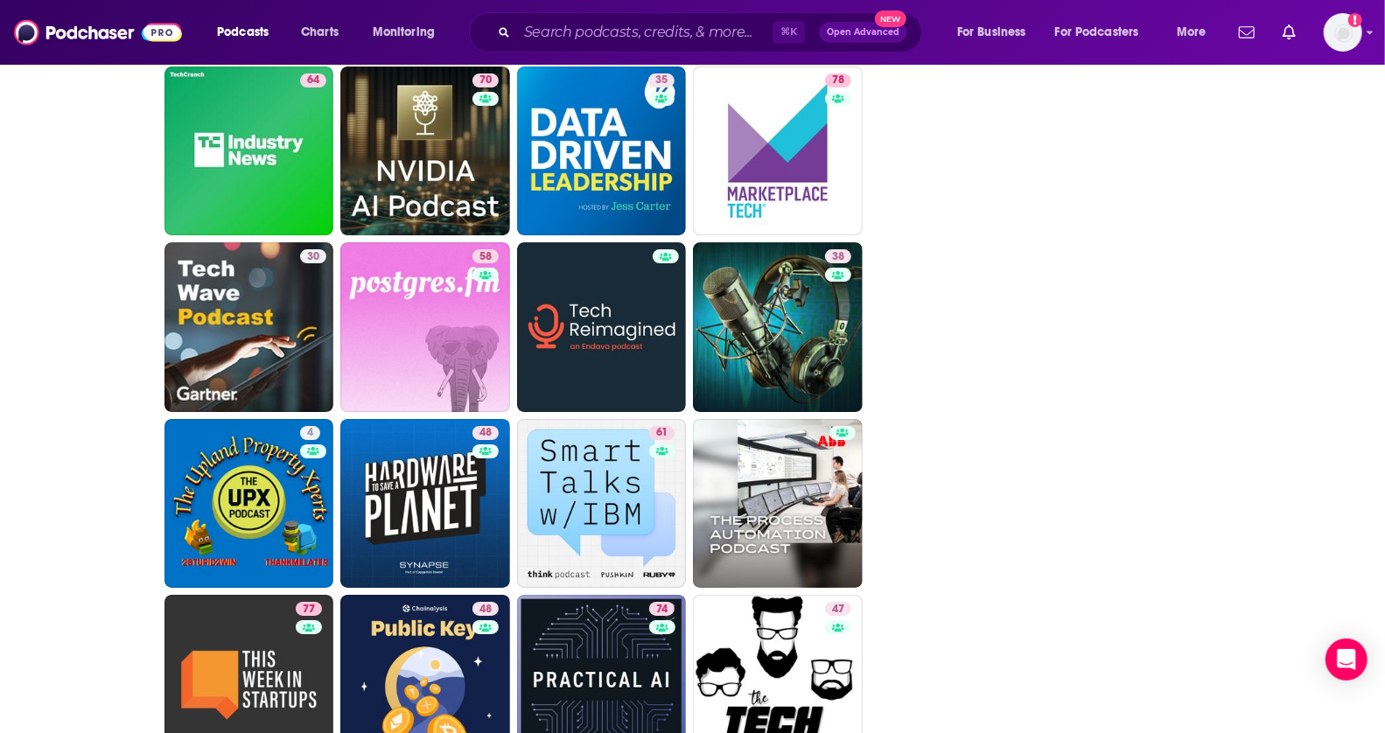
scroll to position [3757, 0]
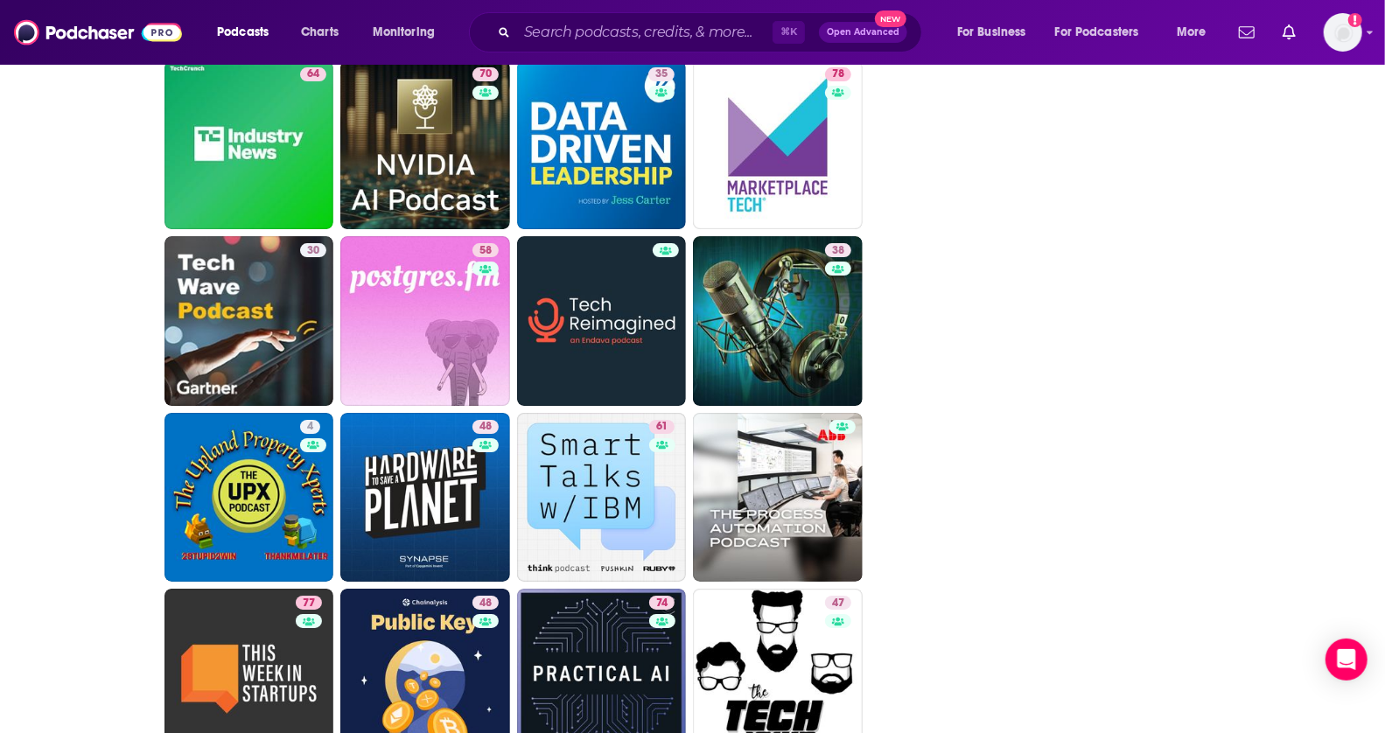
drag, startPoint x: 1399, startPoint y: 529, endPoint x: 1385, endPoint y: 635, distance: 107.7
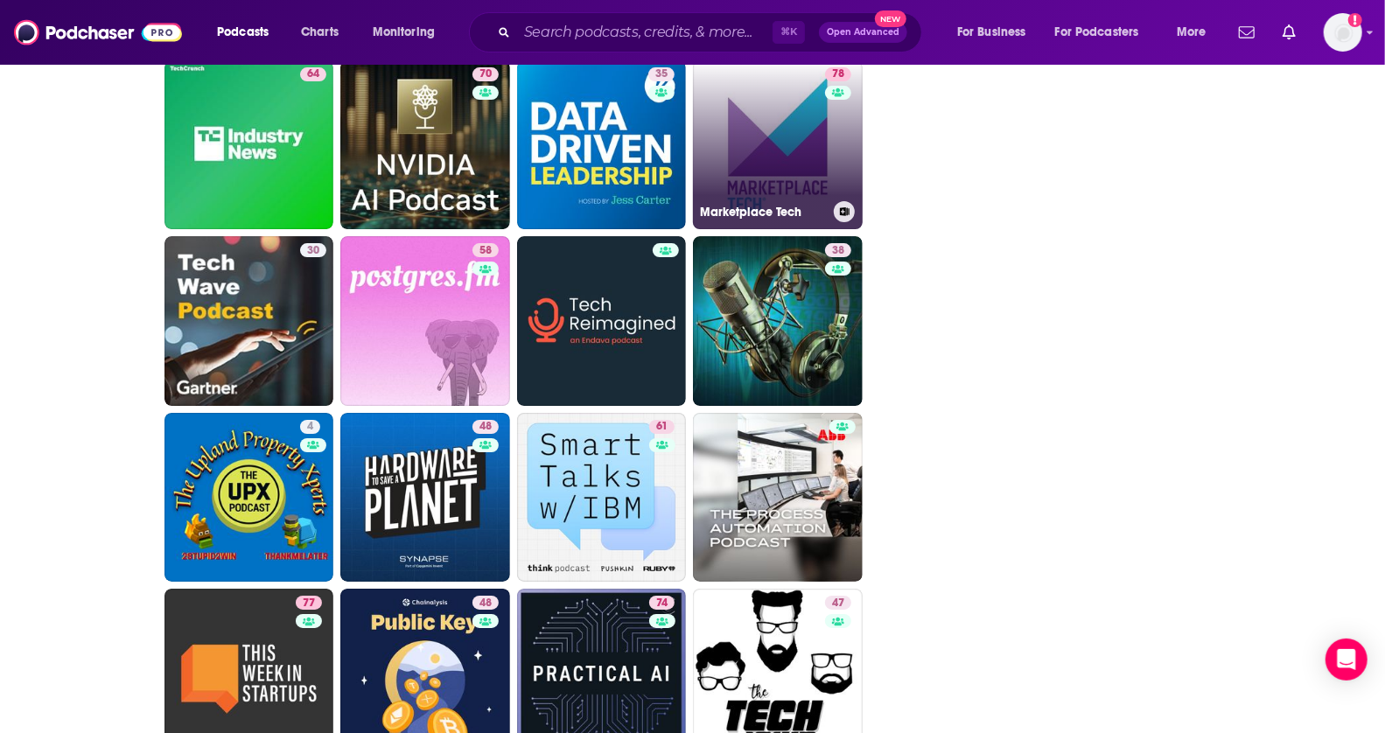
click at [790, 171] on link "78 Marketplace Tech" at bounding box center [778, 145] width 170 height 170
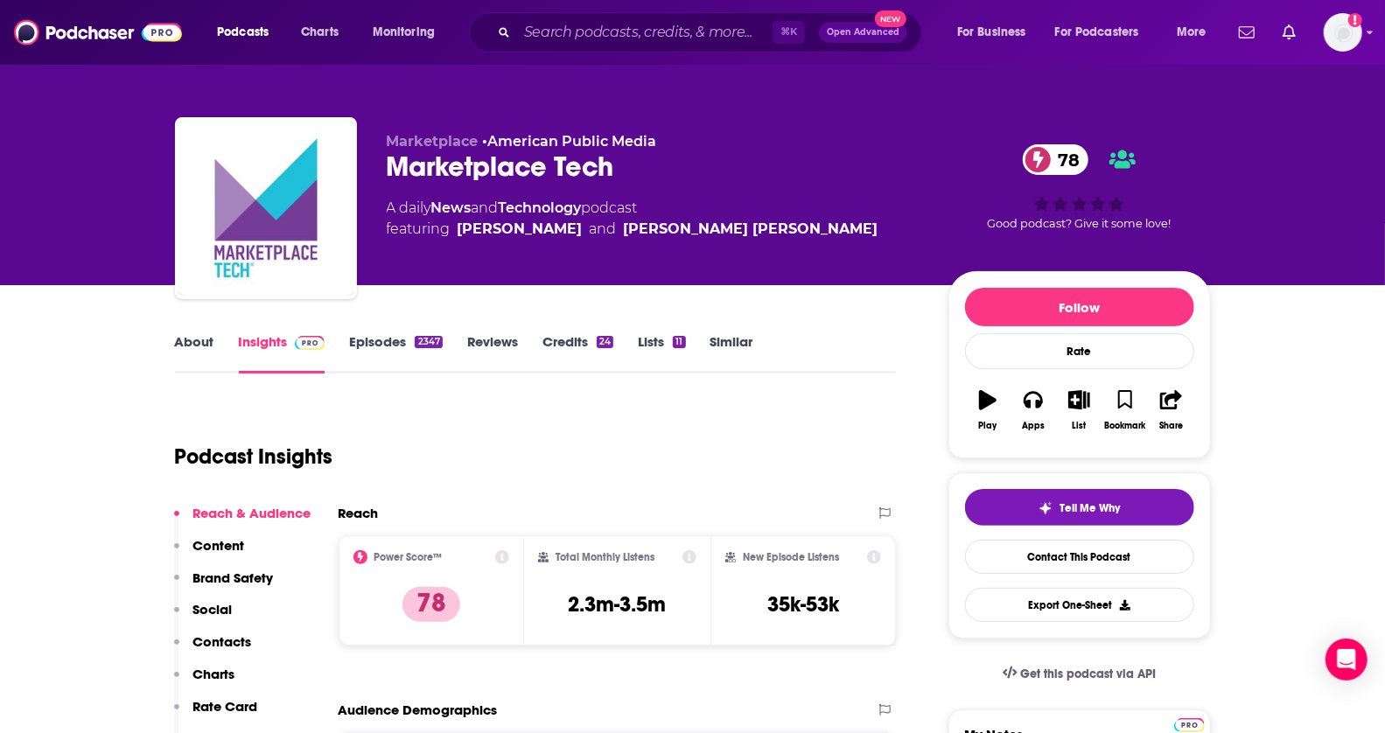
click at [370, 345] on link "Episodes 2347" at bounding box center [395, 353] width 93 height 40
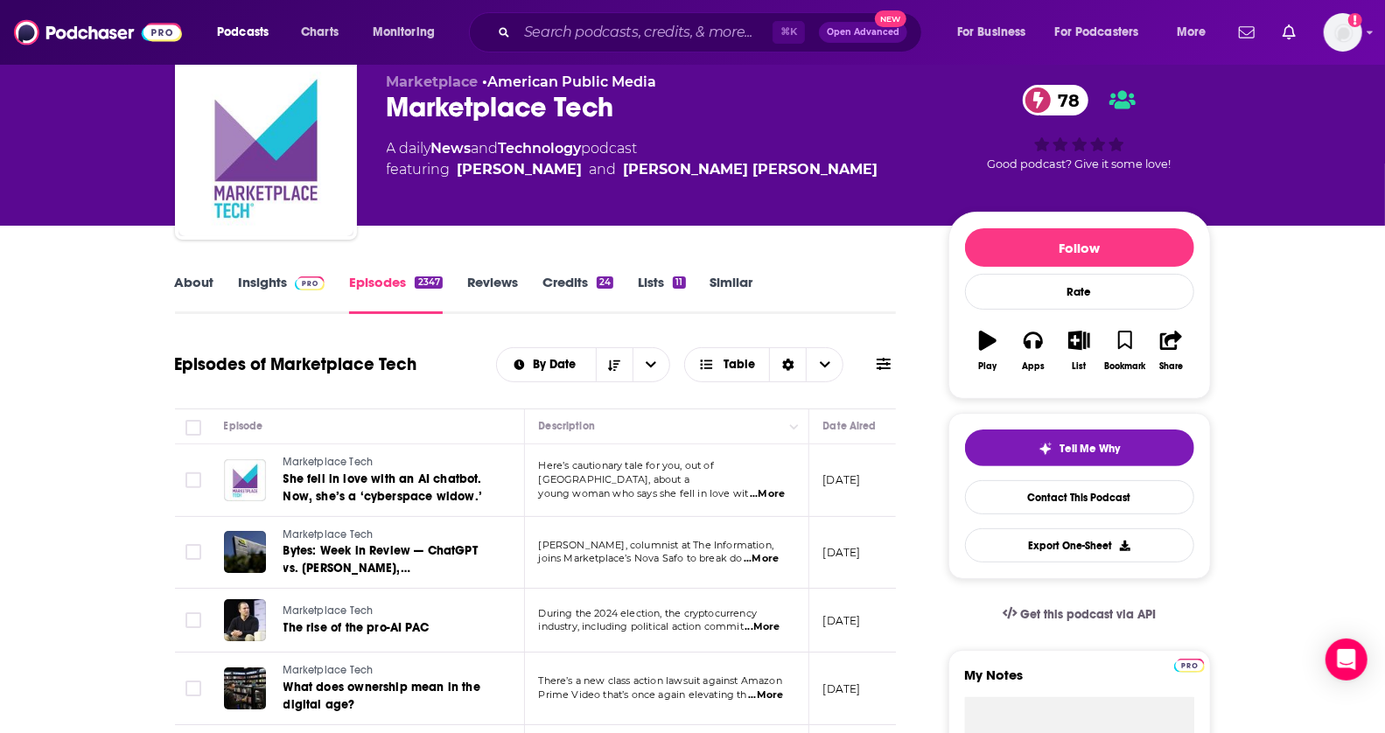
scroll to position [532, 0]
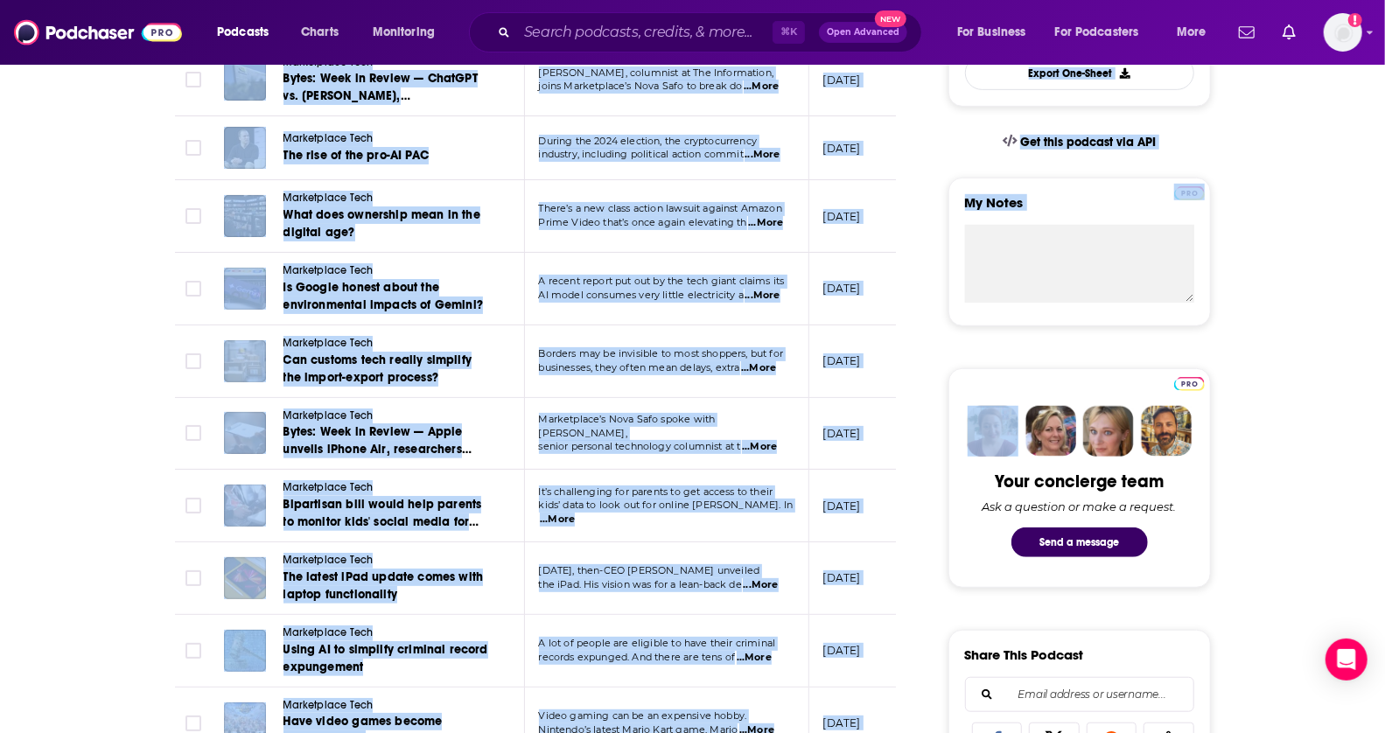
drag, startPoint x: 1399, startPoint y: 114, endPoint x: 1398, endPoint y: 262, distance: 147.9
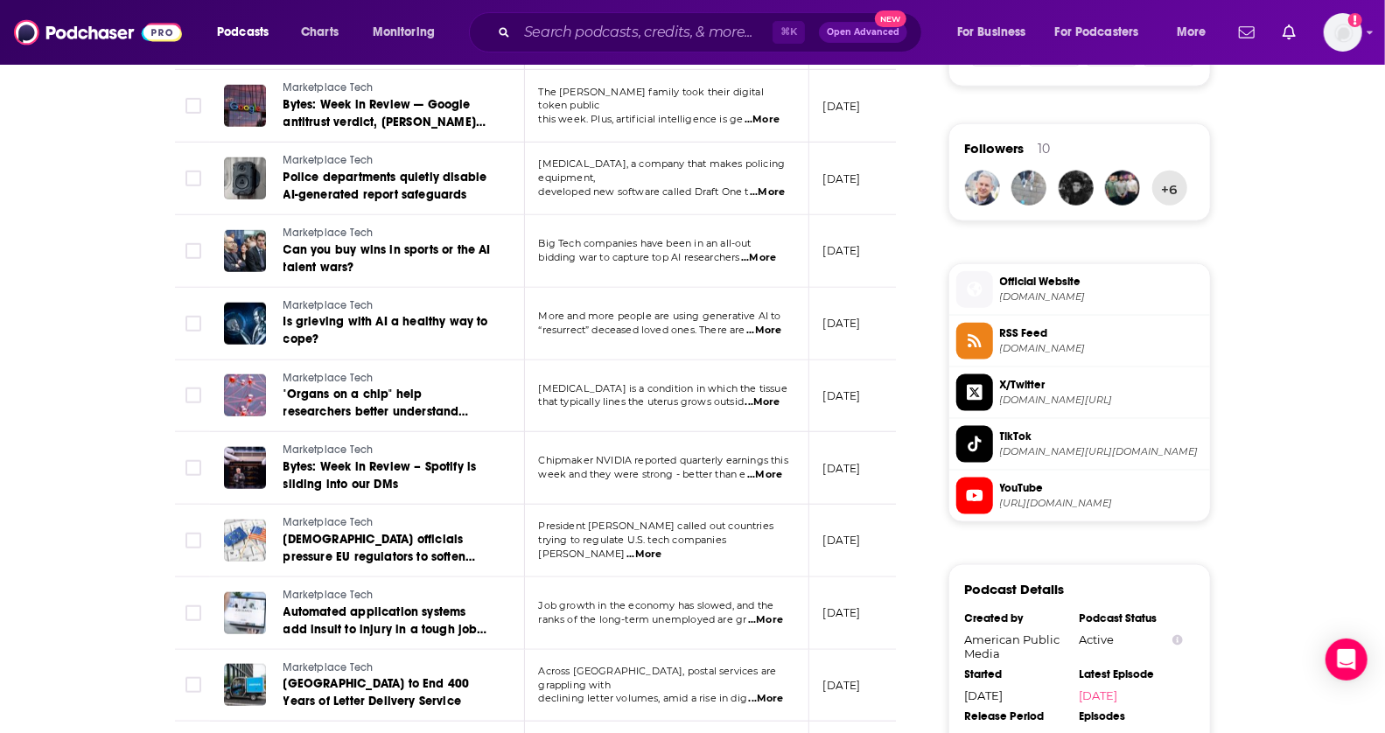
scroll to position [1276, 0]
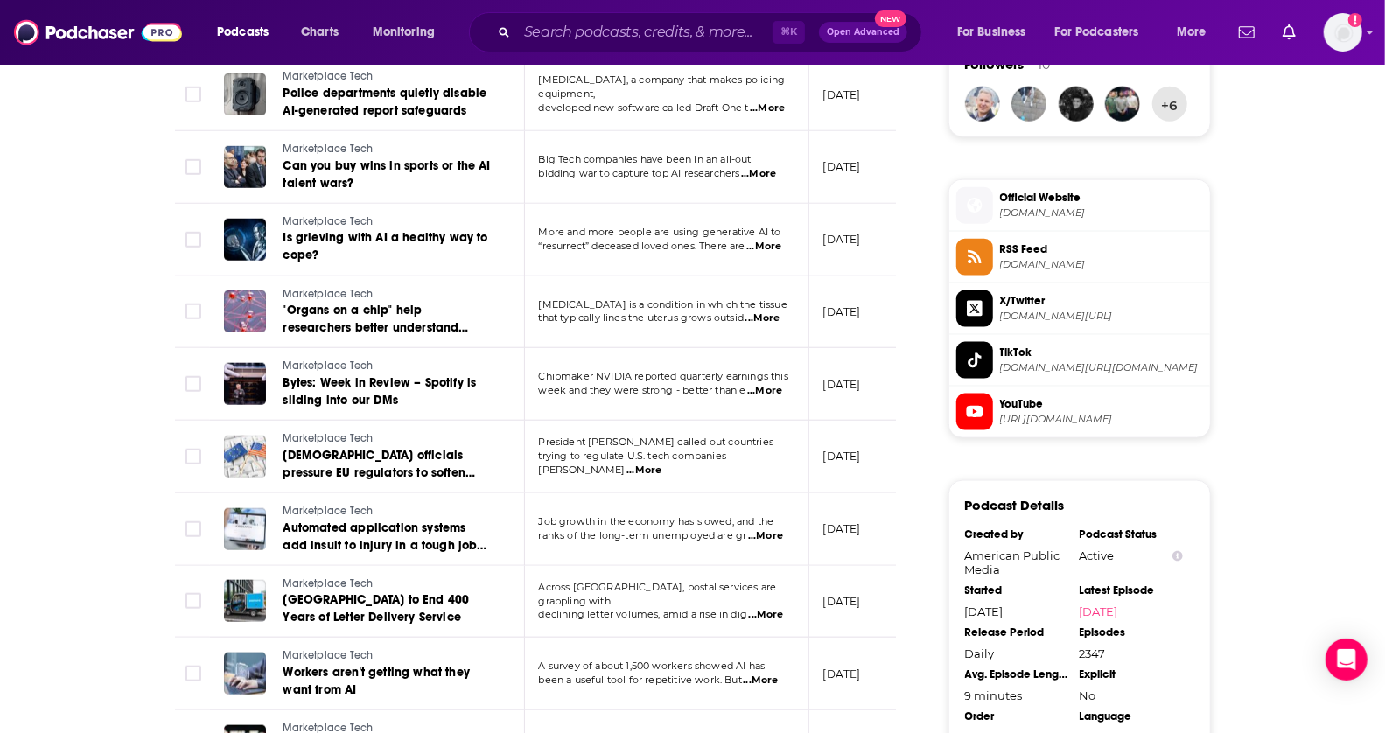
drag, startPoint x: 1399, startPoint y: 310, endPoint x: 1393, endPoint y: 527, distance: 217.1
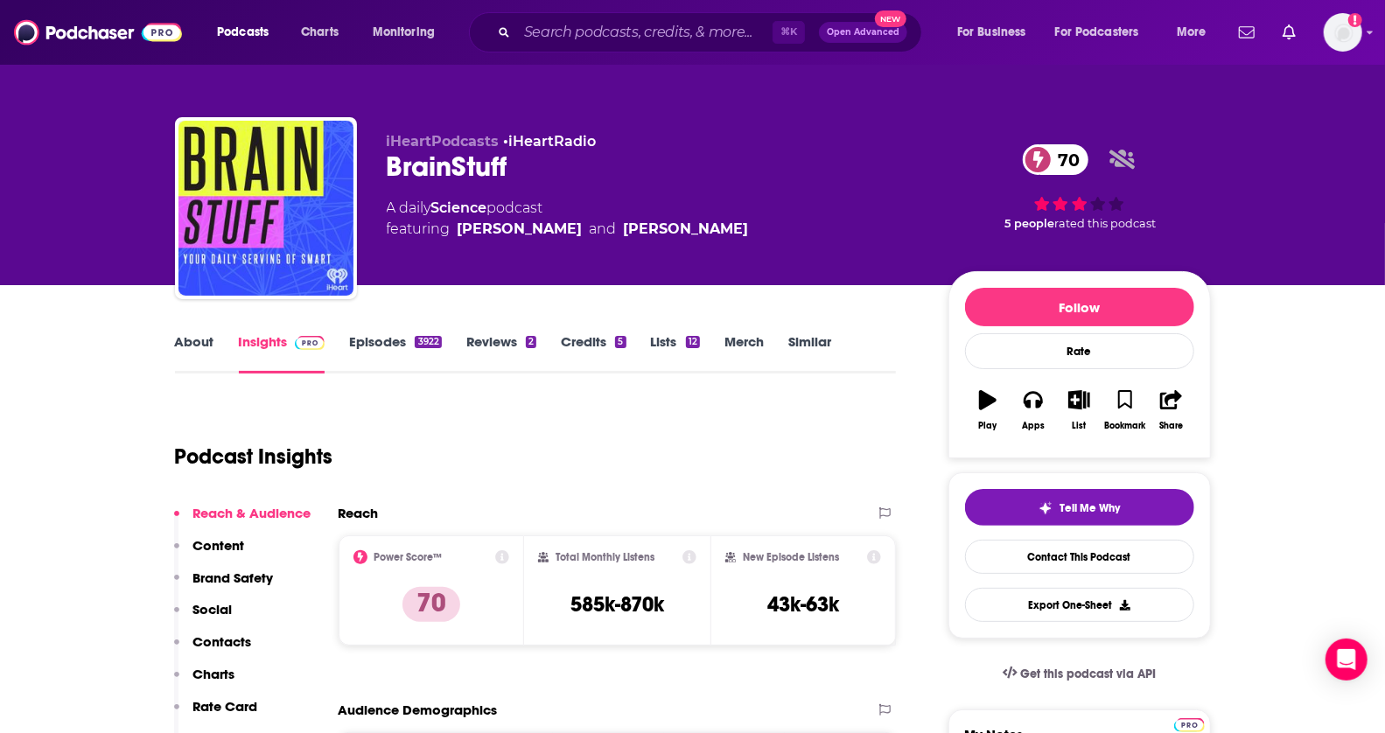
click at [370, 342] on link "Episodes 3922" at bounding box center [395, 353] width 92 height 40
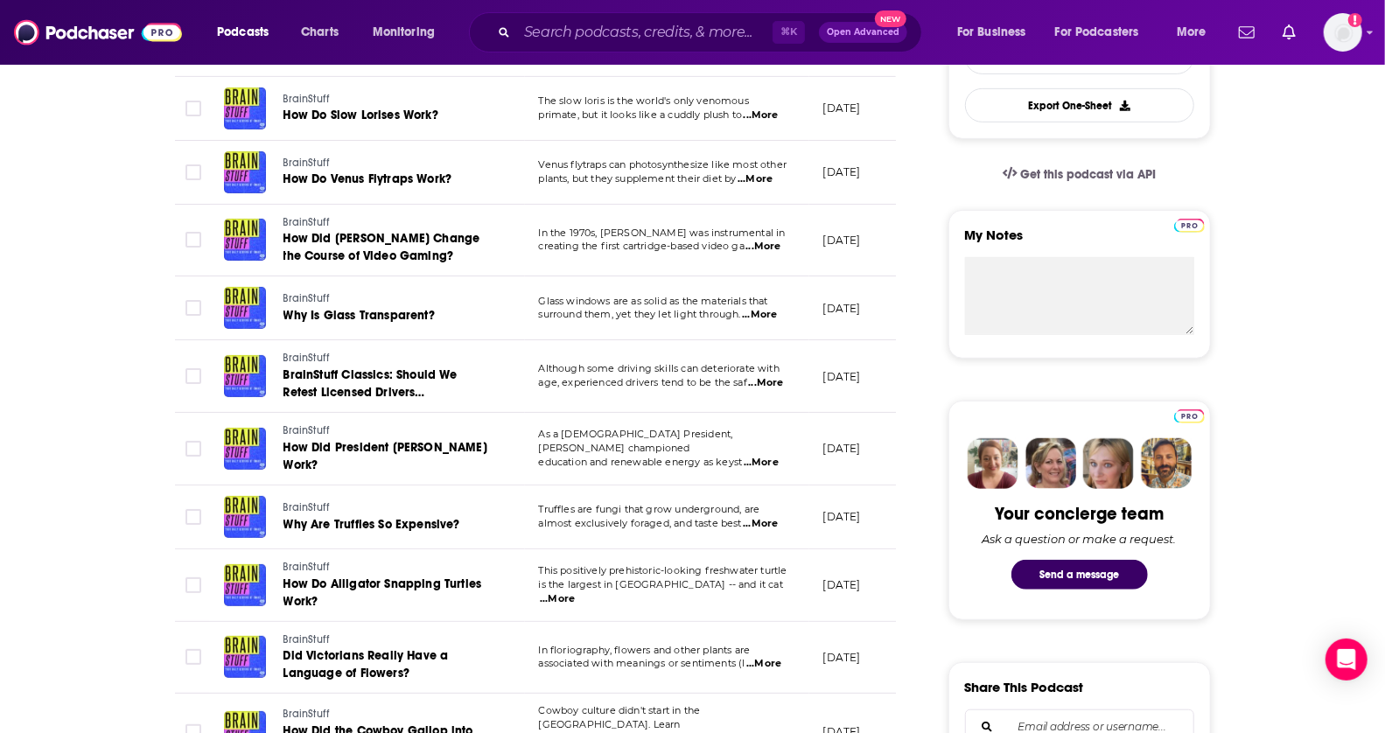
scroll to position [505, 0]
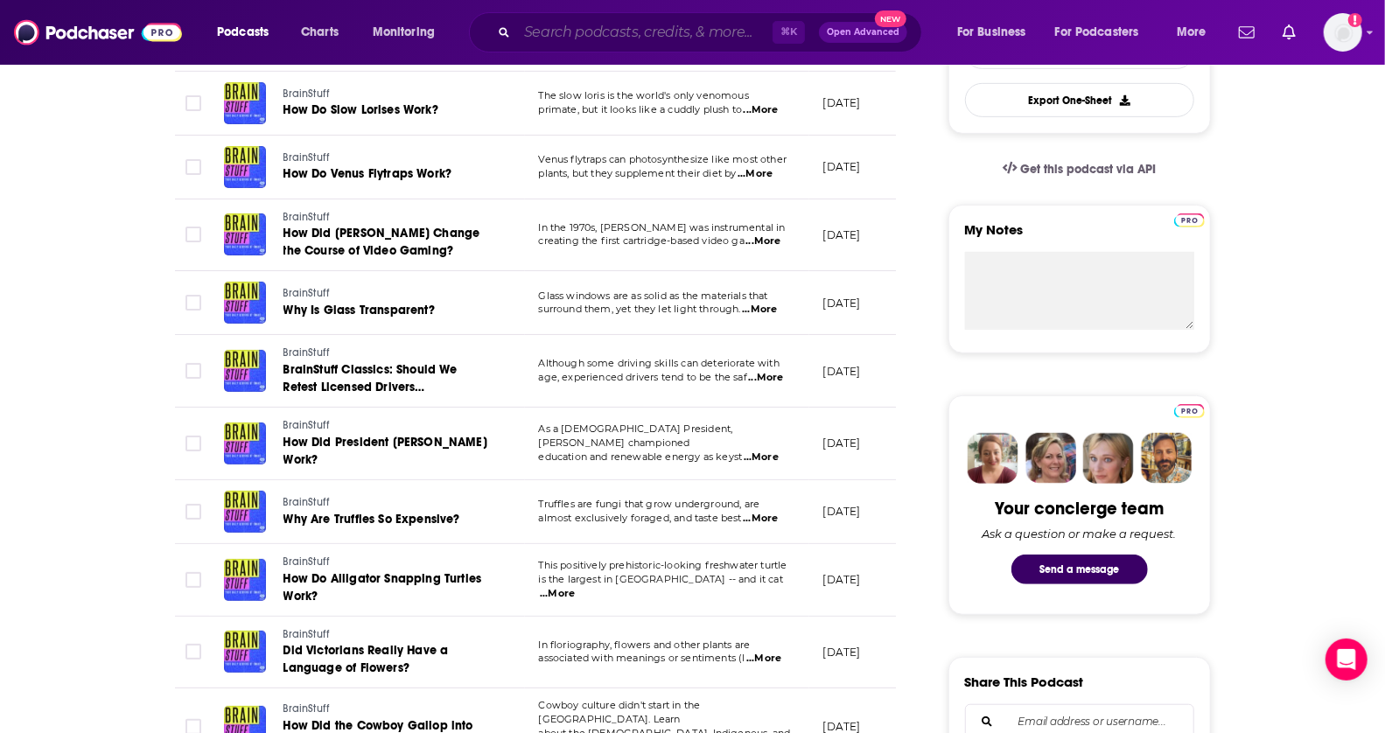
click at [680, 33] on input "Search podcasts, credits, & more..." at bounding box center [645, 32] width 256 height 28
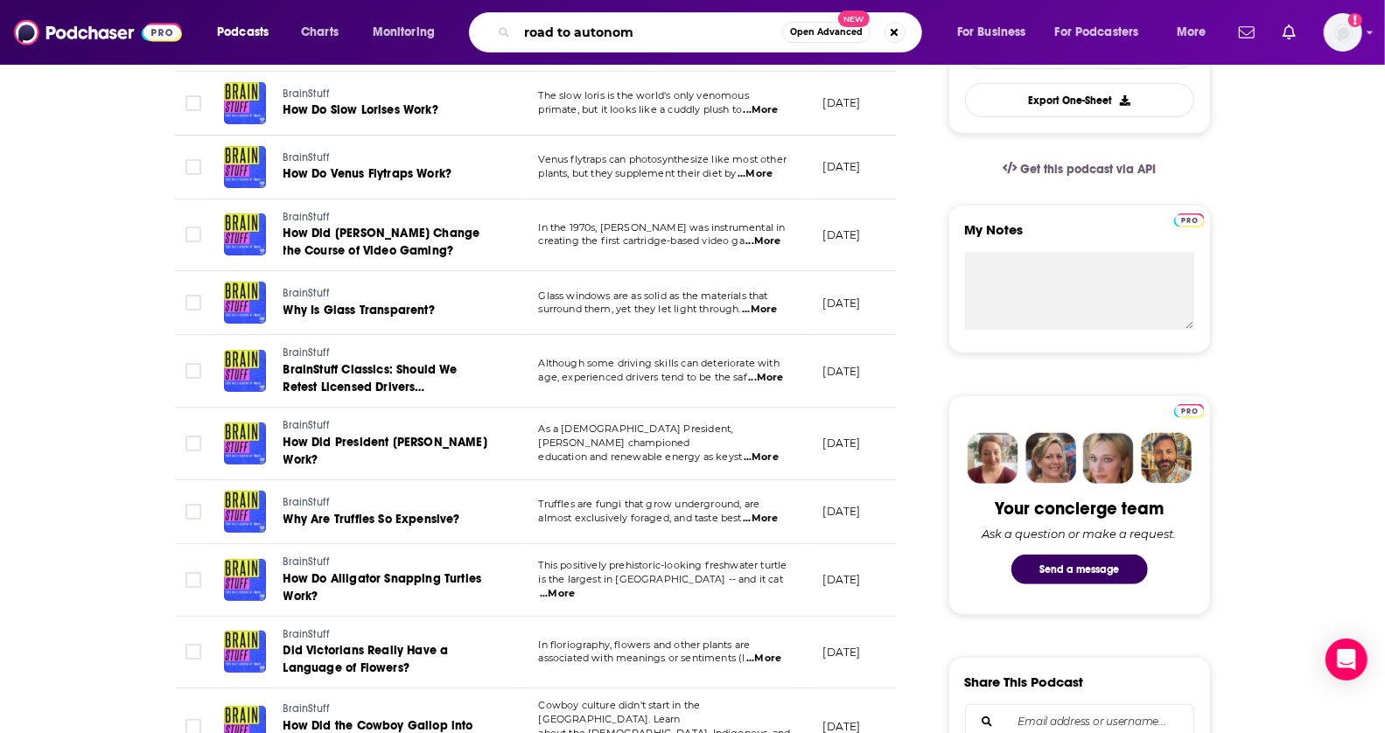
type input "road to autonomy"
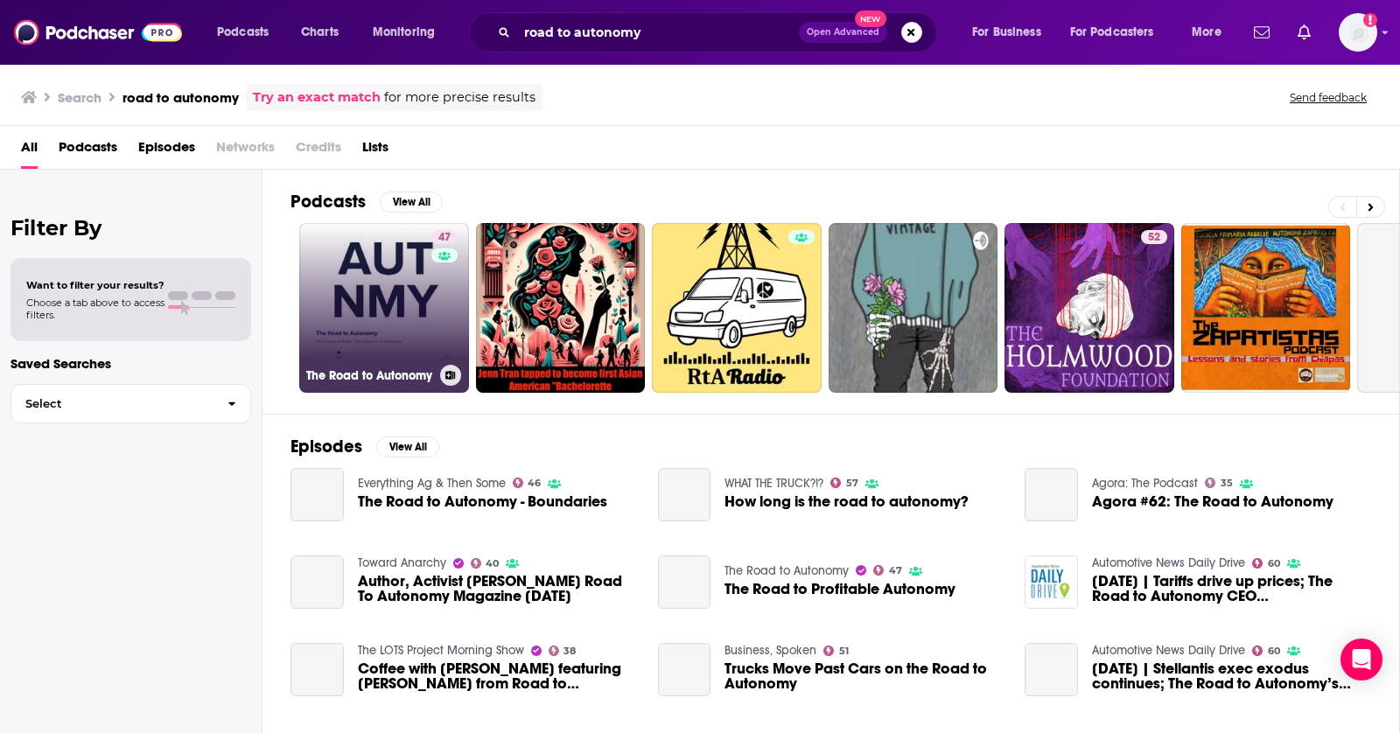
click at [387, 317] on link "47 The Road to Autonomy" at bounding box center [384, 308] width 170 height 170
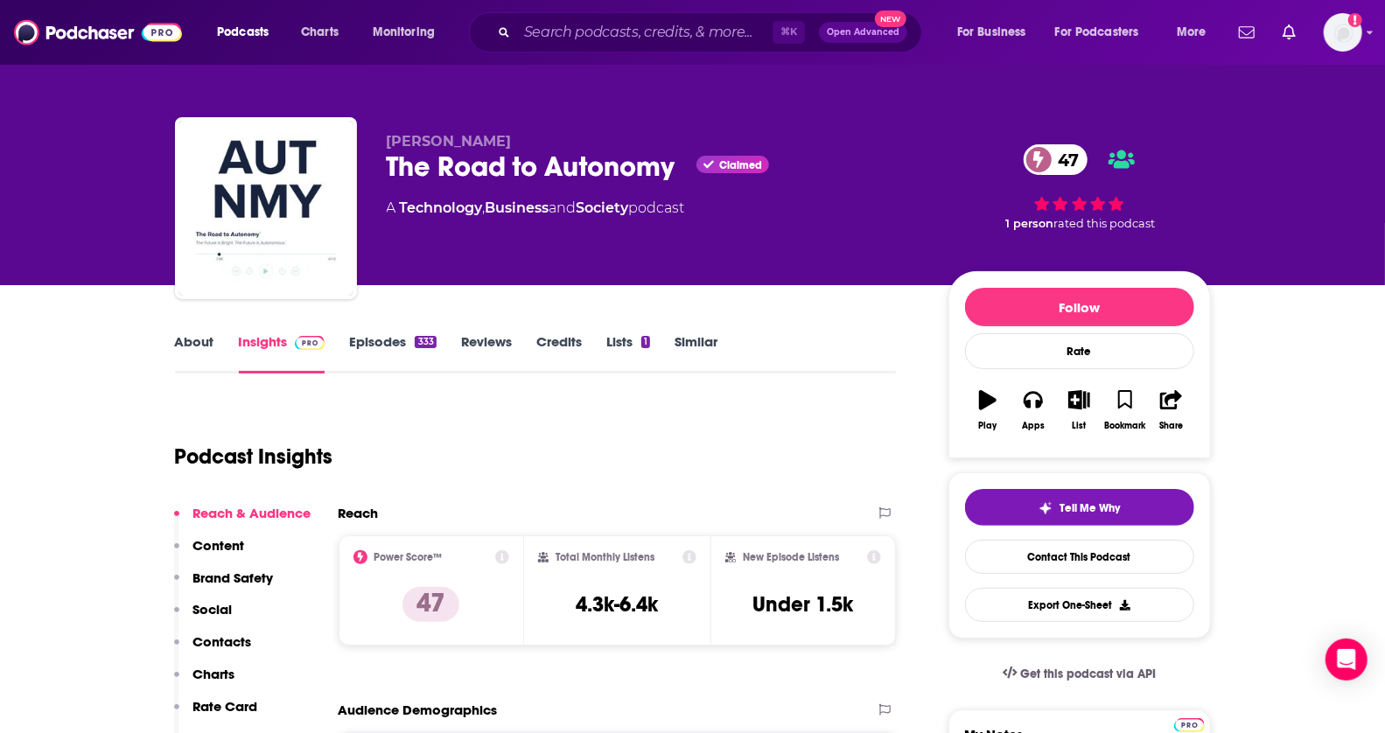
click at [702, 339] on link "Similar" at bounding box center [696, 353] width 43 height 40
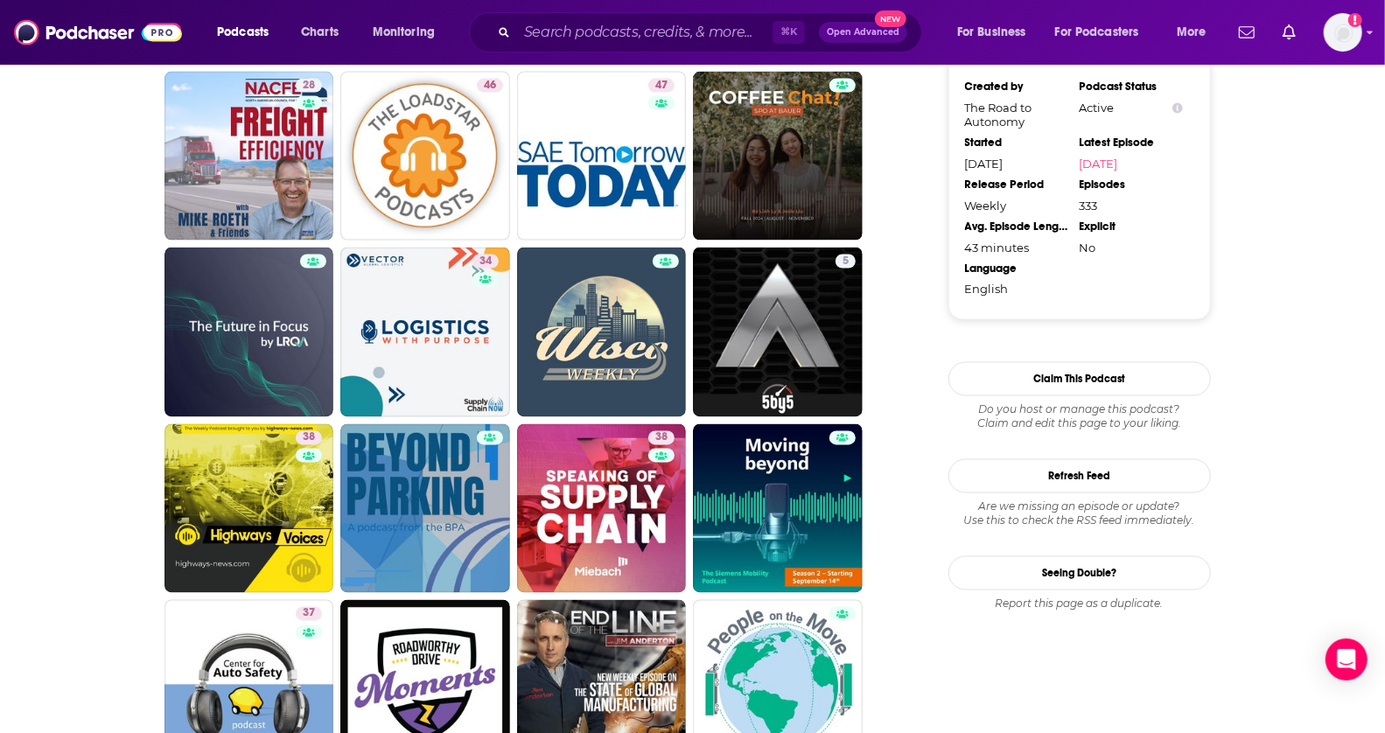
scroll to position [1766, 0]
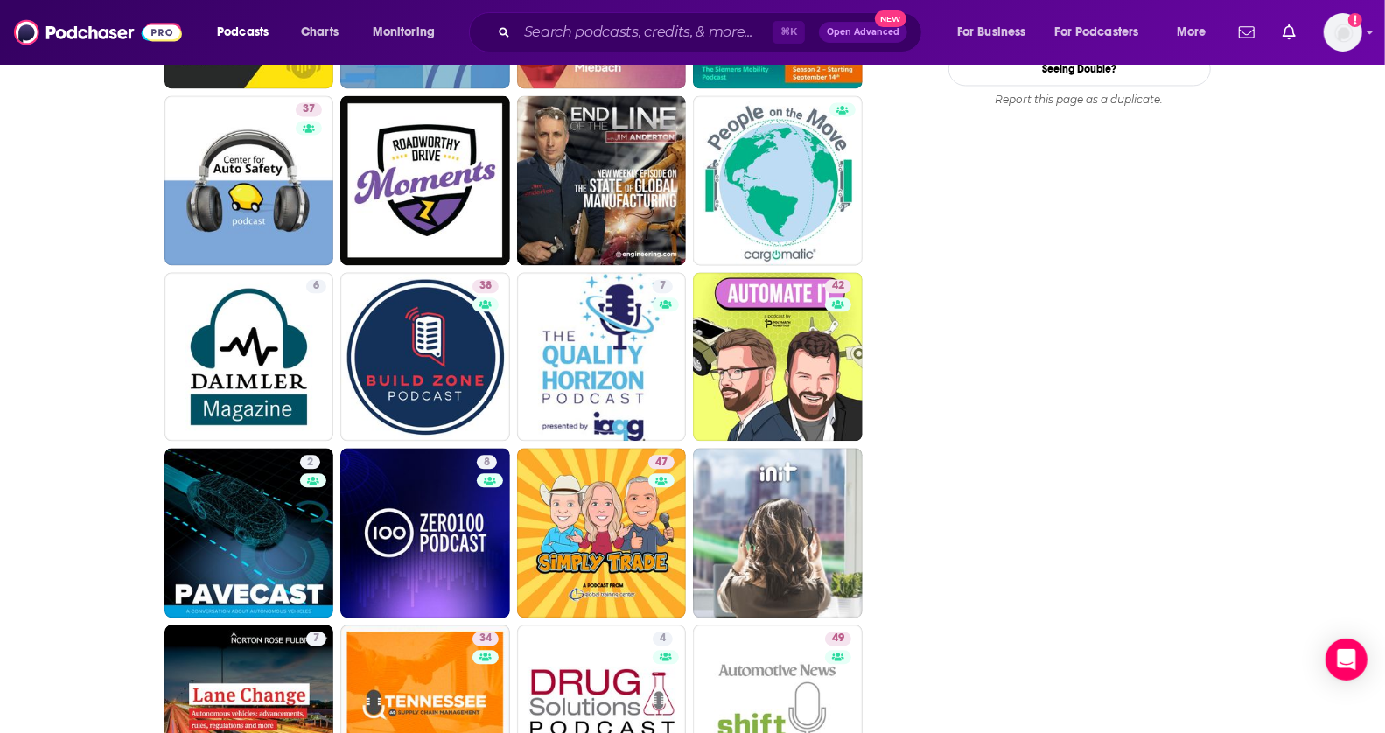
drag, startPoint x: 1399, startPoint y: 180, endPoint x: 1399, endPoint y: 446, distance: 266.0
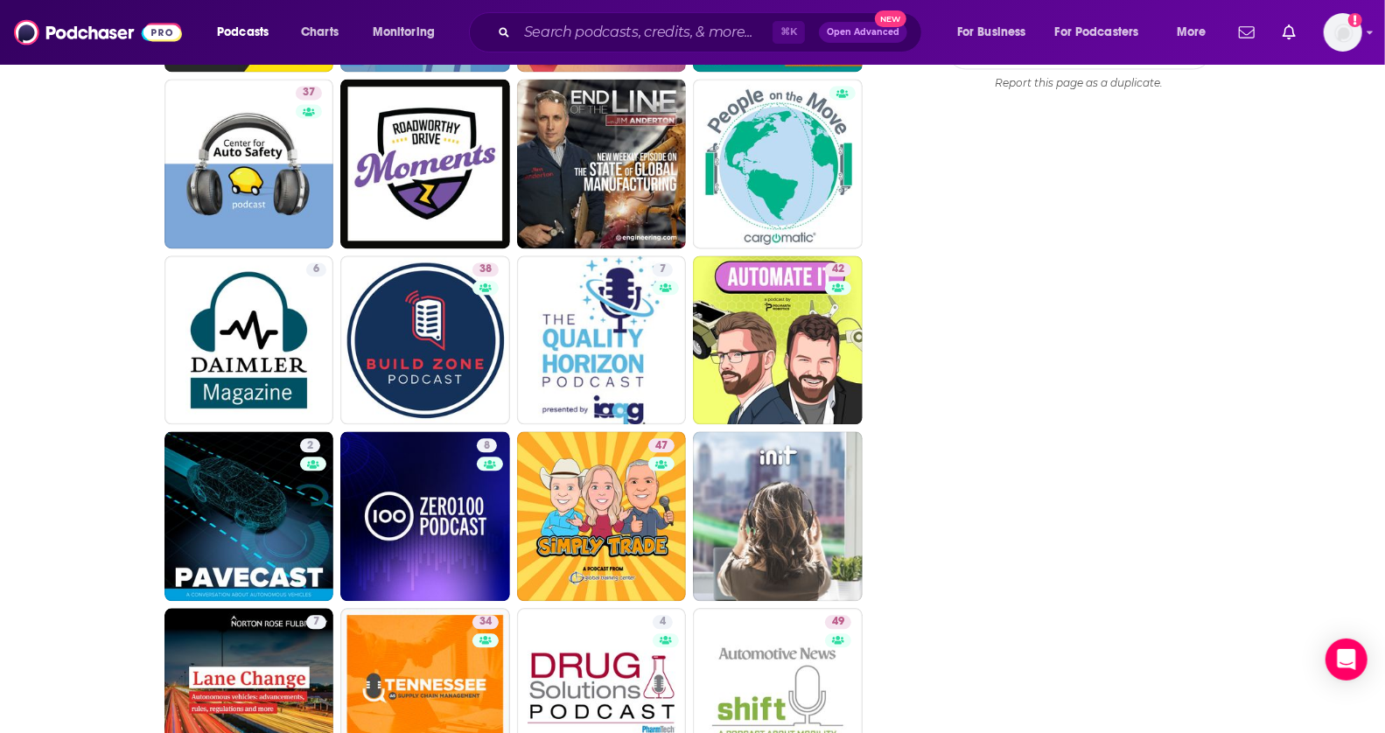
scroll to position [1613, 0]
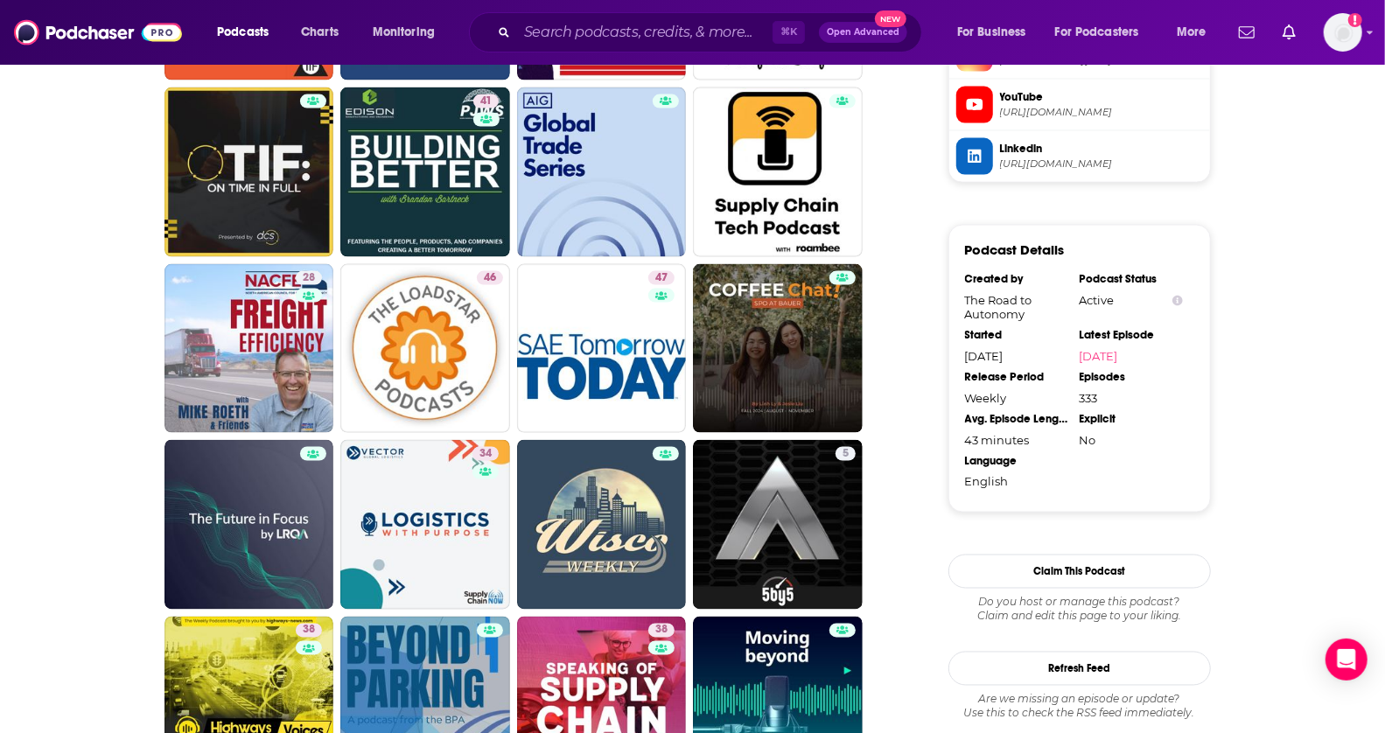
drag, startPoint x: 1399, startPoint y: 216, endPoint x: 1399, endPoint y: 259, distance: 42.9
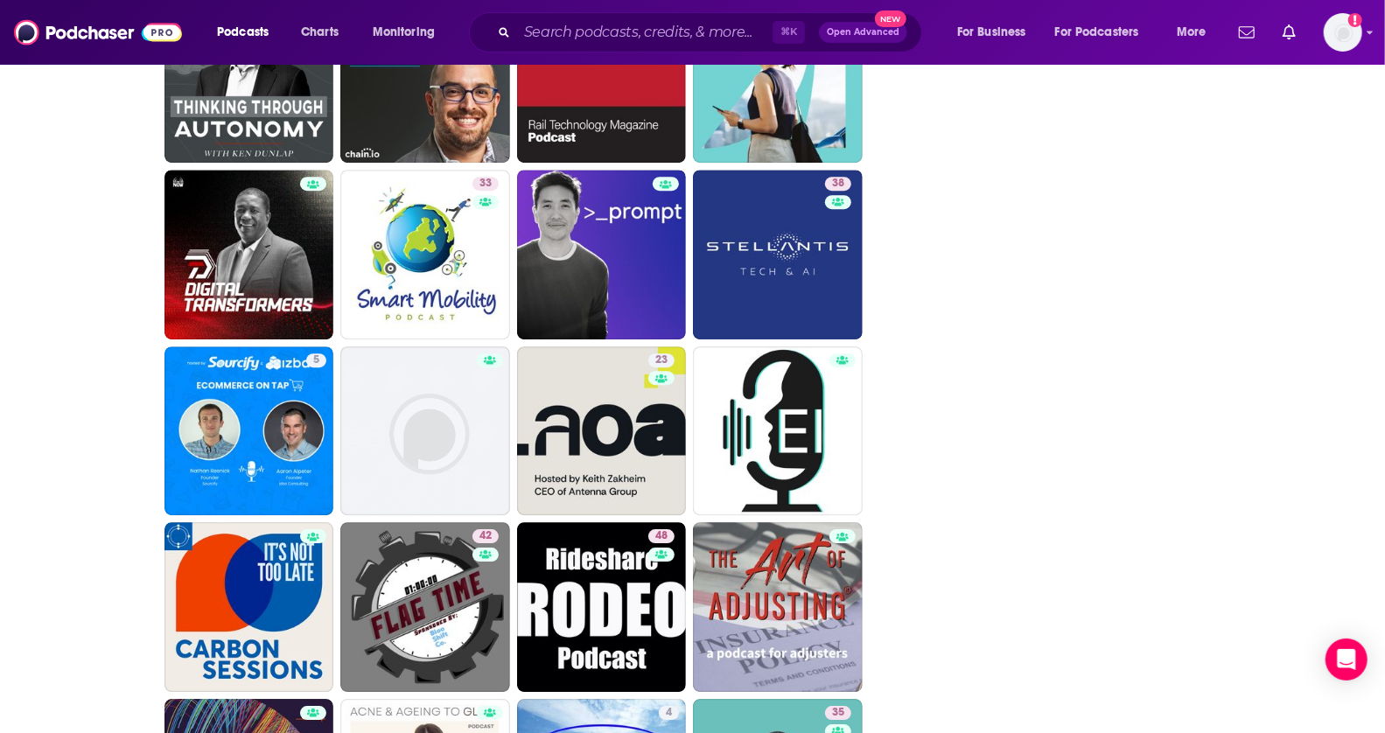
drag, startPoint x: 1399, startPoint y: 193, endPoint x: 1399, endPoint y: 528, distance: 335.1
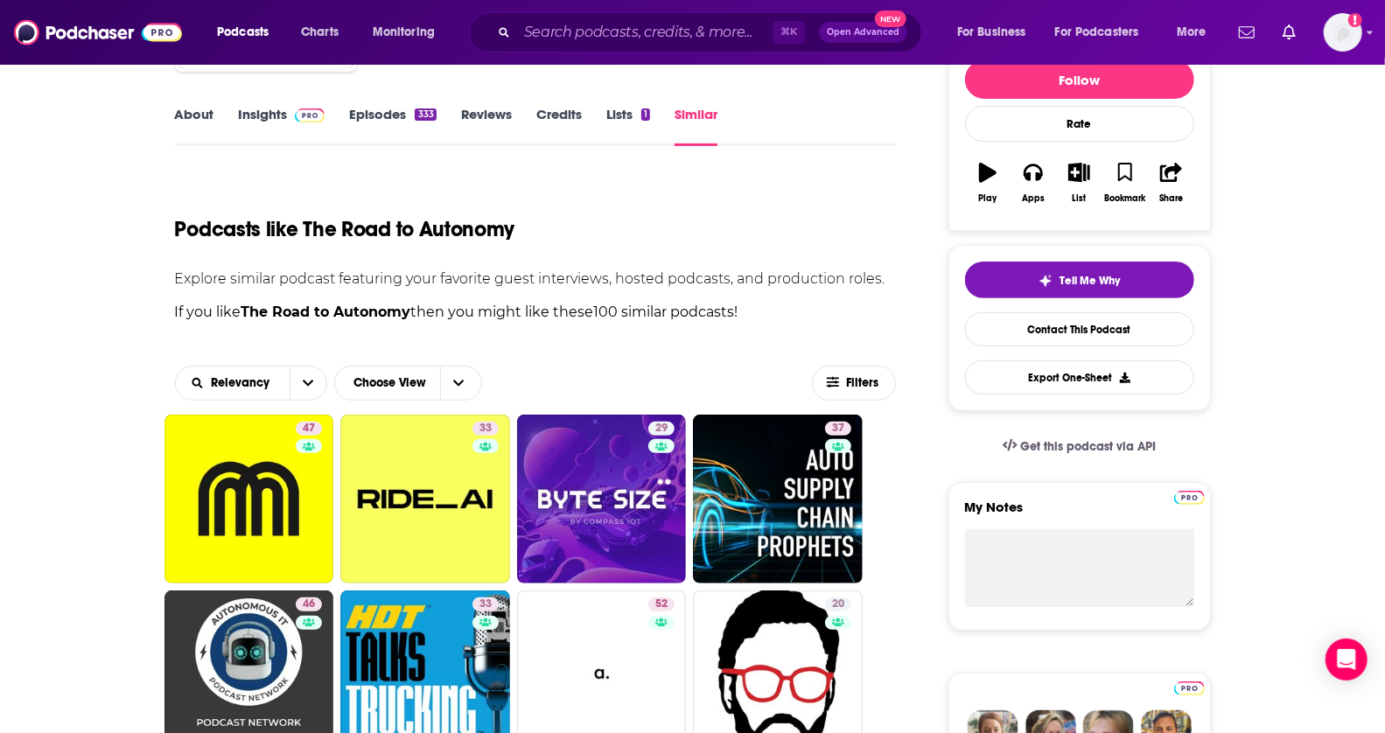
drag, startPoint x: 1399, startPoint y: 530, endPoint x: 1399, endPoint y: 95, distance: 434.9
click at [1384, 95] on html "Podcasts Charts Monitoring ⌘ K Open Advanced New For Business For Podcasters Mo…" at bounding box center [692, 138] width 1385 height 733
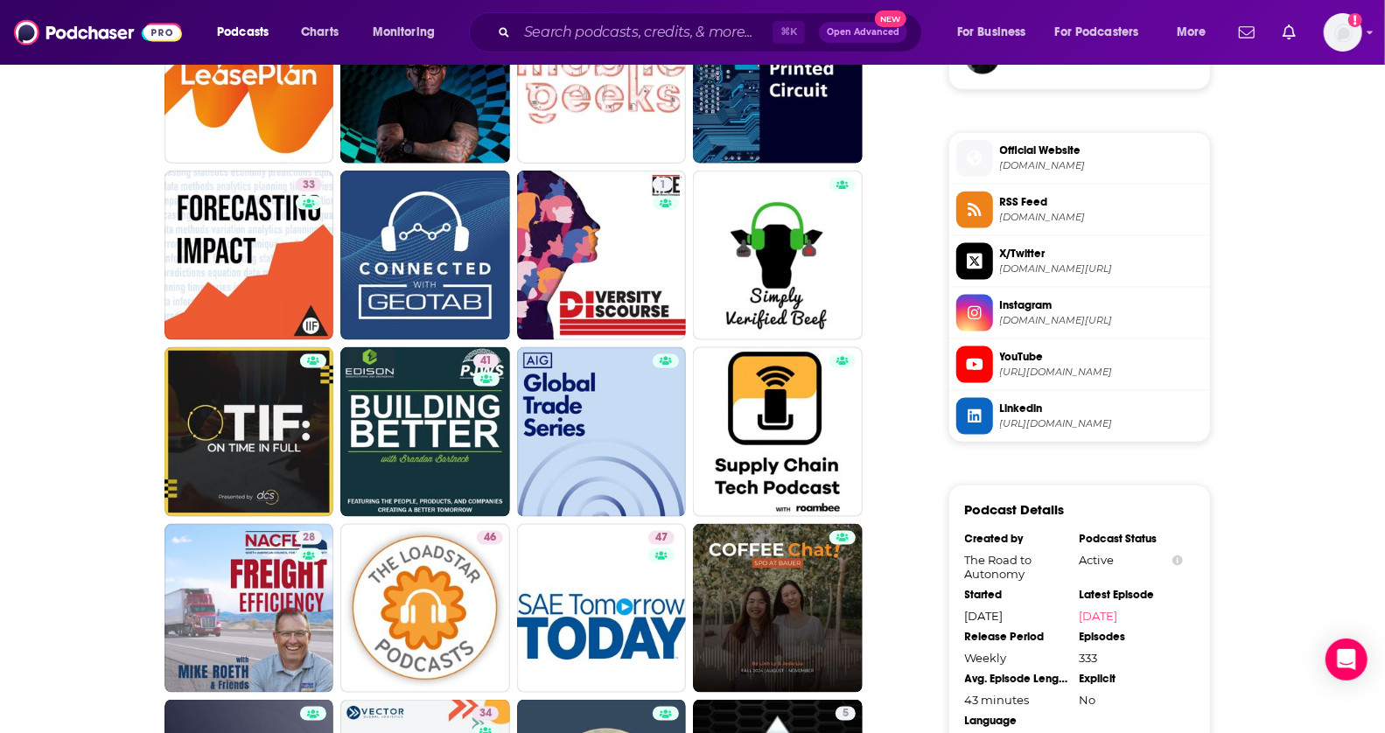
scroll to position [1401, 0]
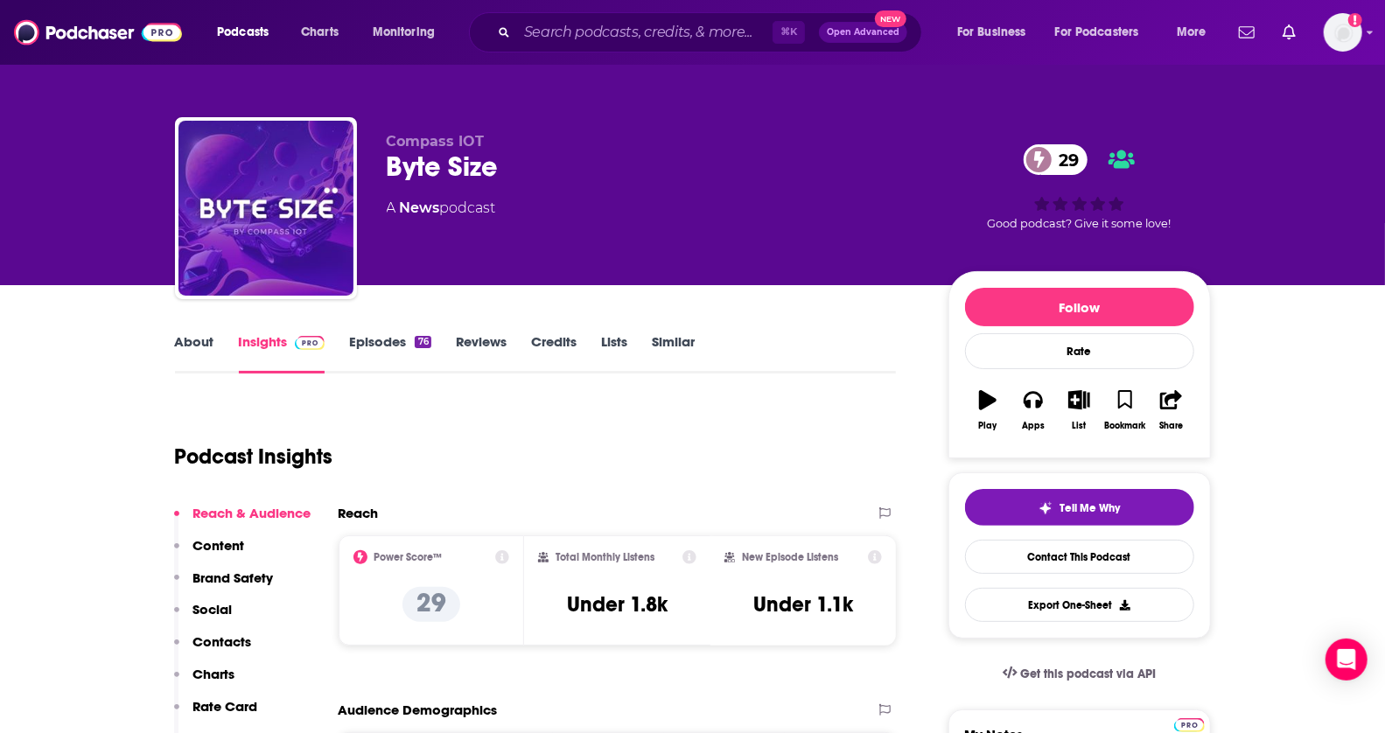
click at [210, 353] on link "About" at bounding box center [194, 353] width 39 height 40
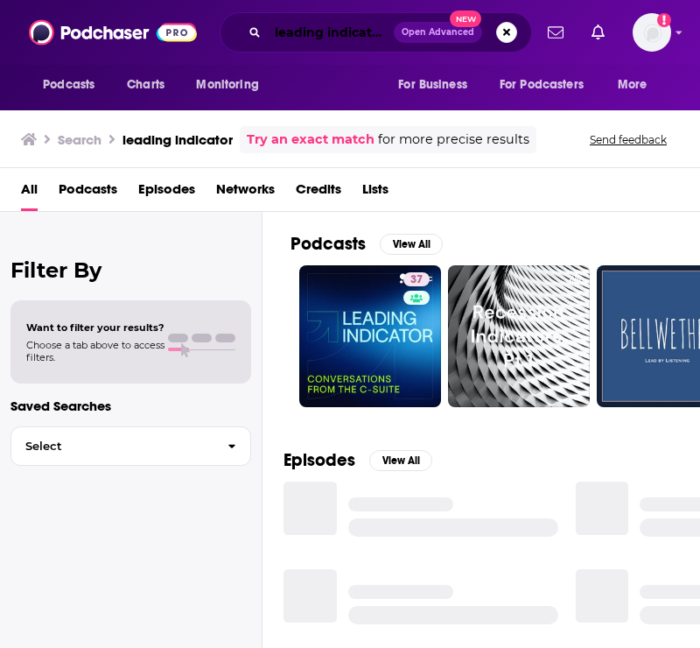
click at [312, 32] on input "leading indicator" at bounding box center [331, 32] width 126 height 28
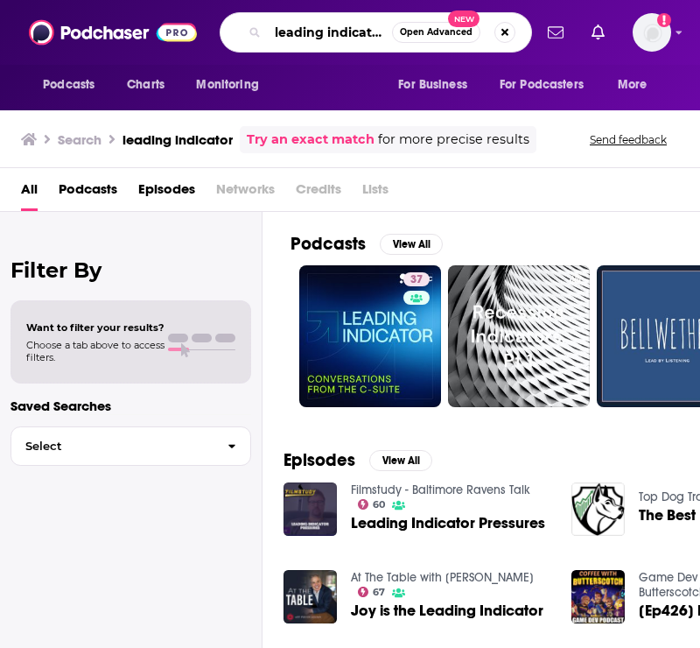
paste input "Big Technology"
type input "Big Technology"
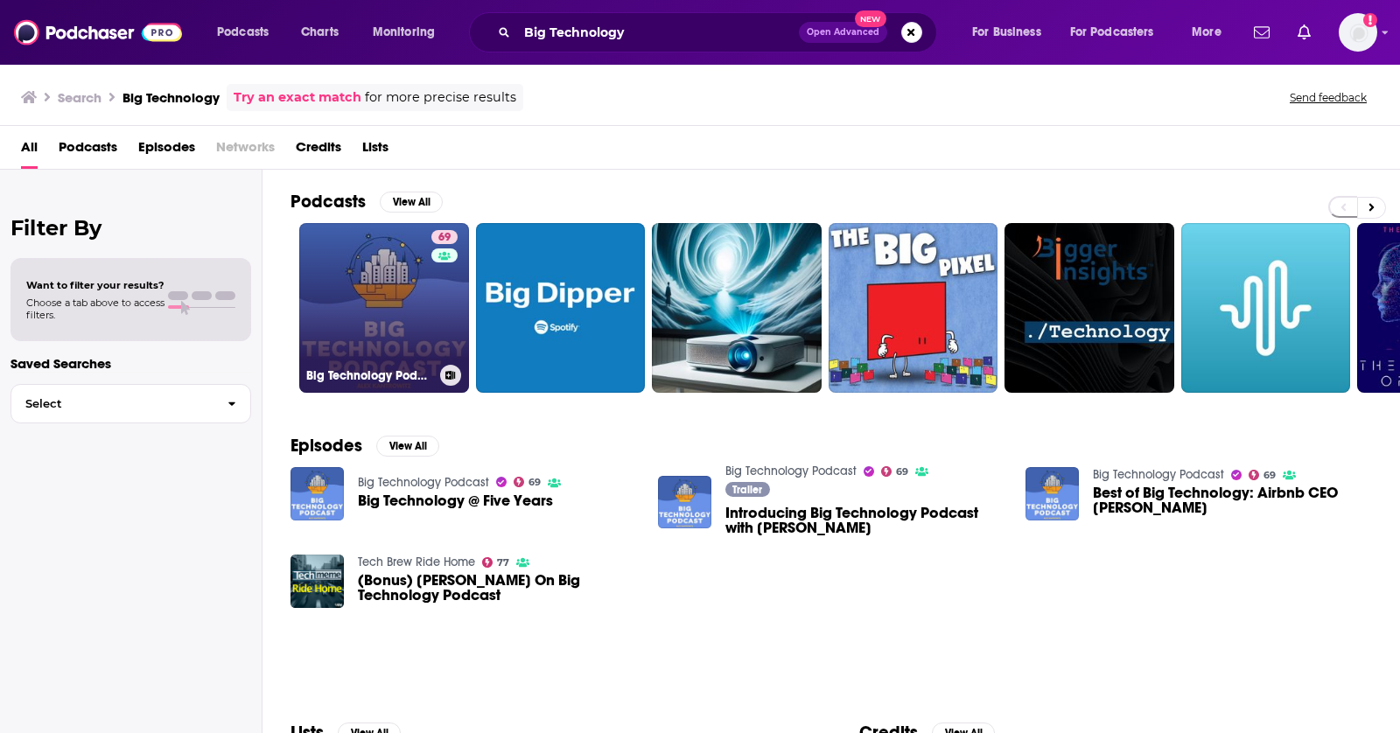
click at [378, 350] on link "69 Big Technology Podcast" at bounding box center [384, 308] width 170 height 170
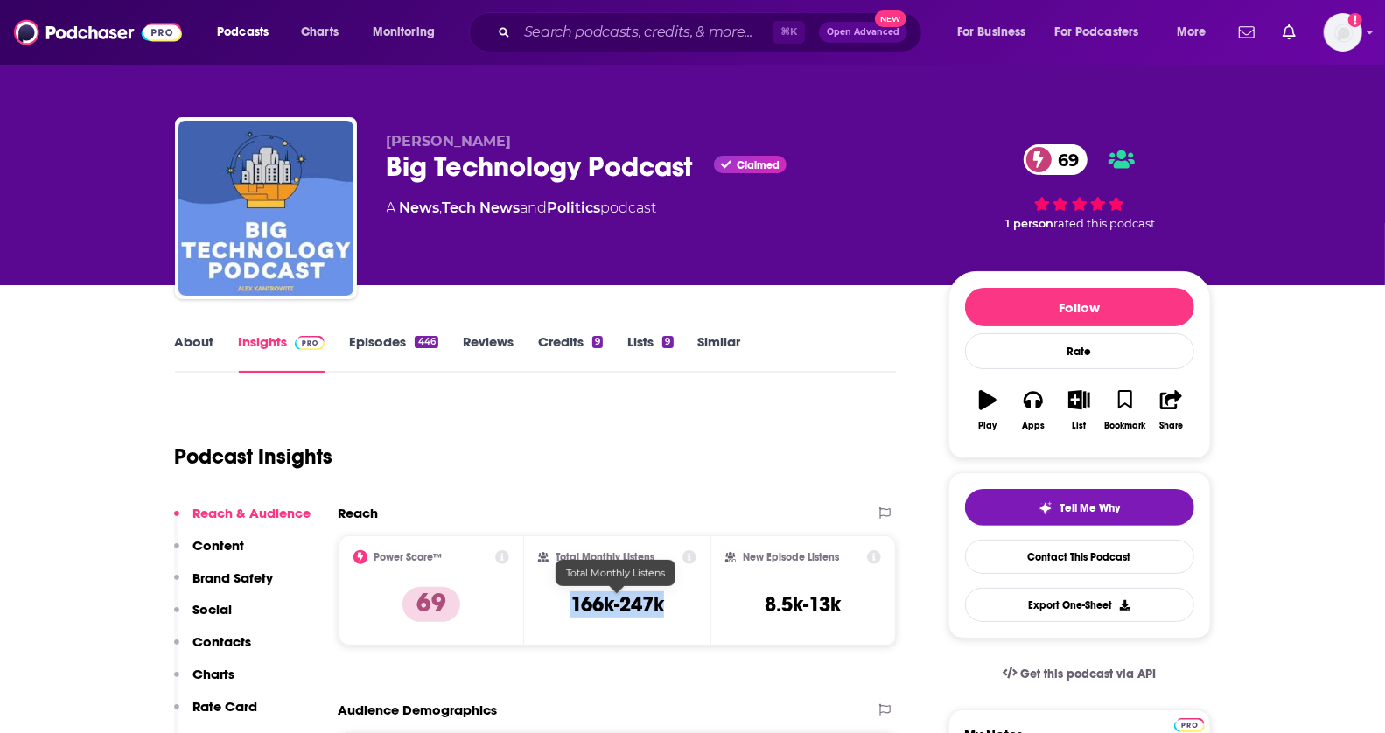
drag, startPoint x: 562, startPoint y: 602, endPoint x: 679, endPoint y: 602, distance: 117.3
click at [679, 602] on div "Total Monthly Listens 166k-247k" at bounding box center [617, 590] width 158 height 81
copy h3 "166k-247k"
